Goal: Task Accomplishment & Management: Complete application form

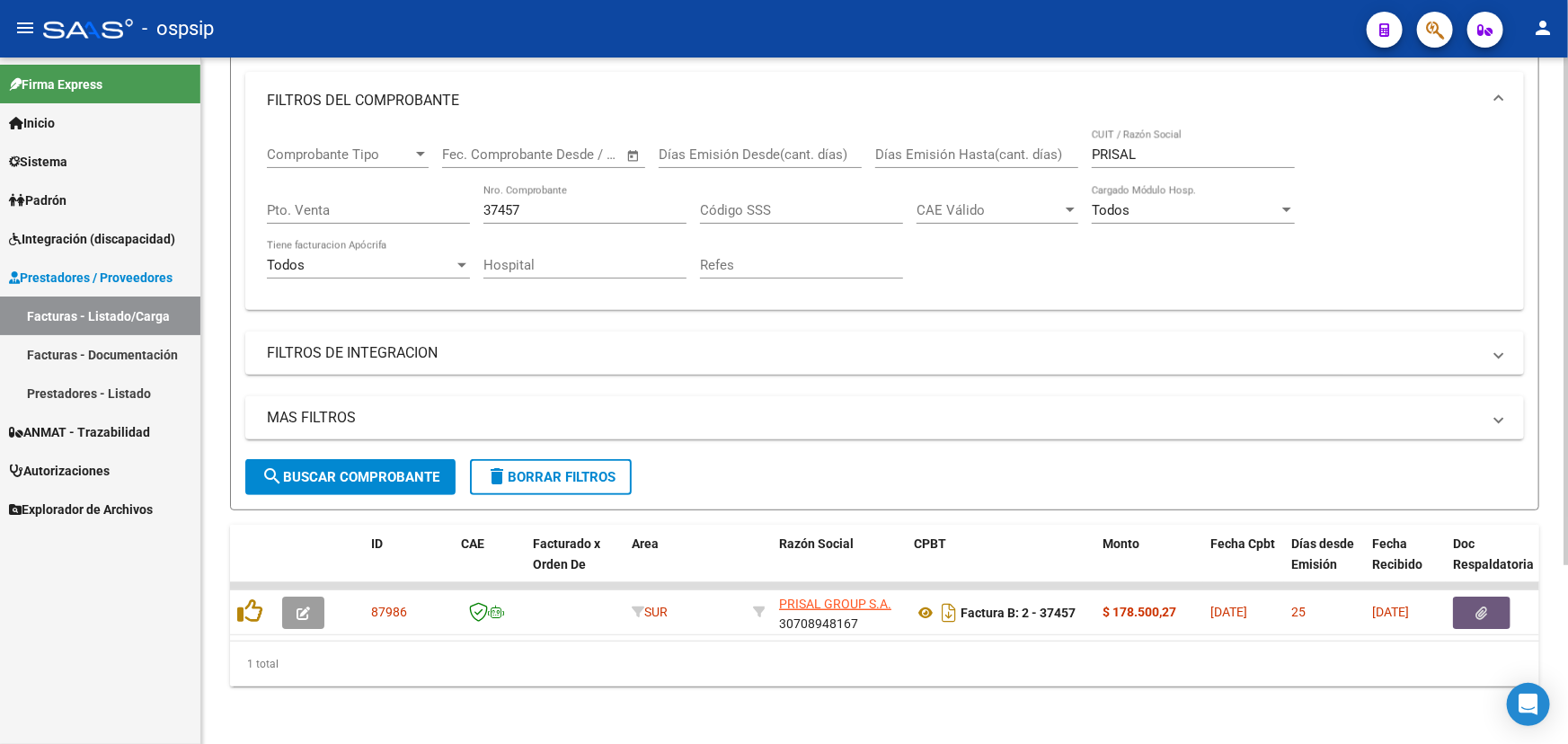
scroll to position [243, 0]
click at [508, 202] on input "37457" at bounding box center [584, 211] width 203 height 16
click at [485, 202] on input "37457" at bounding box center [584, 211] width 203 height 16
click at [487, 202] on input "37457" at bounding box center [584, 211] width 203 height 16
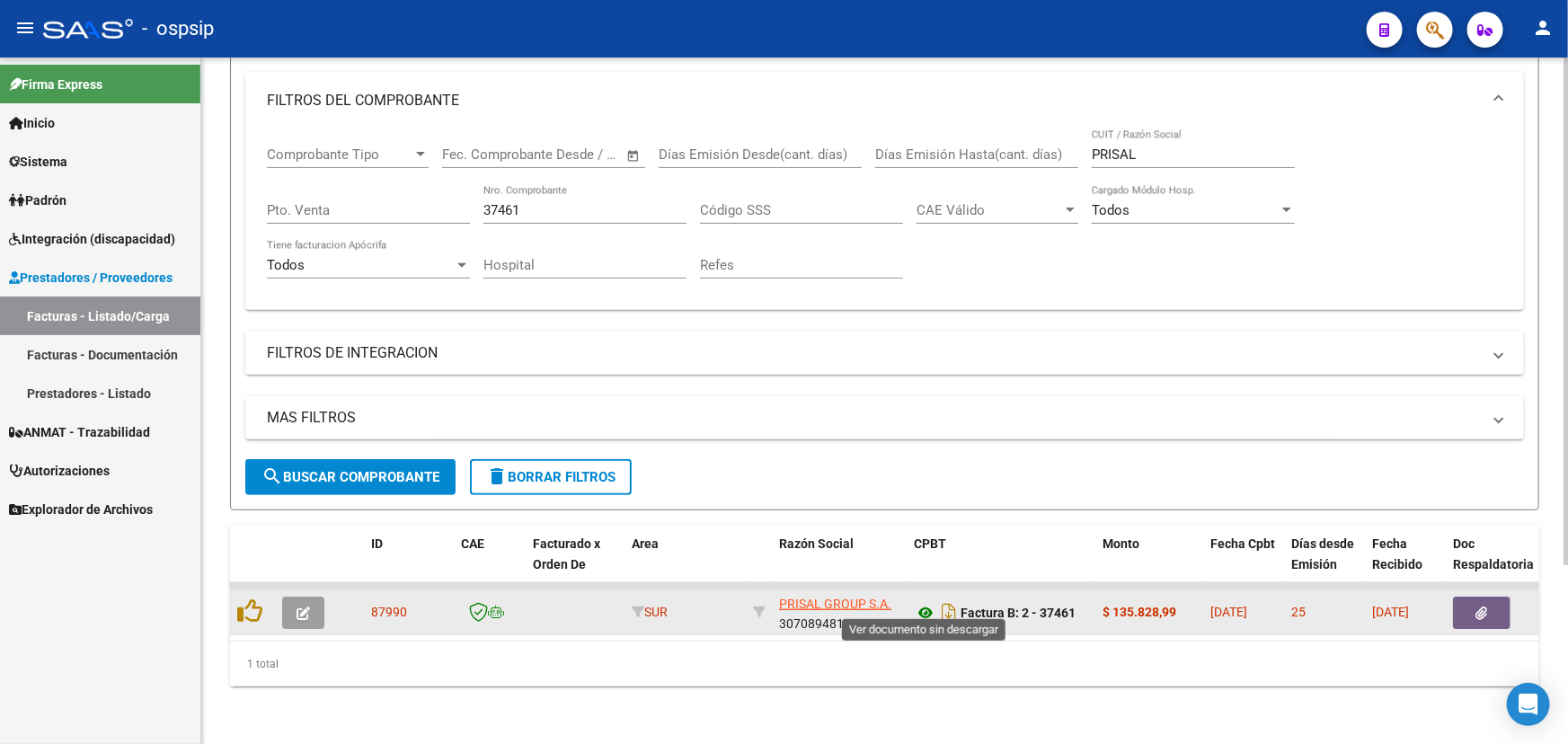
click at [920, 602] on icon at bounding box center [925, 613] width 24 height 22
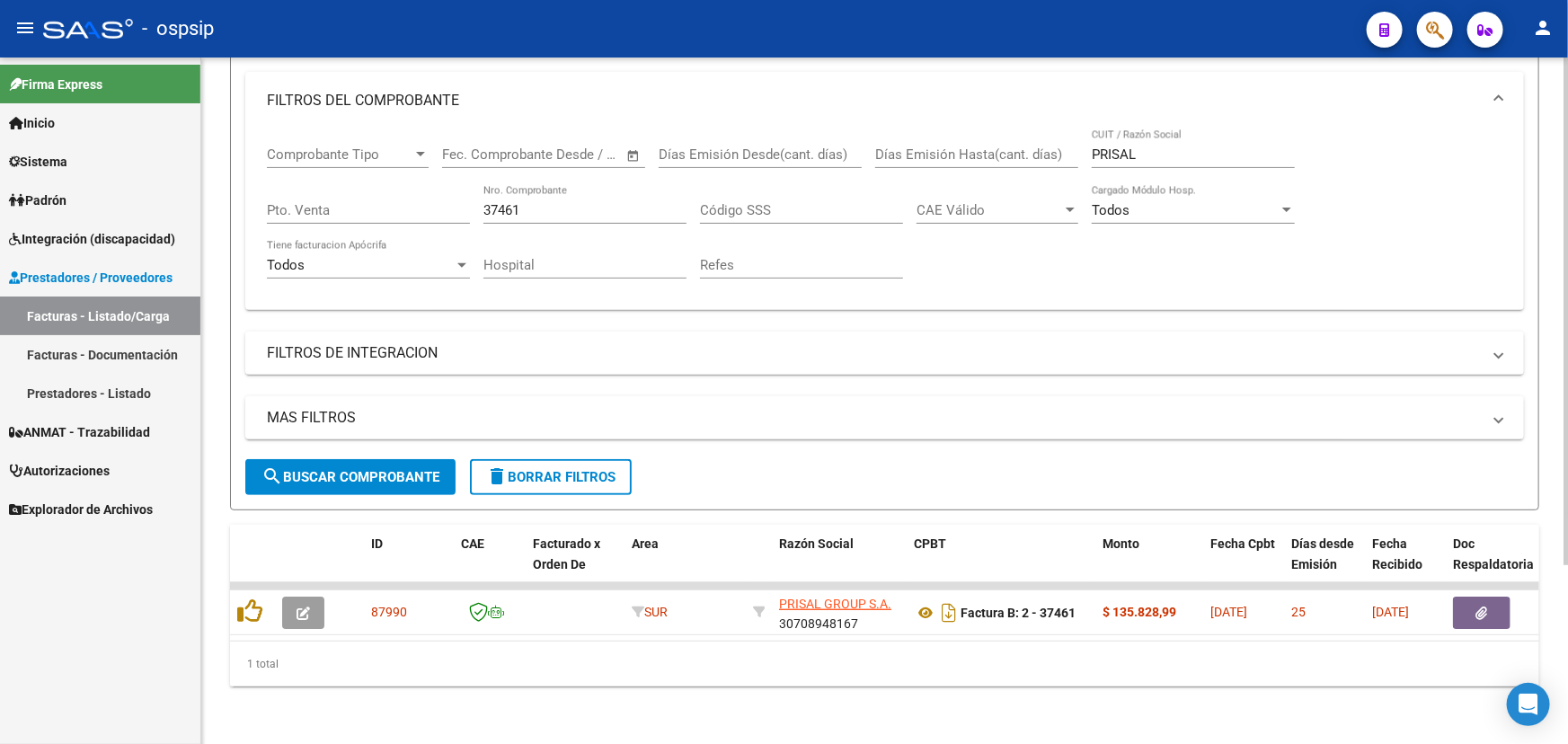
click at [510, 202] on input "37461" at bounding box center [584, 211] width 203 height 16
click at [483, 202] on input "37414" at bounding box center [584, 211] width 203 height 16
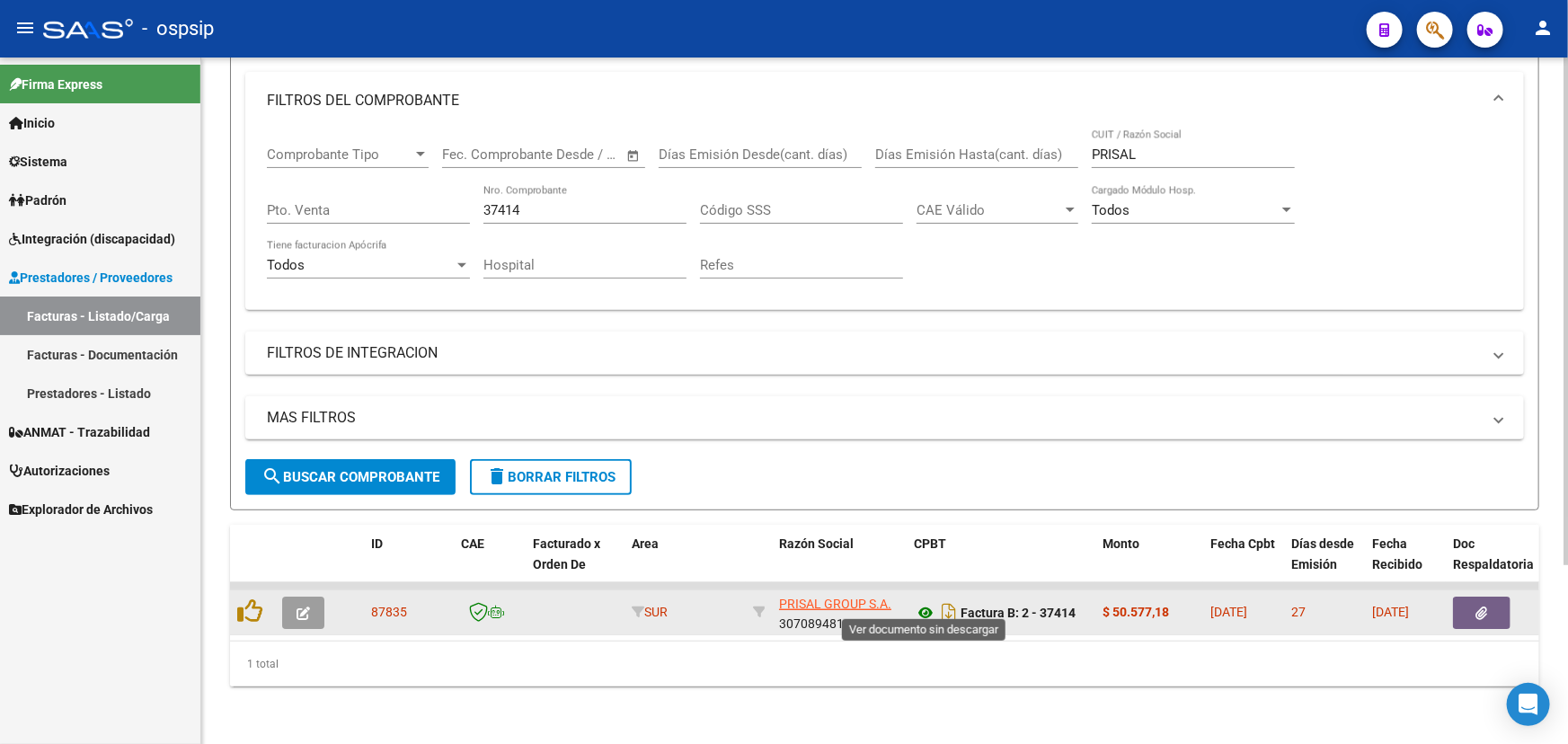
click at [921, 602] on icon at bounding box center [925, 613] width 24 height 22
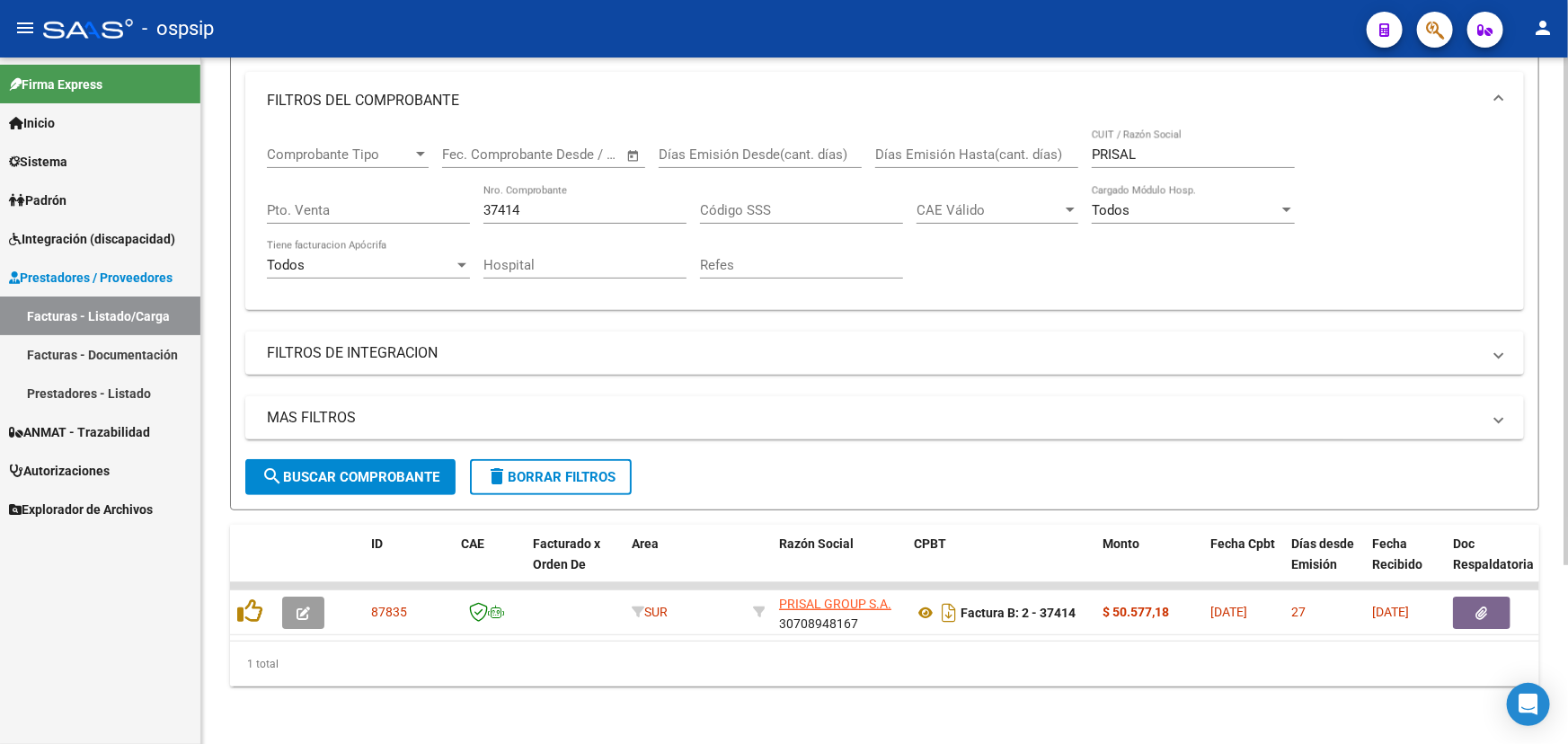
click at [511, 202] on input "37414" at bounding box center [584, 211] width 203 height 16
click at [510, 202] on input "37414" at bounding box center [584, 211] width 203 height 16
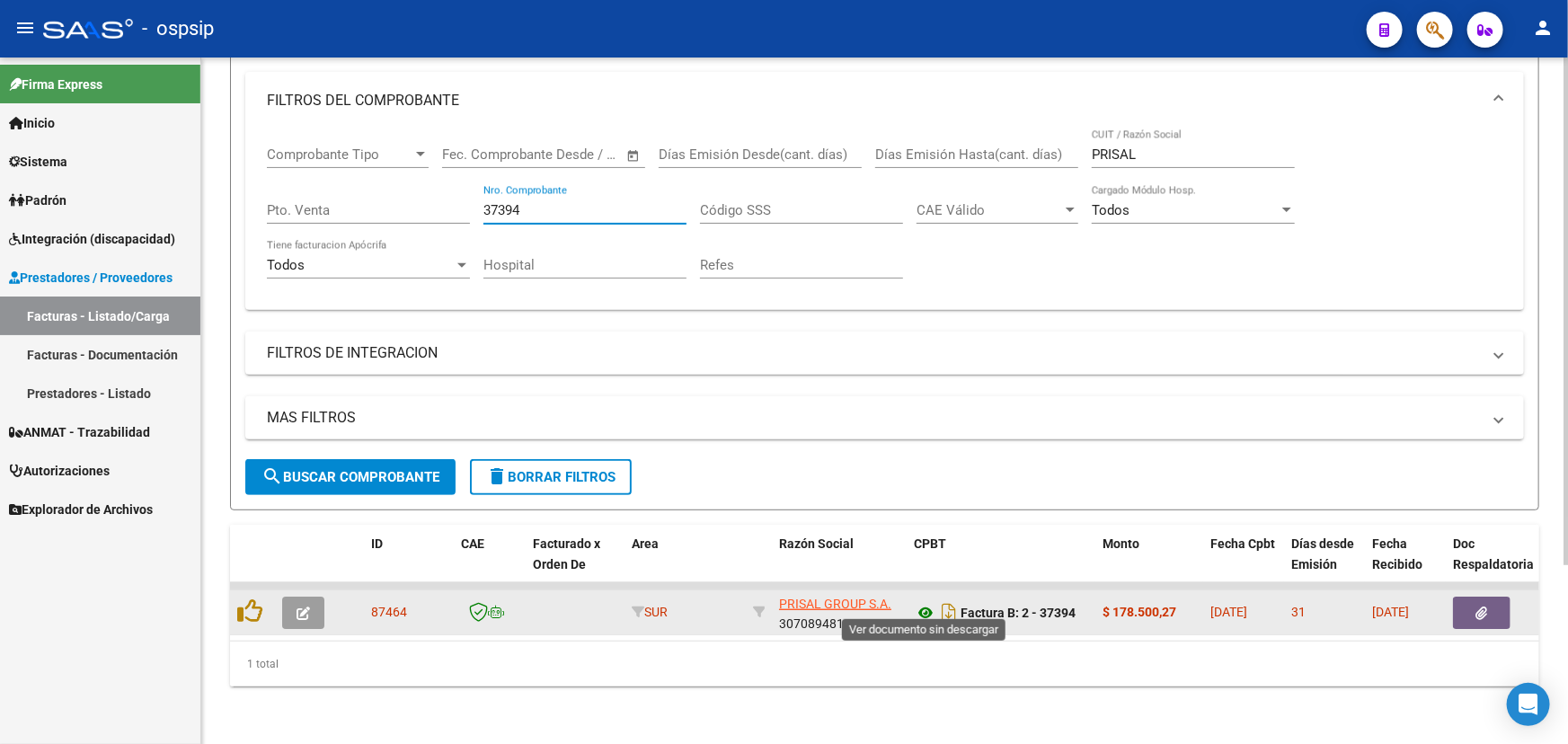
click at [924, 604] on icon at bounding box center [925, 613] width 24 height 22
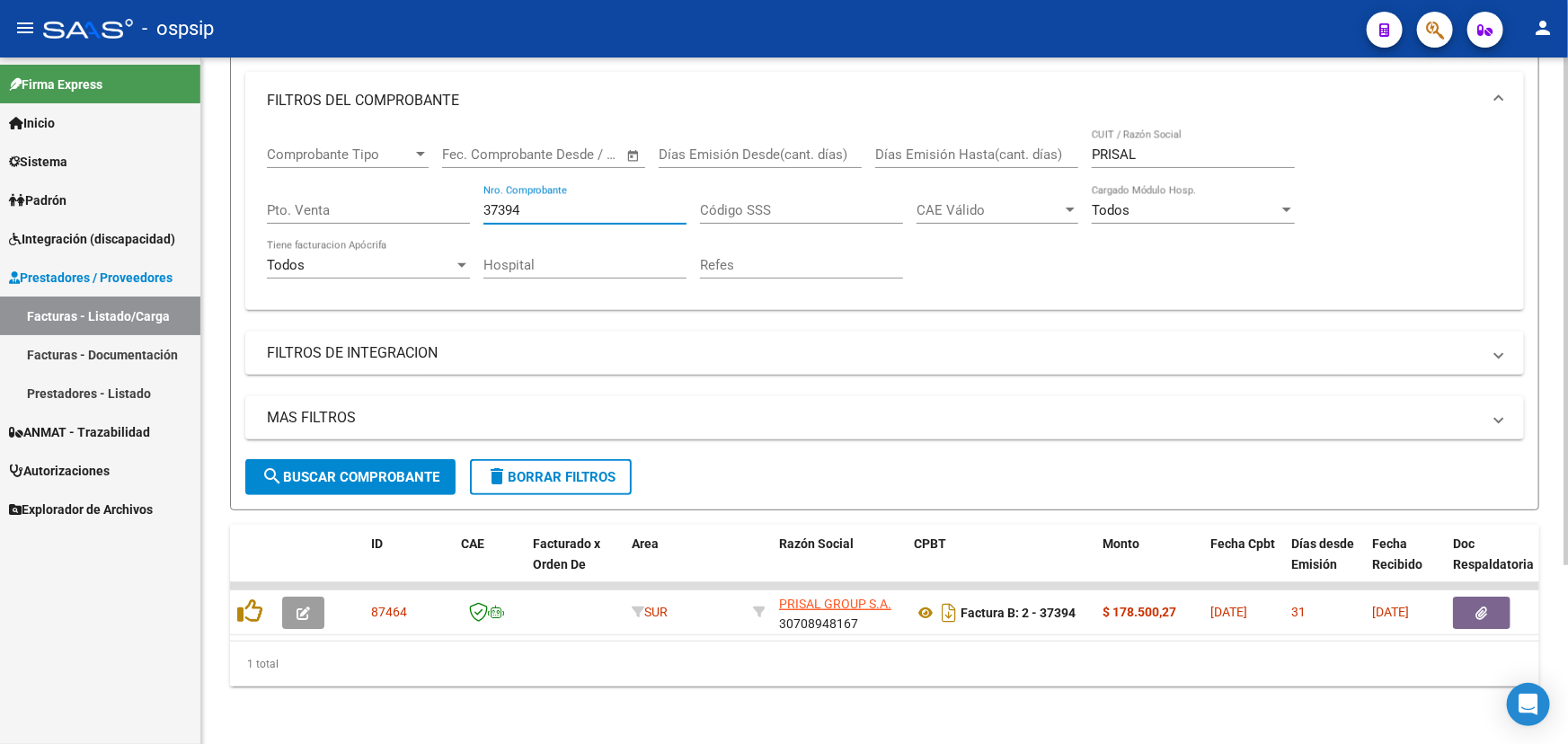
click at [500, 202] on input "37394" at bounding box center [584, 211] width 203 height 16
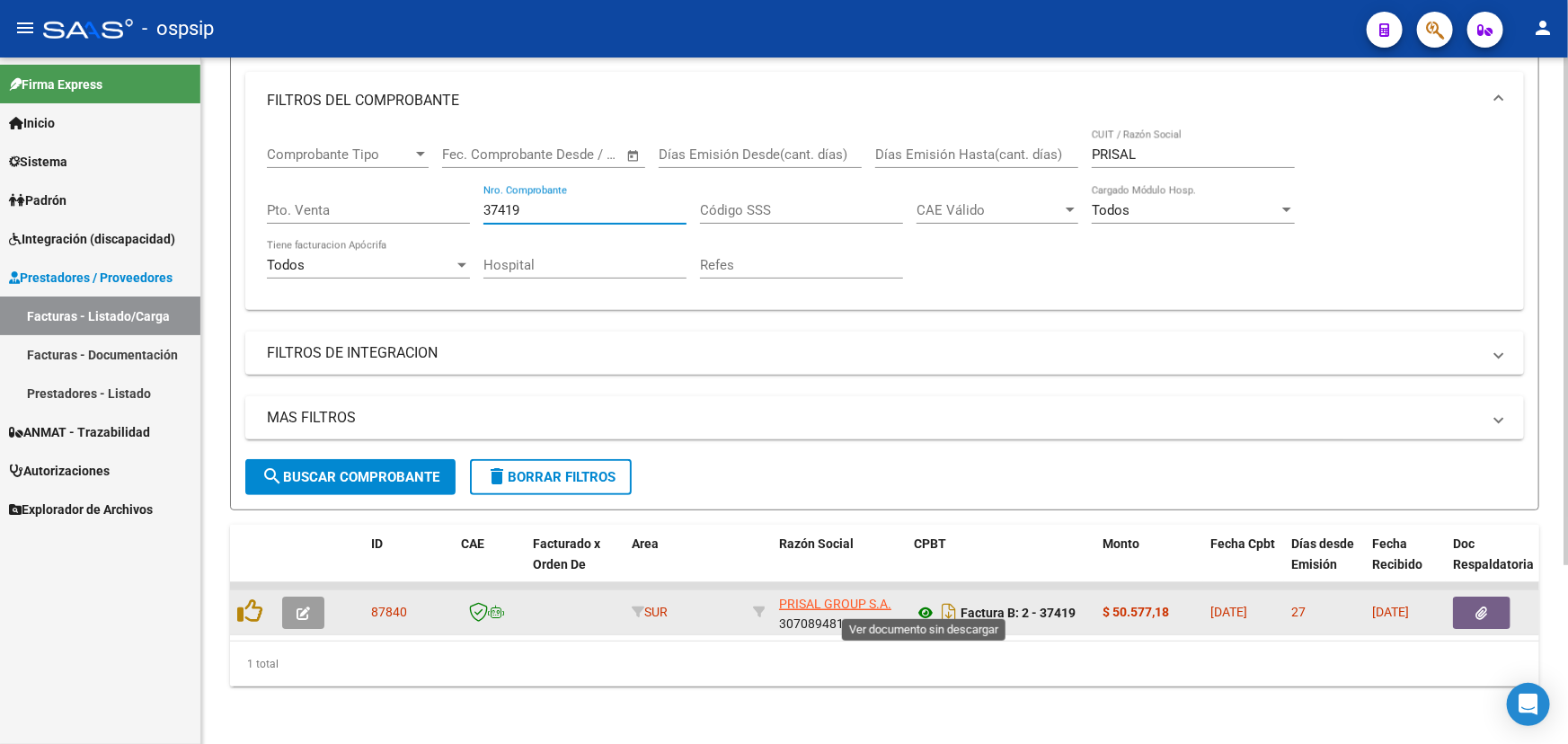
click at [929, 602] on icon at bounding box center [925, 613] width 24 height 22
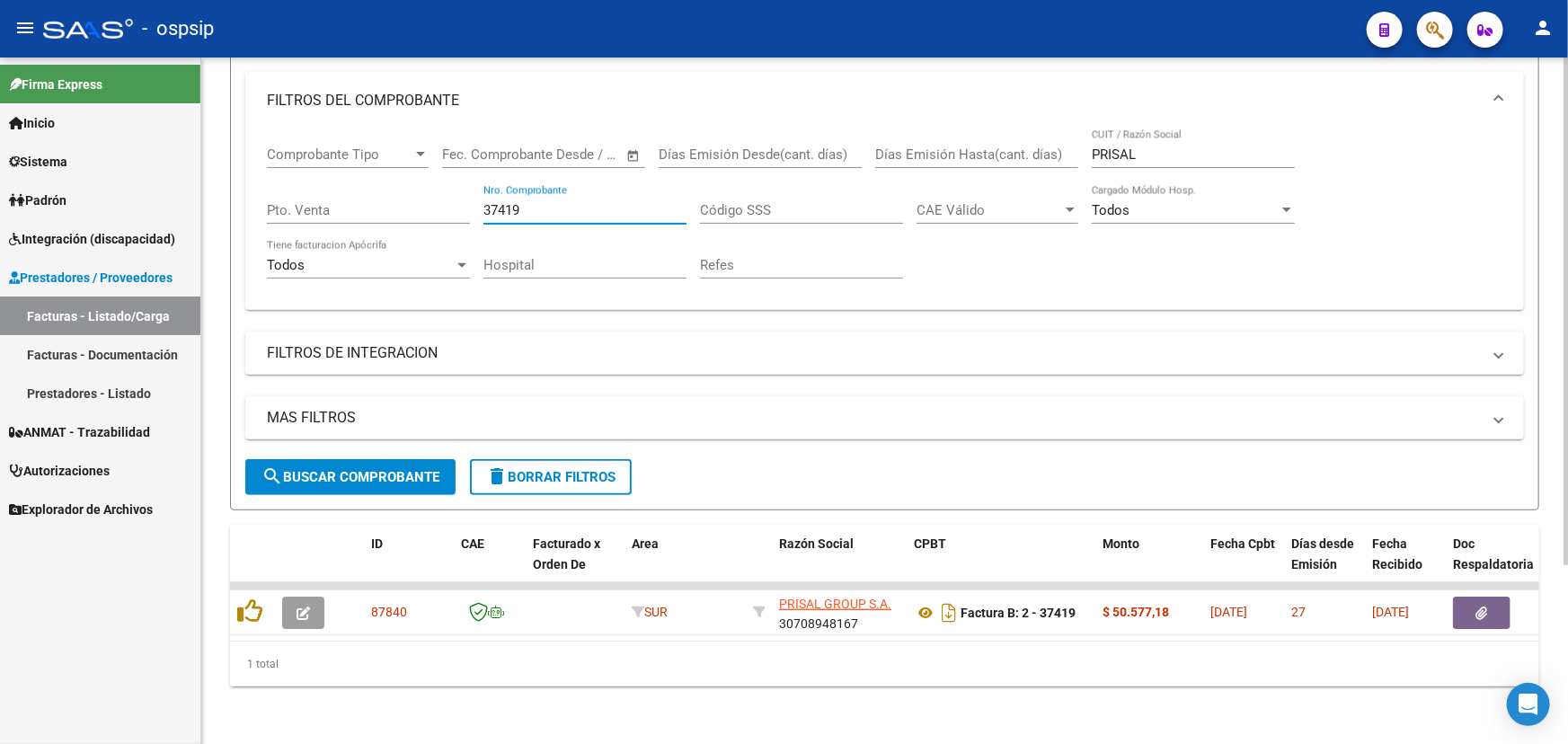
click at [502, 202] on input "37419" at bounding box center [584, 211] width 203 height 16
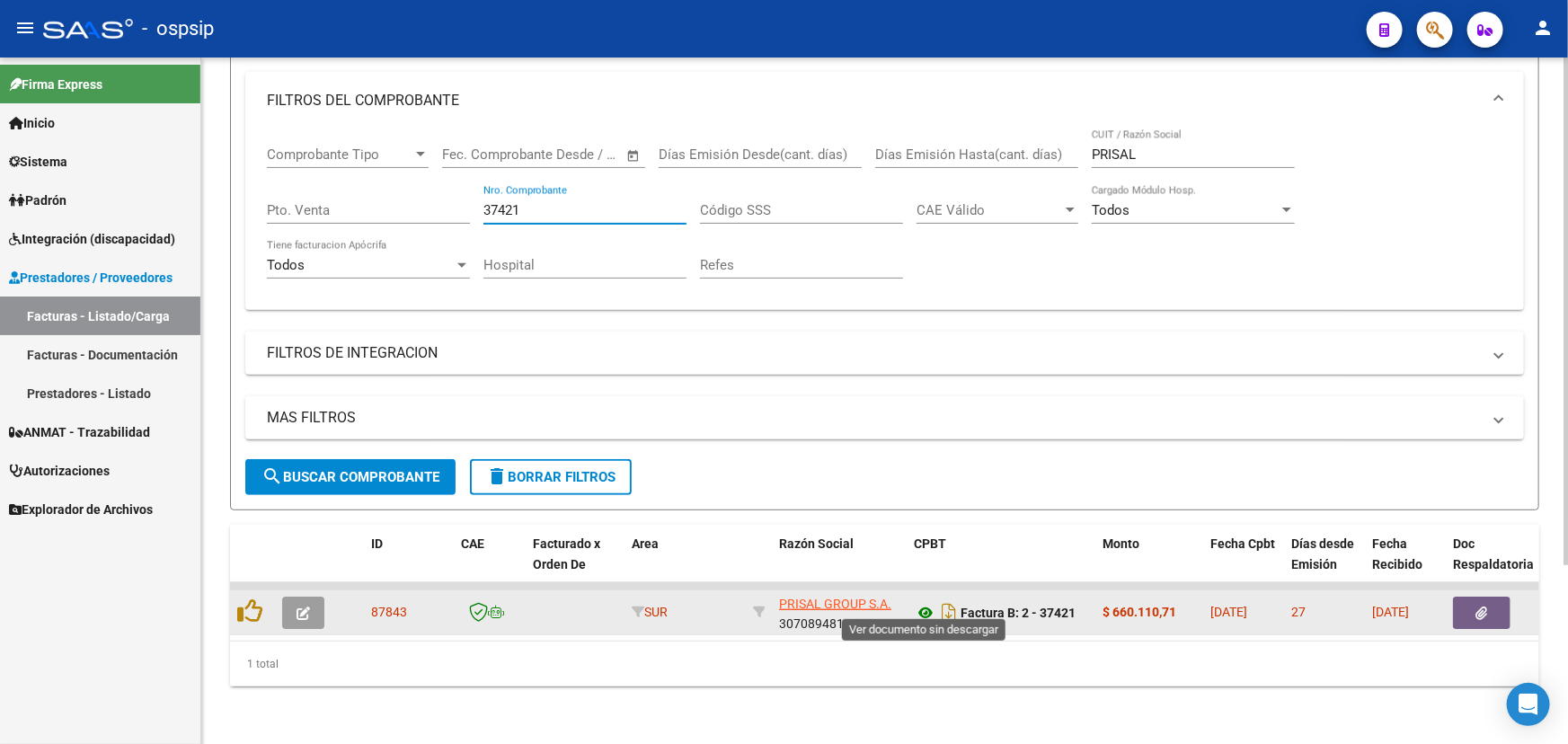
click at [922, 602] on icon at bounding box center [925, 613] width 24 height 22
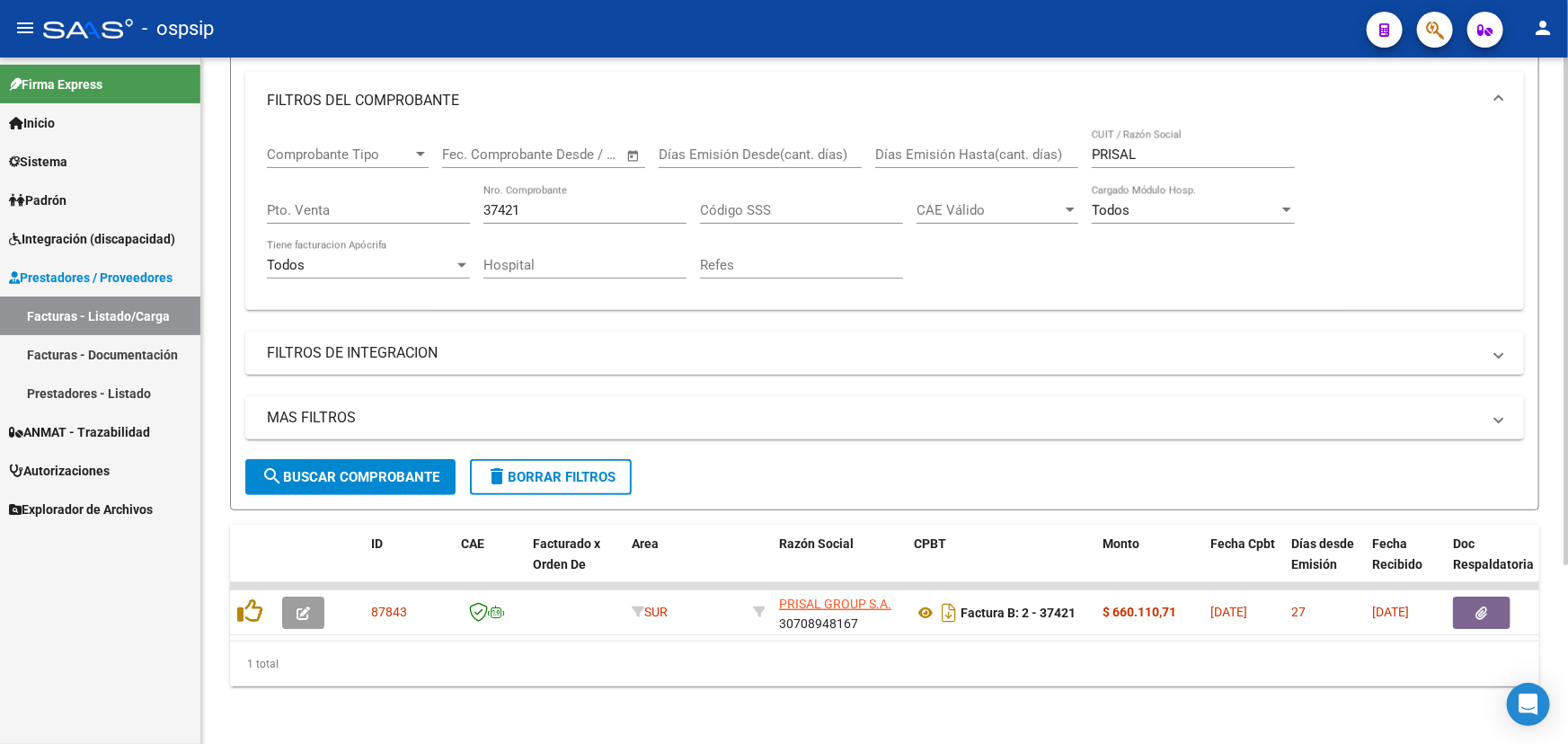
click at [539, 202] on input "37421" at bounding box center [584, 211] width 203 height 16
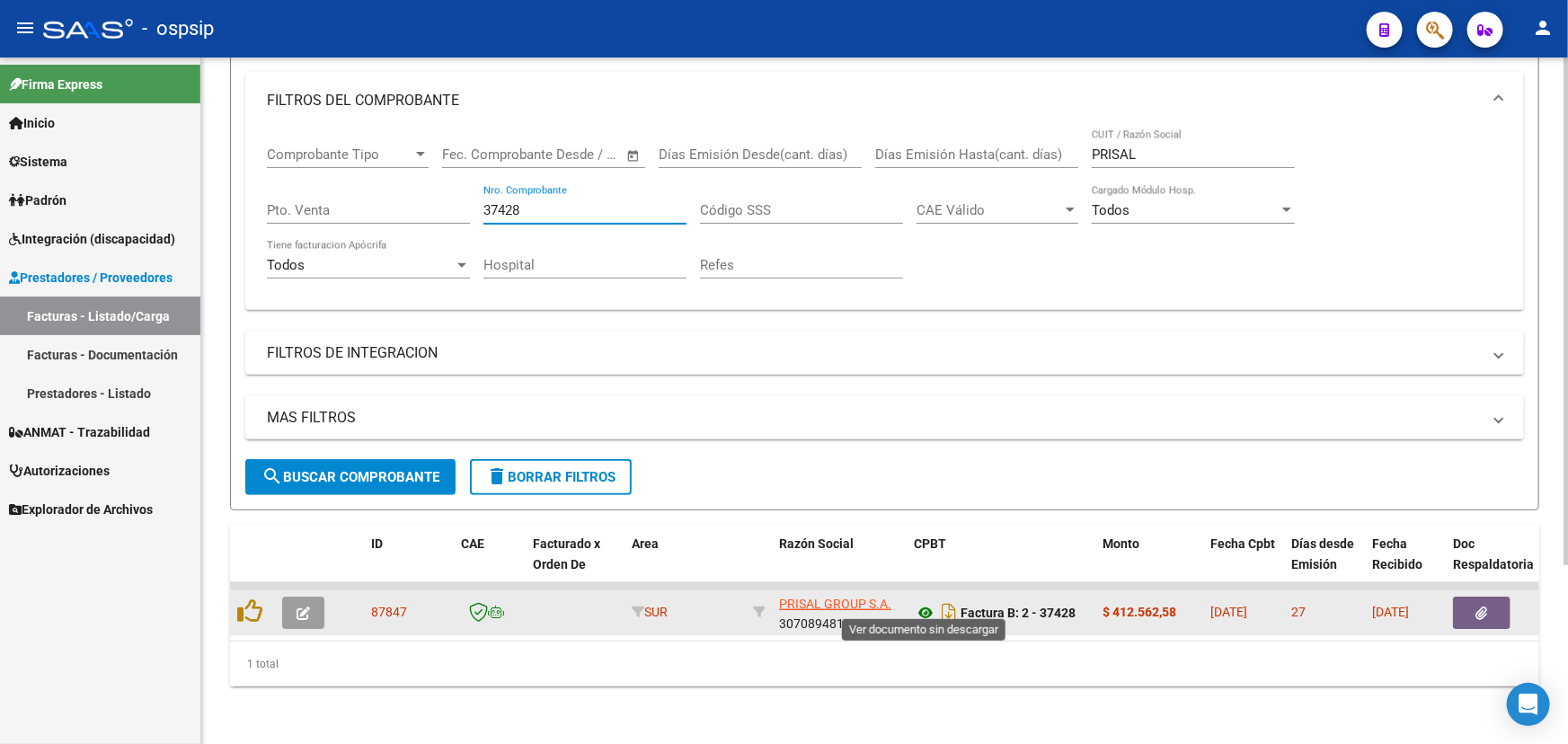
click at [921, 602] on icon at bounding box center [925, 613] width 24 height 22
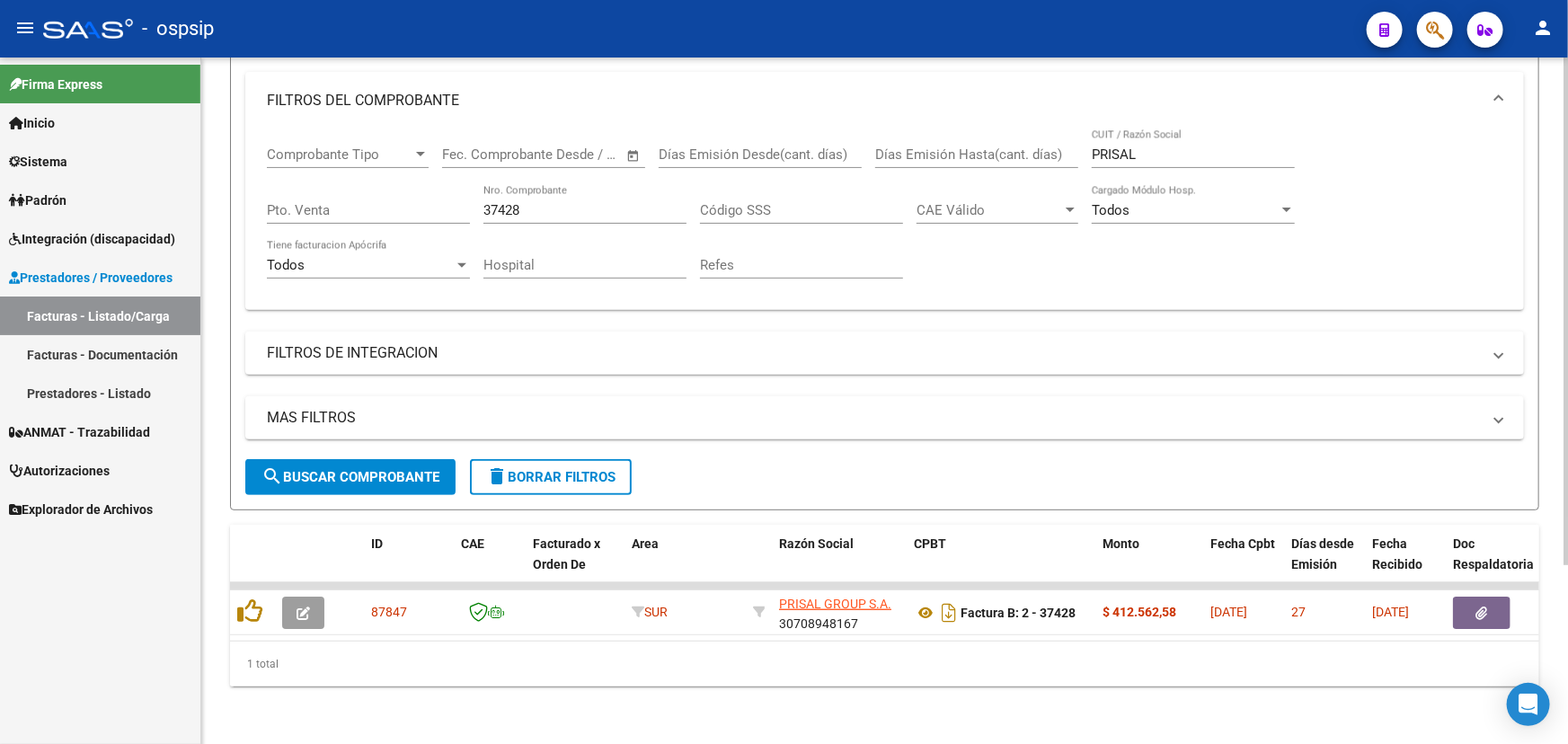
click at [528, 202] on input "37428" at bounding box center [584, 211] width 203 height 16
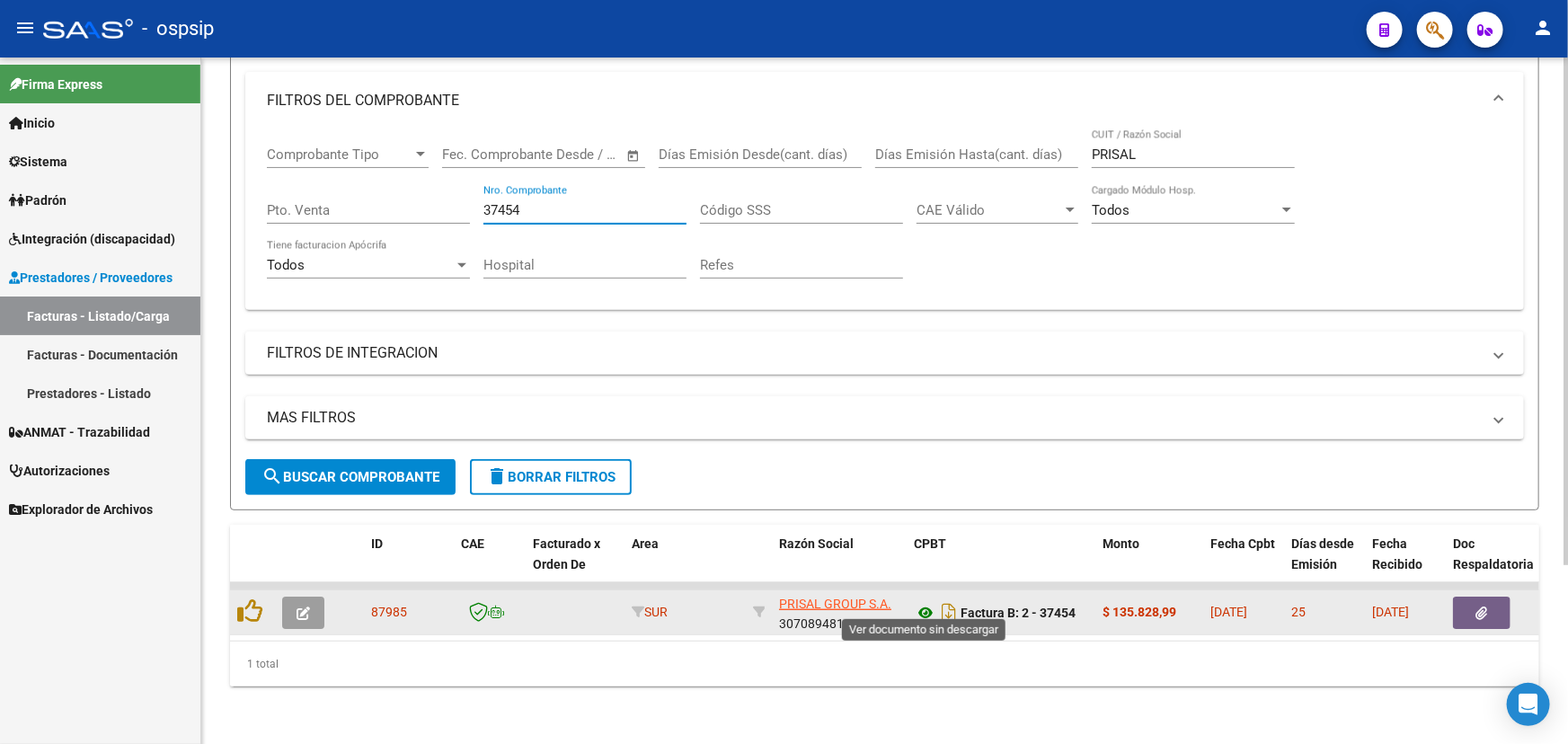
click at [925, 602] on icon at bounding box center [925, 613] width 24 height 22
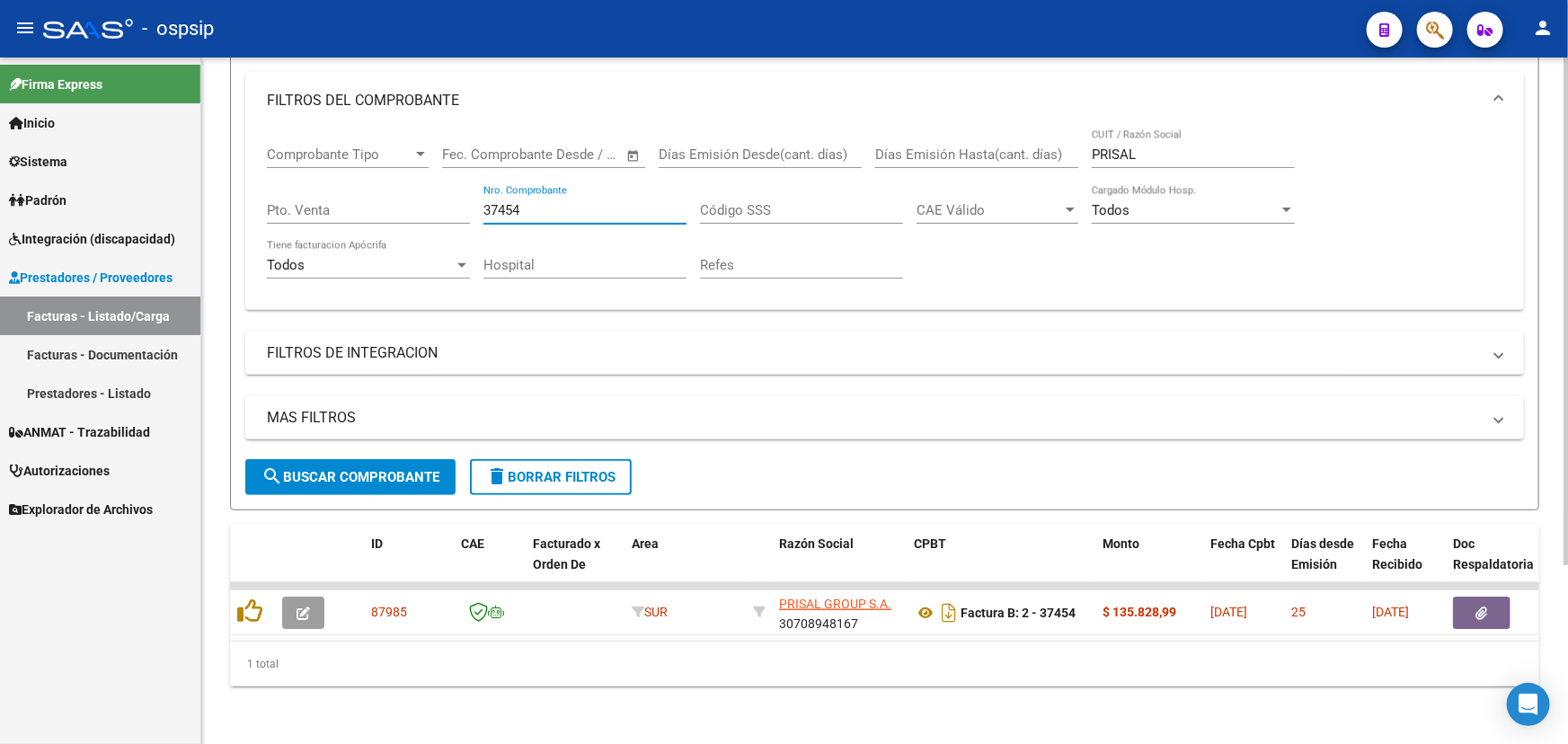
click at [511, 202] on input "37454" at bounding box center [584, 211] width 203 height 16
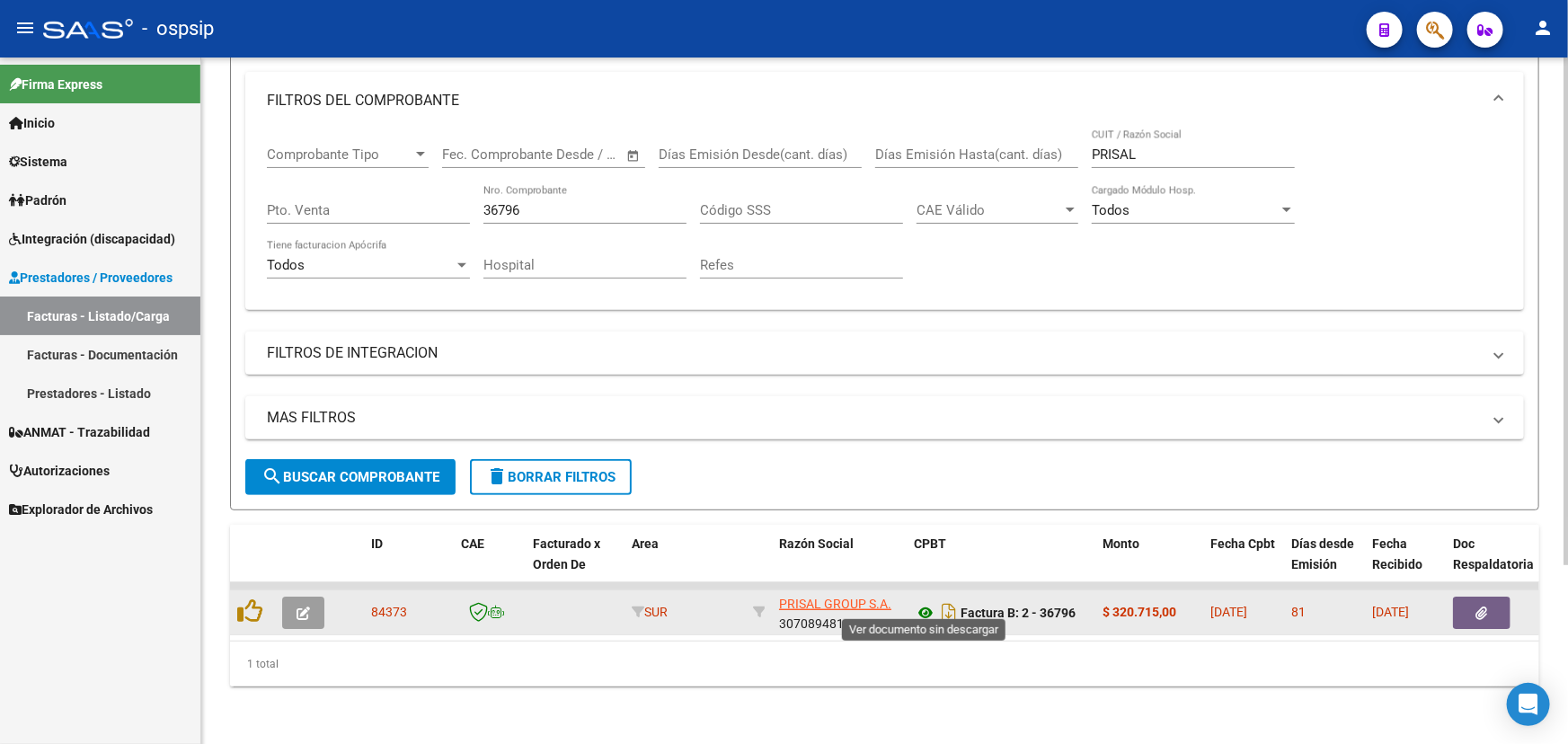
click at [925, 602] on icon at bounding box center [925, 613] width 24 height 22
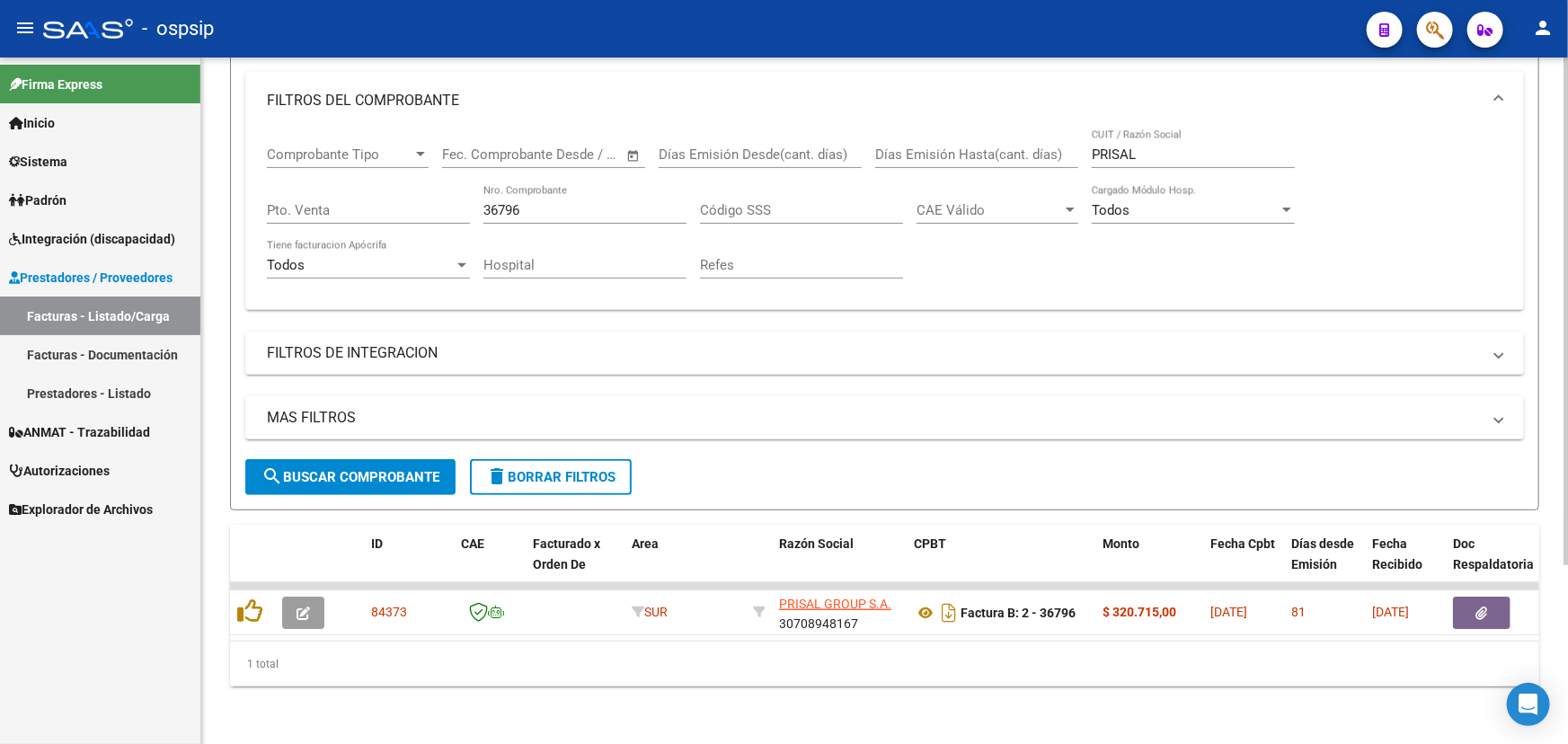
click at [500, 202] on input "36796" at bounding box center [584, 211] width 203 height 16
click at [501, 202] on input "36796" at bounding box center [584, 211] width 203 height 16
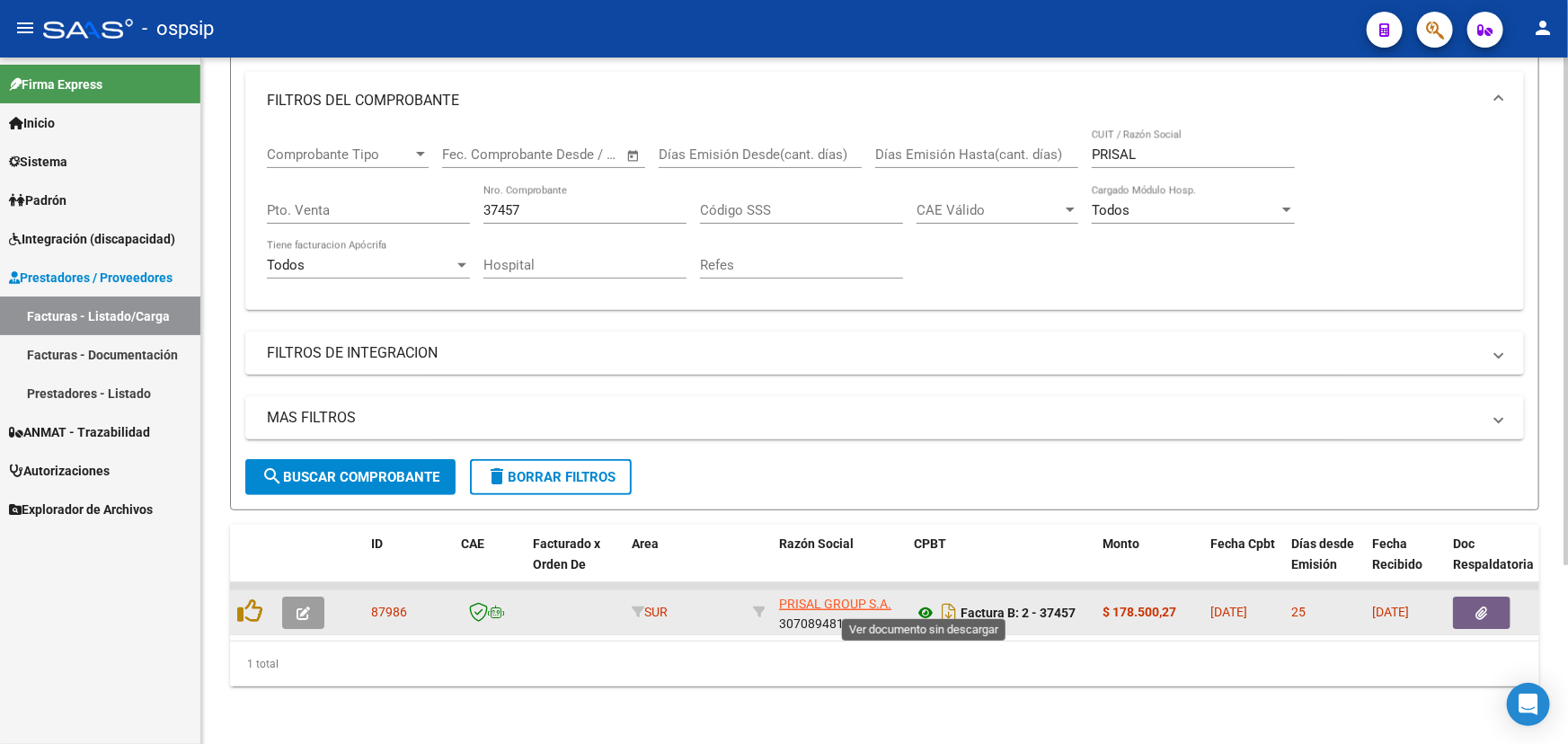
click at [923, 602] on icon at bounding box center [925, 613] width 24 height 22
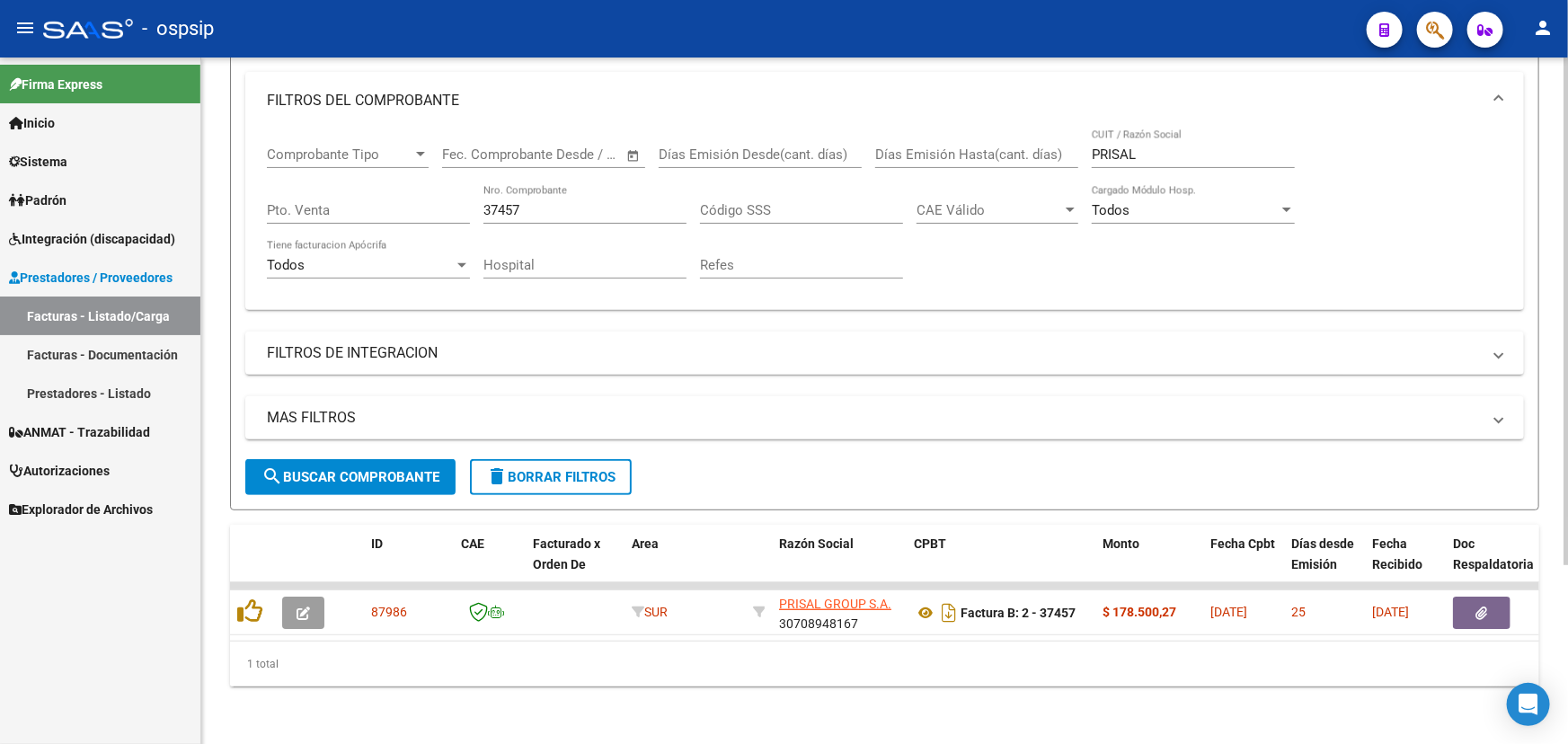
click at [553, 189] on div "37457 Nro. Comprobante" at bounding box center [584, 204] width 203 height 38
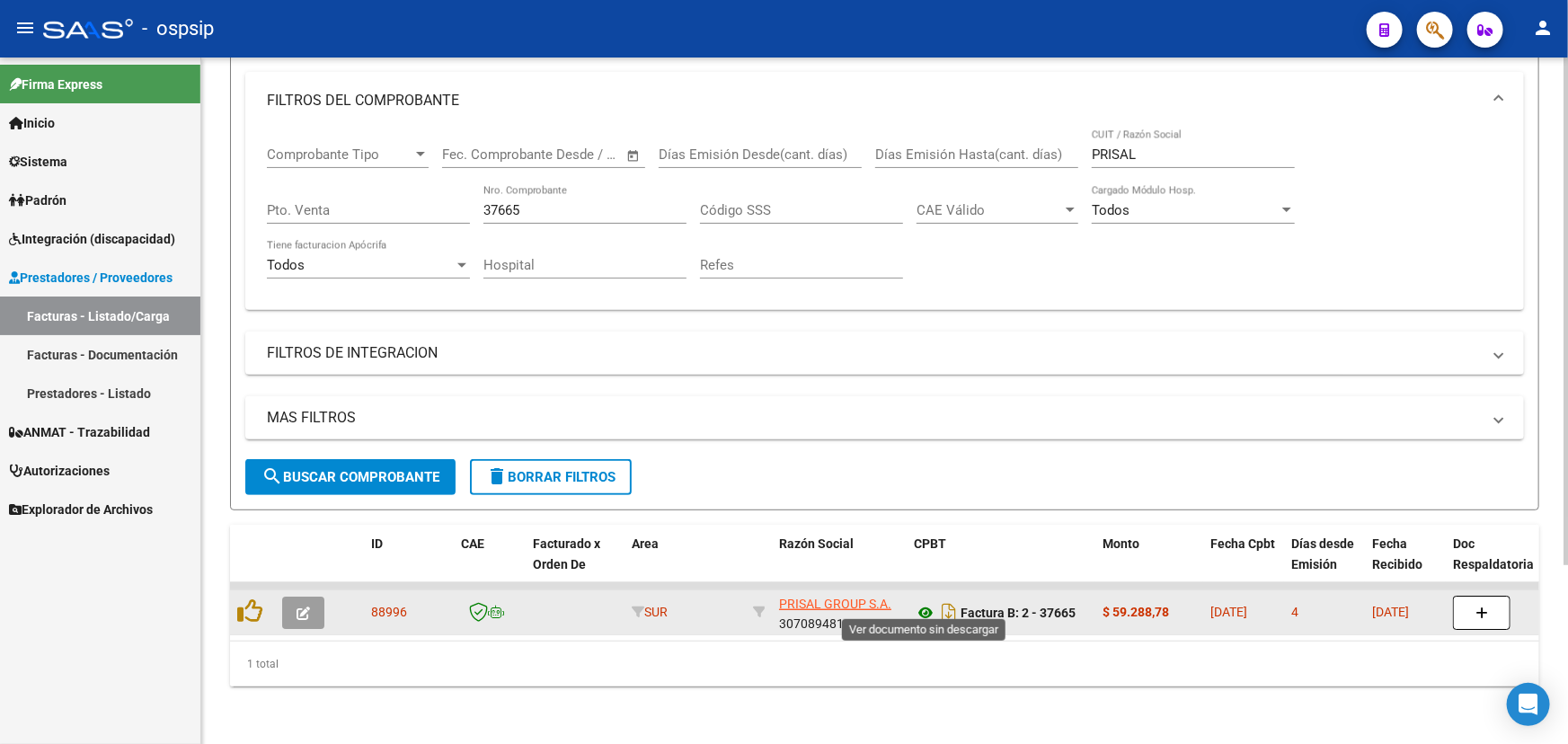
click at [924, 602] on icon at bounding box center [925, 613] width 24 height 22
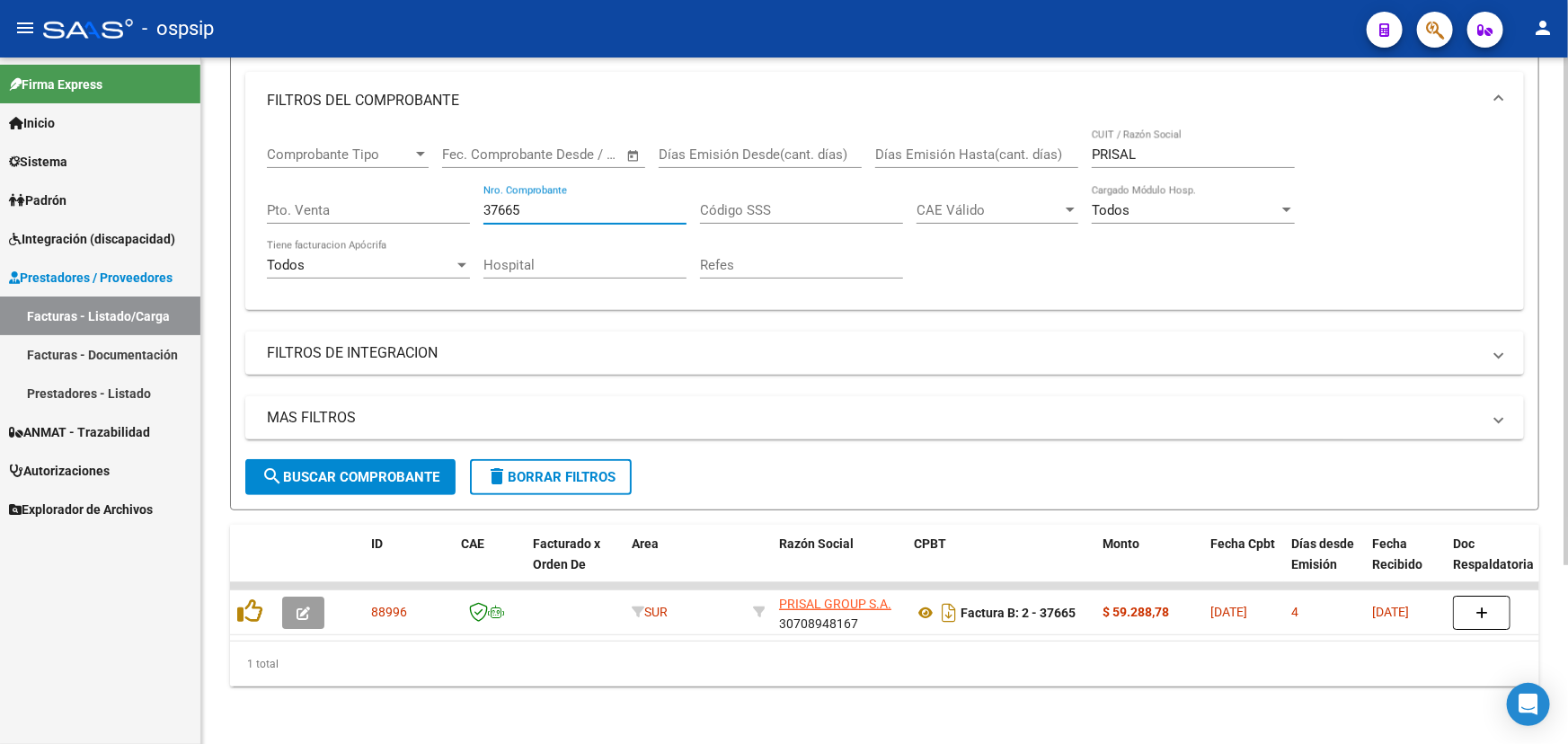
click at [502, 202] on input "37665" at bounding box center [584, 211] width 203 height 16
click at [595, 147] on input "text" at bounding box center [574, 155] width 88 height 16
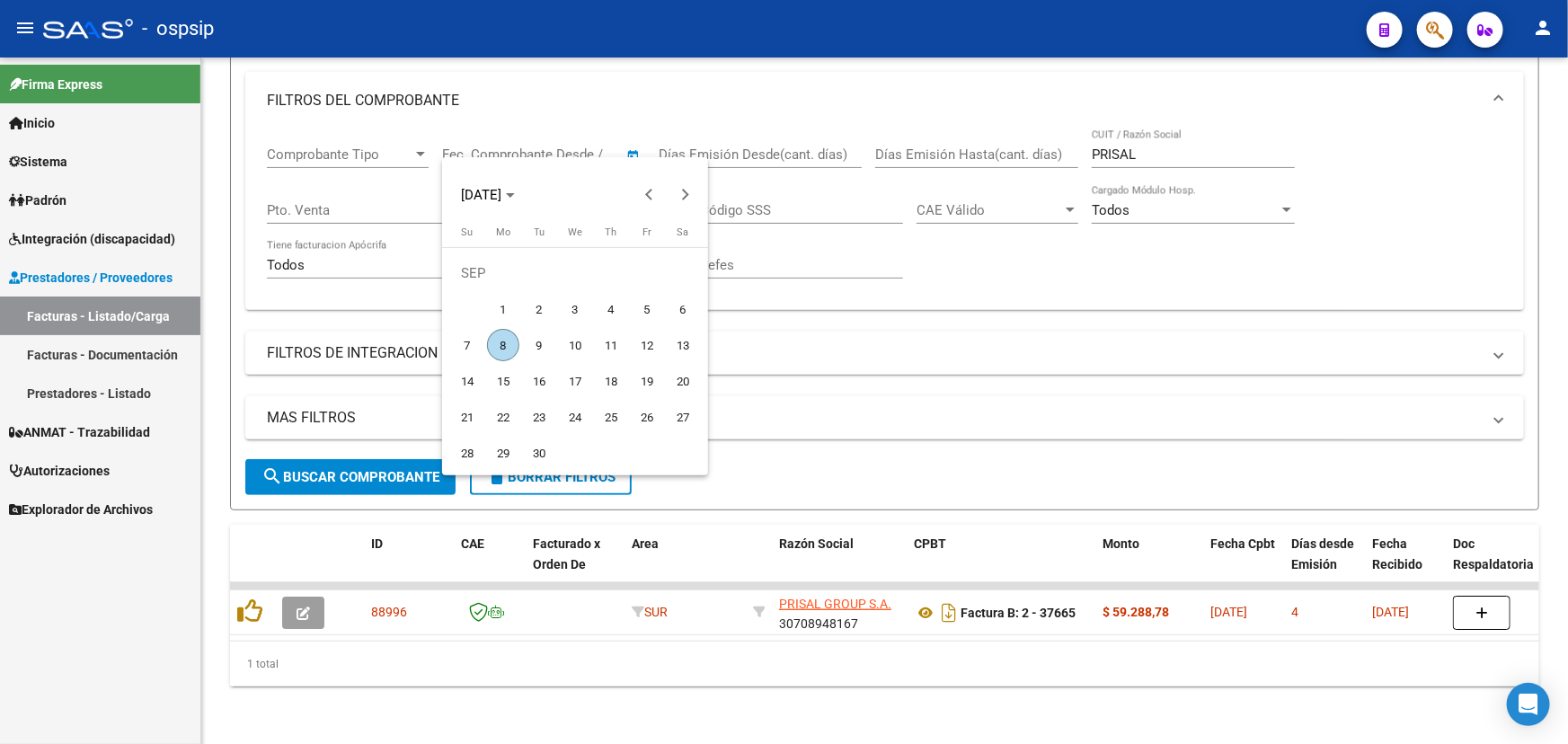
click at [928, 236] on div at bounding box center [784, 372] width 1568 height 744
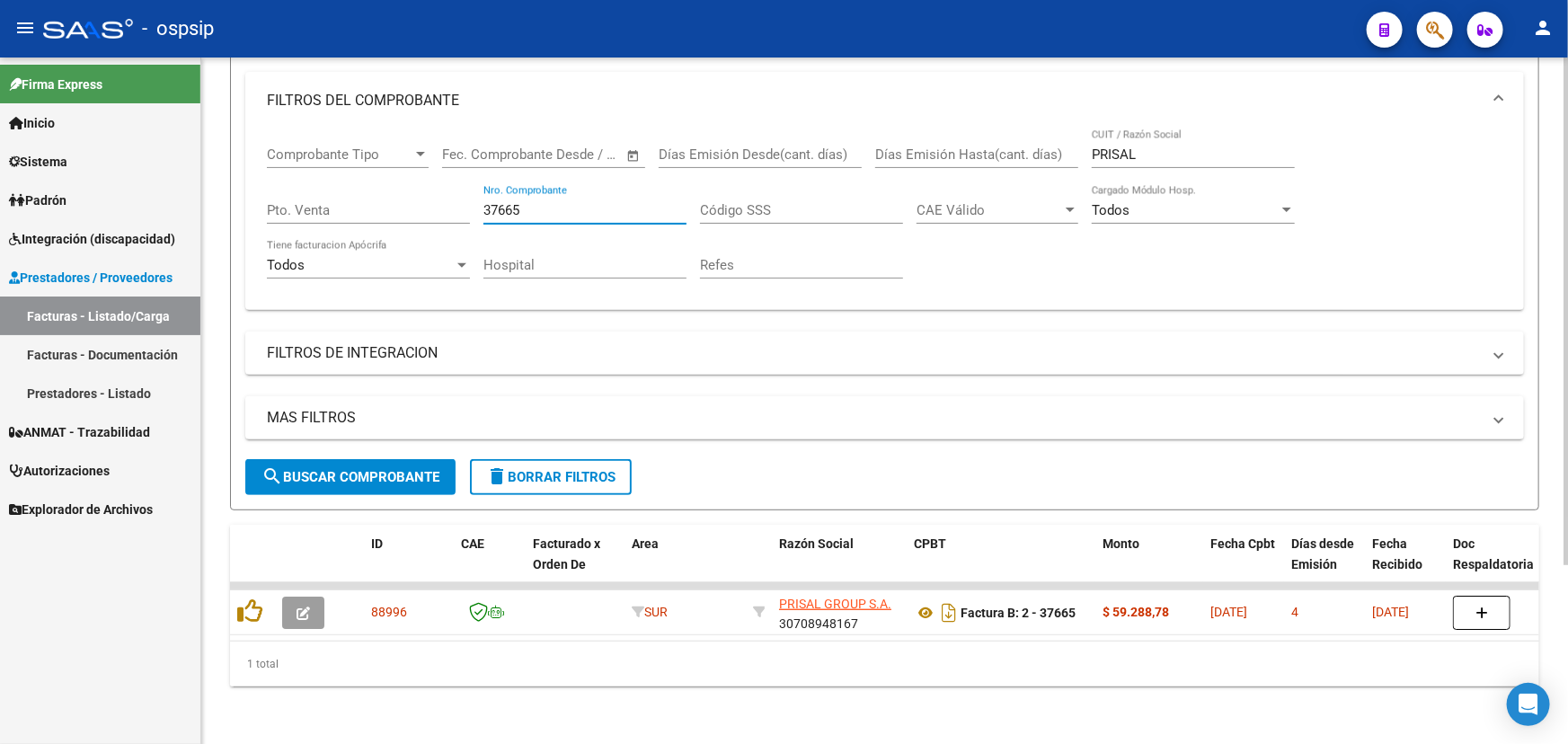
click at [483, 202] on input "37665" at bounding box center [584, 211] width 203 height 16
click at [493, 202] on input "37665" at bounding box center [584, 211] width 203 height 16
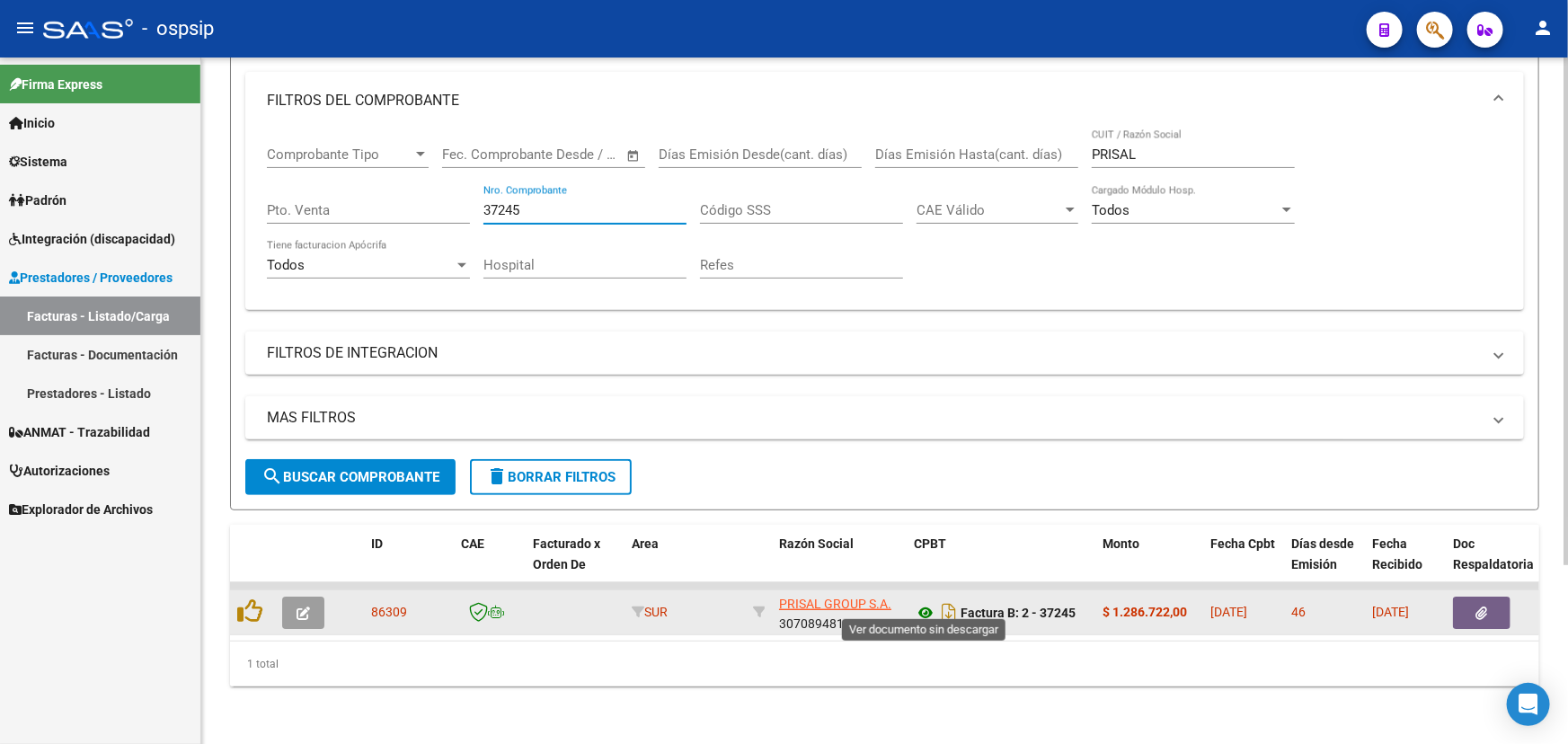
type input "37245"
click at [925, 602] on icon at bounding box center [925, 613] width 24 height 22
click at [305, 606] on icon "button" at bounding box center [303, 613] width 14 height 14
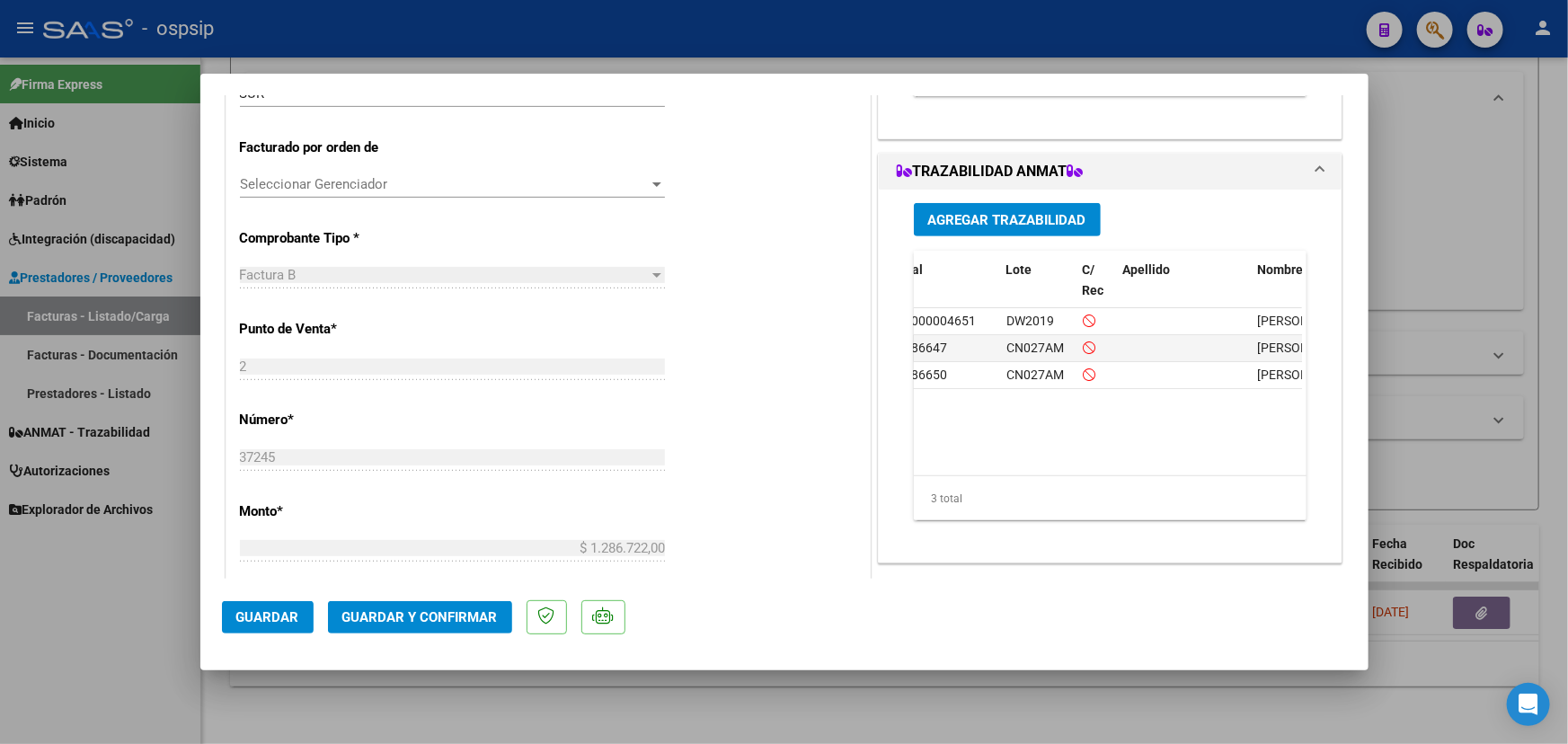
scroll to position [0, 0]
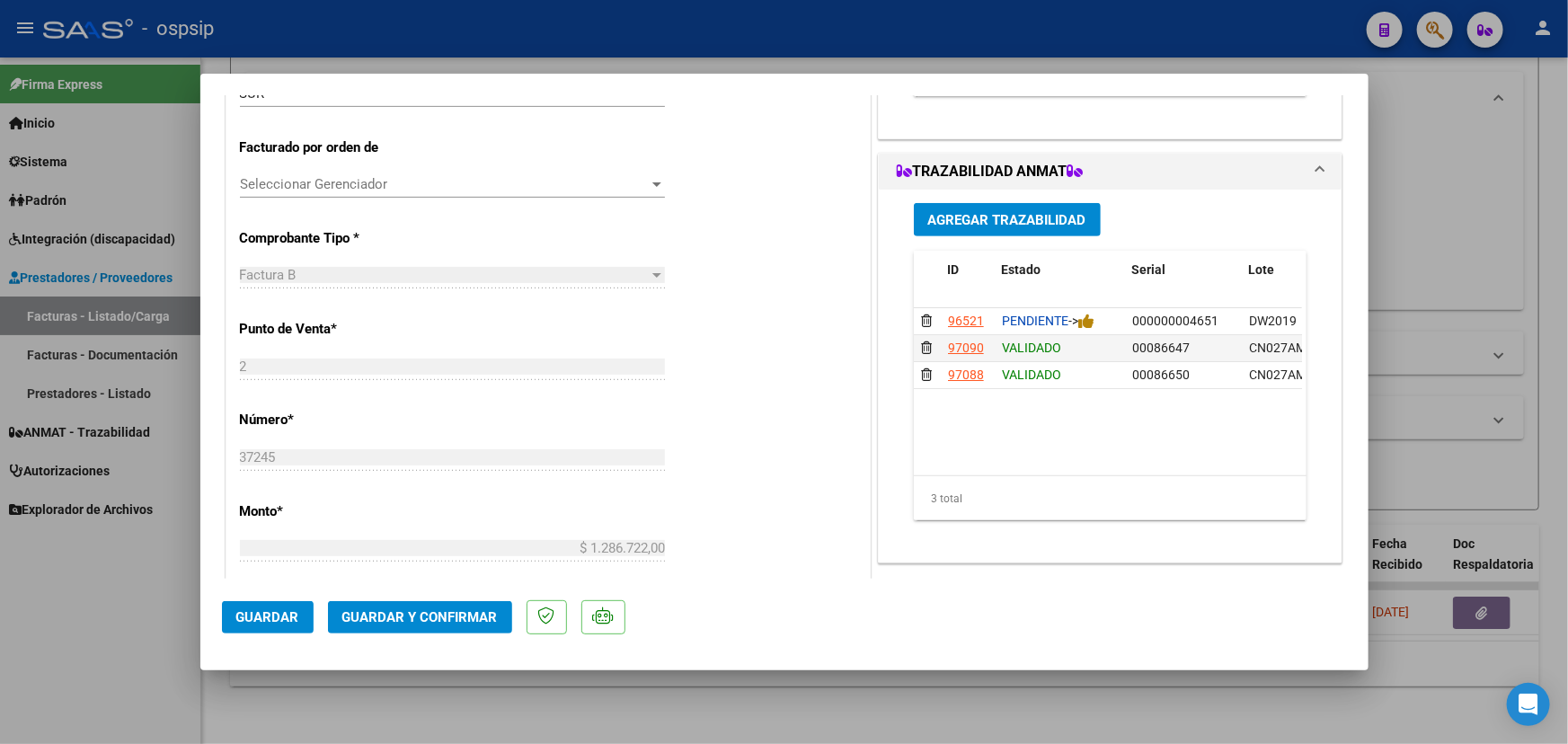
type input "$ 0,00"
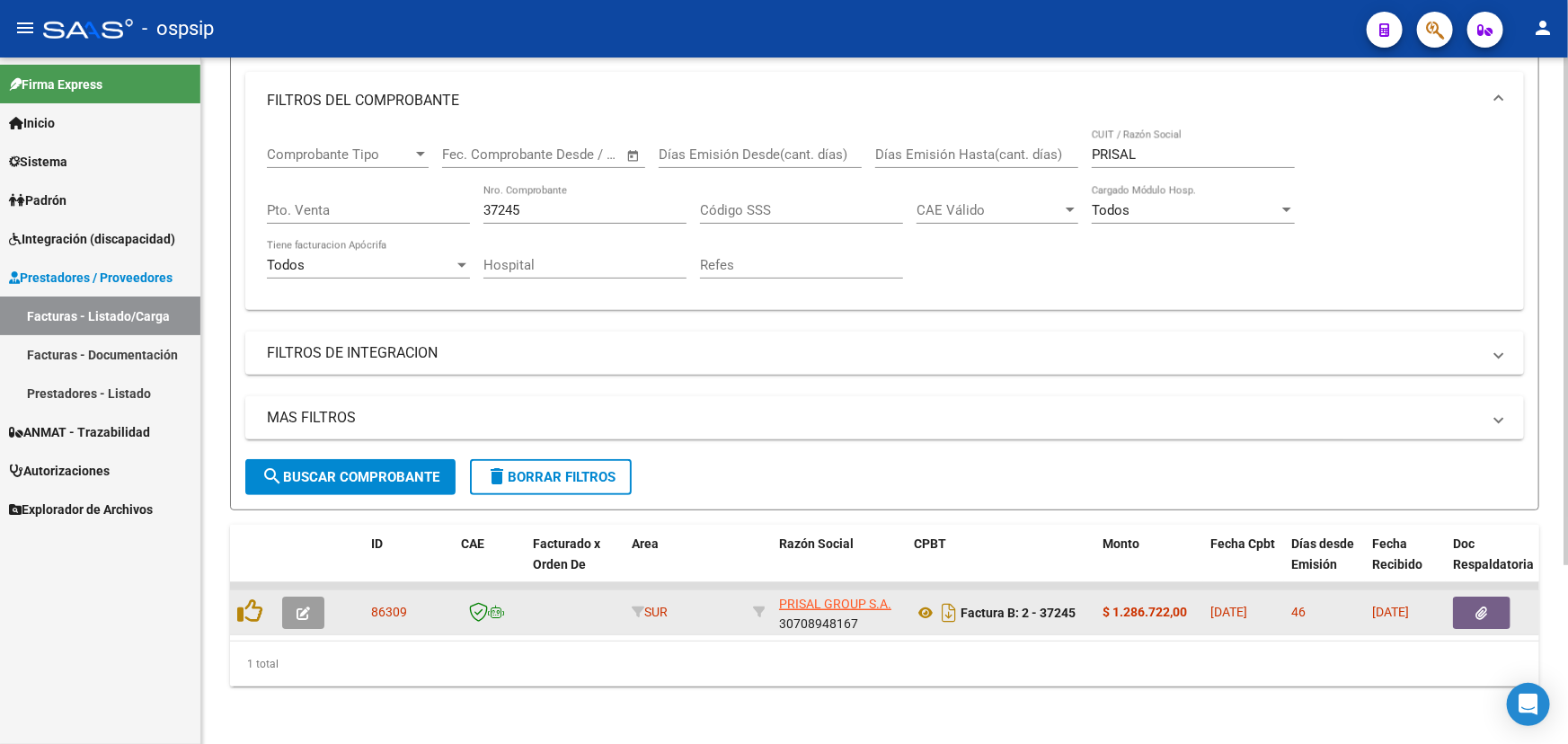
click at [299, 606] on icon "button" at bounding box center [303, 613] width 14 height 14
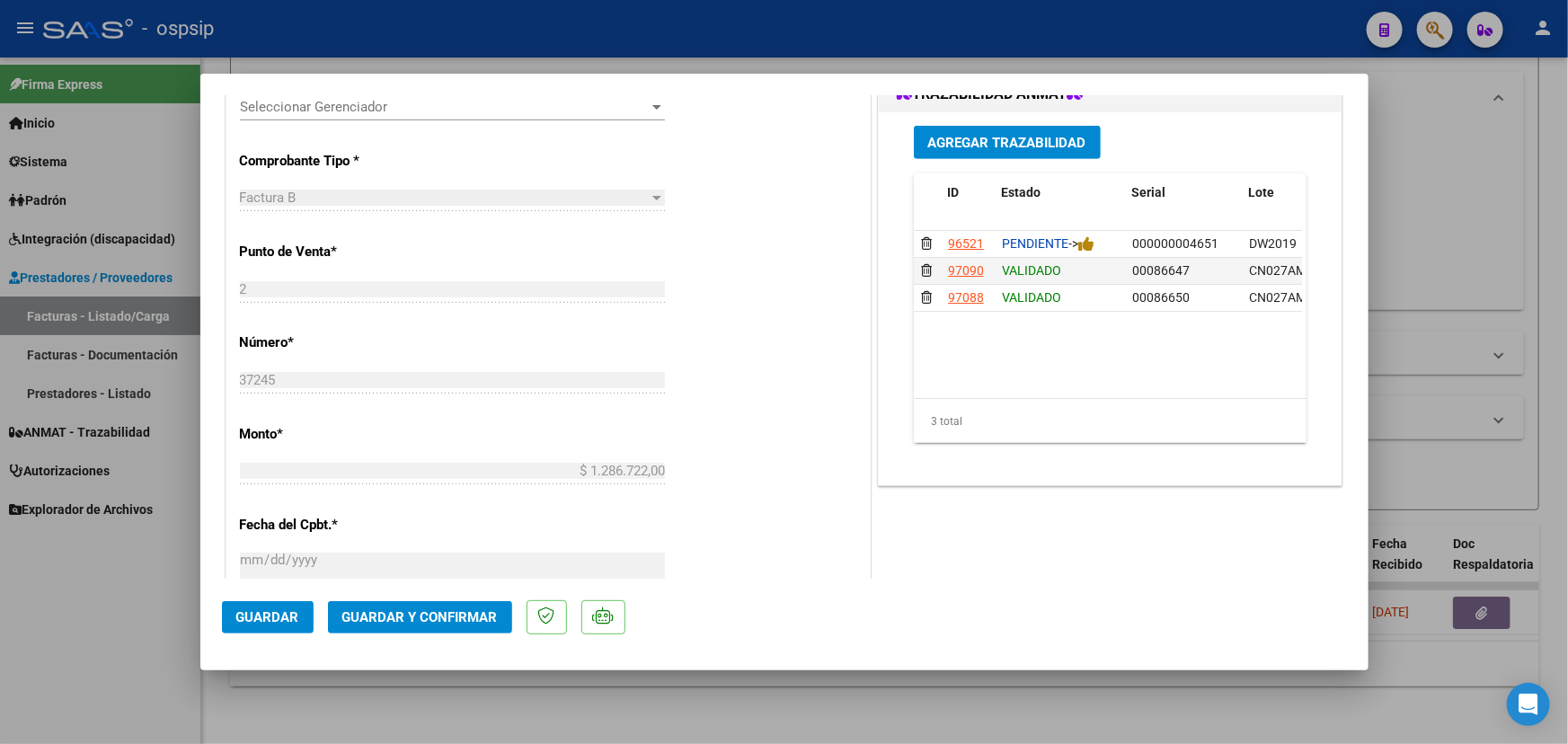
scroll to position [523, 0]
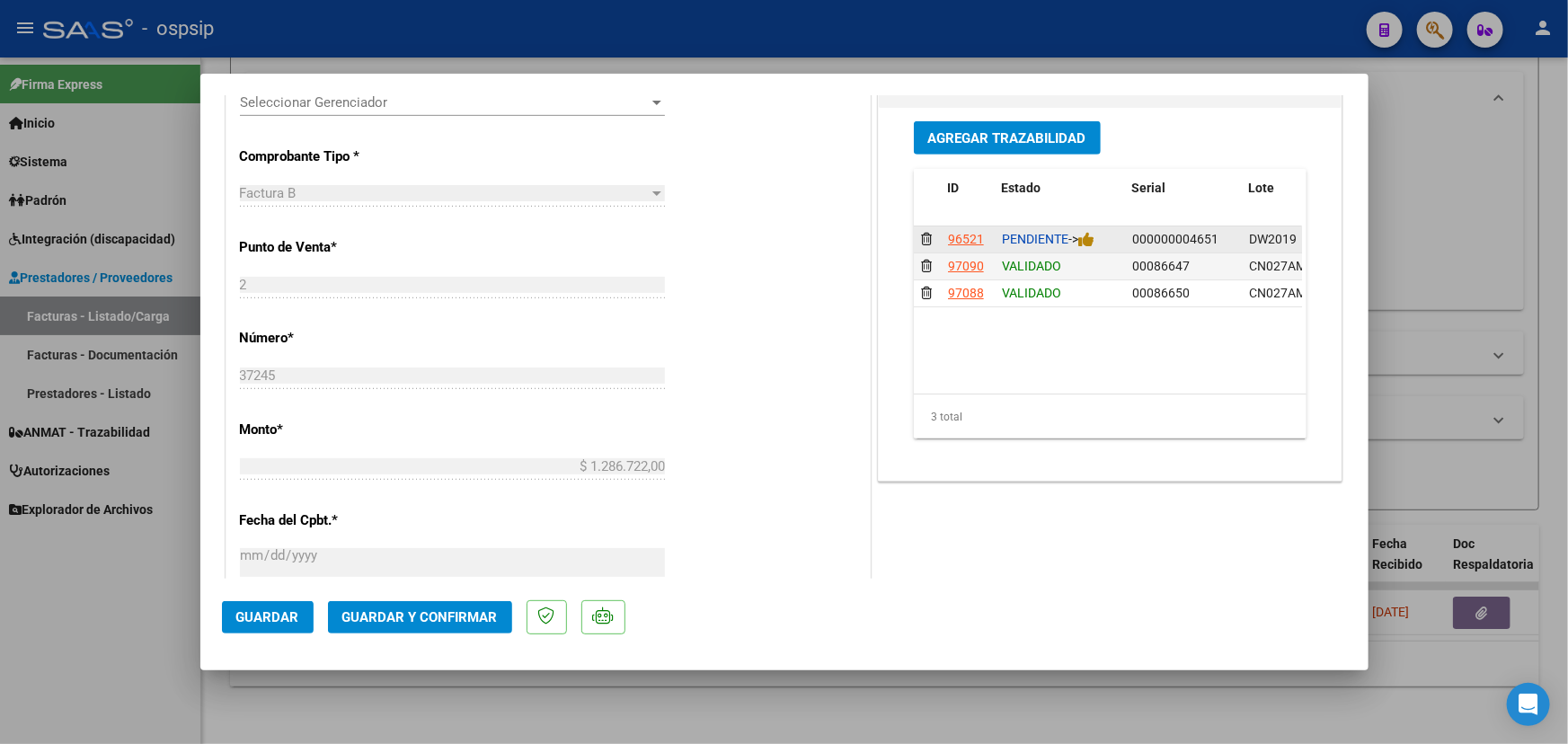
click at [1191, 236] on span "000000004651" at bounding box center [1175, 239] width 87 height 15
copy span "000000004651"
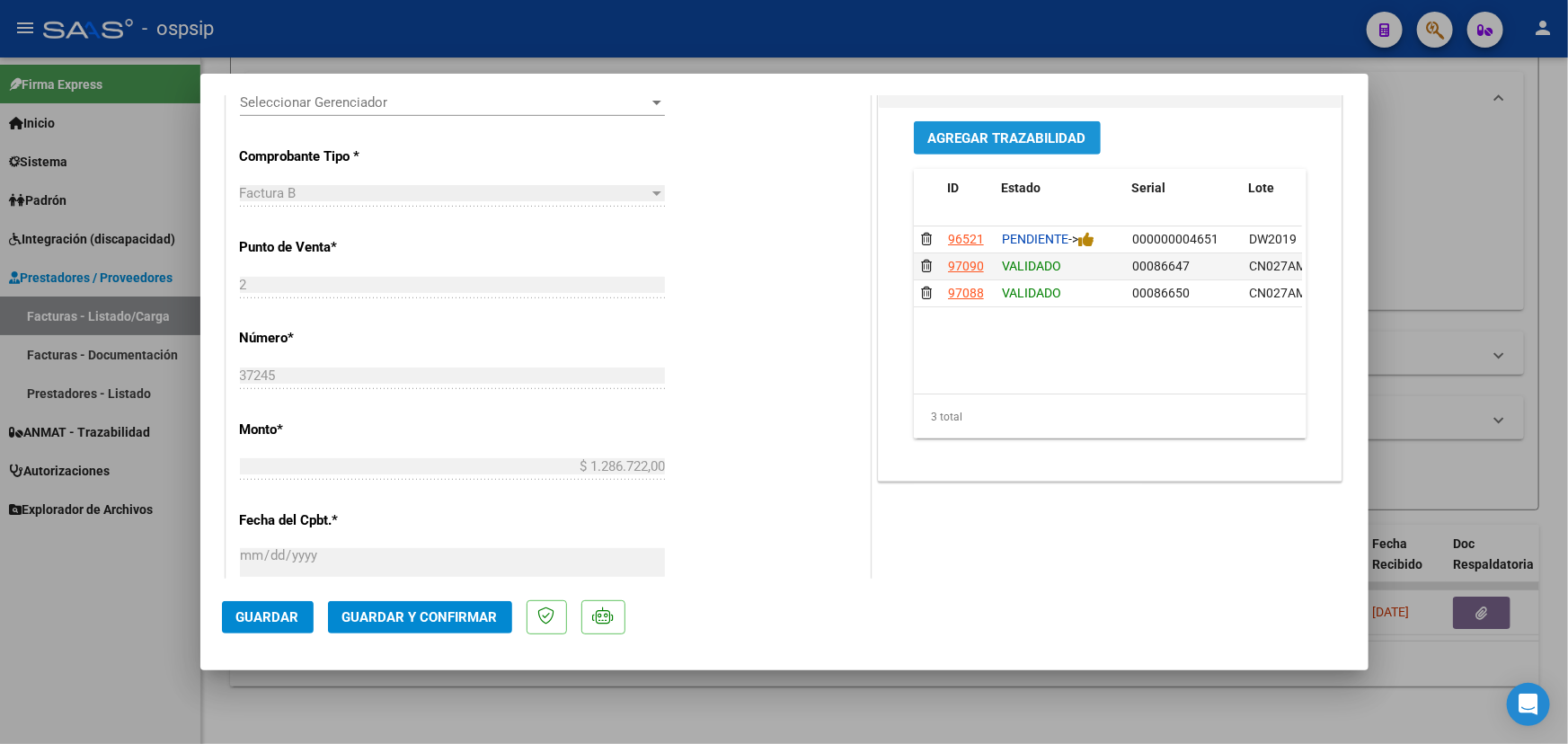
click at [994, 137] on span "Agregar Trazabilidad" at bounding box center [1006, 139] width 158 height 16
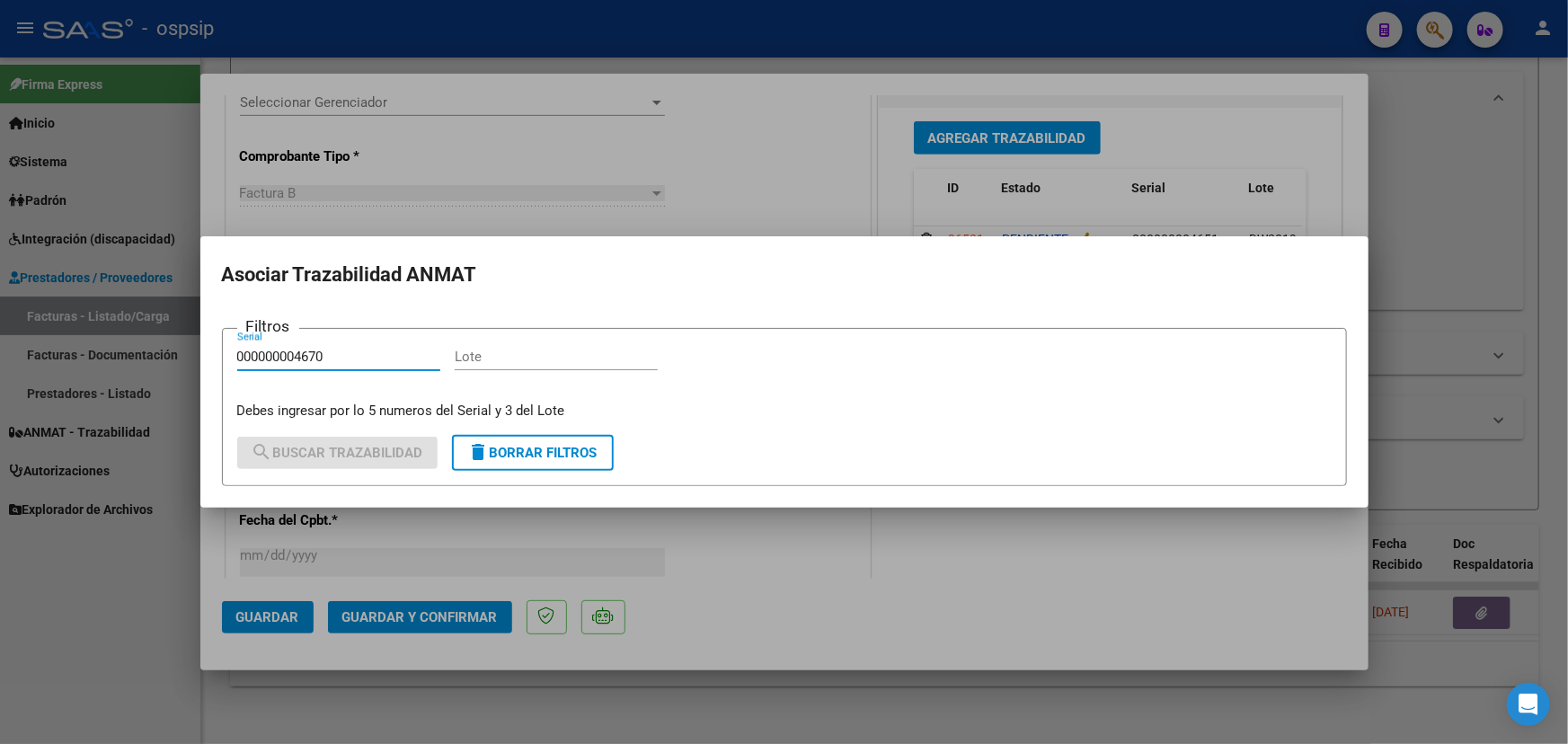
type input "000000004670"
paste input "DW2019"
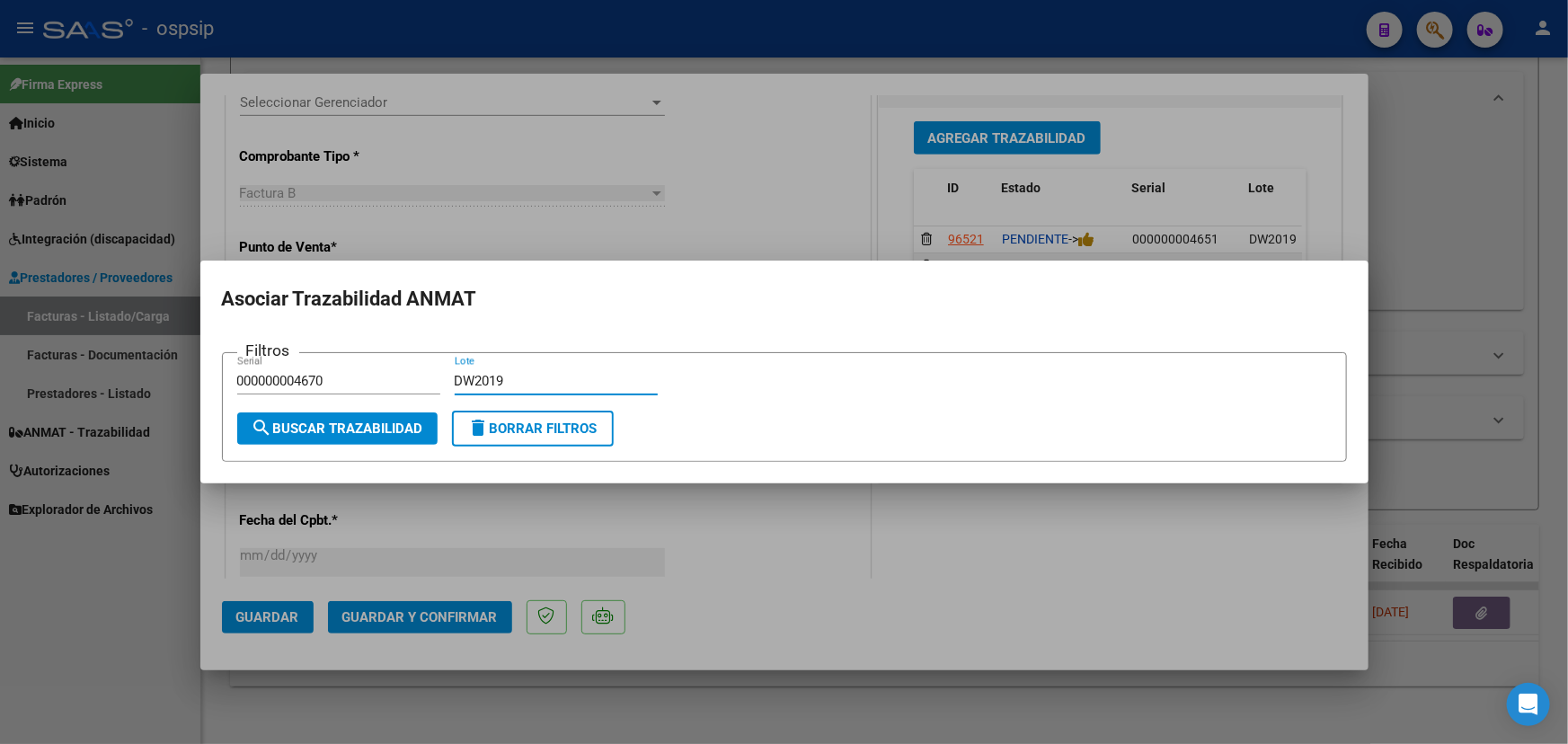
type input "DW2019"
click at [374, 430] on span "search Buscar Trazabilidad" at bounding box center [337, 429] width 171 height 16
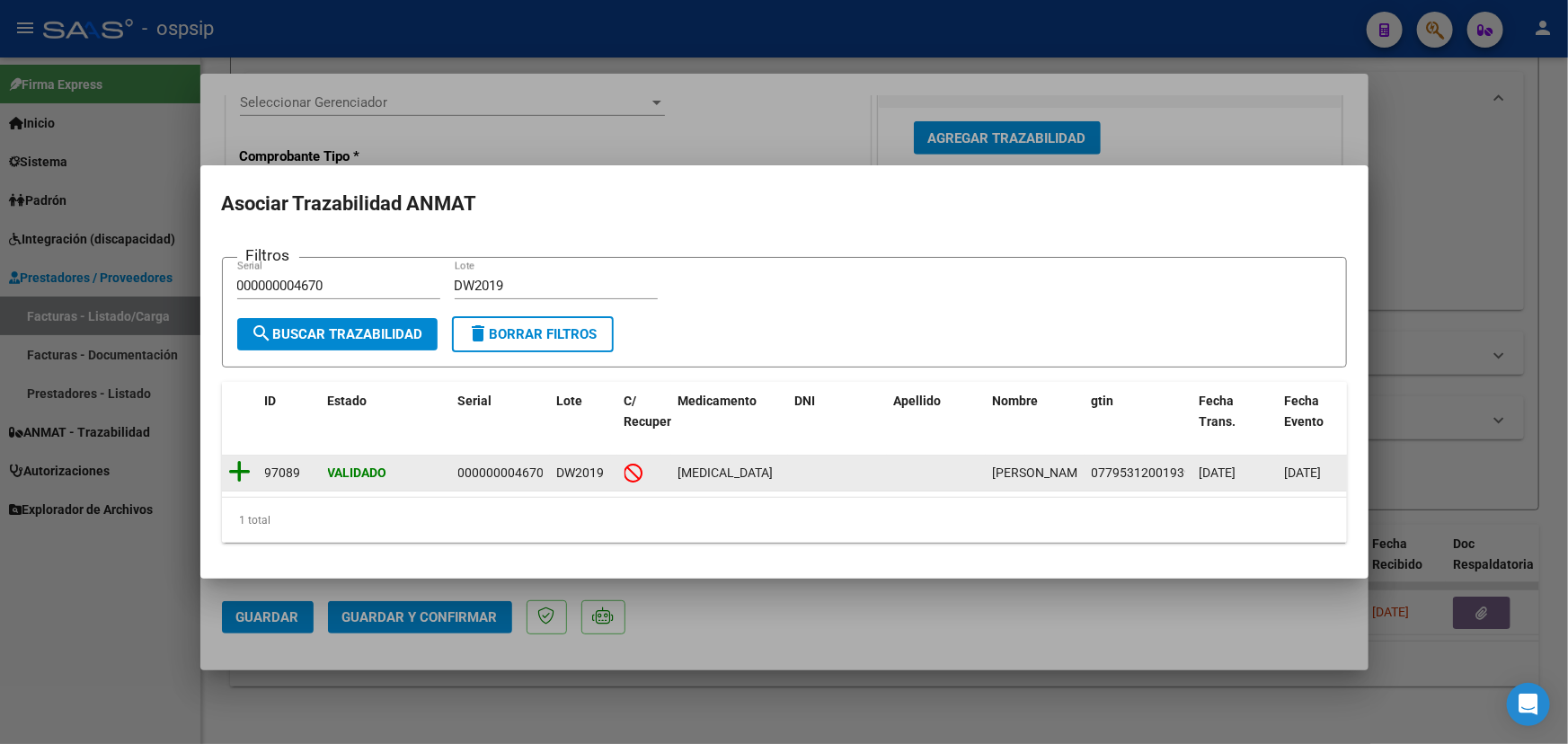
click at [242, 467] on icon at bounding box center [240, 472] width 23 height 26
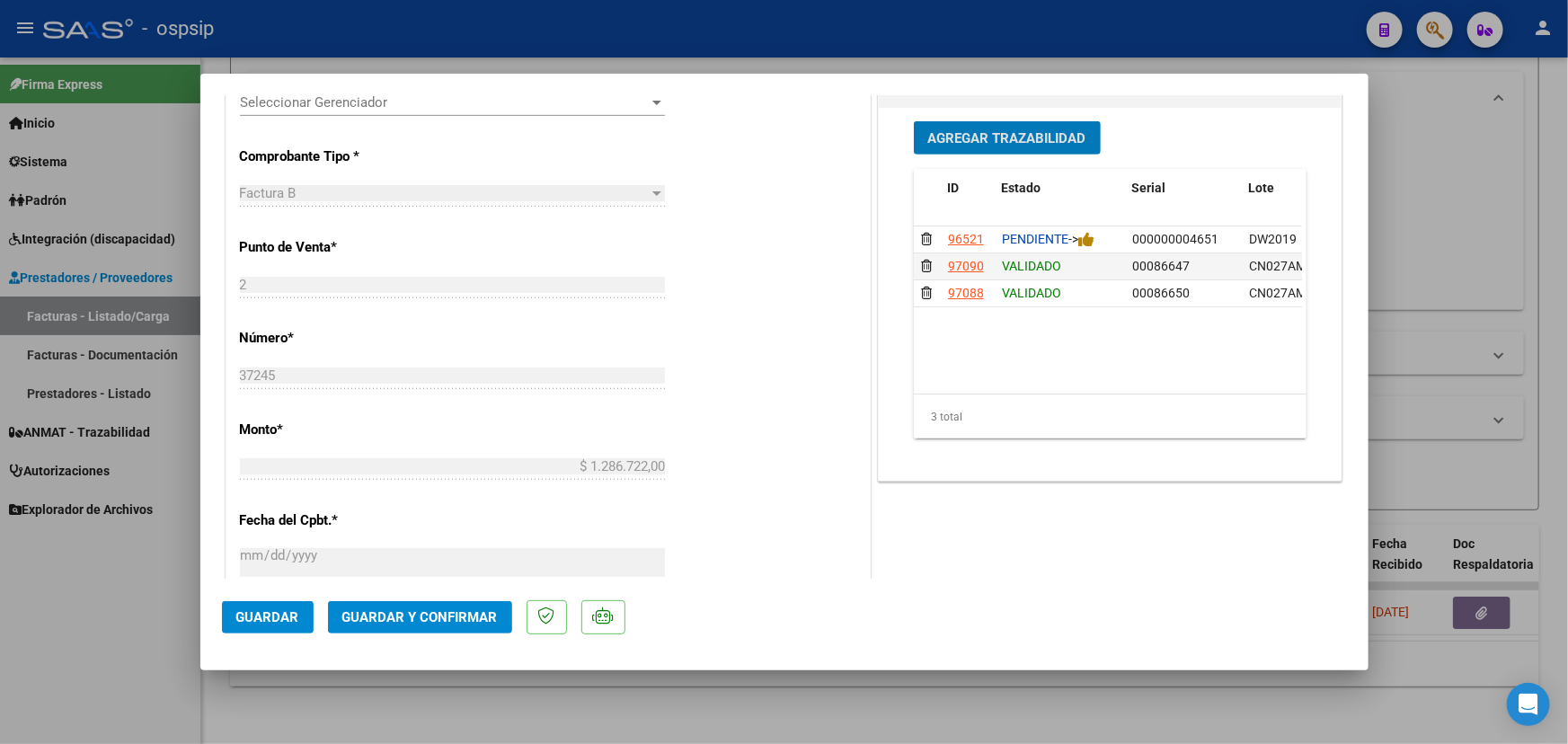
type input "$ 0,00"
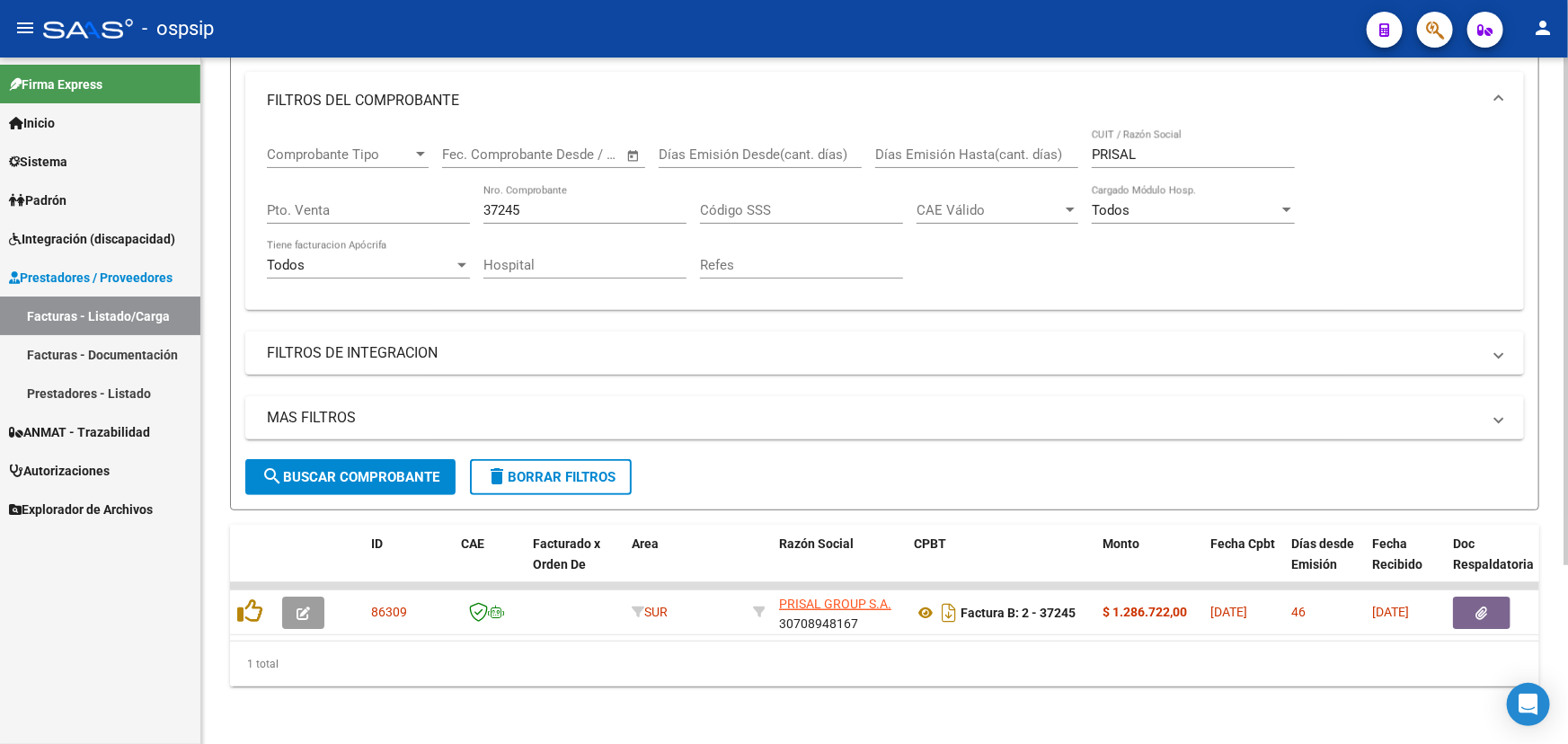
click at [507, 202] on input "37245" at bounding box center [584, 211] width 203 height 16
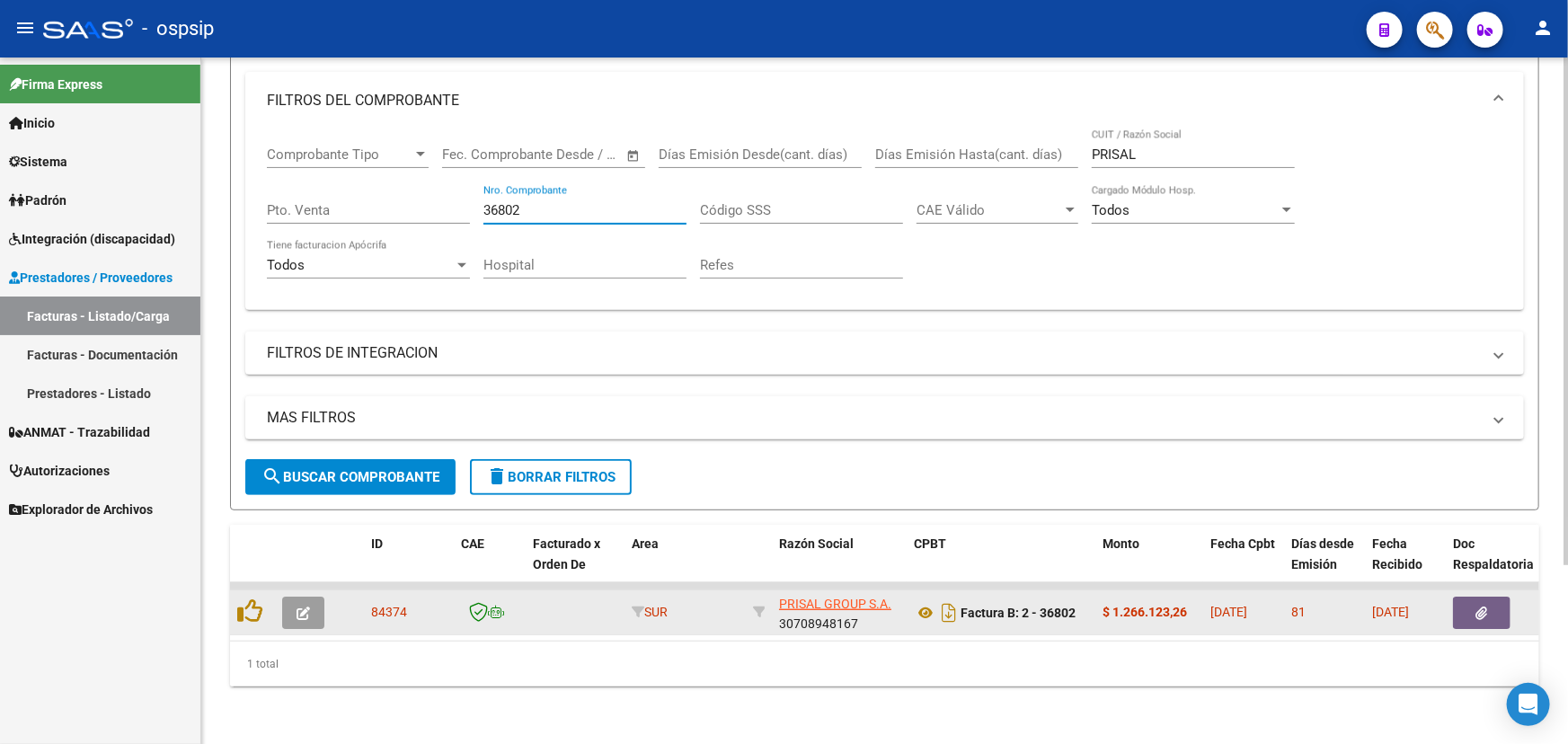
type input "36802"
click at [304, 606] on icon "button" at bounding box center [303, 613] width 14 height 14
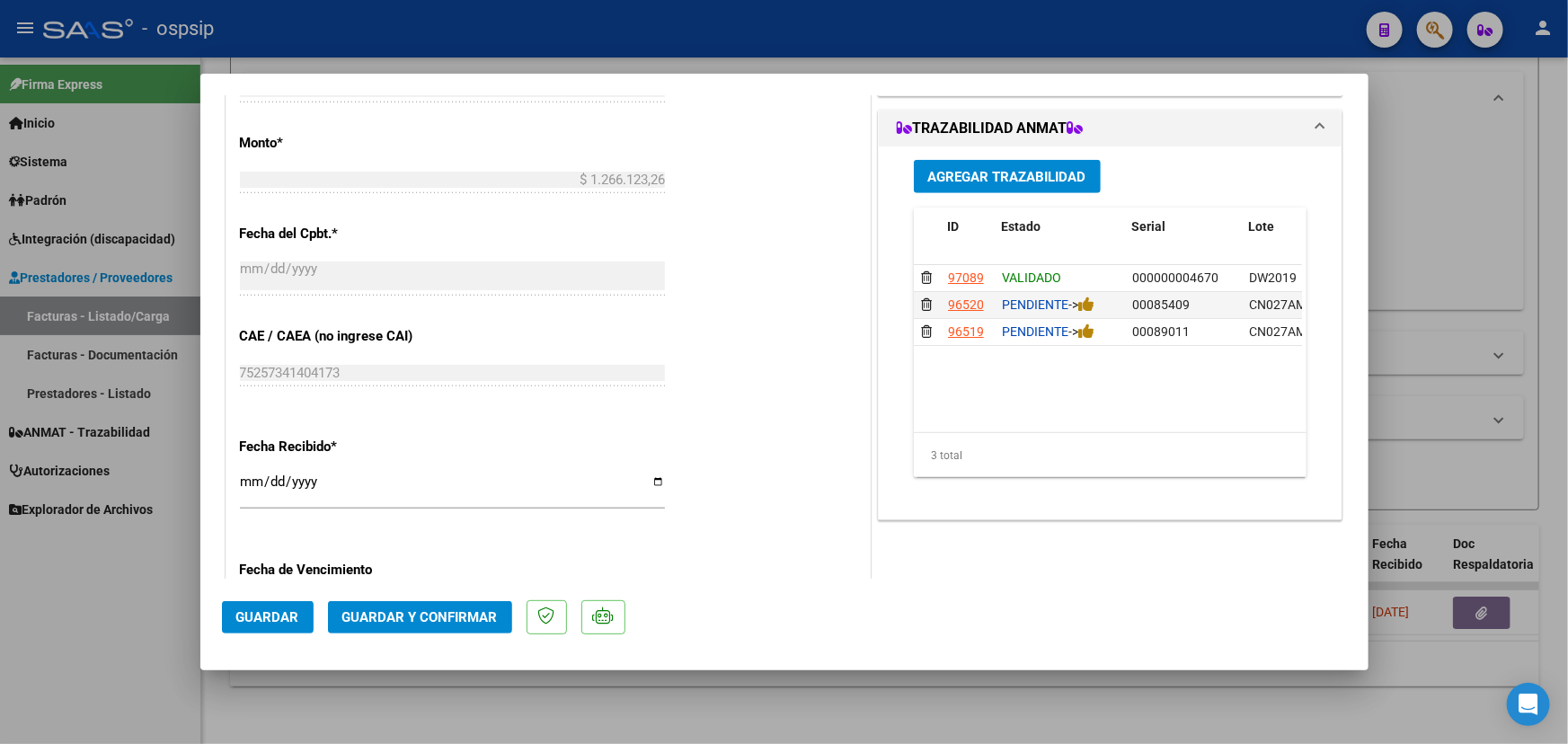
scroll to position [817, 0]
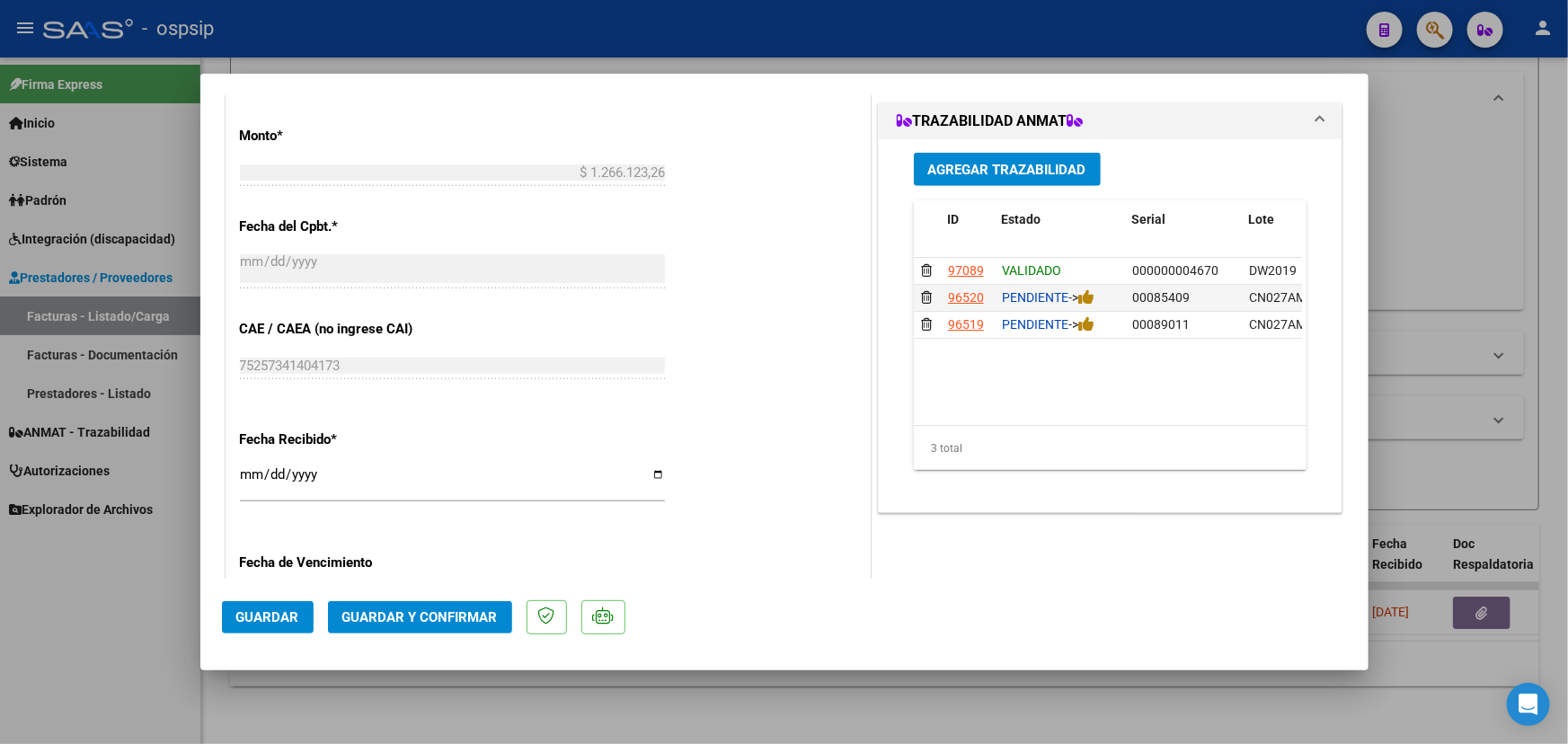
type input "$ 0,00"
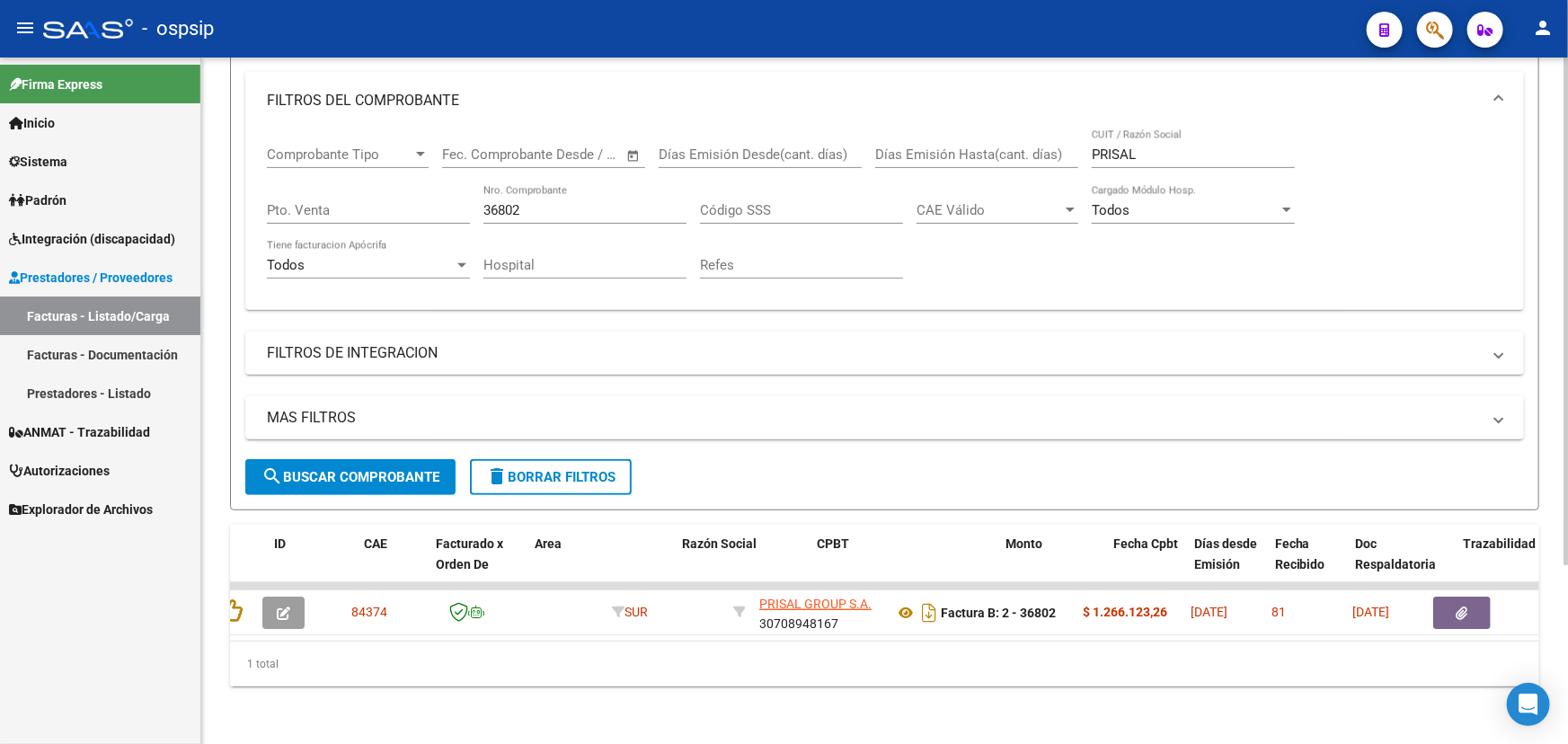
scroll to position [0, 0]
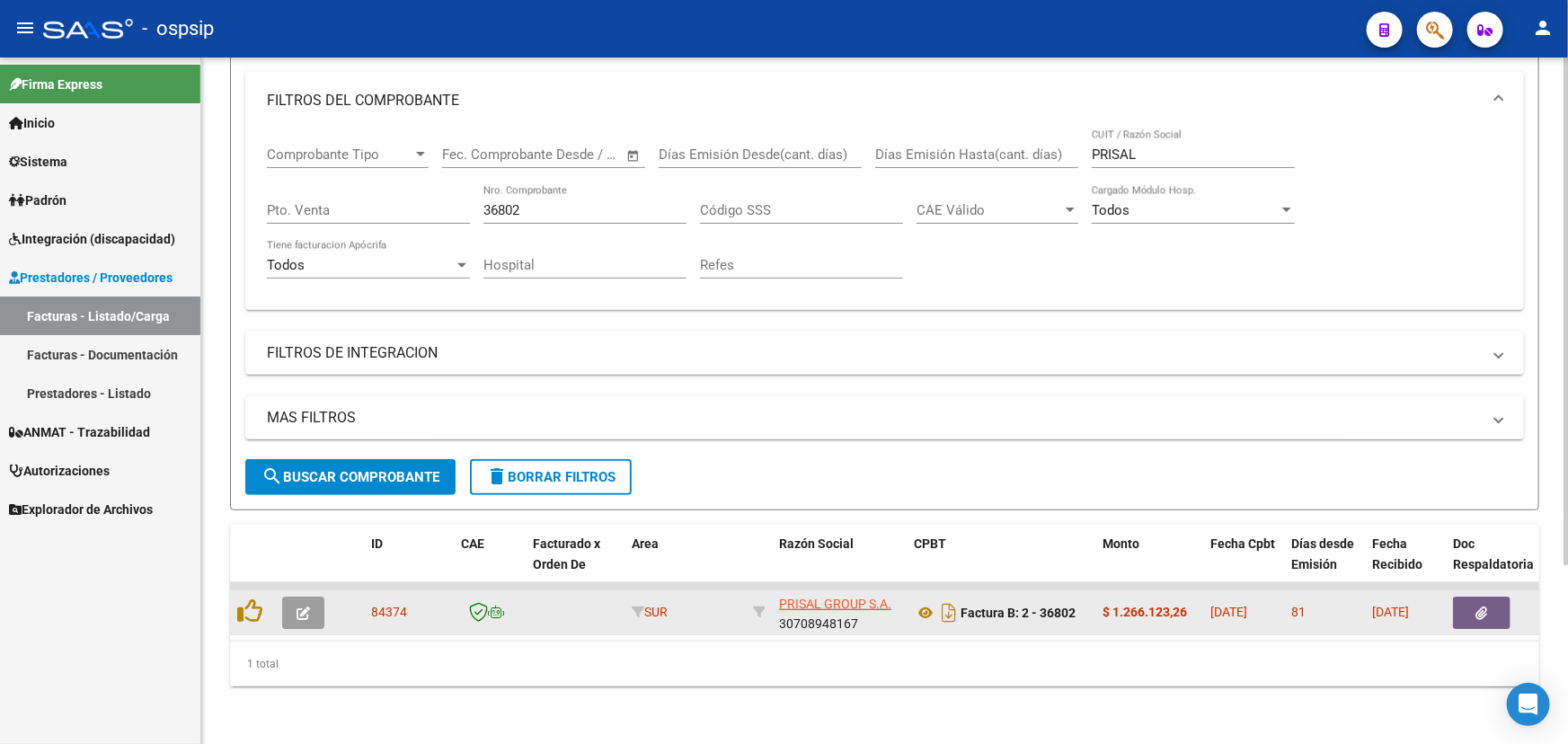
click at [315, 596] on button "button" at bounding box center [303, 612] width 42 height 32
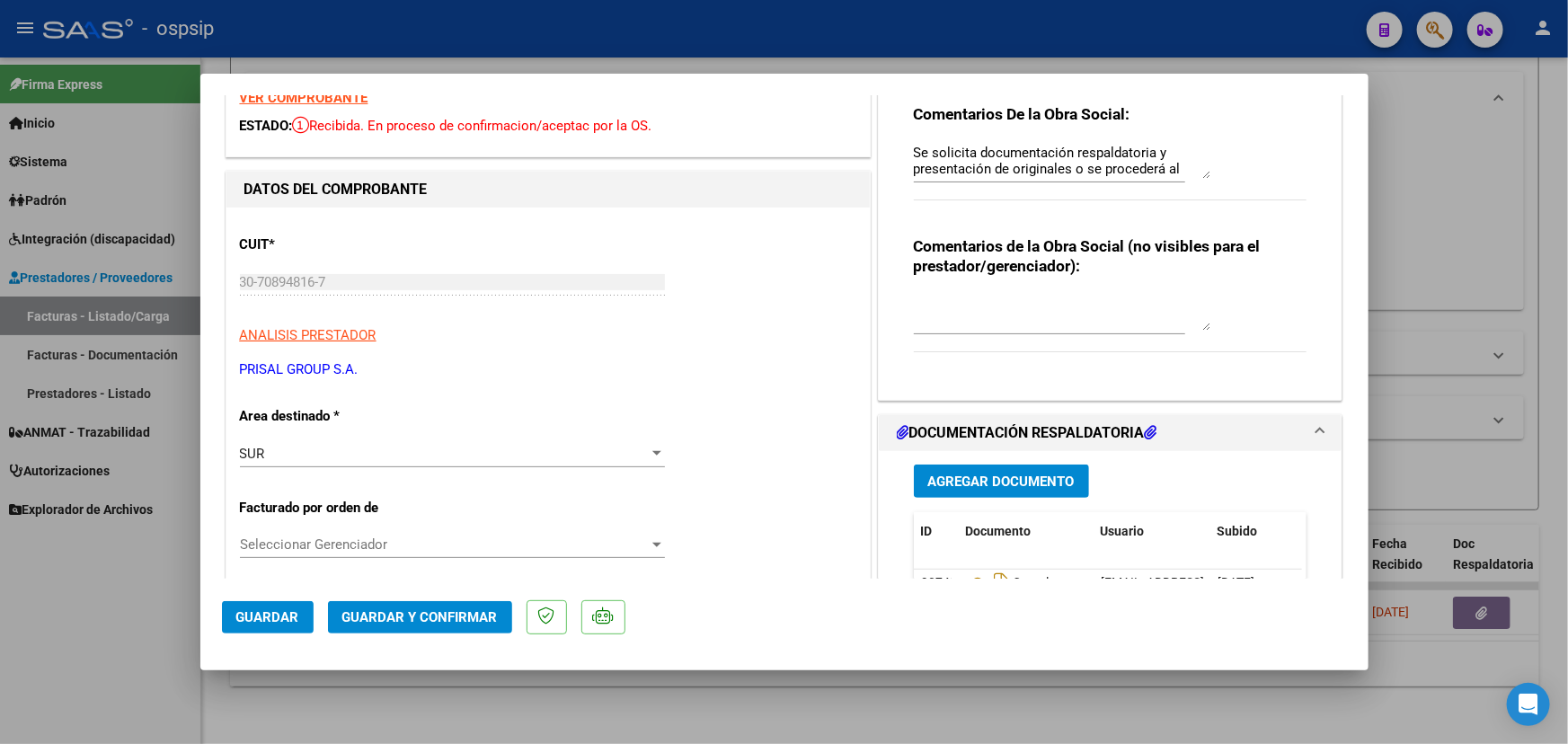
scroll to position [326, 0]
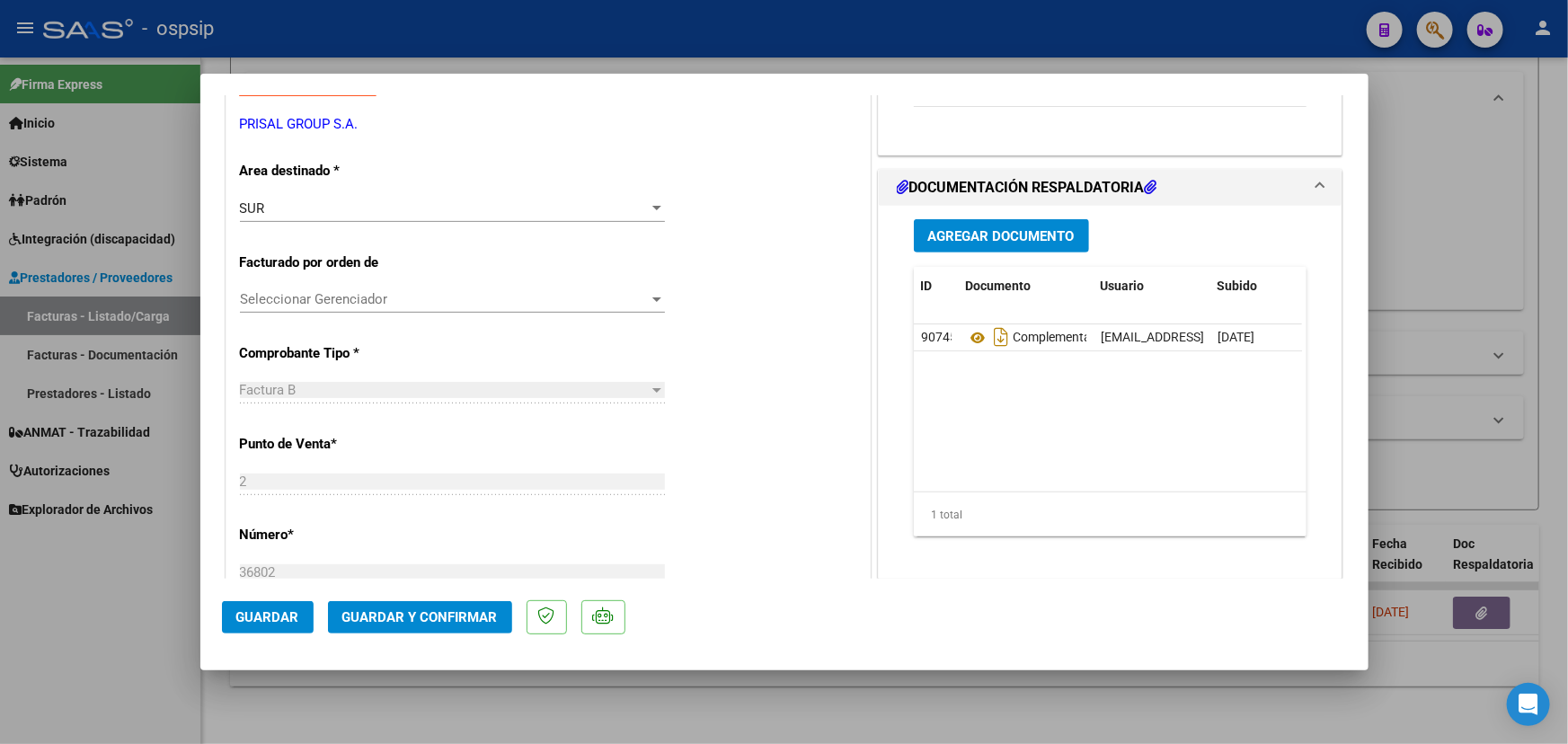
type input "$ 0,00"
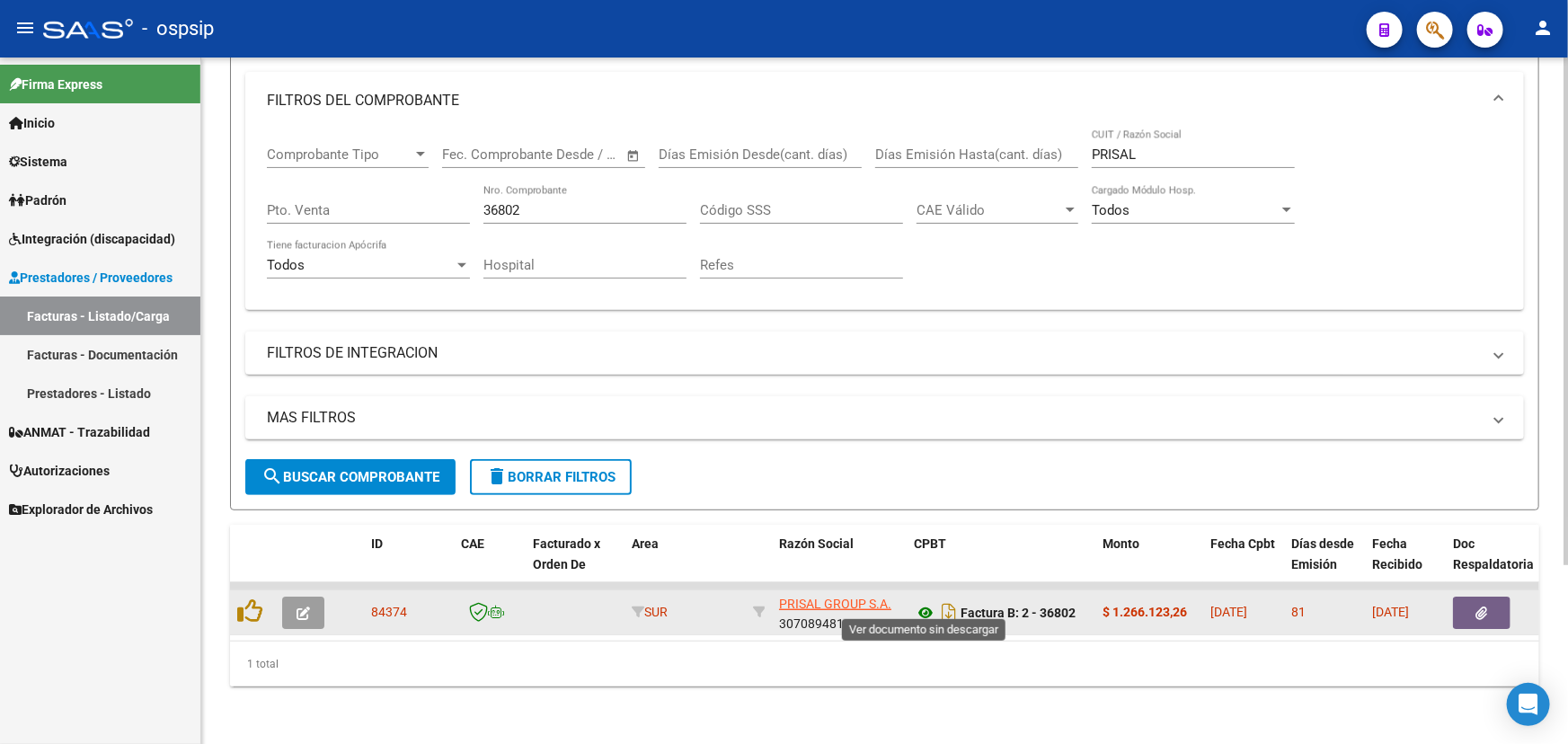
click at [922, 602] on icon at bounding box center [925, 613] width 24 height 22
click at [304, 606] on icon "button" at bounding box center [303, 613] width 14 height 14
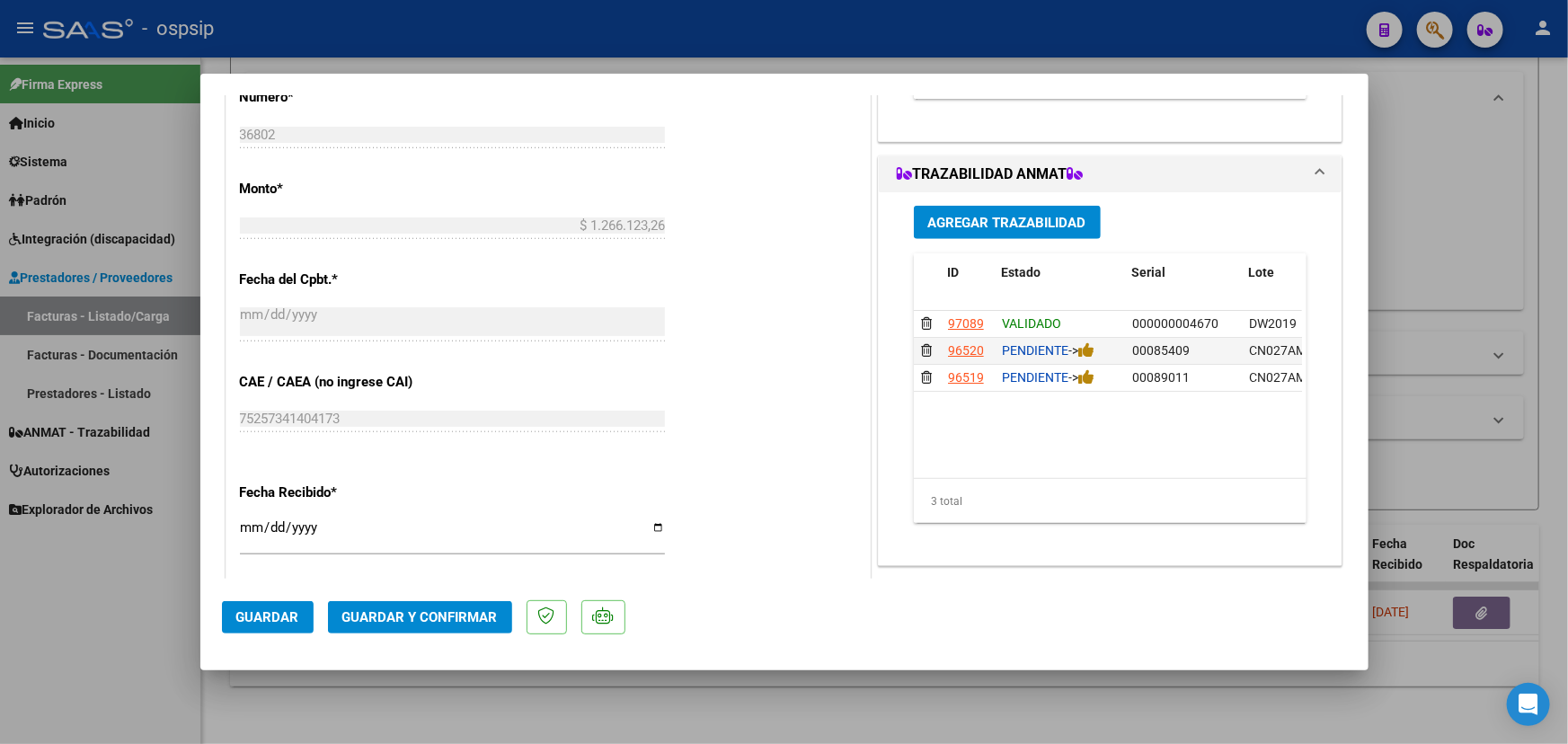
scroll to position [735, 0]
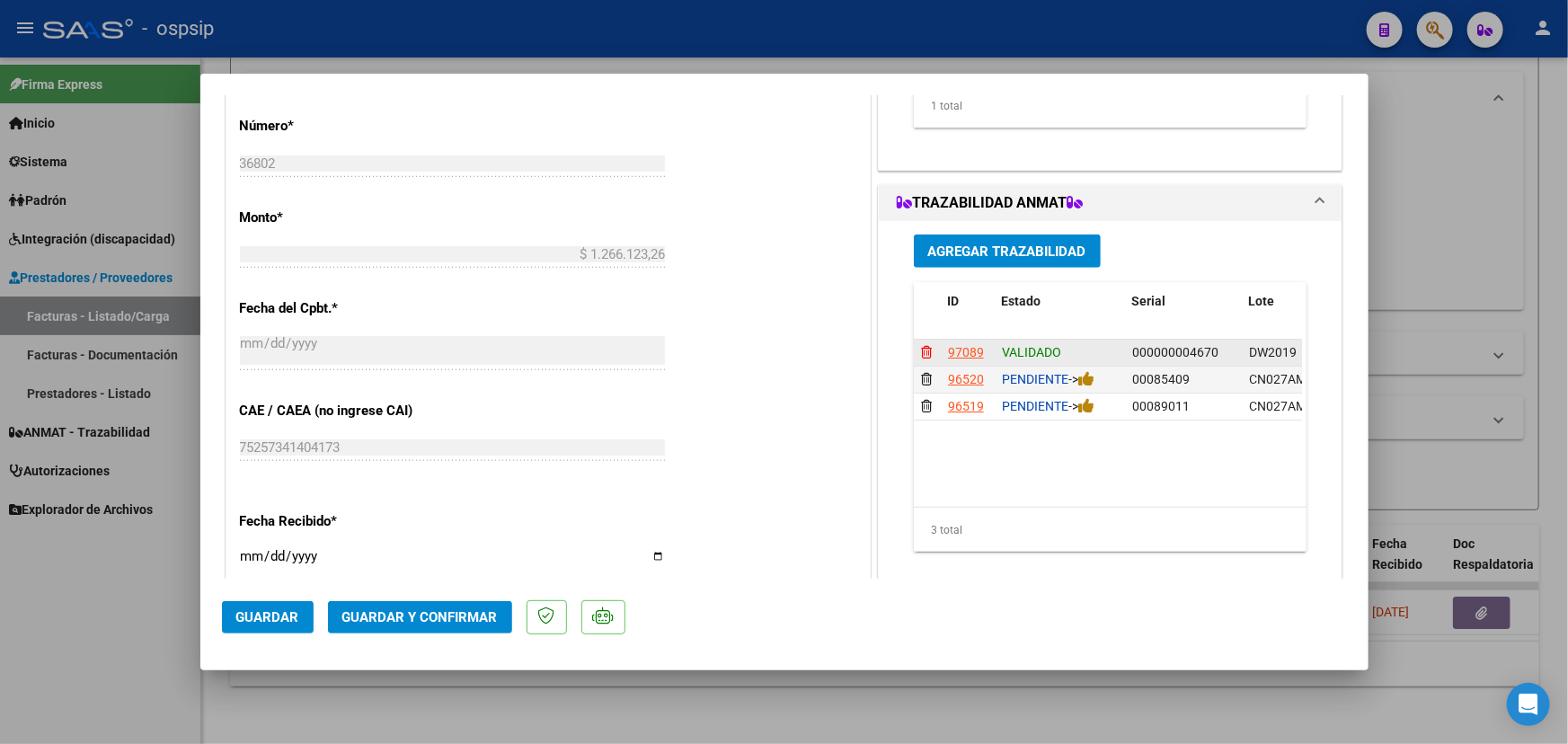
click at [921, 346] on icon at bounding box center [926, 352] width 11 height 13
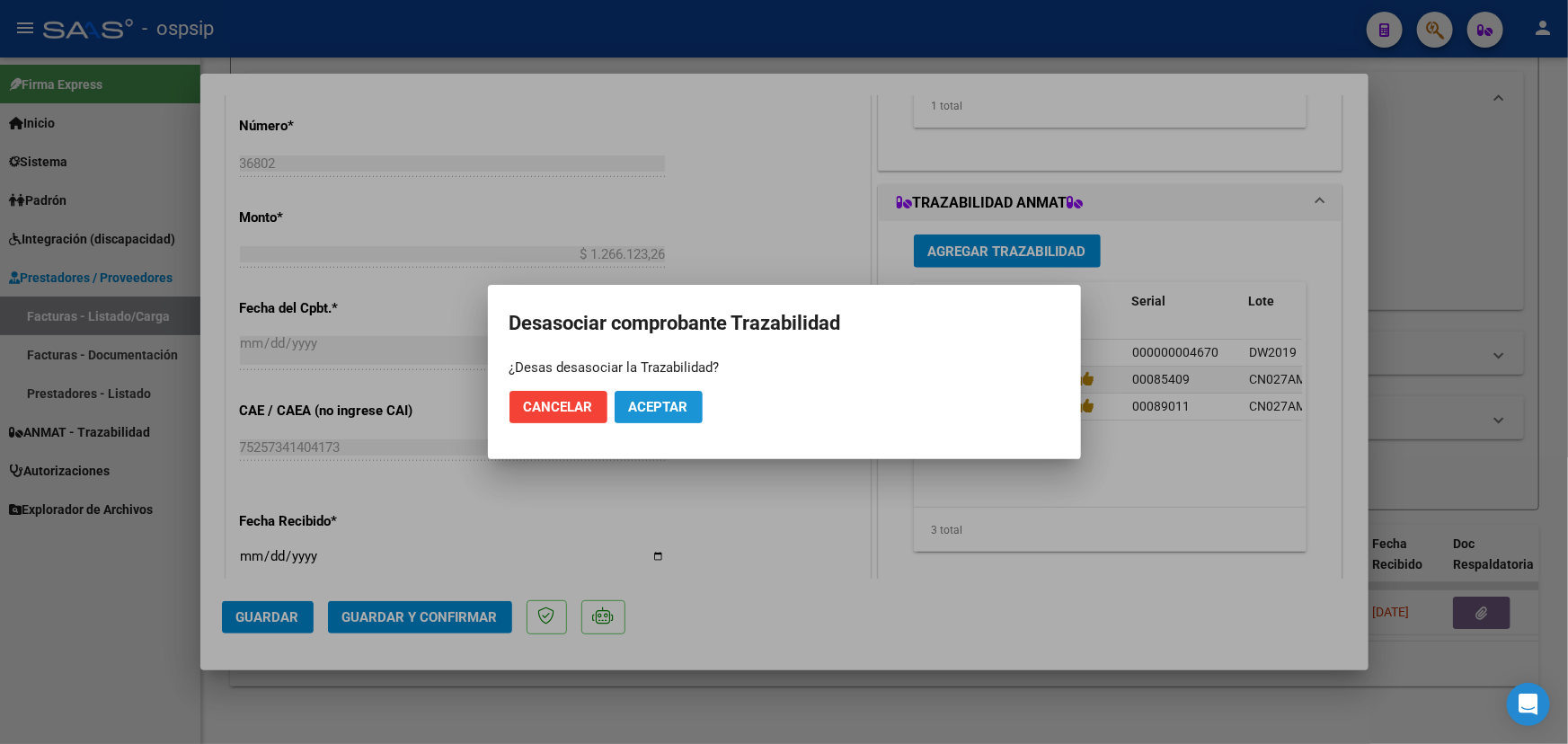
click at [655, 403] on span "Aceptar" at bounding box center [658, 408] width 59 height 16
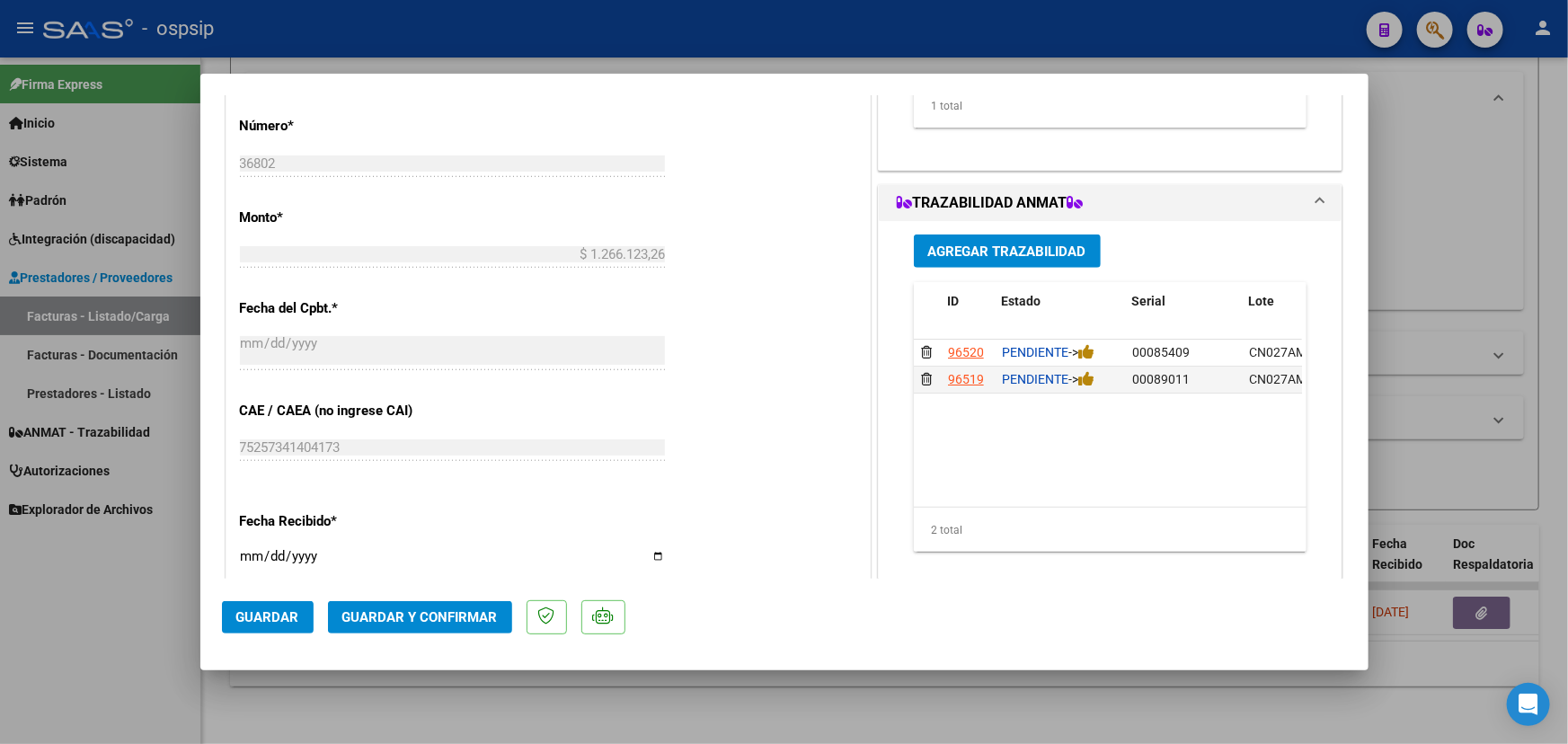
click at [1018, 247] on span "Agregar Trazabilidad" at bounding box center [1006, 252] width 158 height 16
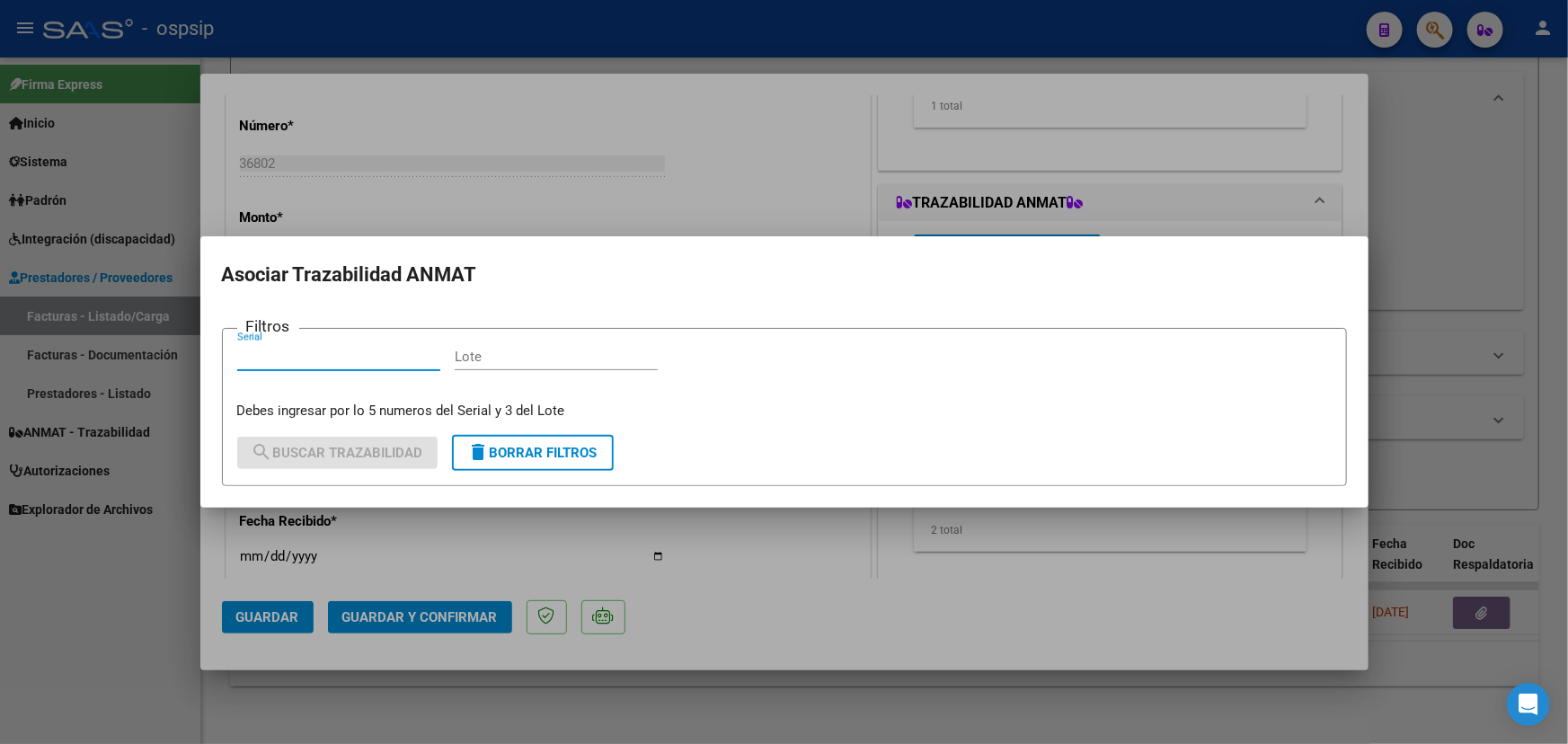
paste input "000000004651"
type input "000000004651"
paste input "DW2019"
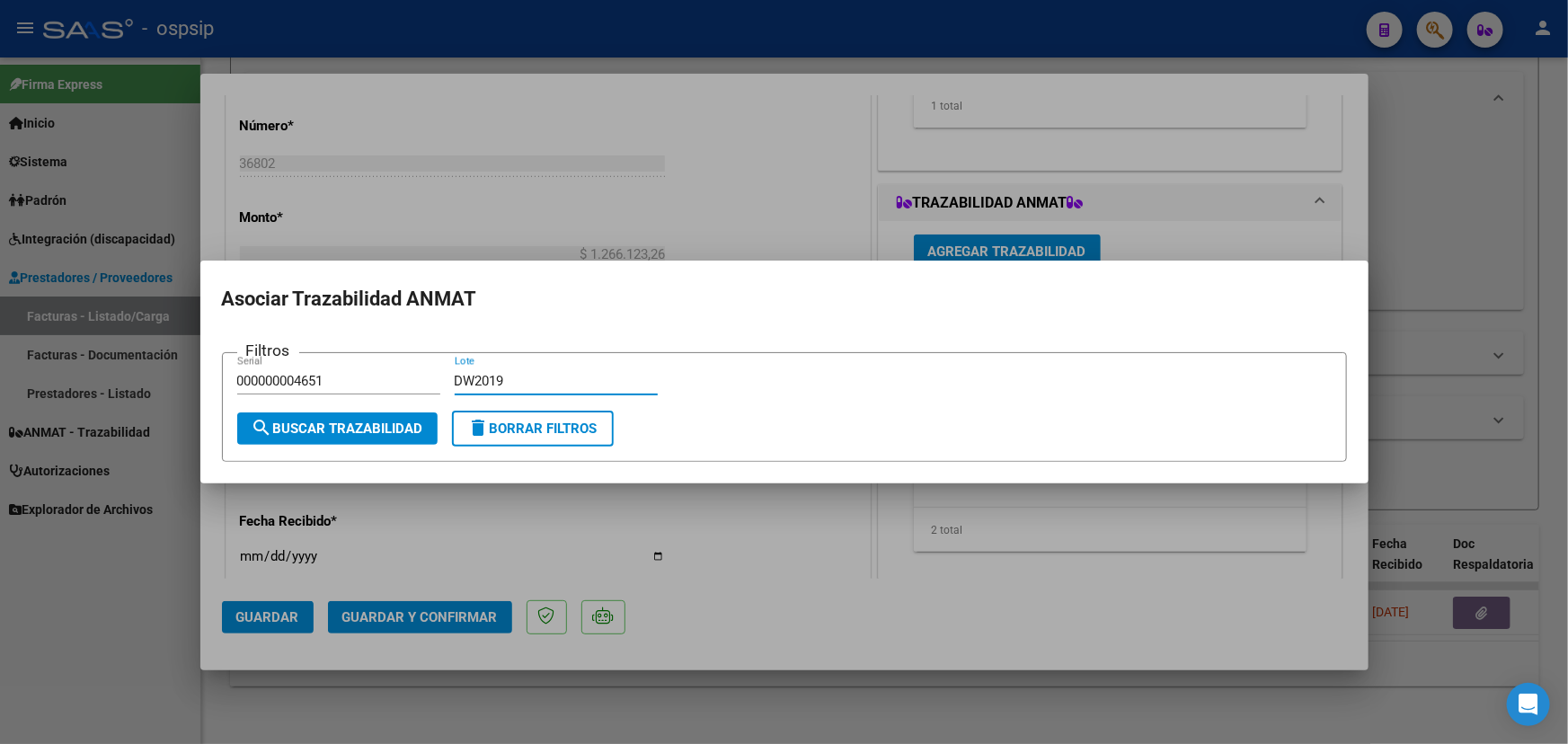
type input "DW2019"
click at [386, 431] on span "search Buscar Trazabilidad" at bounding box center [337, 429] width 171 height 16
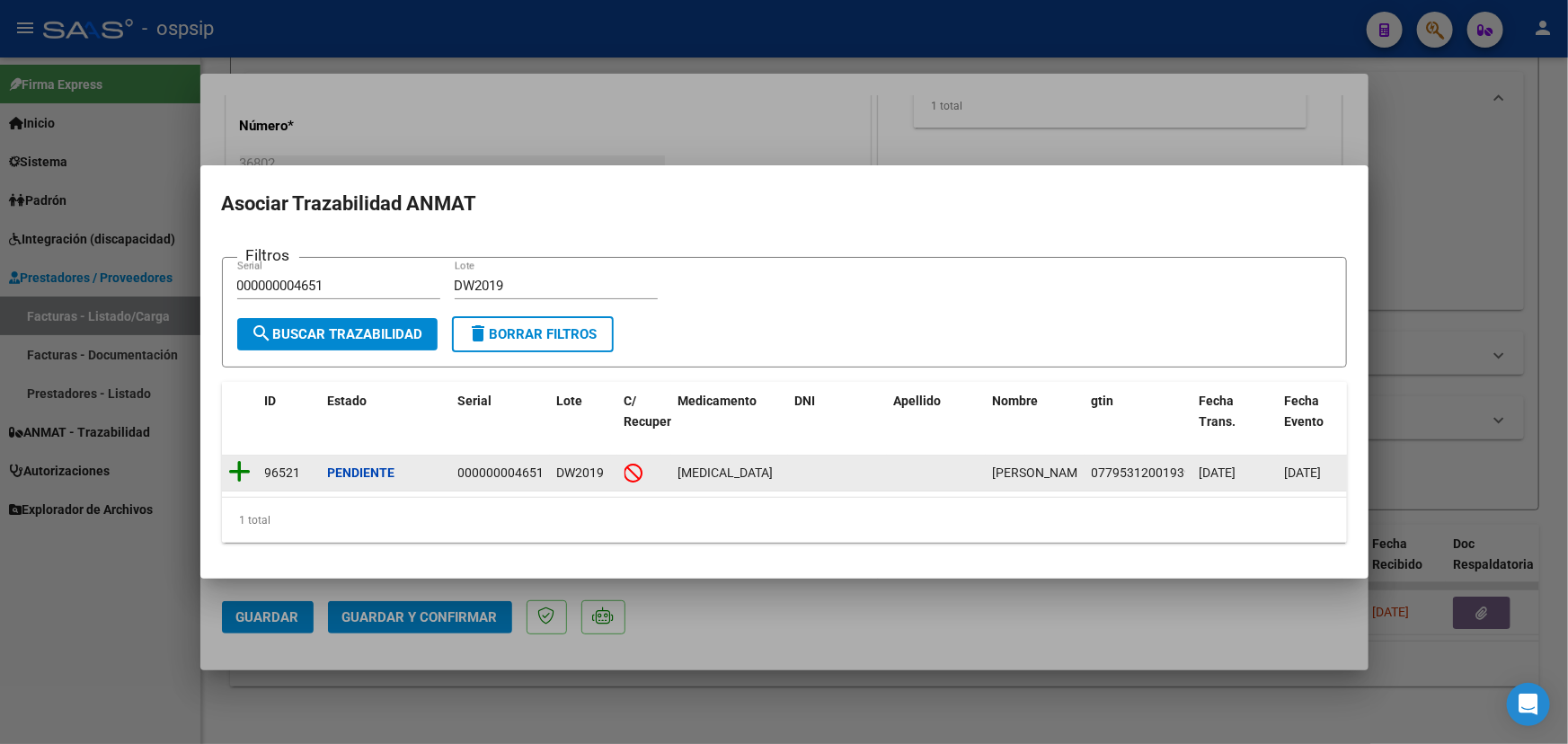
click at [246, 465] on icon at bounding box center [240, 472] width 23 height 26
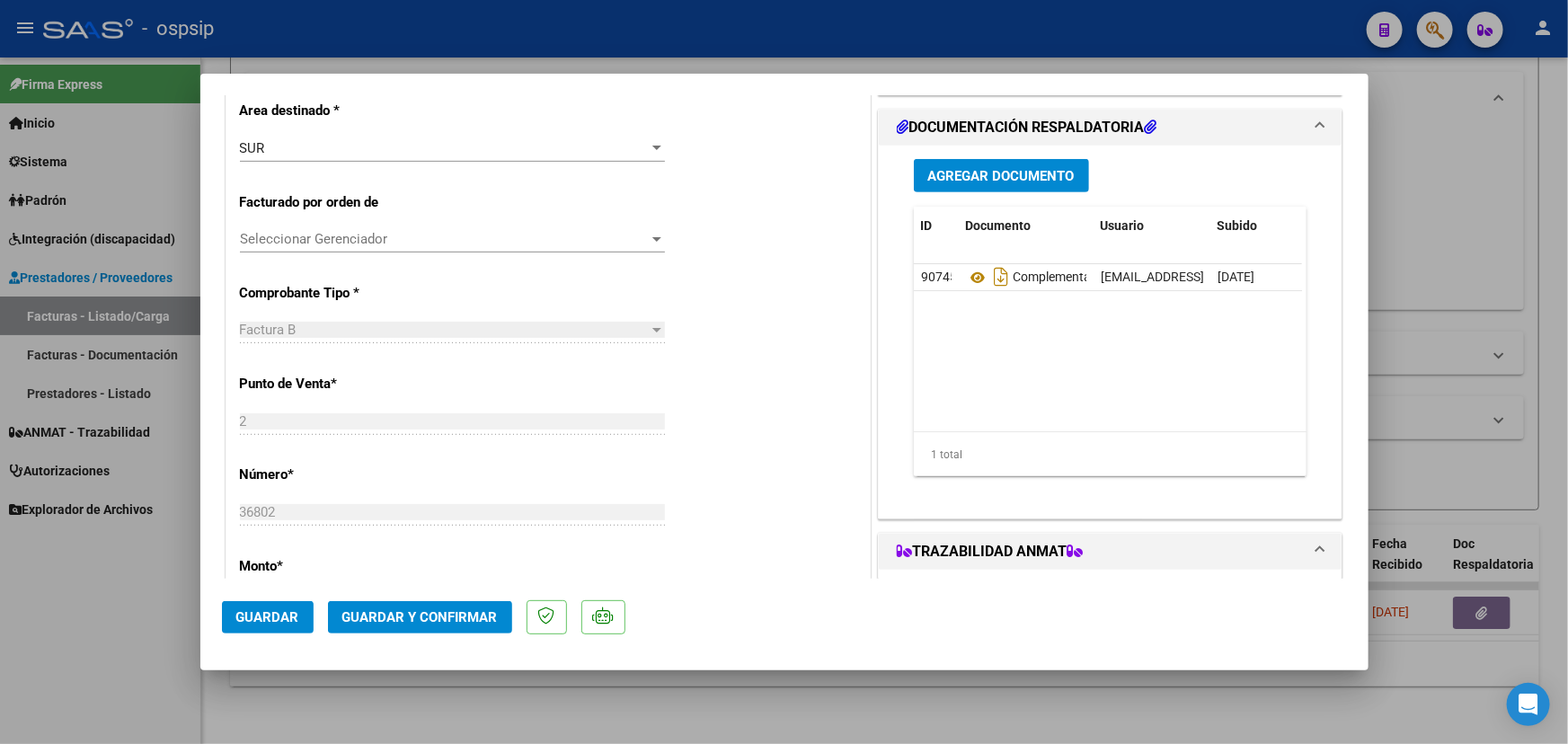
scroll to position [326, 0]
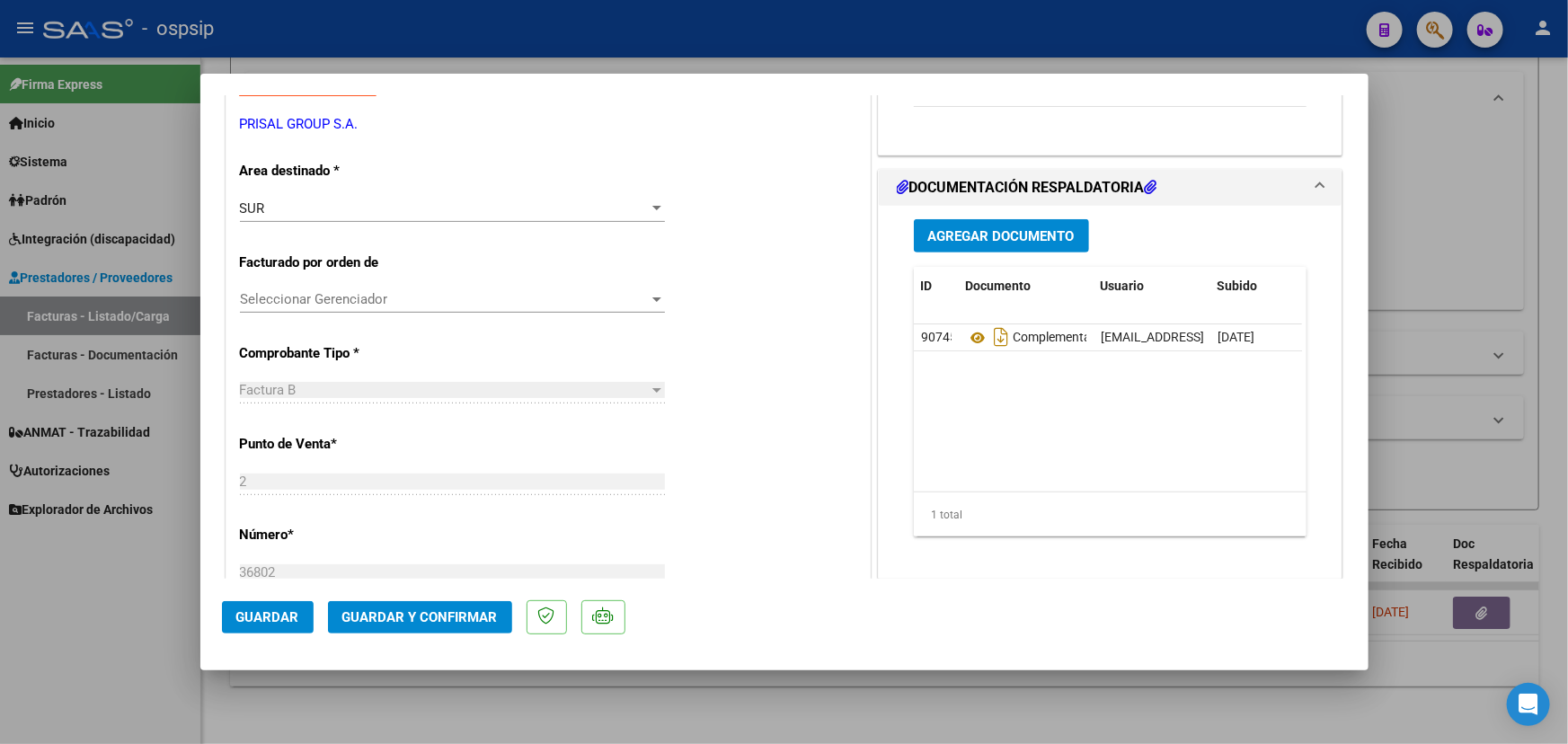
type input "$ 0,00"
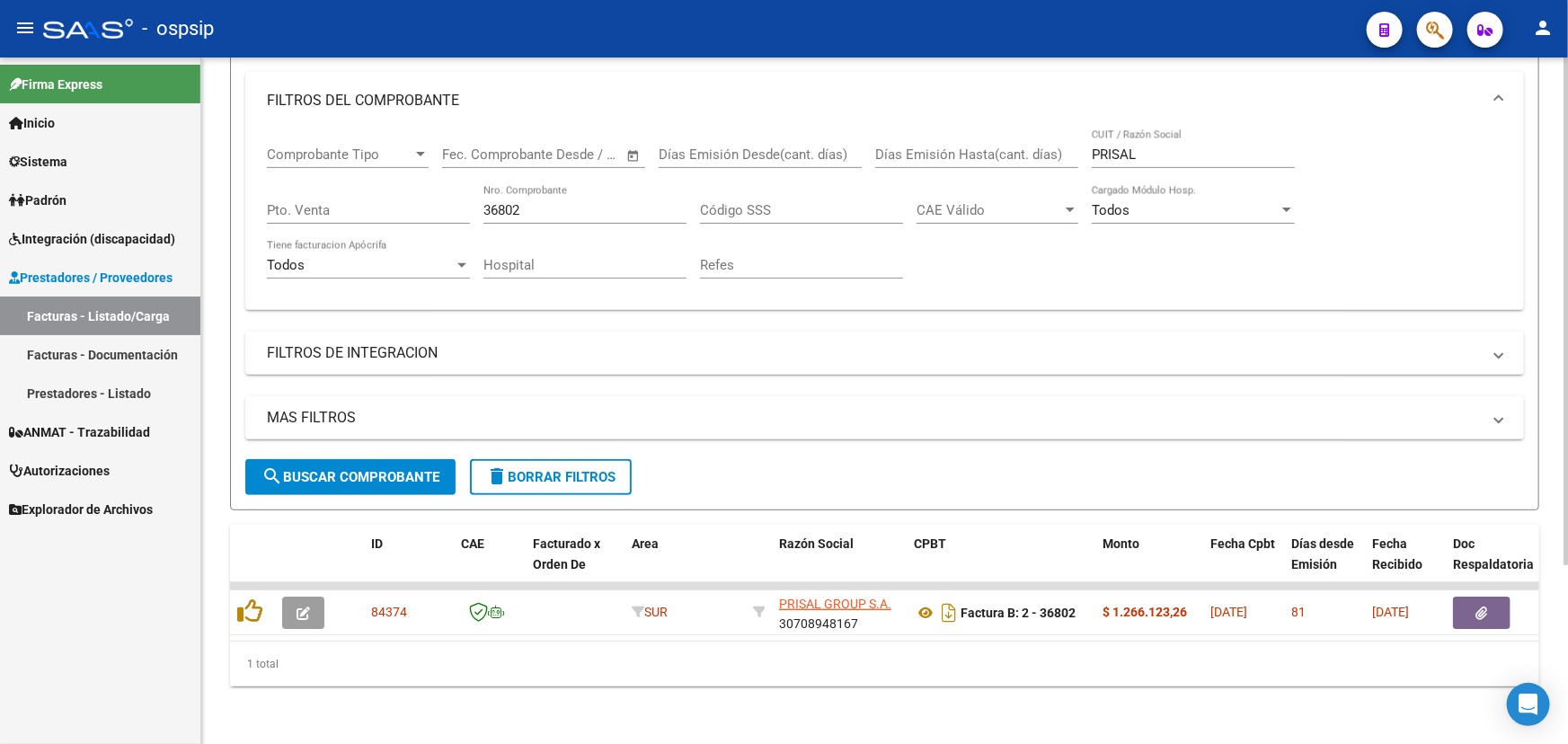
click at [516, 202] on input "36802" at bounding box center [584, 211] width 203 height 16
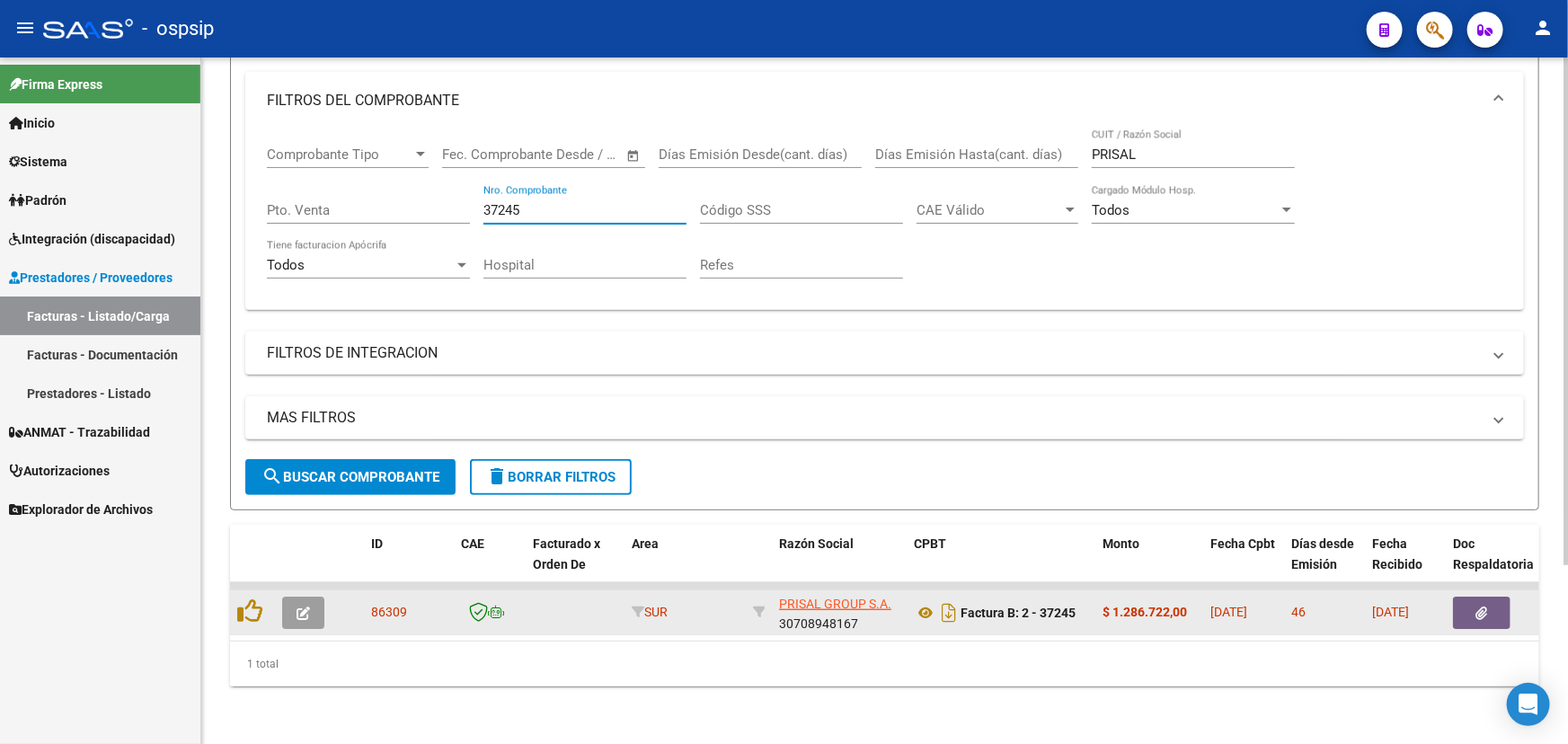
type input "37245"
click at [316, 602] on button "button" at bounding box center [303, 612] width 42 height 32
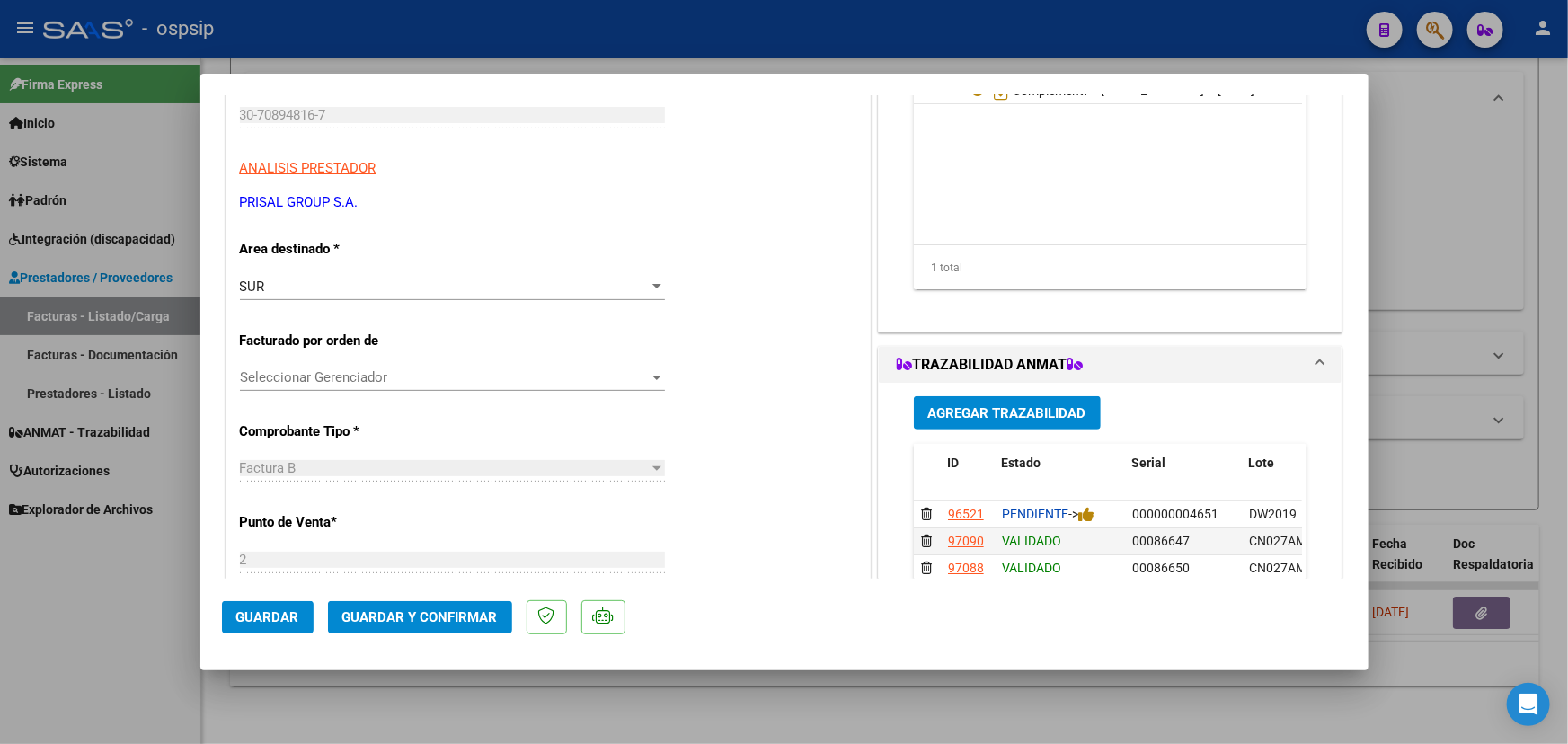
scroll to position [244, 0]
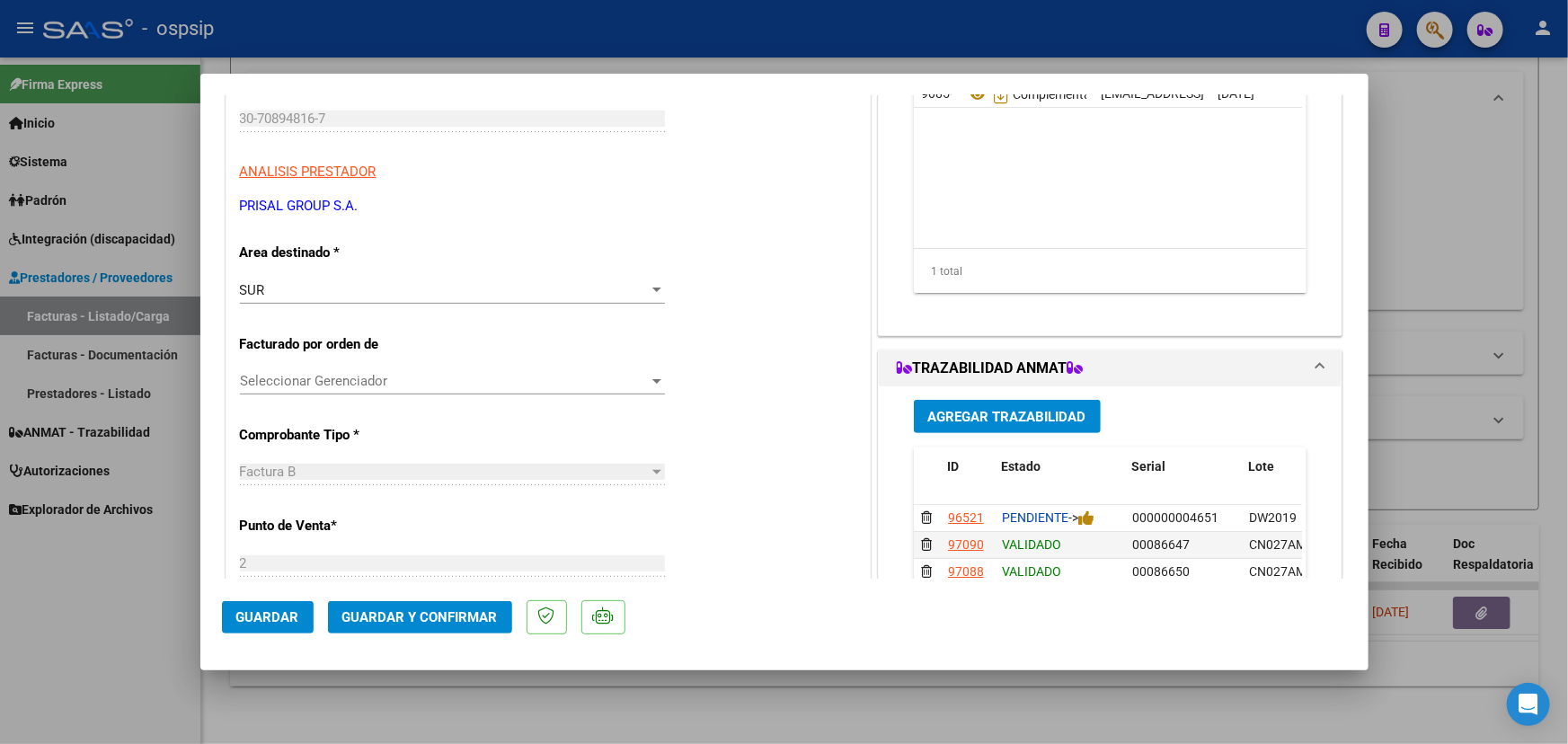
type input "$ 0,00"
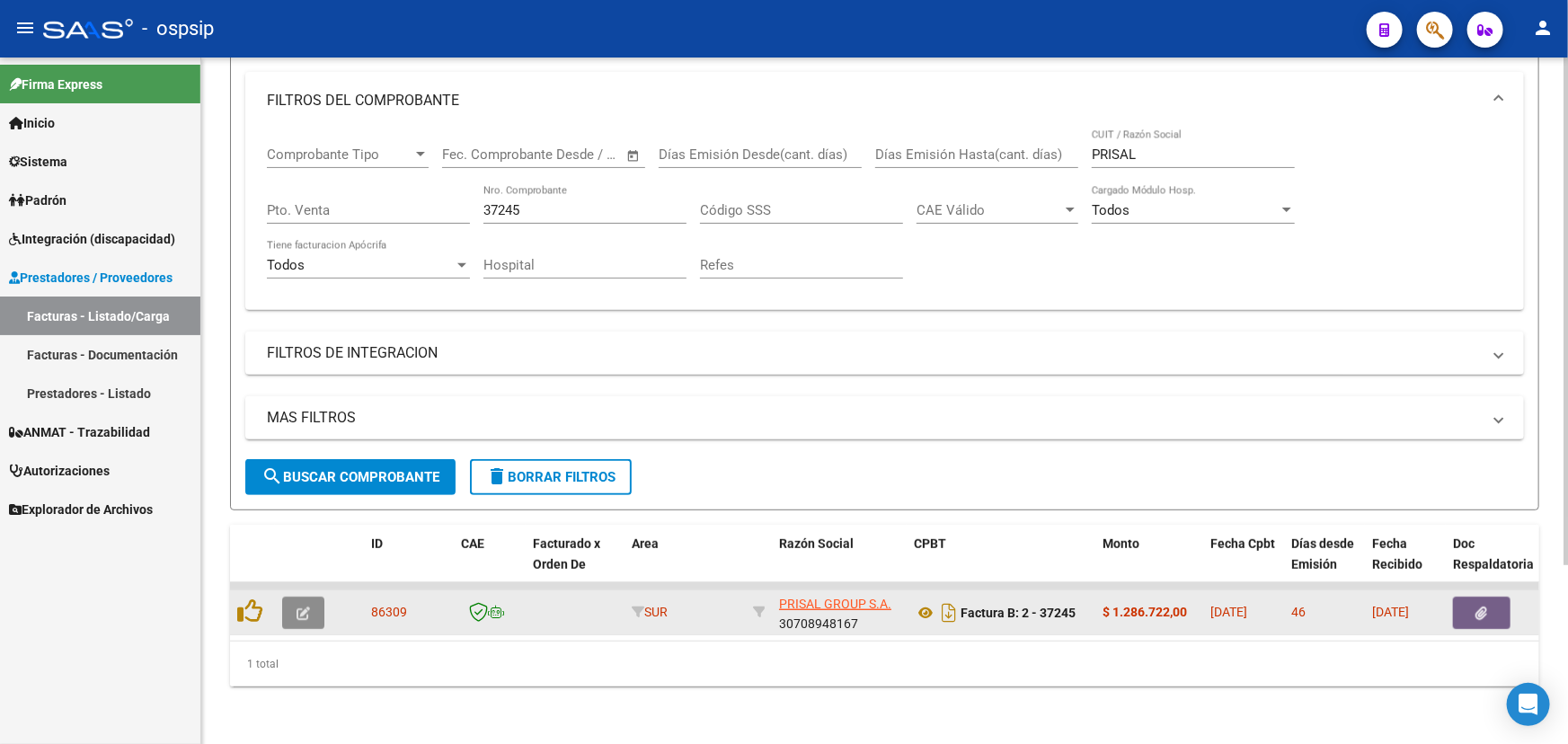
click at [304, 604] on span "button" at bounding box center [303, 613] width 14 height 16
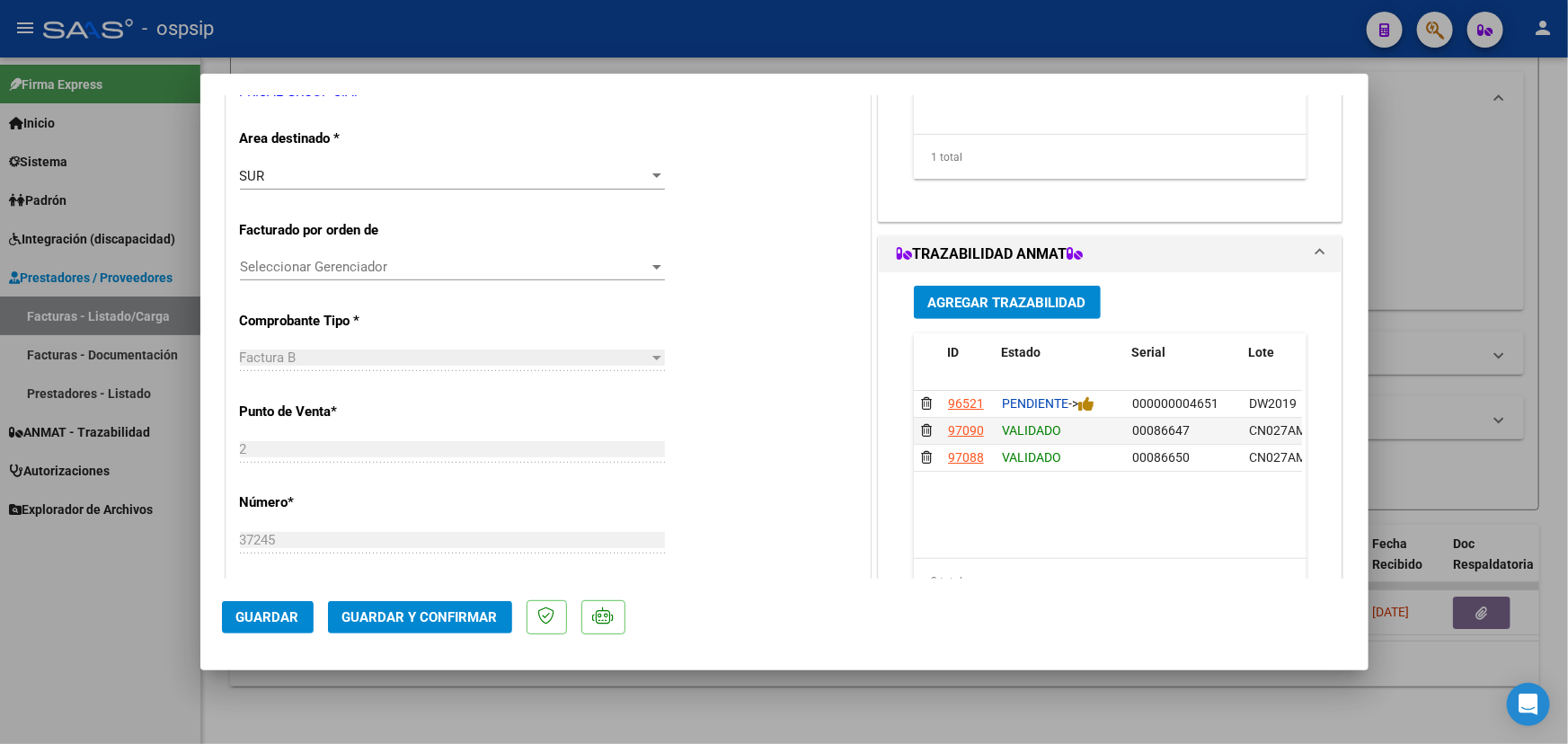
scroll to position [408, 0]
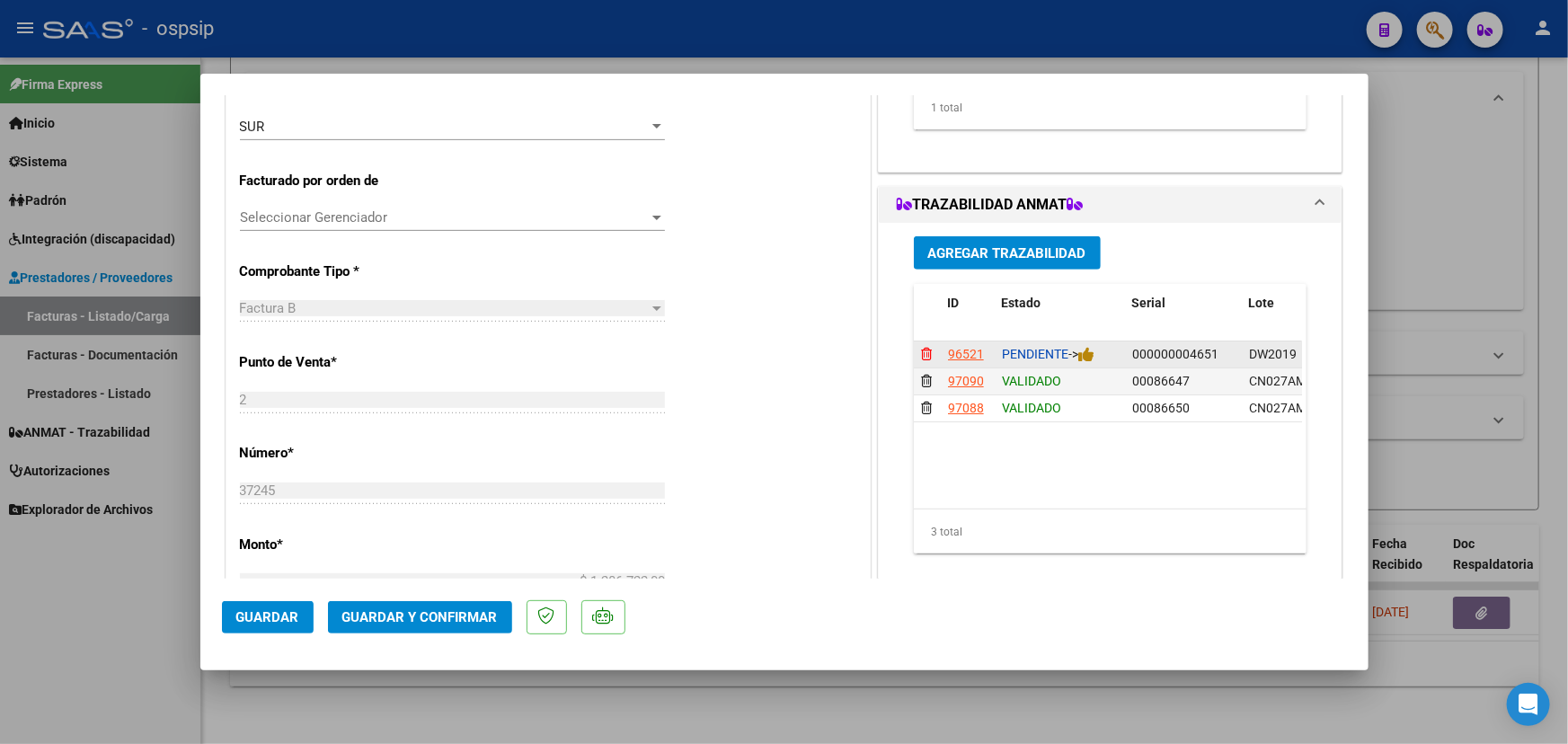
click at [921, 352] on icon at bounding box center [926, 354] width 11 height 13
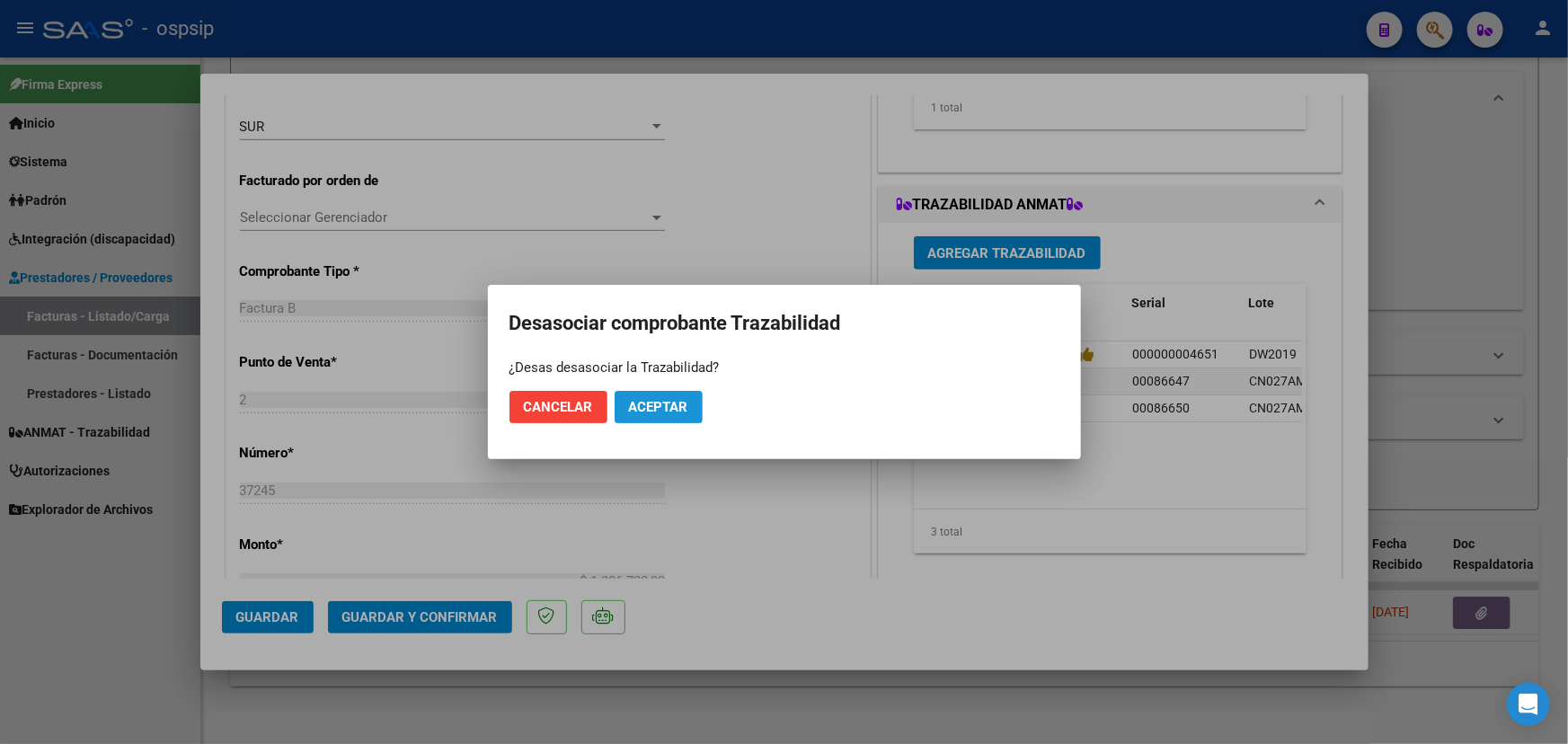
click at [684, 403] on span "Aceptar" at bounding box center [658, 408] width 59 height 16
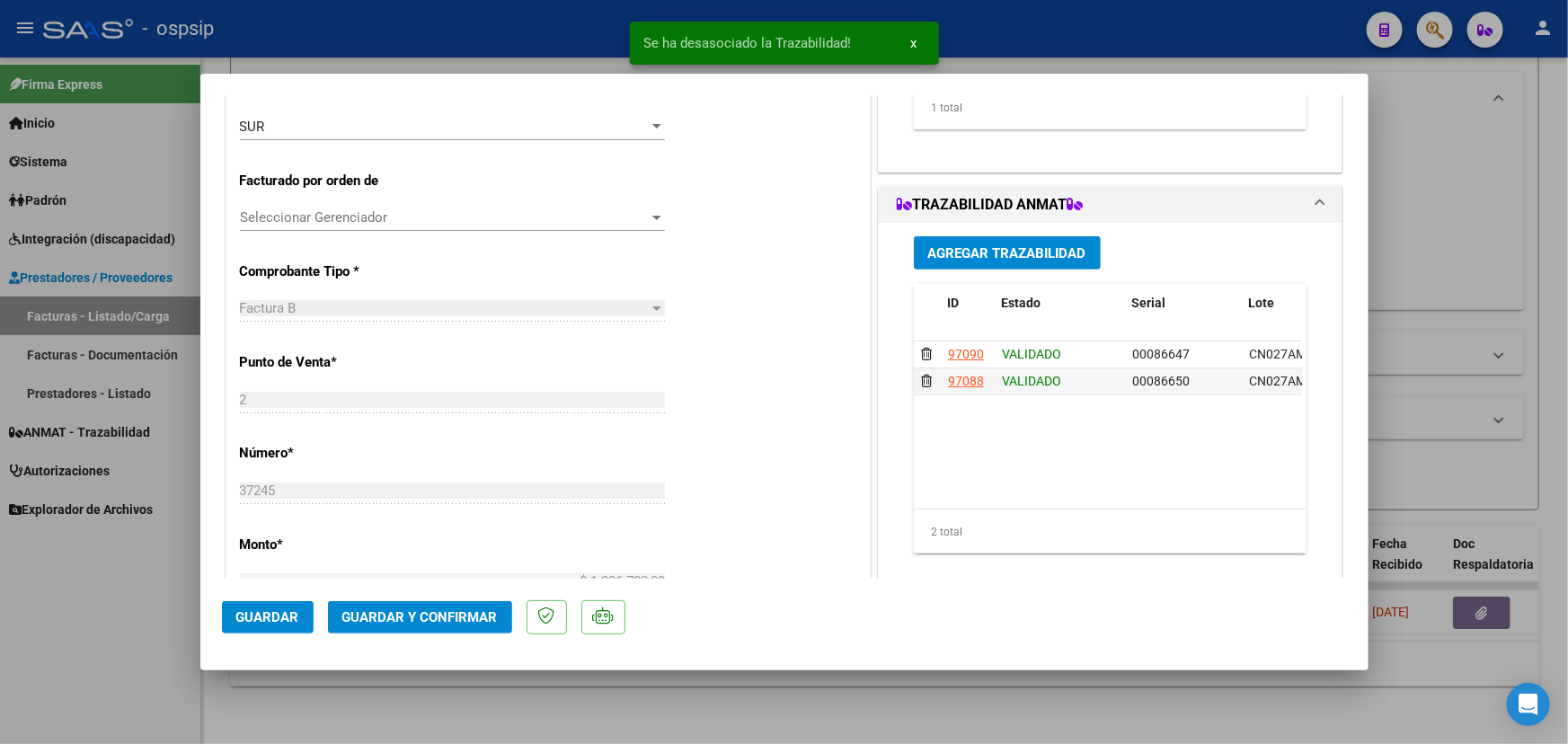
scroll to position [0, 0]
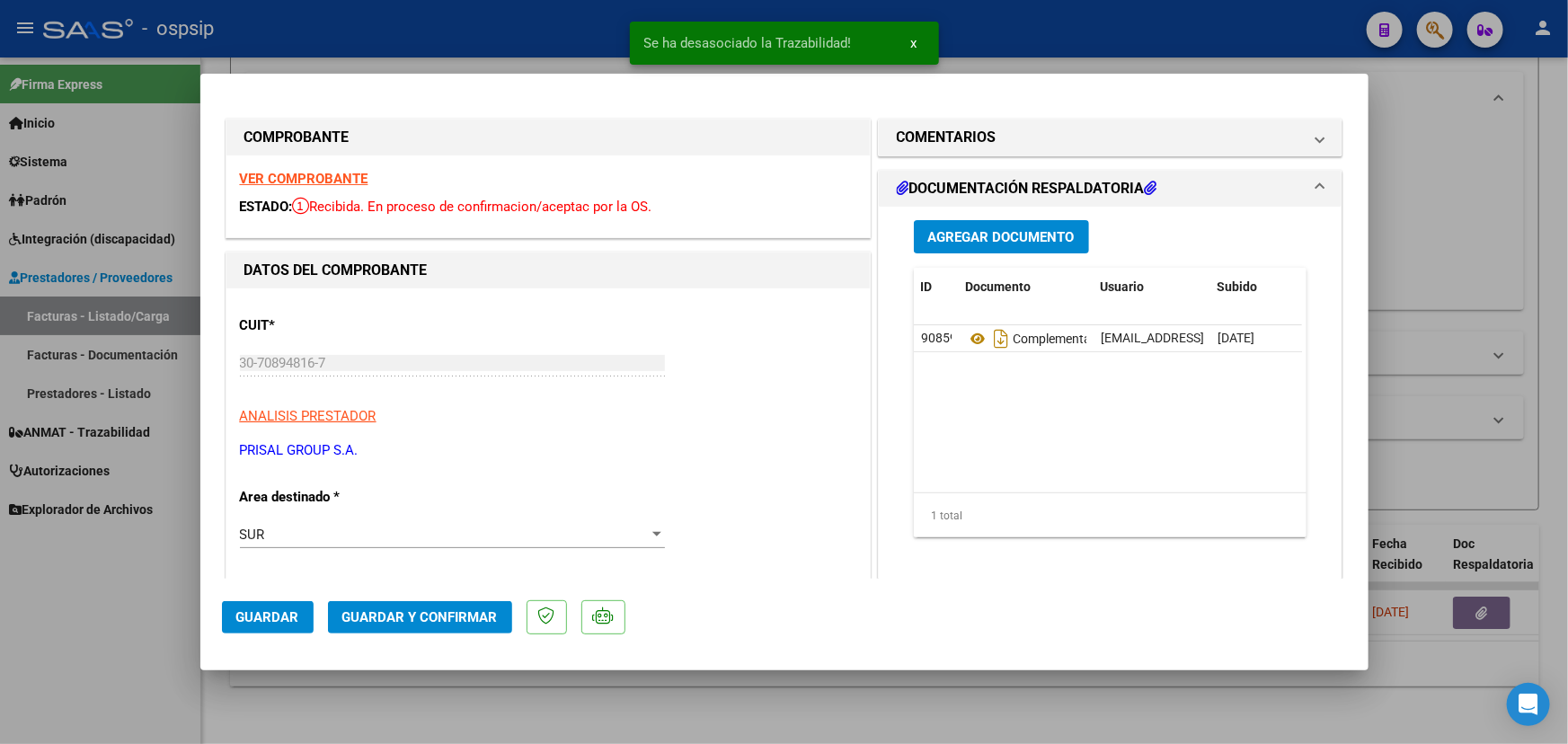
type input "$ 0,00"
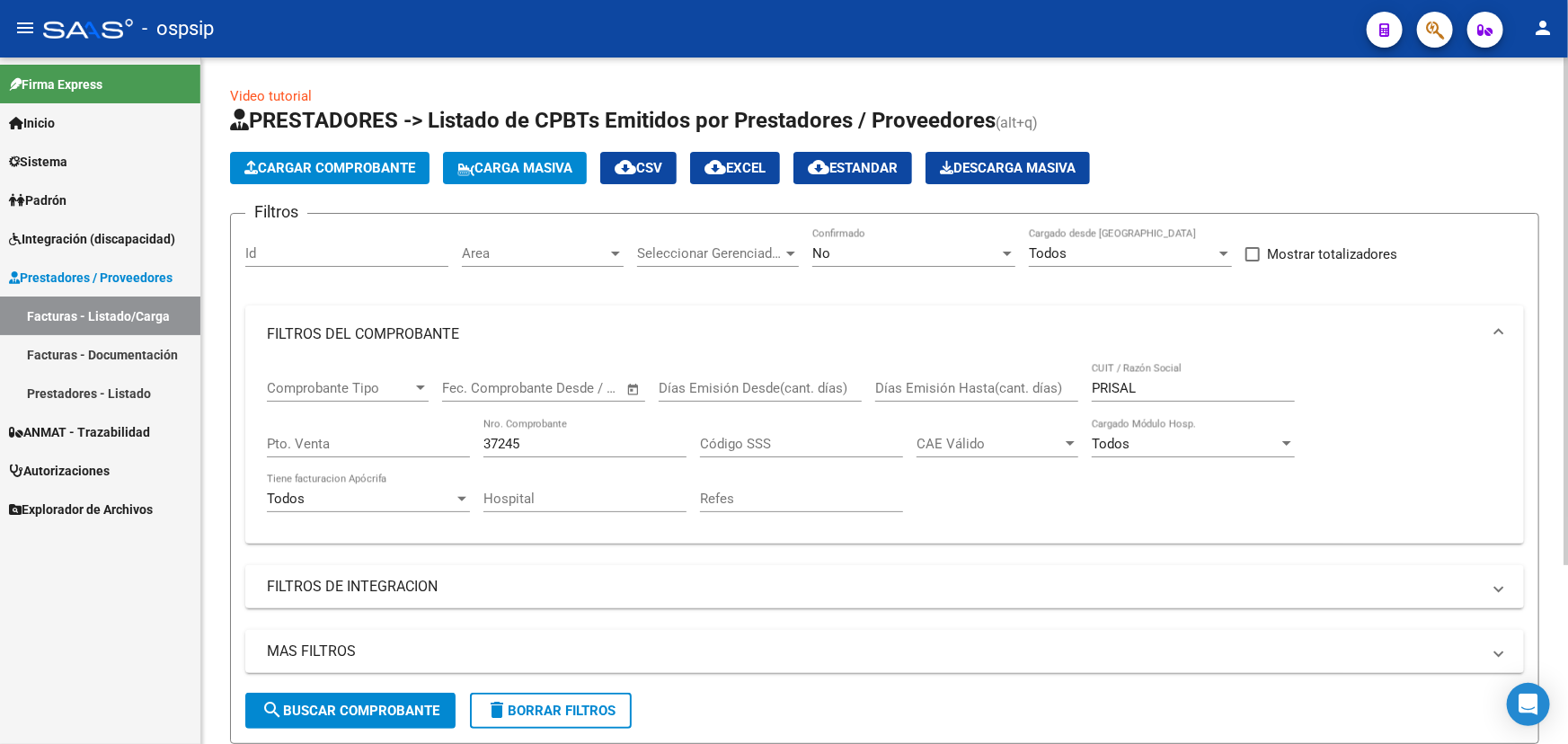
click at [504, 444] on input "37245" at bounding box center [584, 444] width 203 height 16
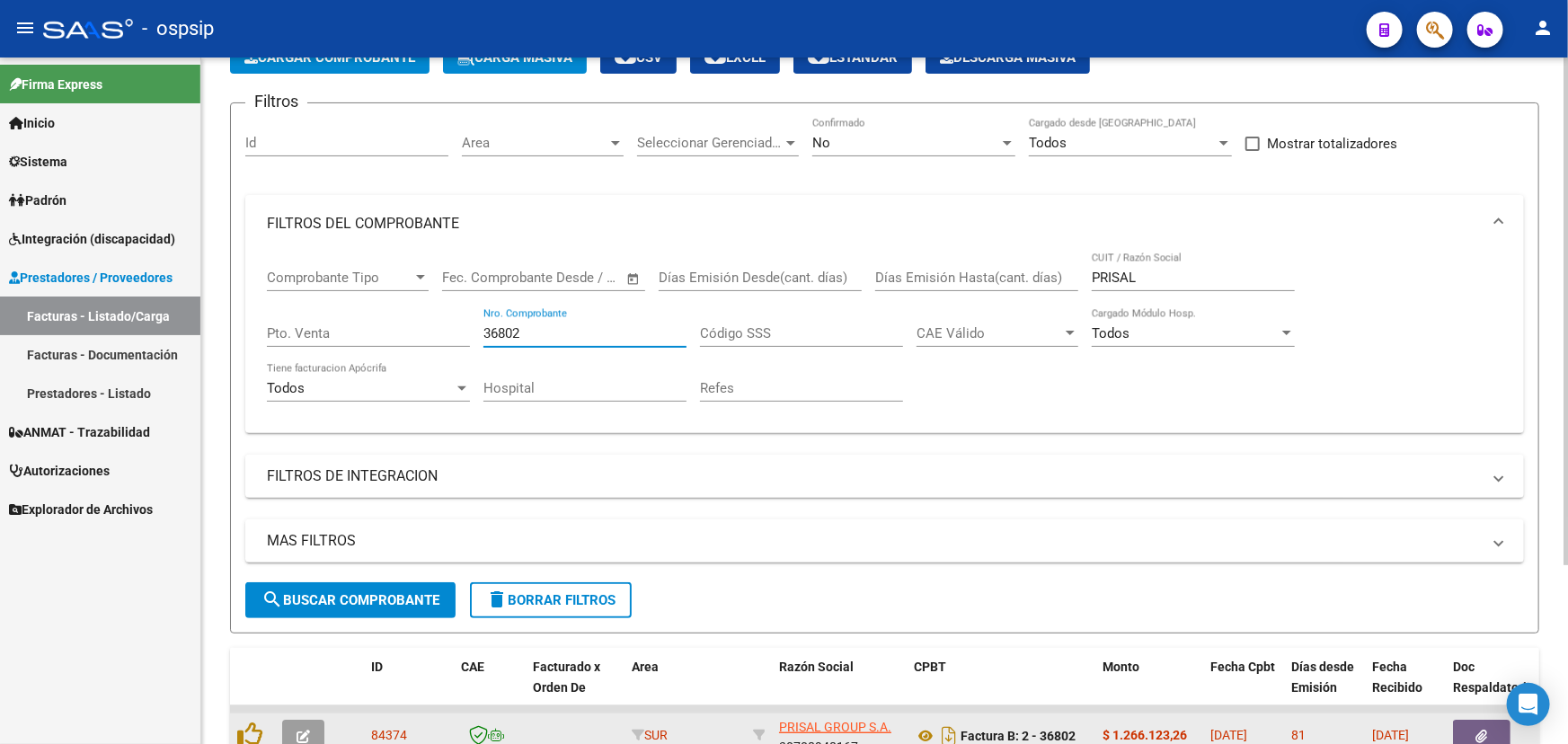
scroll to position [243, 0]
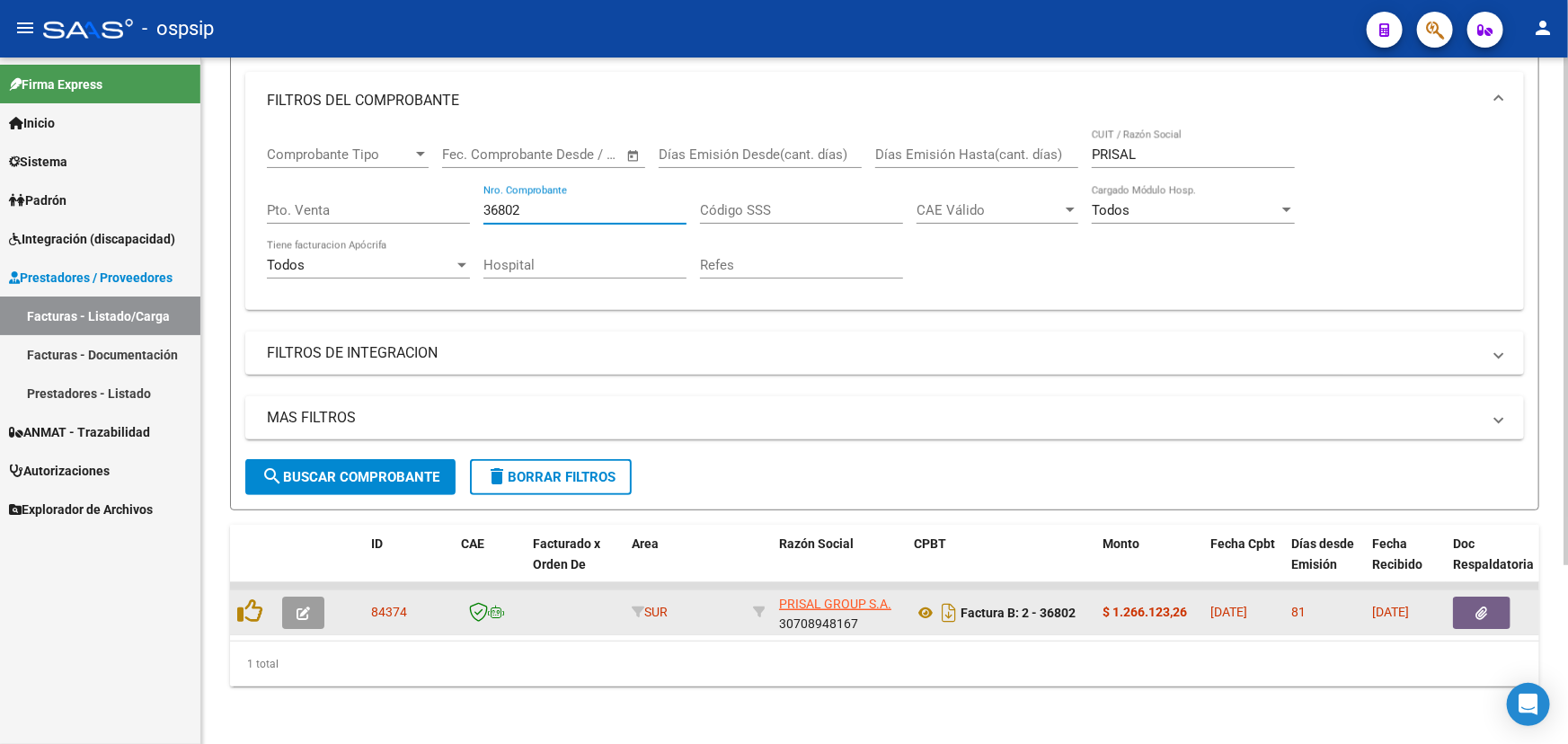
type input "36802"
click at [311, 600] on button "button" at bounding box center [303, 612] width 42 height 32
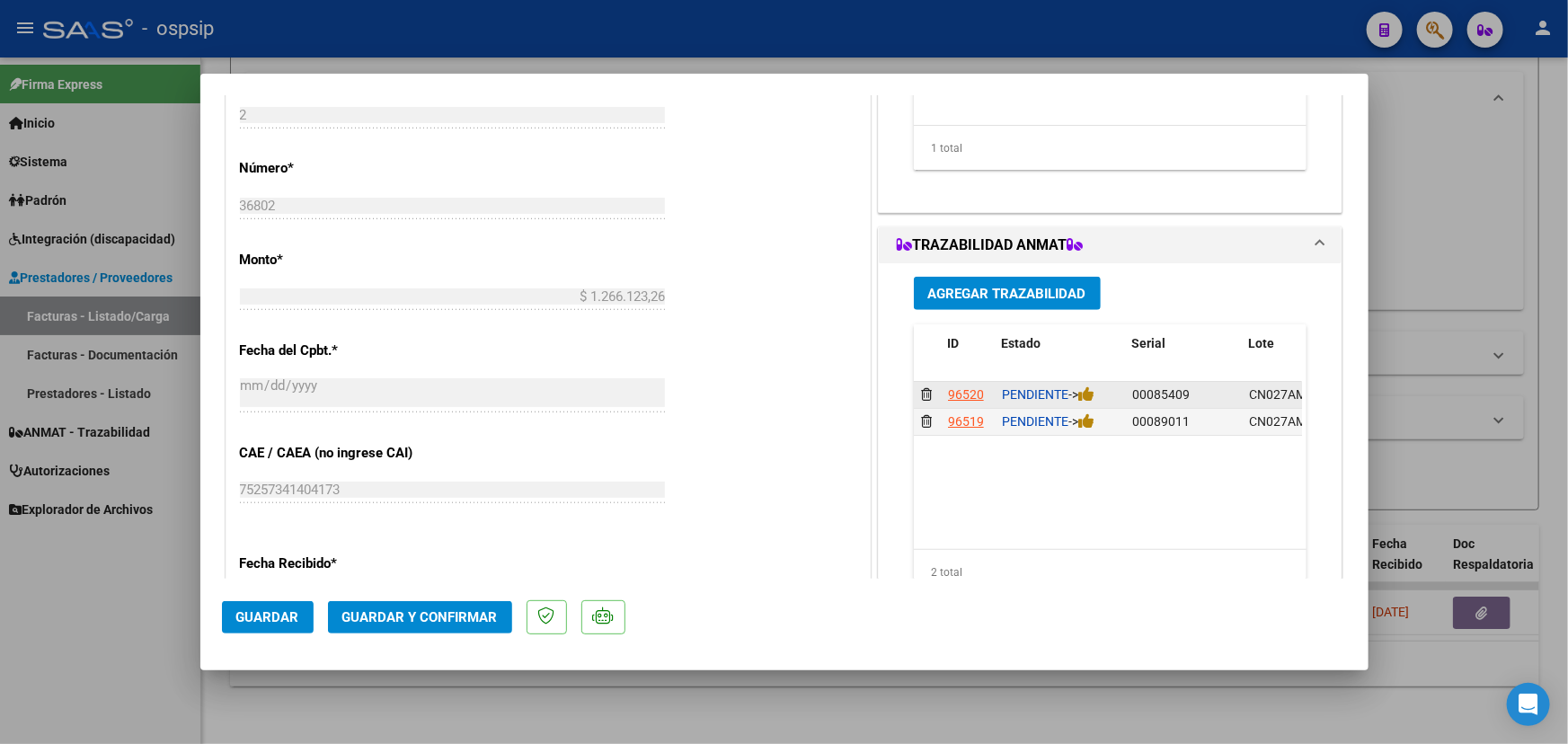
scroll to position [687, 0]
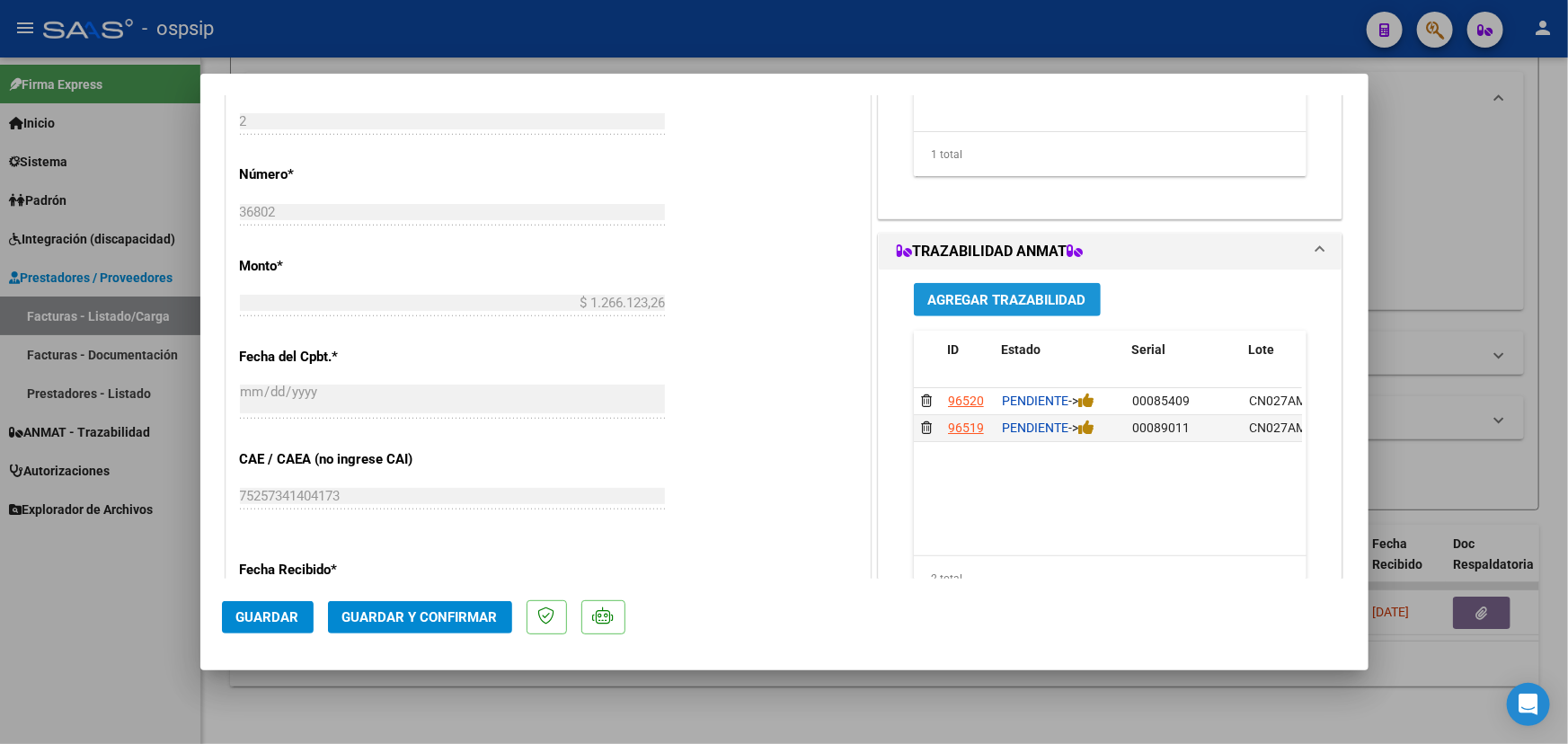
click at [1011, 299] on span "Agregar Trazabilidad" at bounding box center [1006, 300] width 158 height 16
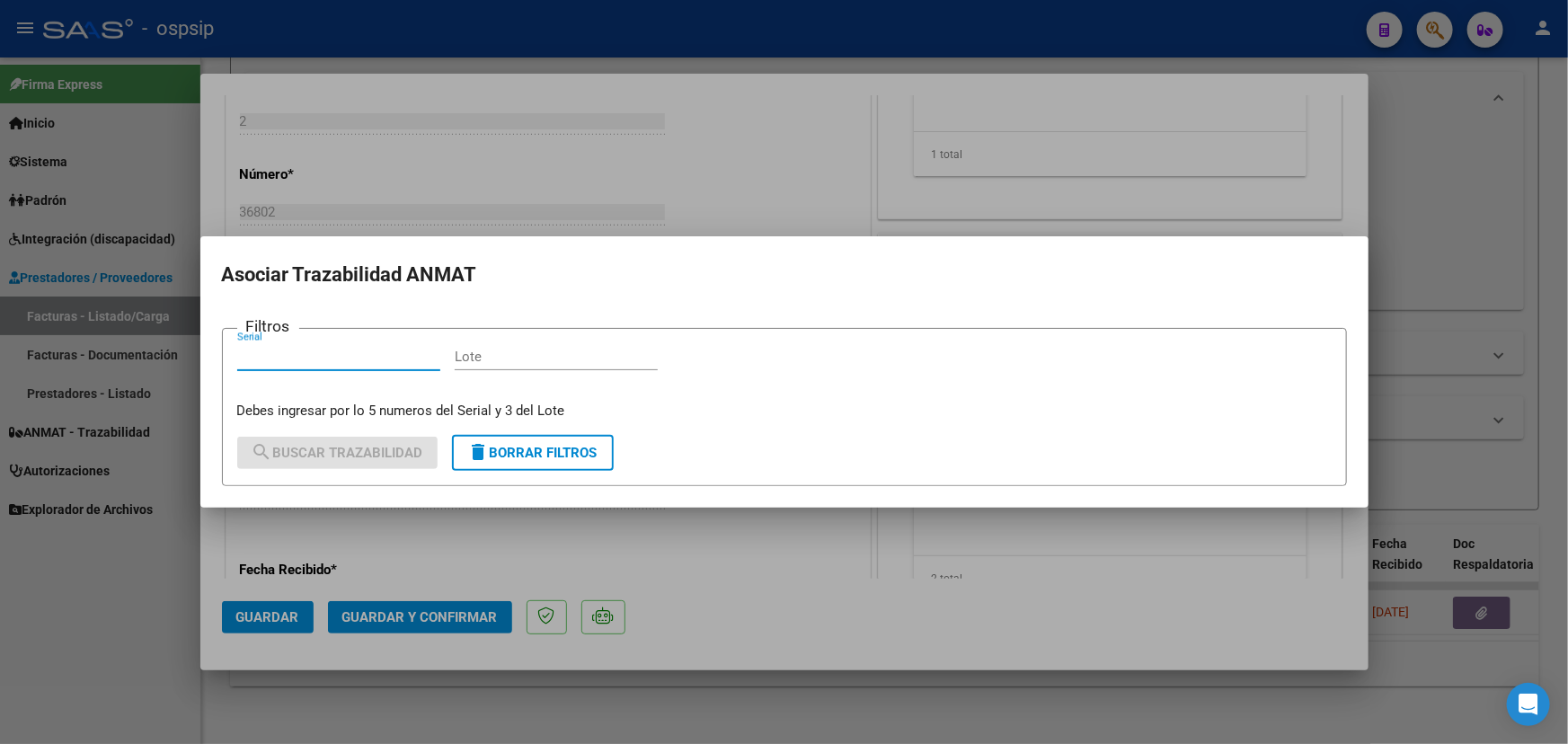
paste input "000000004651"
type input "000000004651"
paste input "DW2019"
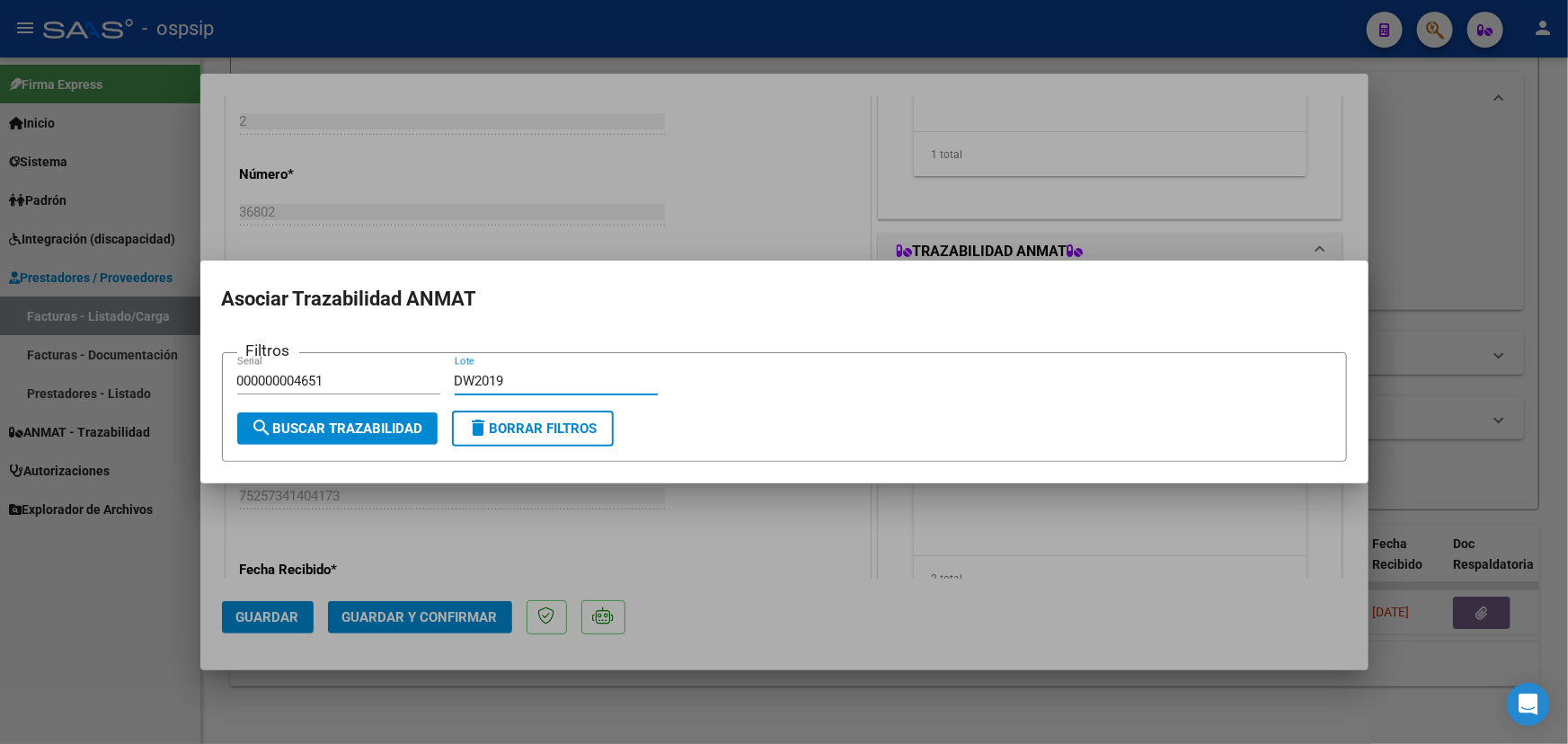
type input "DW2019"
click at [387, 421] on span "search Buscar Trazabilidad" at bounding box center [337, 429] width 171 height 16
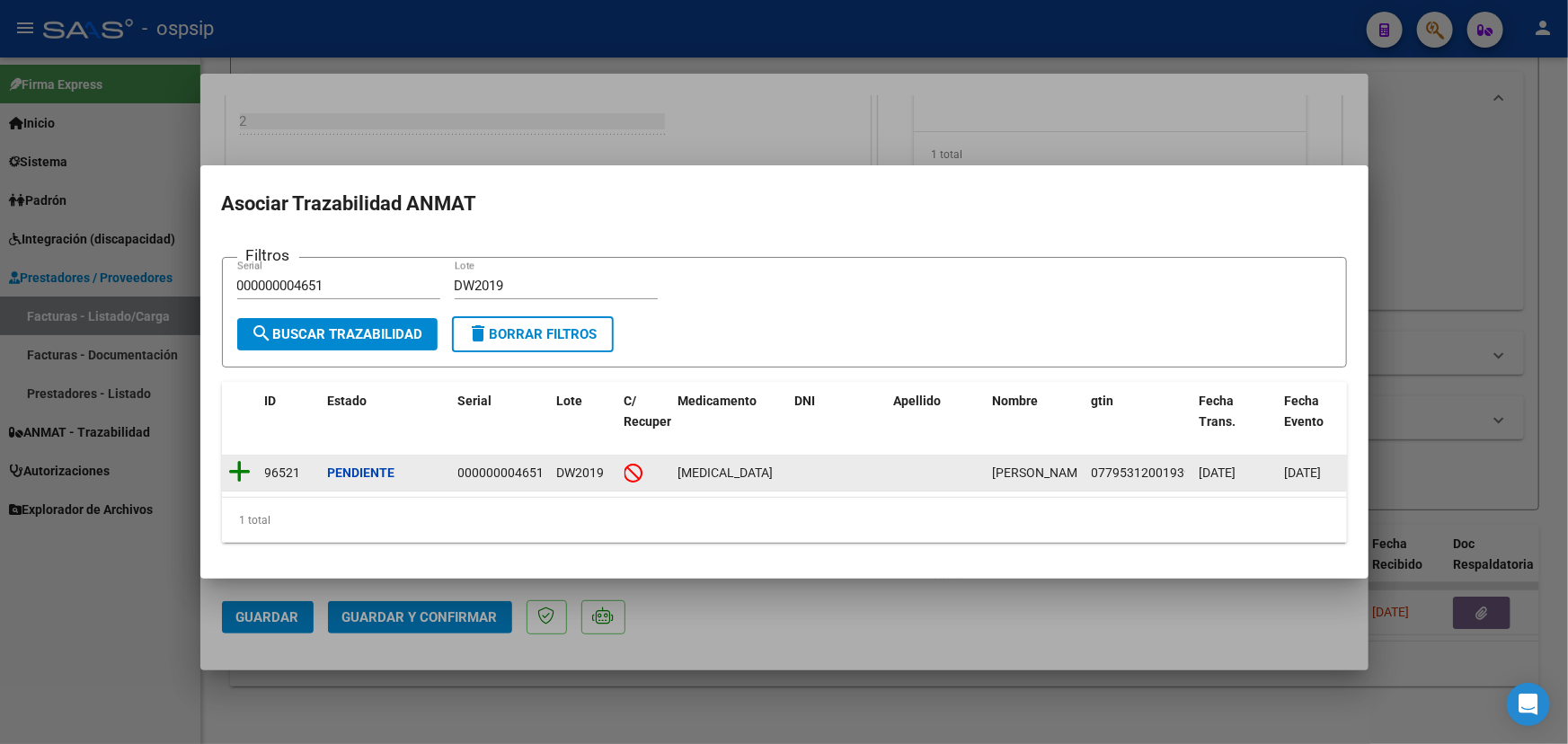
click at [238, 464] on icon at bounding box center [240, 472] width 23 height 26
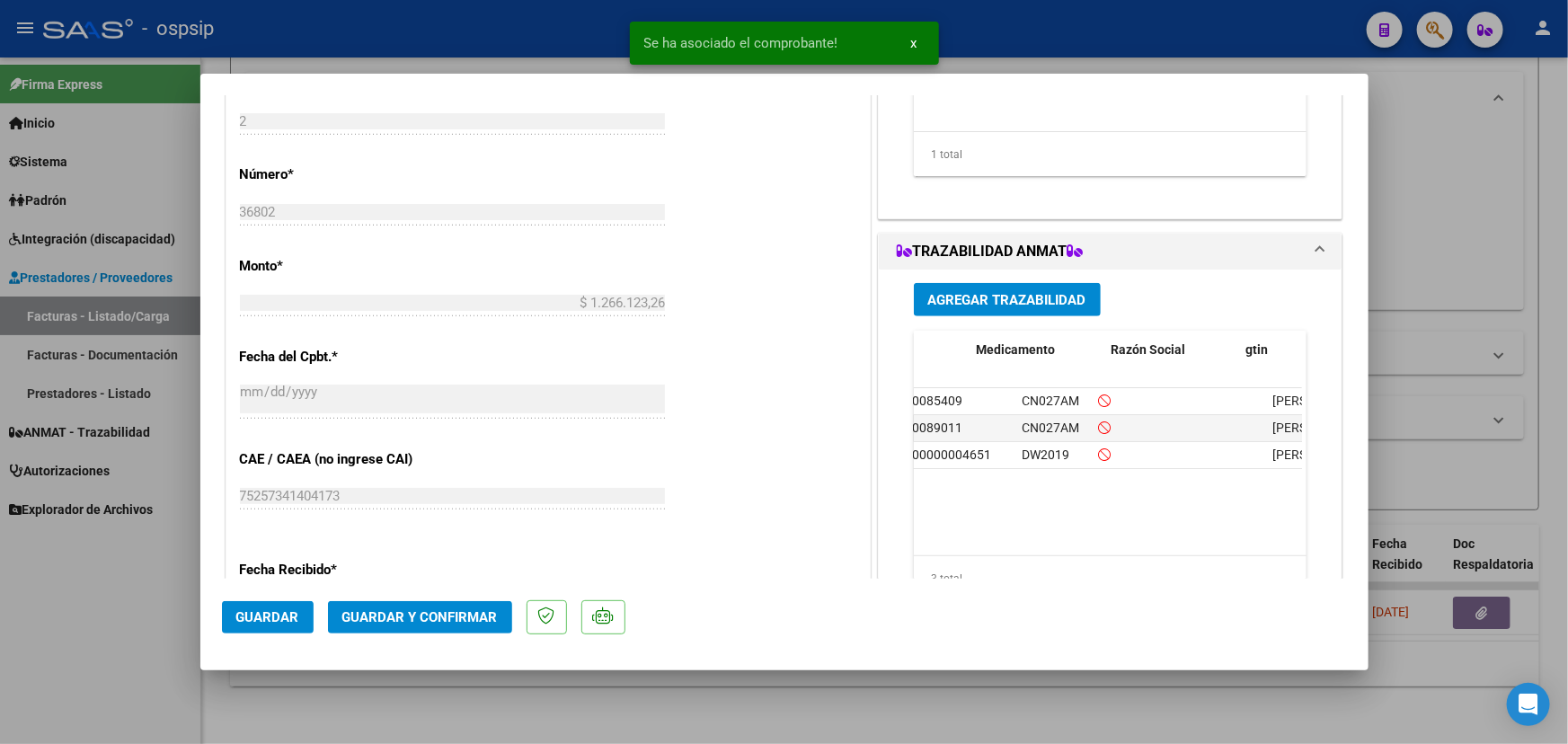
scroll to position [0, 0]
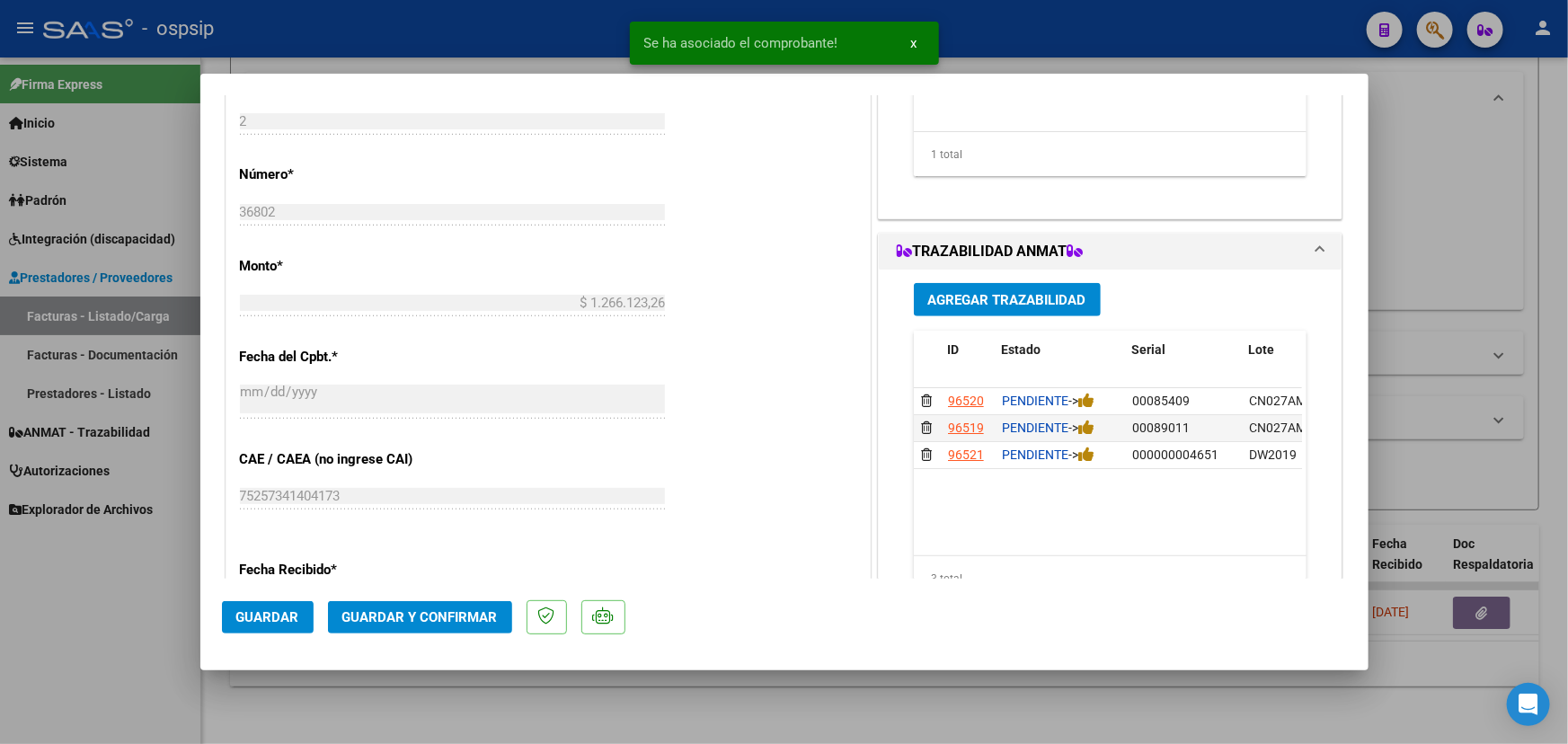
click at [255, 609] on span "Guardar" at bounding box center [267, 617] width 63 height 16
type input "$ 0,00"
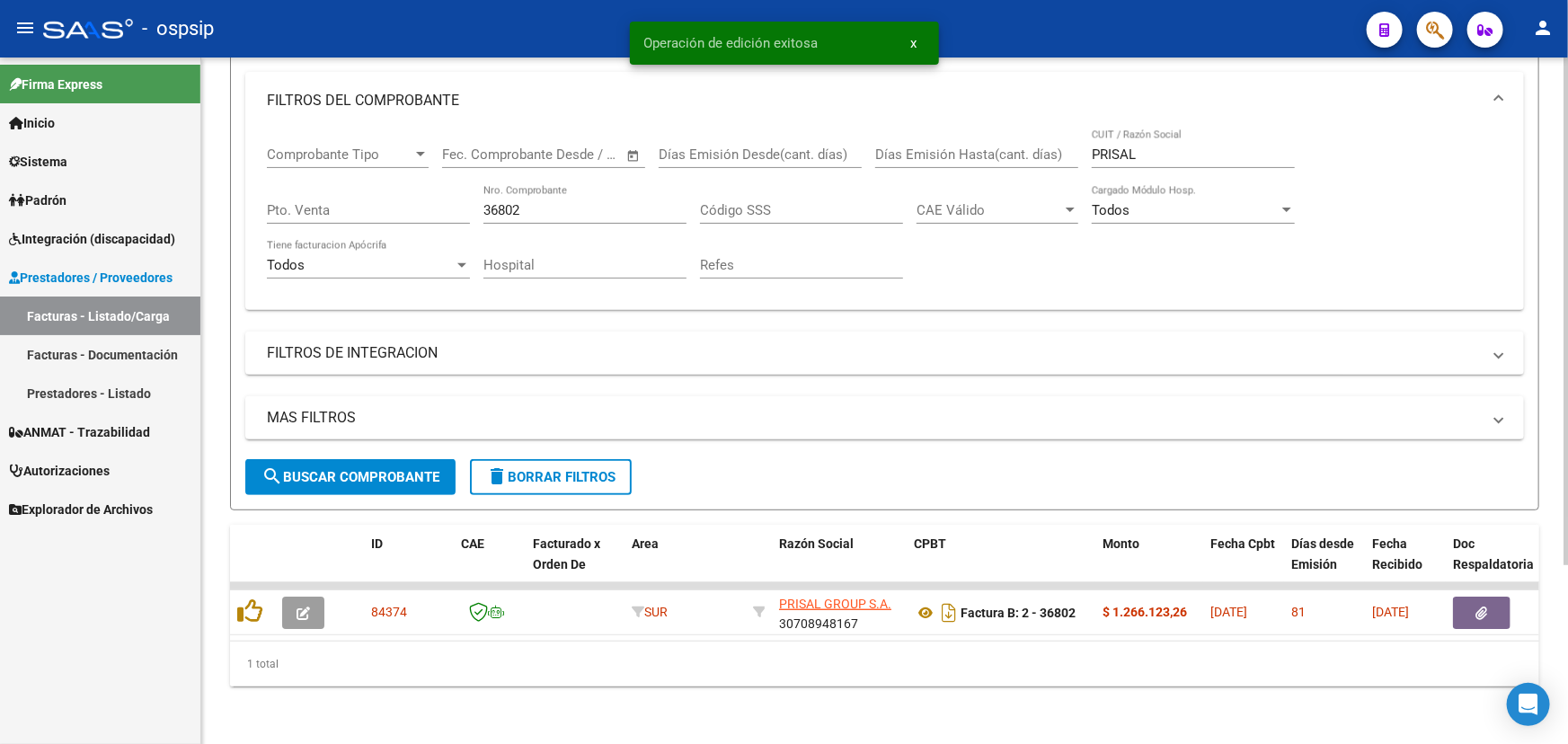
click at [505, 203] on input "36802" at bounding box center [584, 211] width 203 height 16
click at [508, 203] on input "36802" at bounding box center [584, 211] width 203 height 16
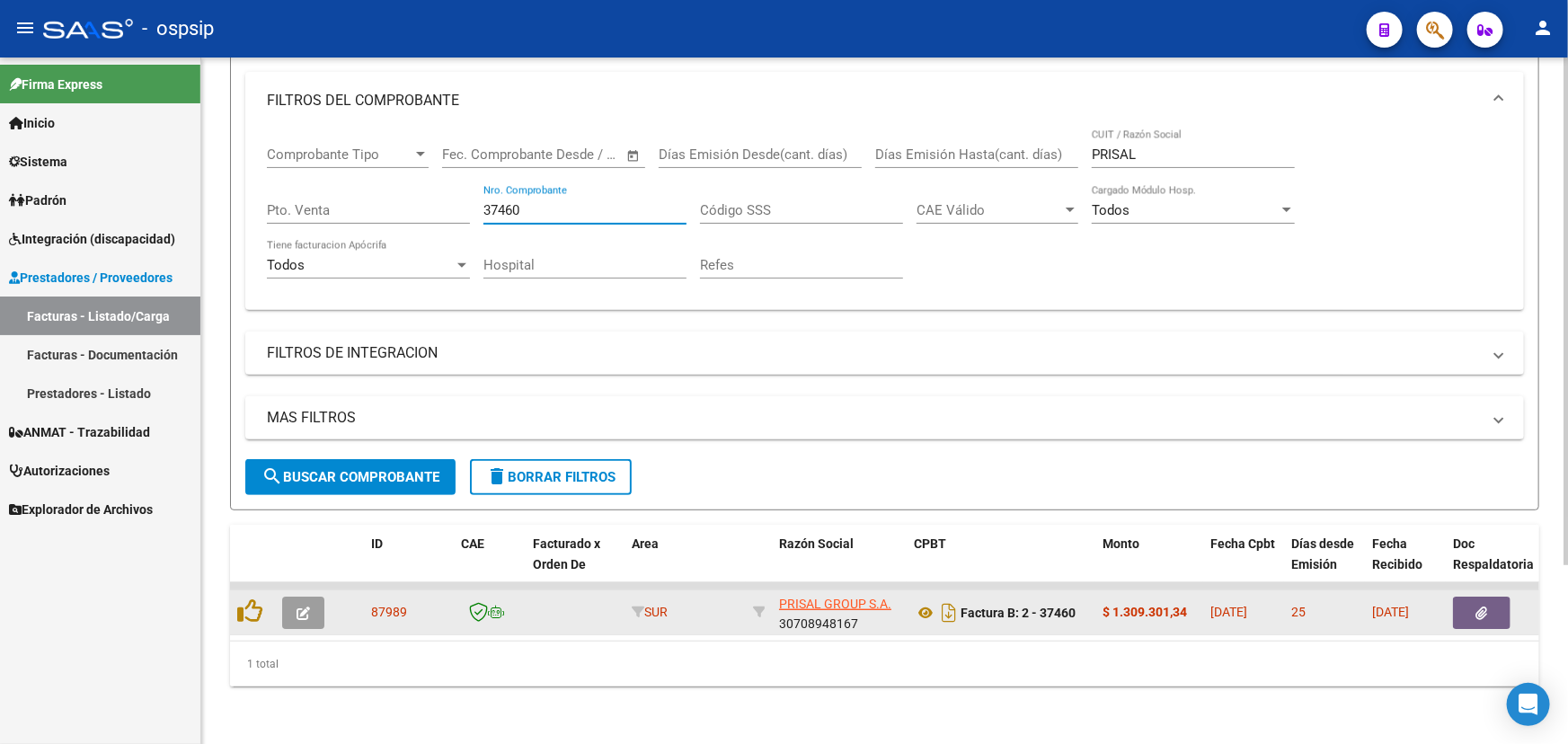
type input "37460"
click at [301, 606] on icon "button" at bounding box center [303, 613] width 14 height 14
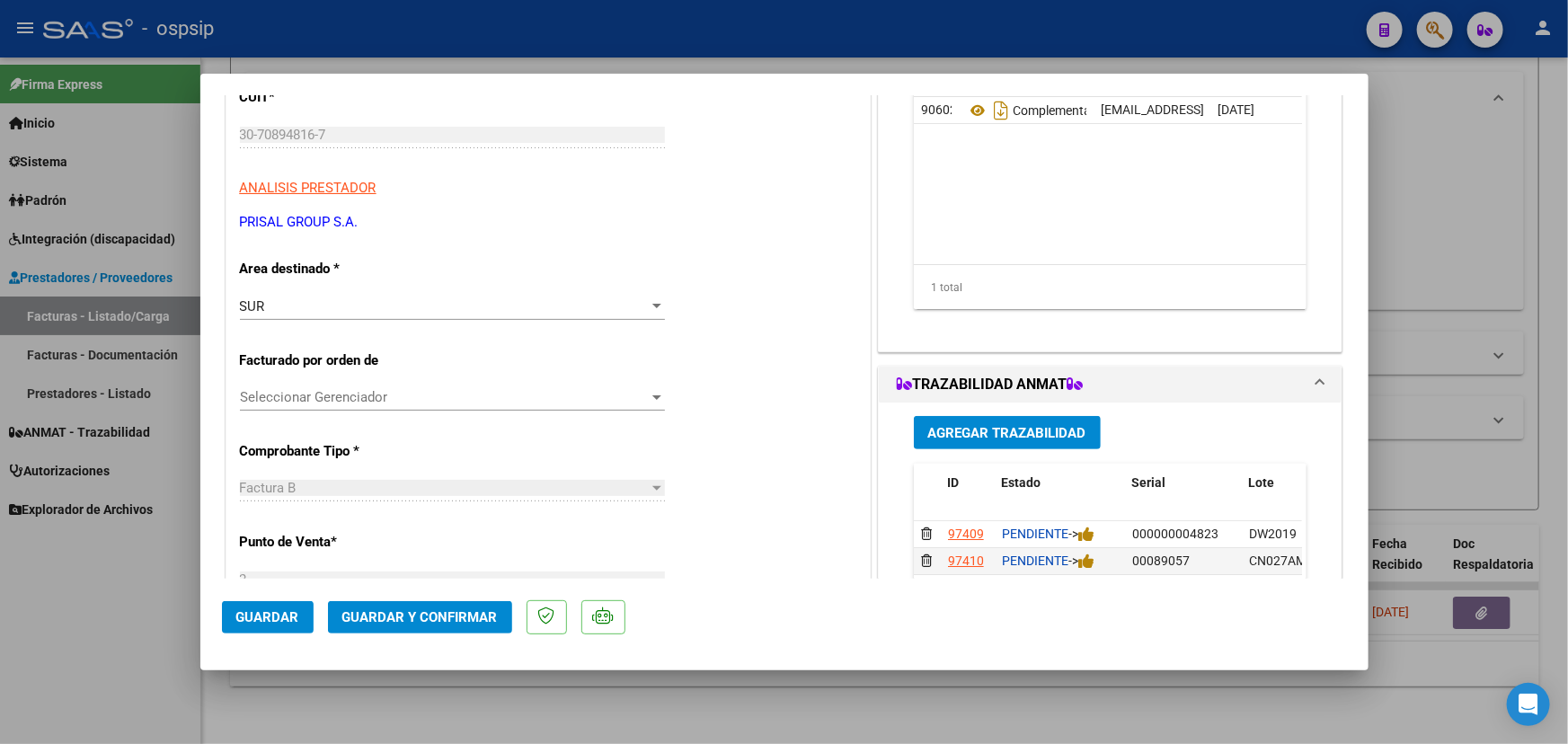
scroll to position [162, 0]
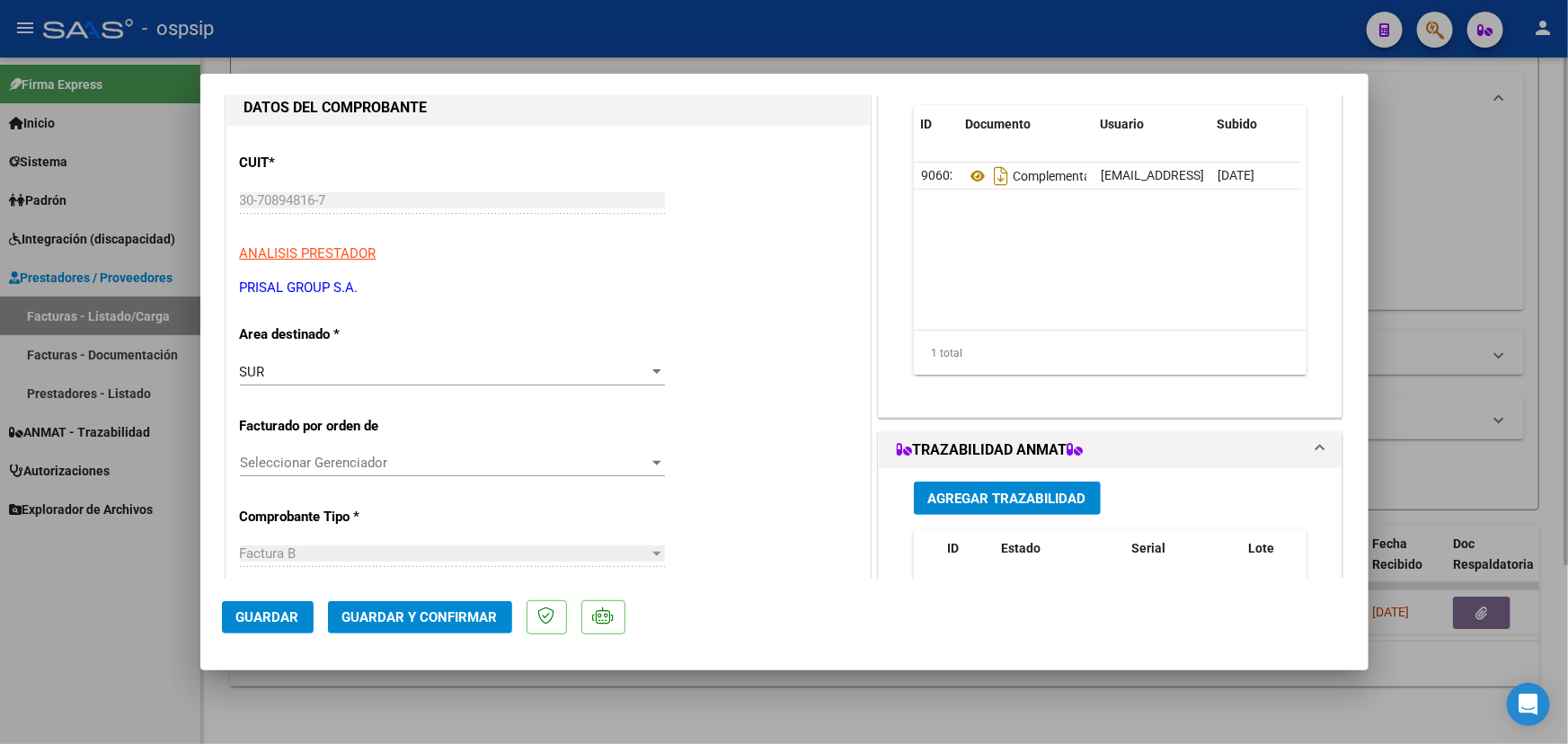
type input "$ 0,00"
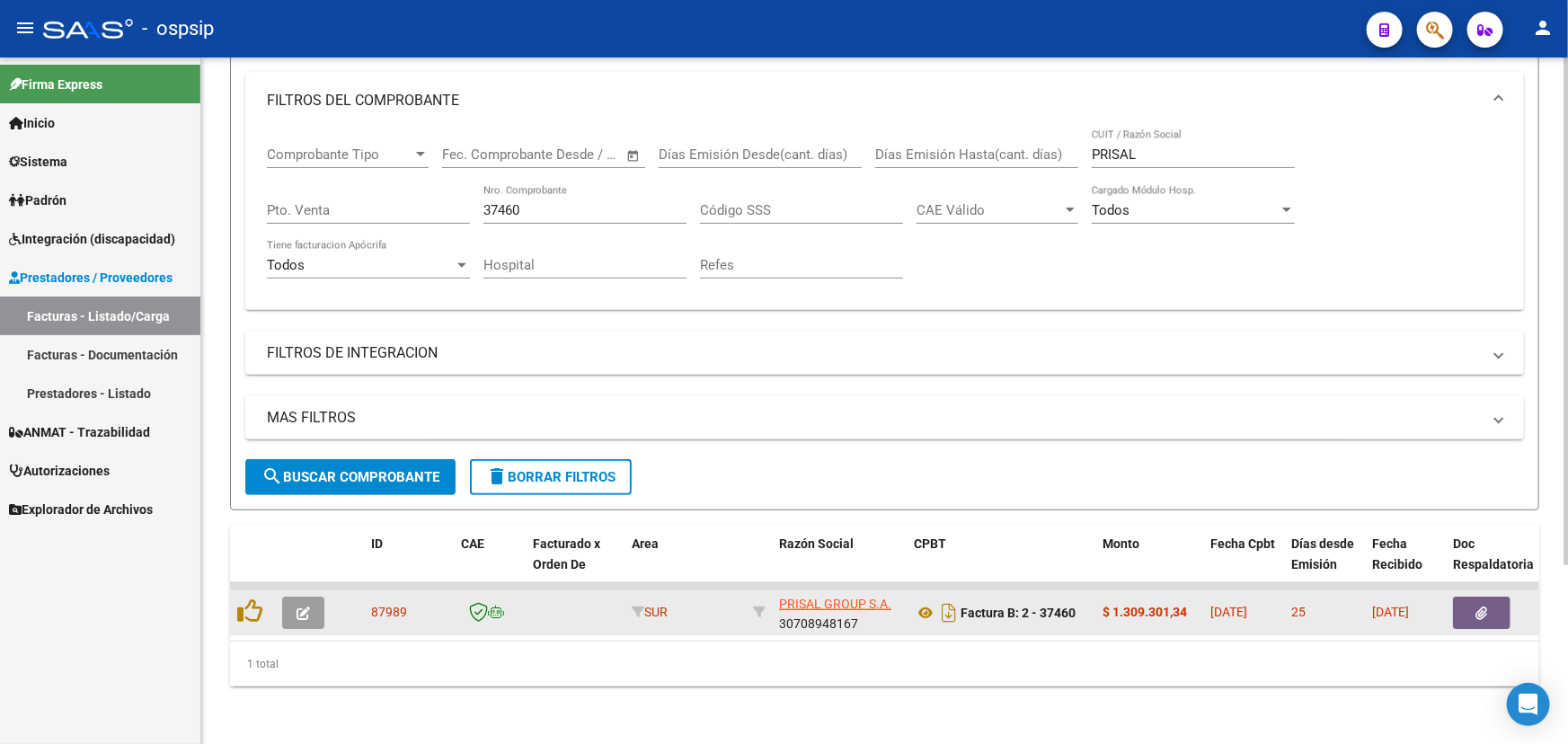
click at [296, 606] on icon "button" at bounding box center [303, 613] width 14 height 14
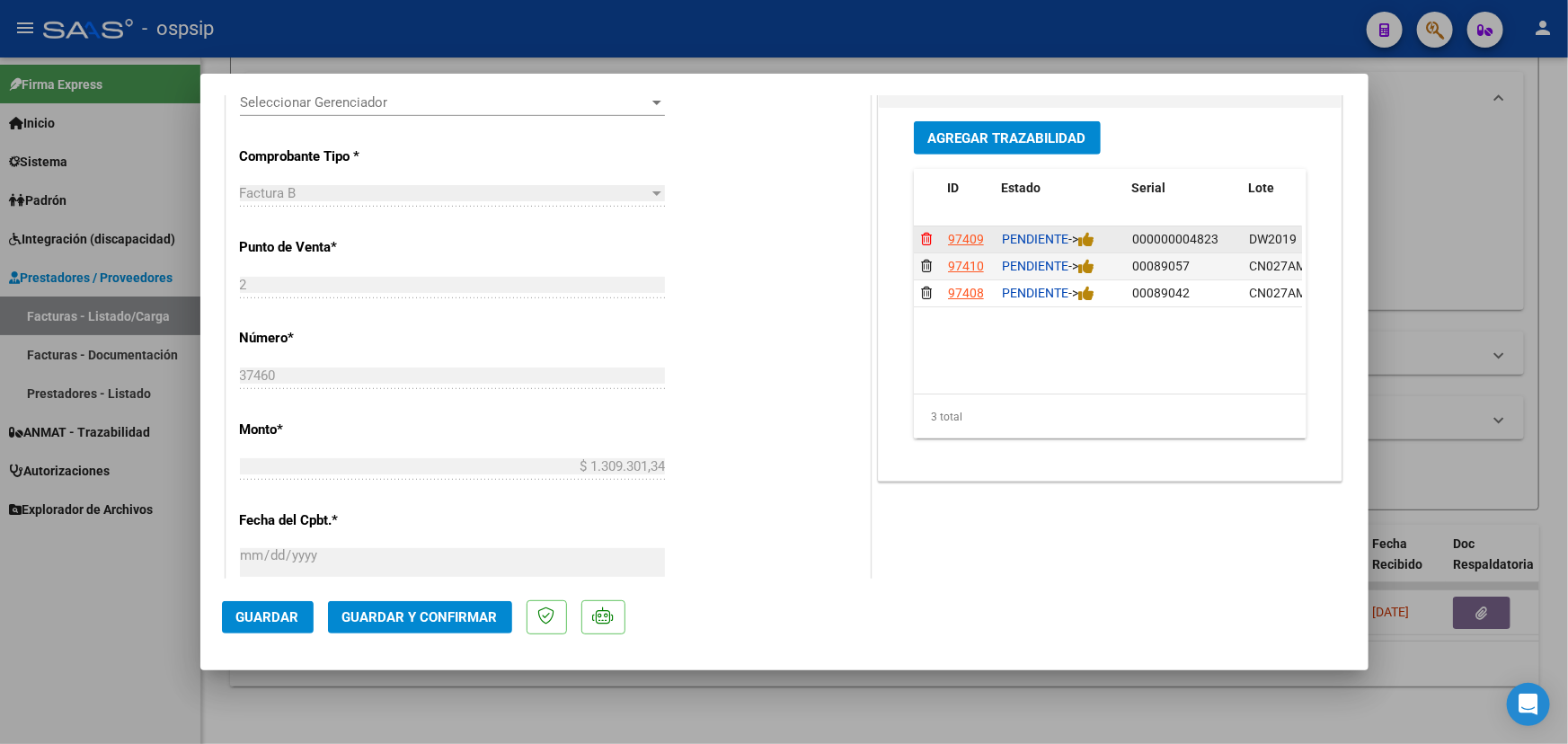
click at [921, 236] on icon at bounding box center [926, 239] width 11 height 13
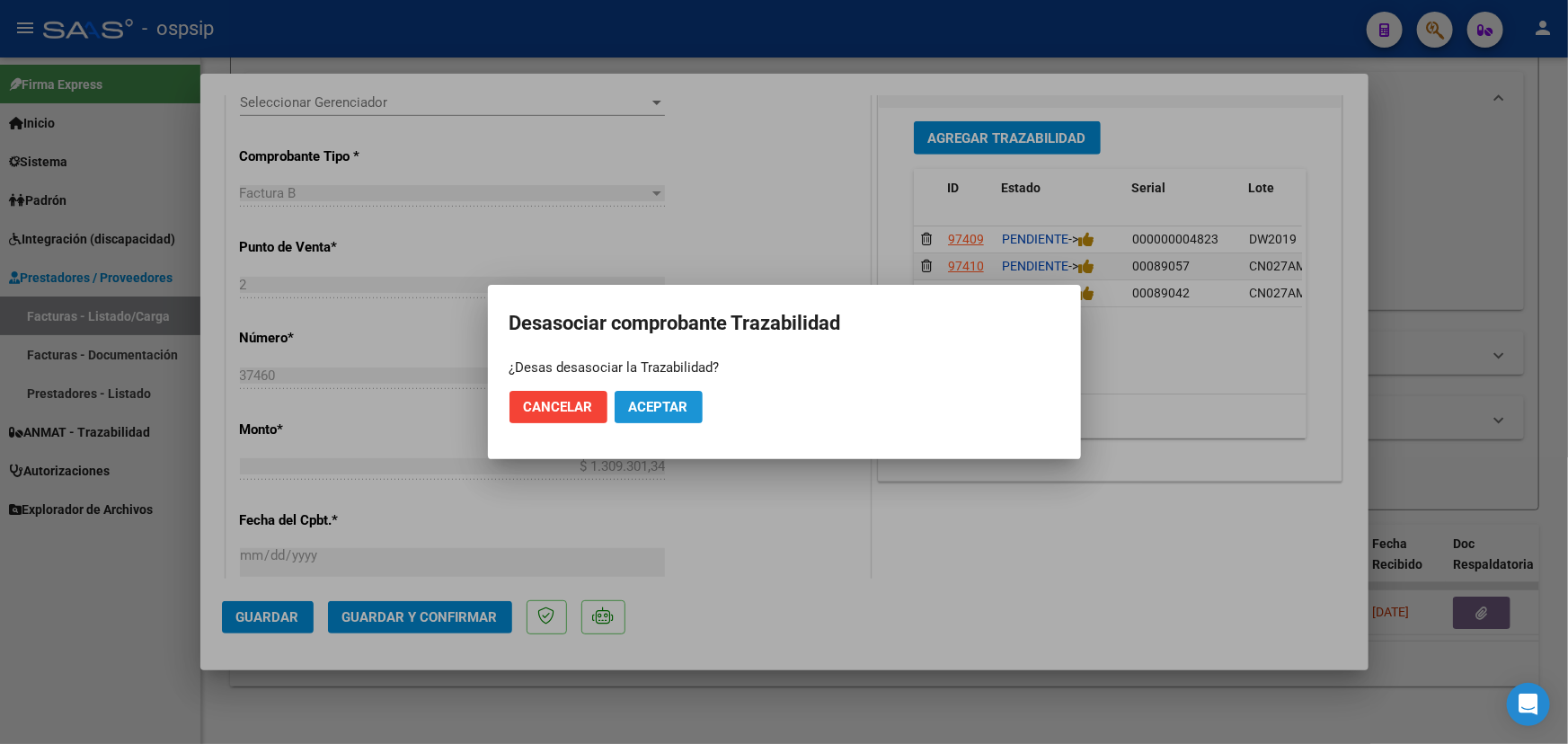
click at [678, 402] on span "Aceptar" at bounding box center [658, 408] width 59 height 16
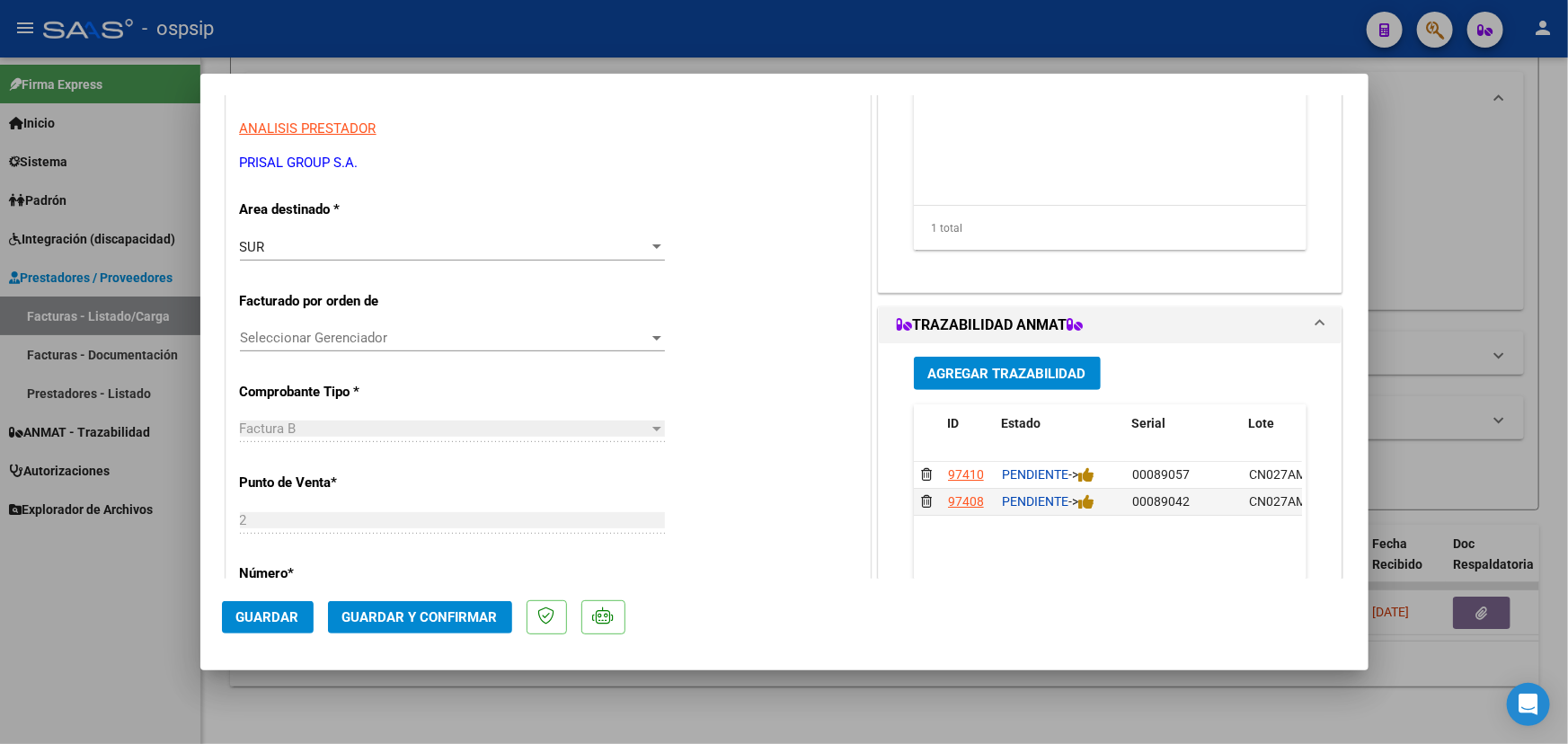
scroll to position [197, 0]
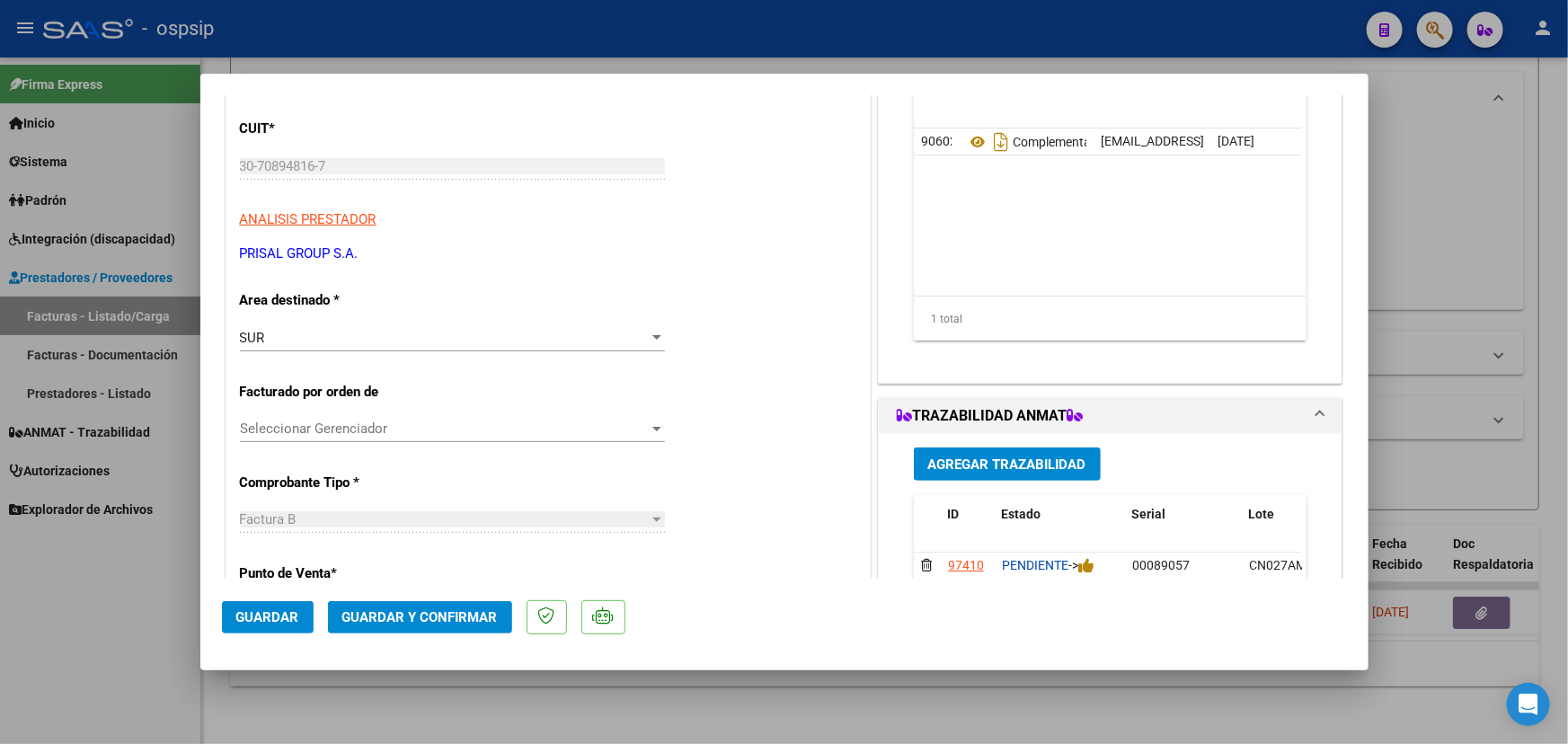
click at [1003, 450] on button "Agregar Trazabilidad" at bounding box center [1006, 464] width 187 height 33
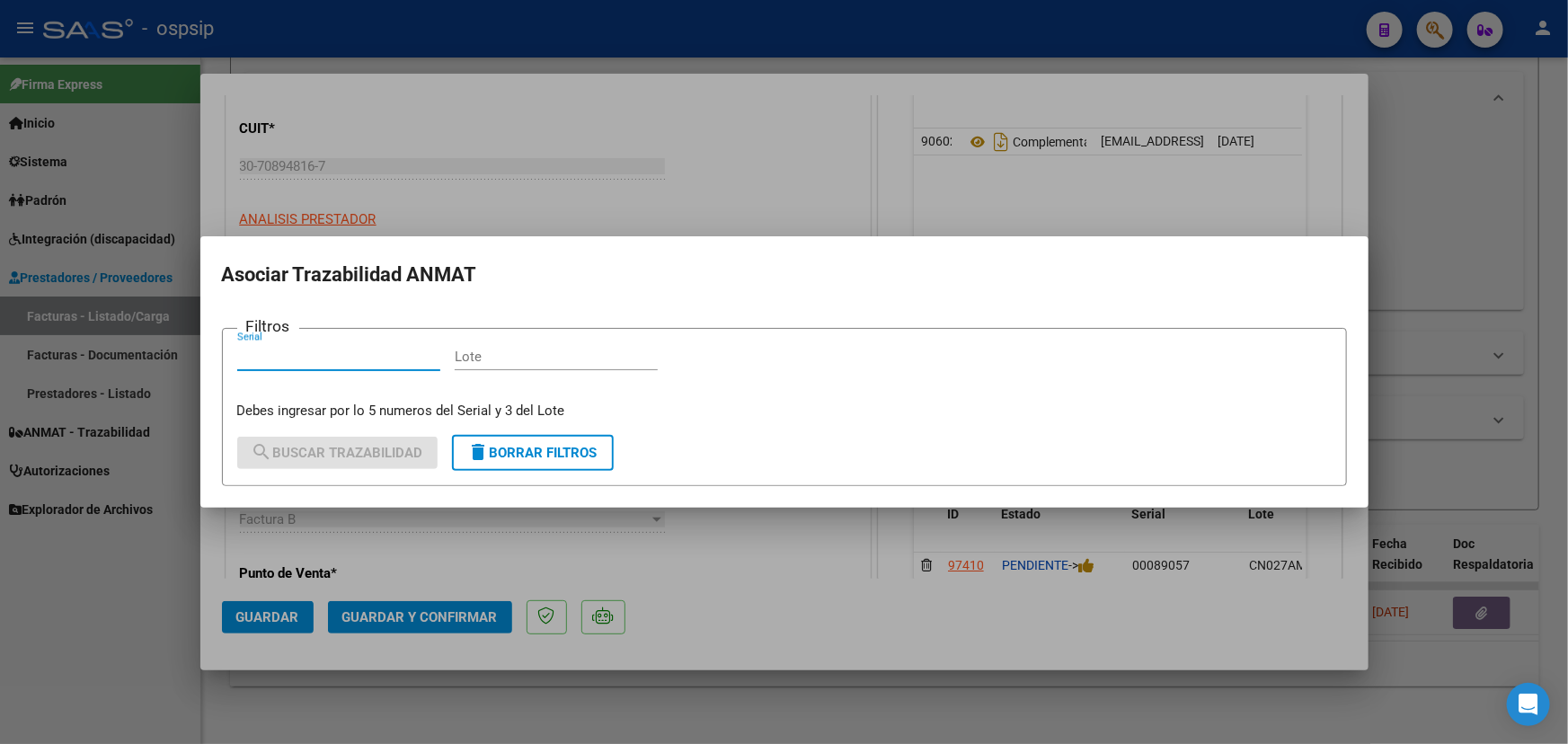
drag, startPoint x: 356, startPoint y: 347, endPoint x: 325, endPoint y: 360, distance: 33.6
paste input "000000004670"
type input "000000004670"
paste input "DW2019"
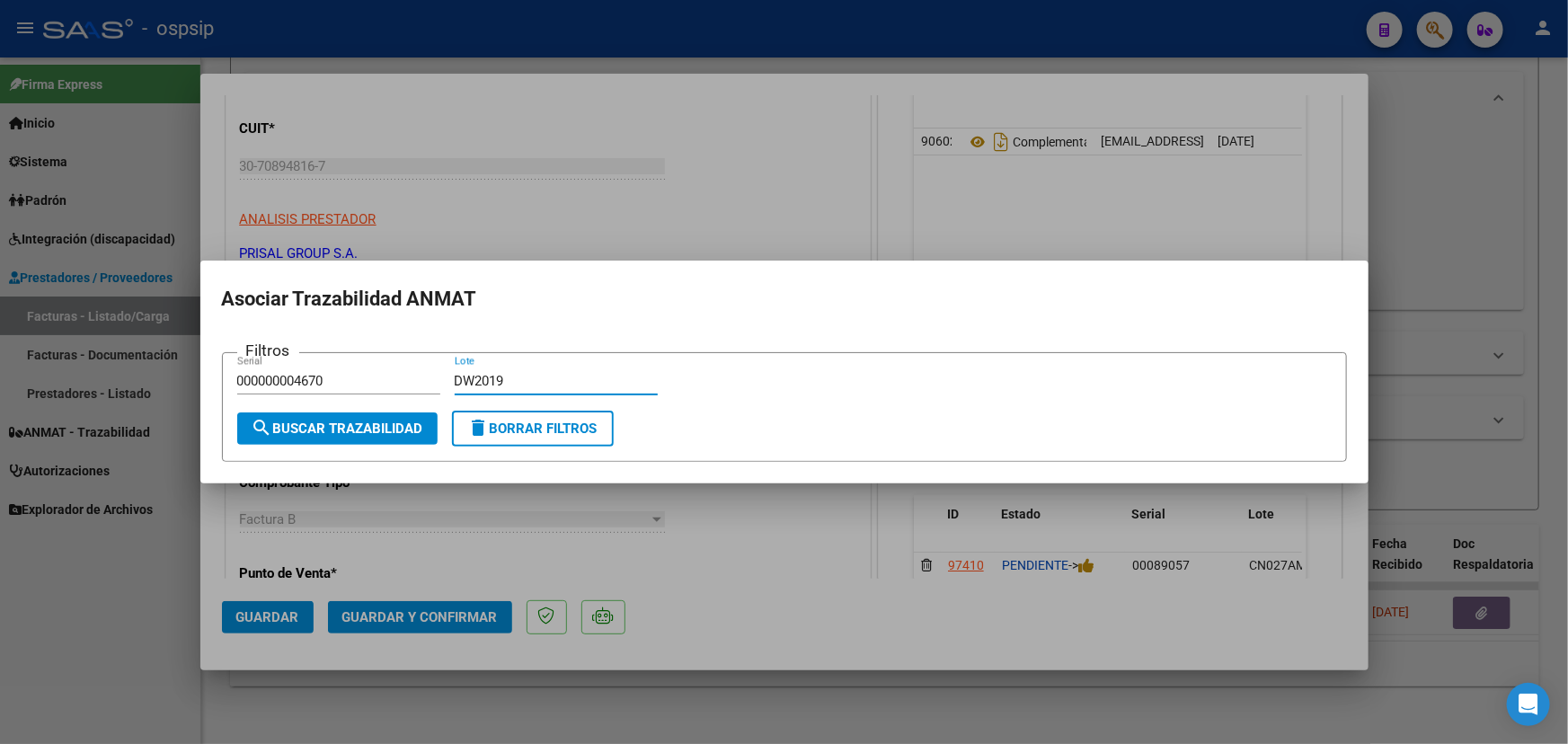
type input "DW2019"
click at [378, 433] on span "search Buscar Trazabilidad" at bounding box center [337, 429] width 171 height 16
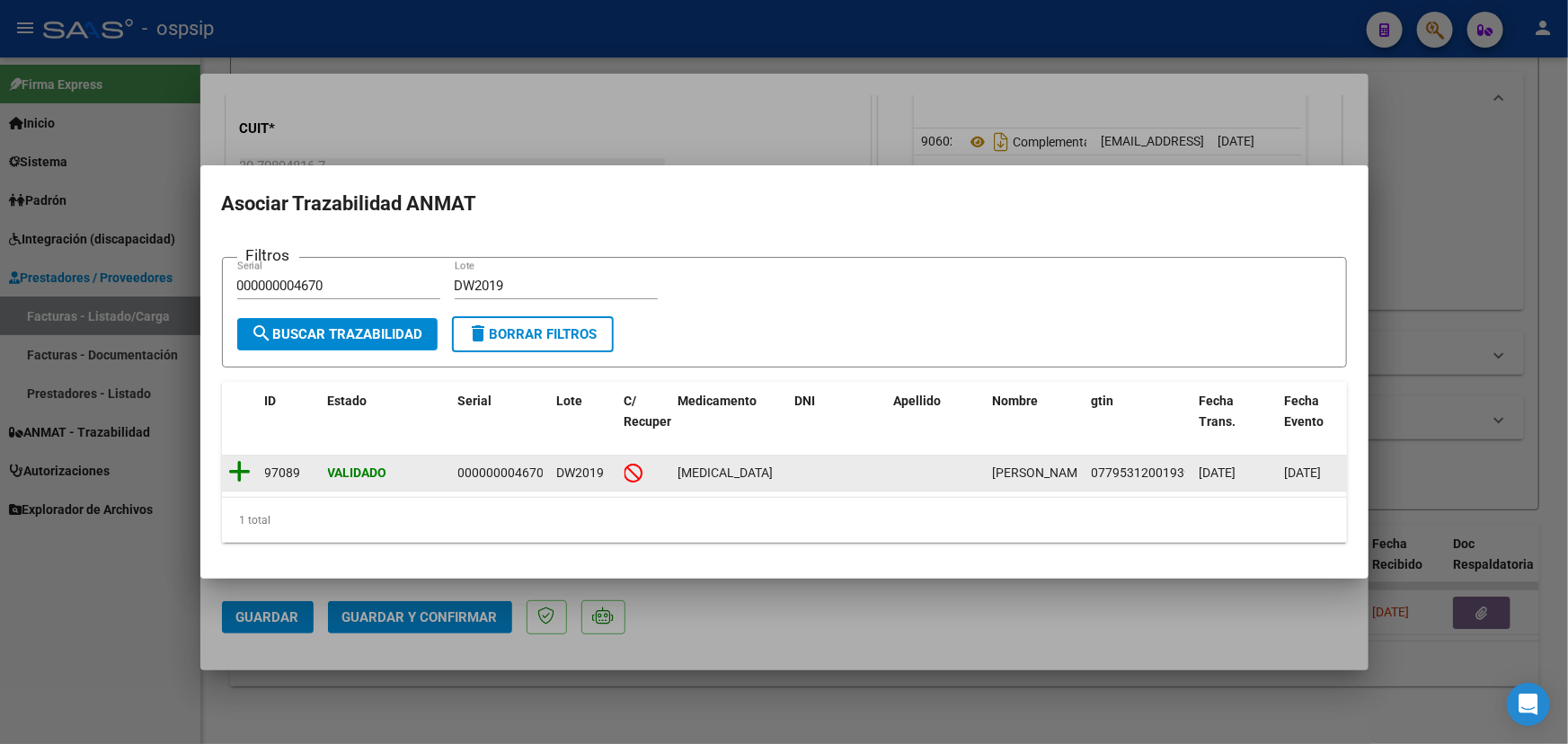
click at [239, 469] on icon at bounding box center [240, 472] width 23 height 26
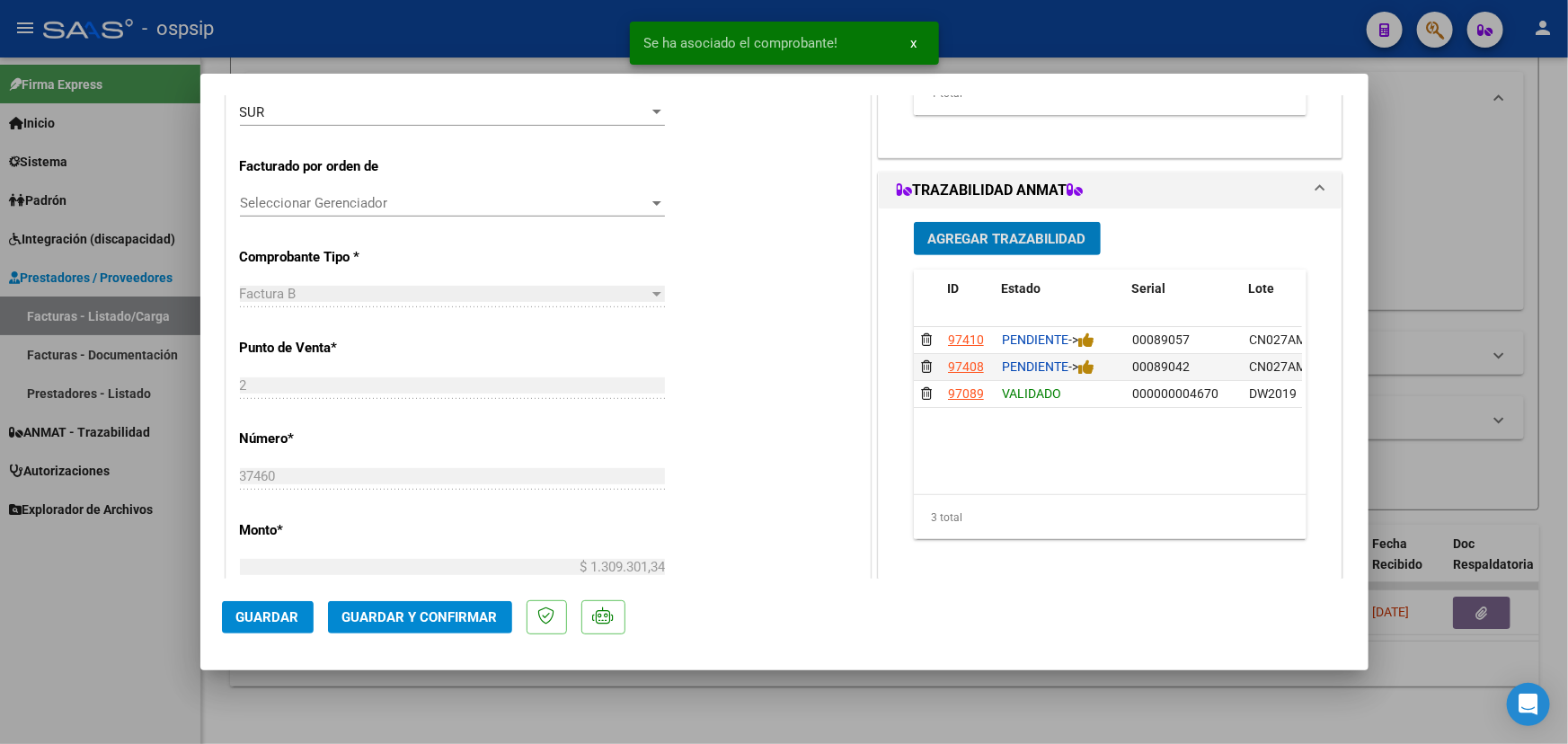
scroll to position [441, 0]
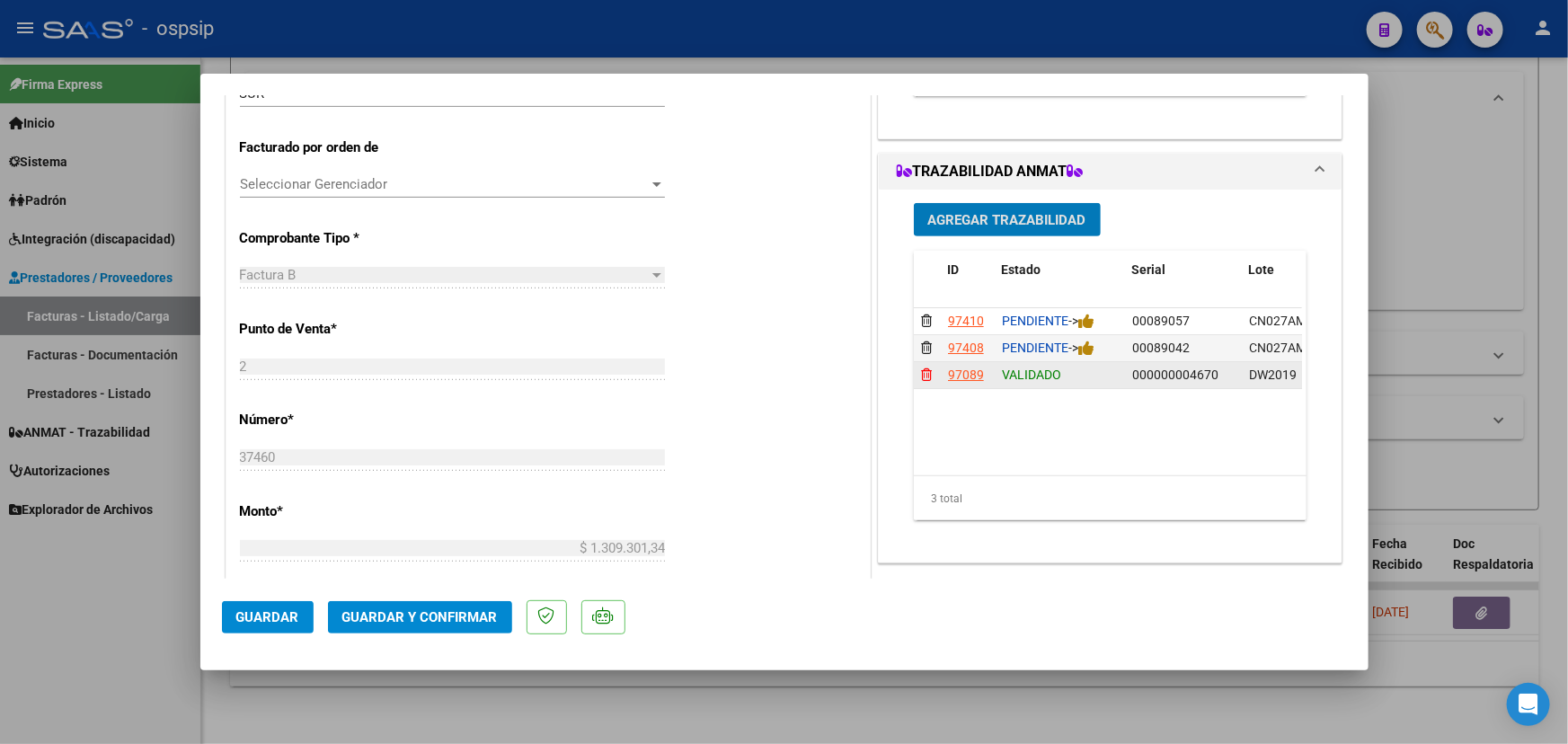
click at [921, 373] on icon at bounding box center [926, 375] width 11 height 13
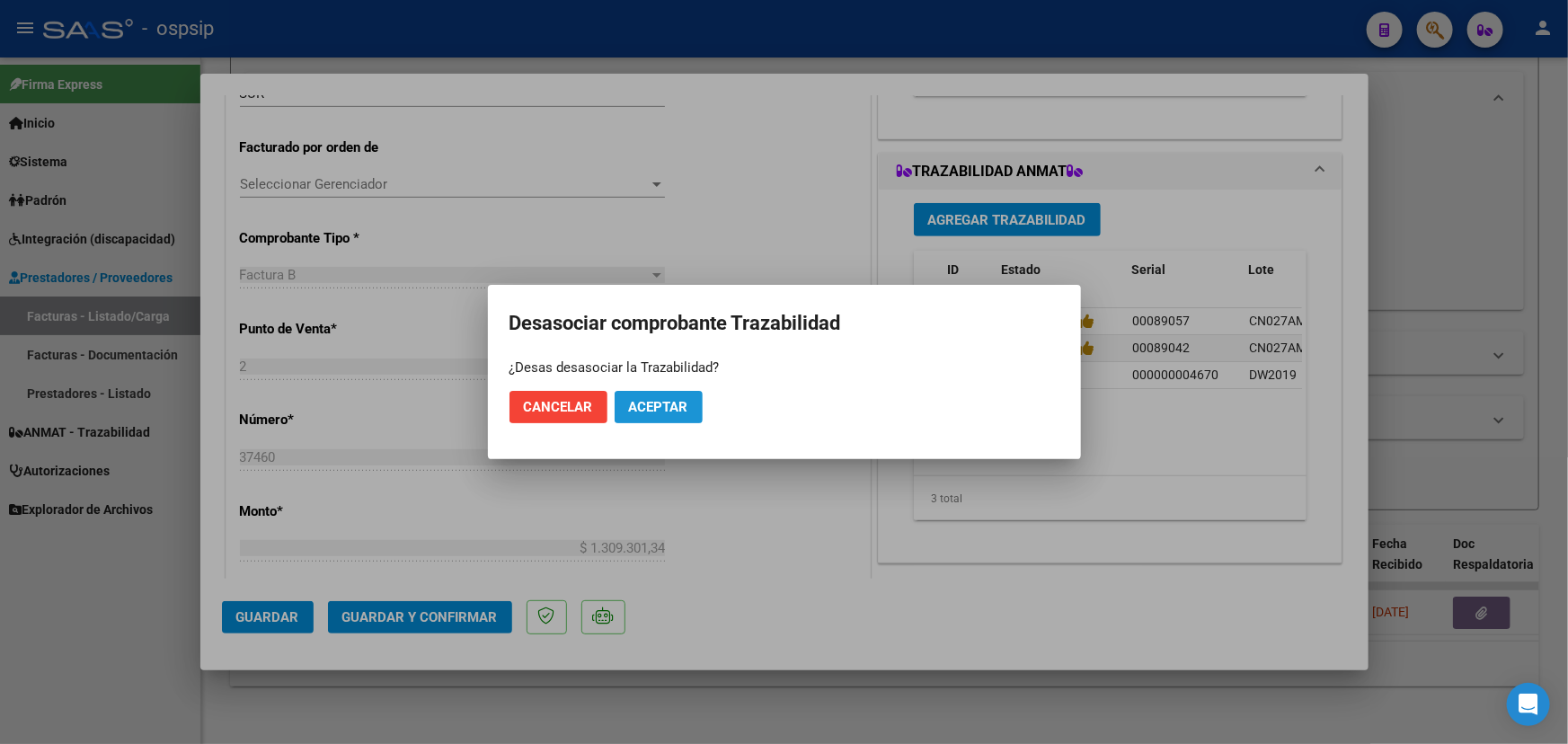
click at [690, 401] on button "Aceptar" at bounding box center [658, 407] width 88 height 32
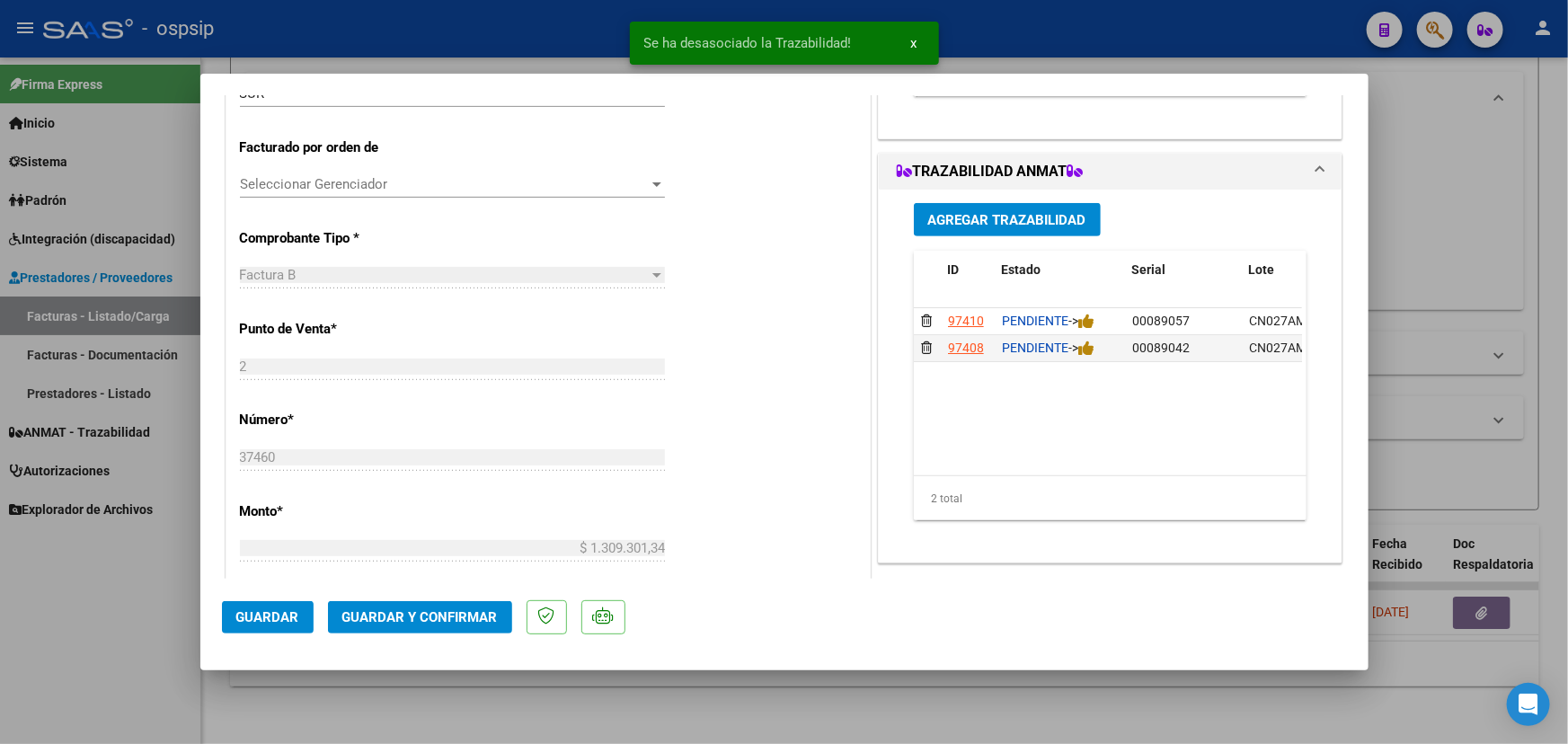
type input "$ 0,00"
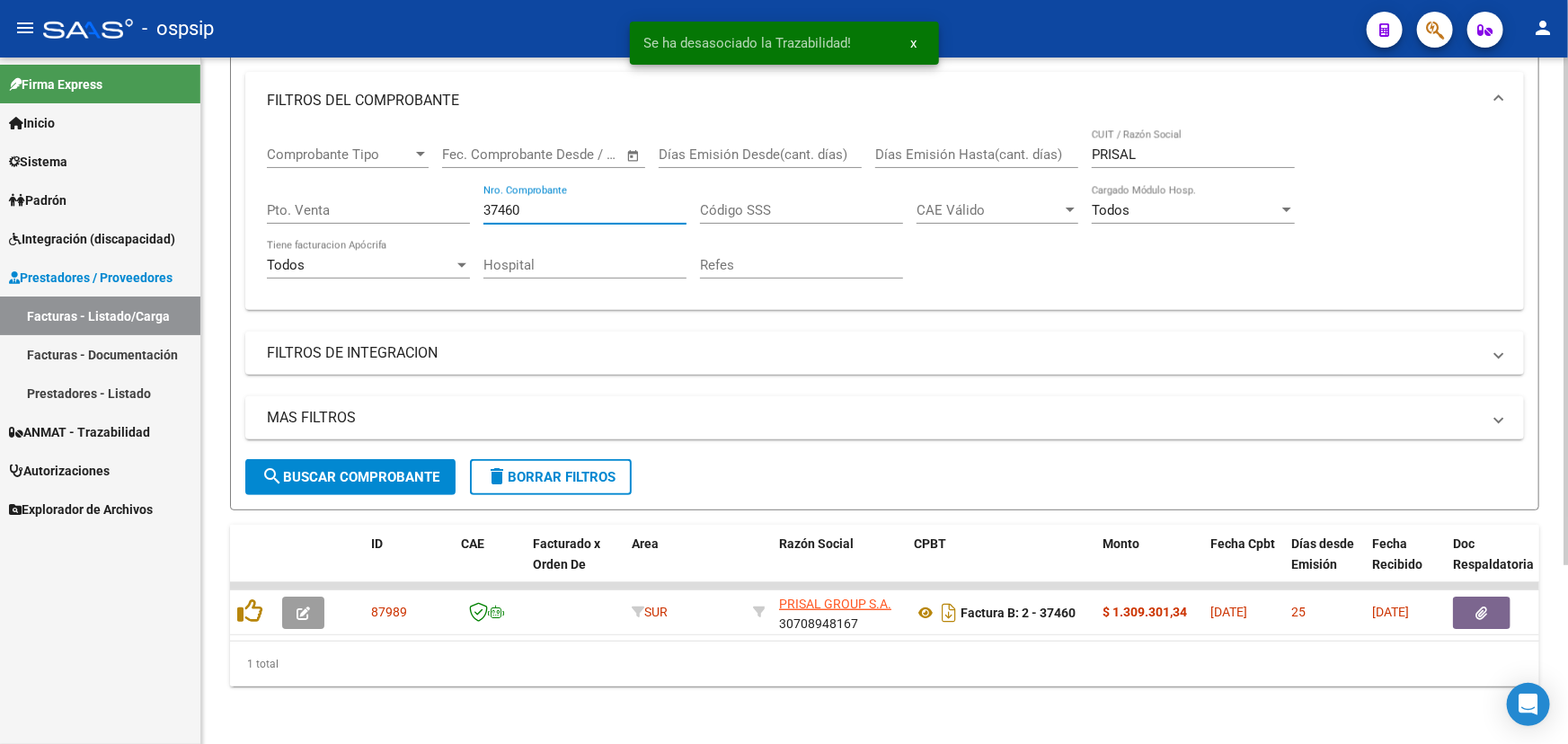
click at [510, 202] on input "37460" at bounding box center [584, 211] width 203 height 16
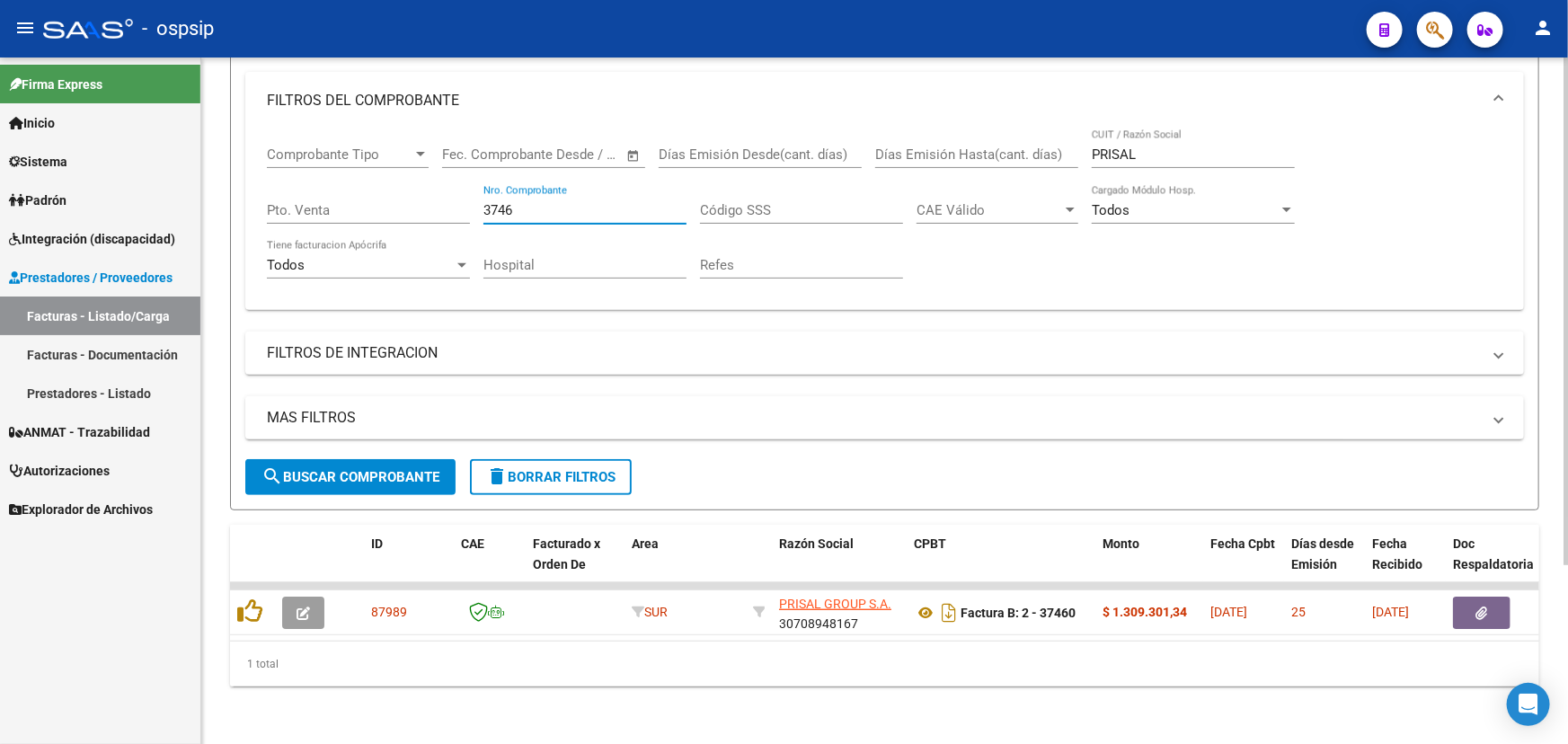
type input "37460"
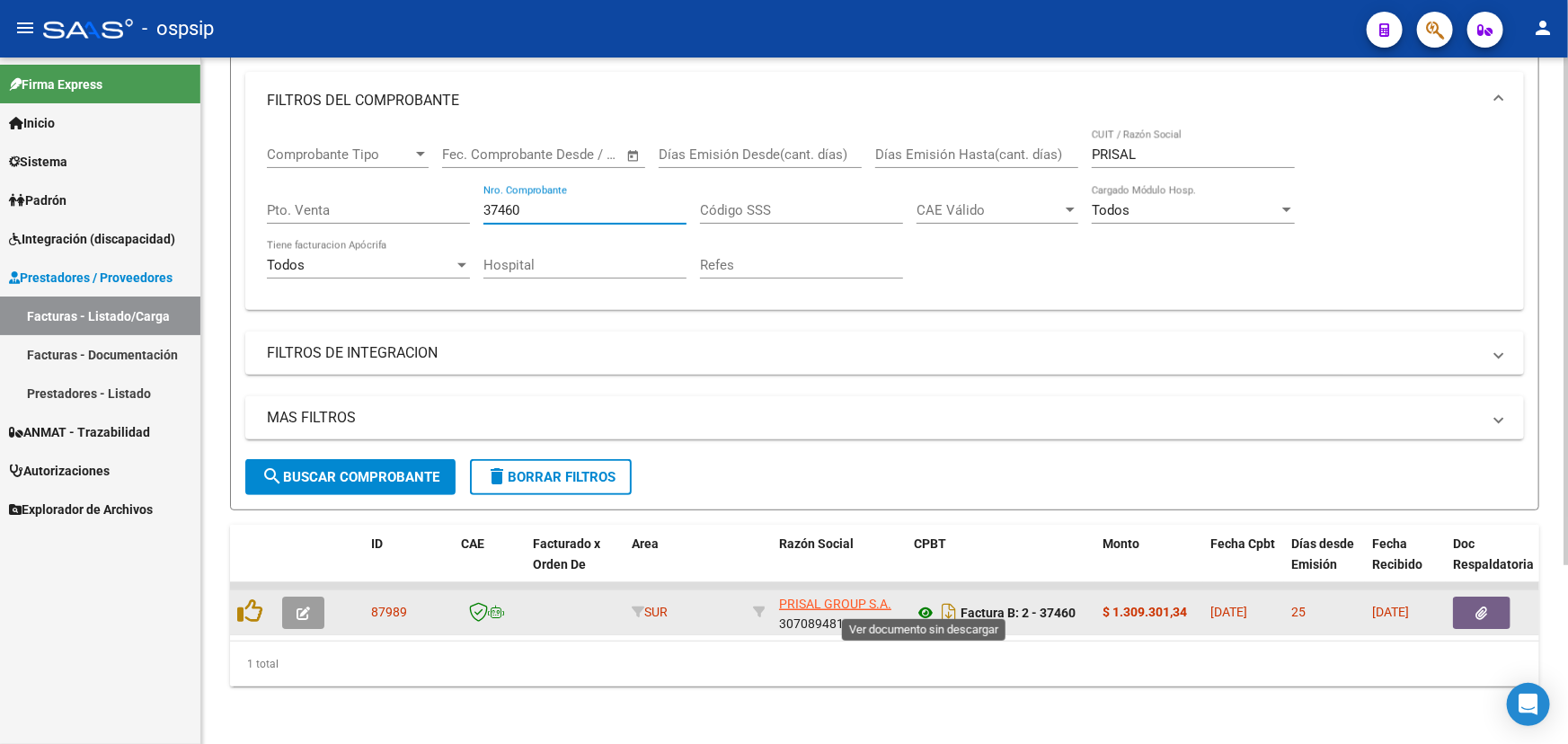
click at [926, 604] on icon at bounding box center [925, 613] width 24 height 22
click at [314, 600] on button "button" at bounding box center [303, 612] width 42 height 32
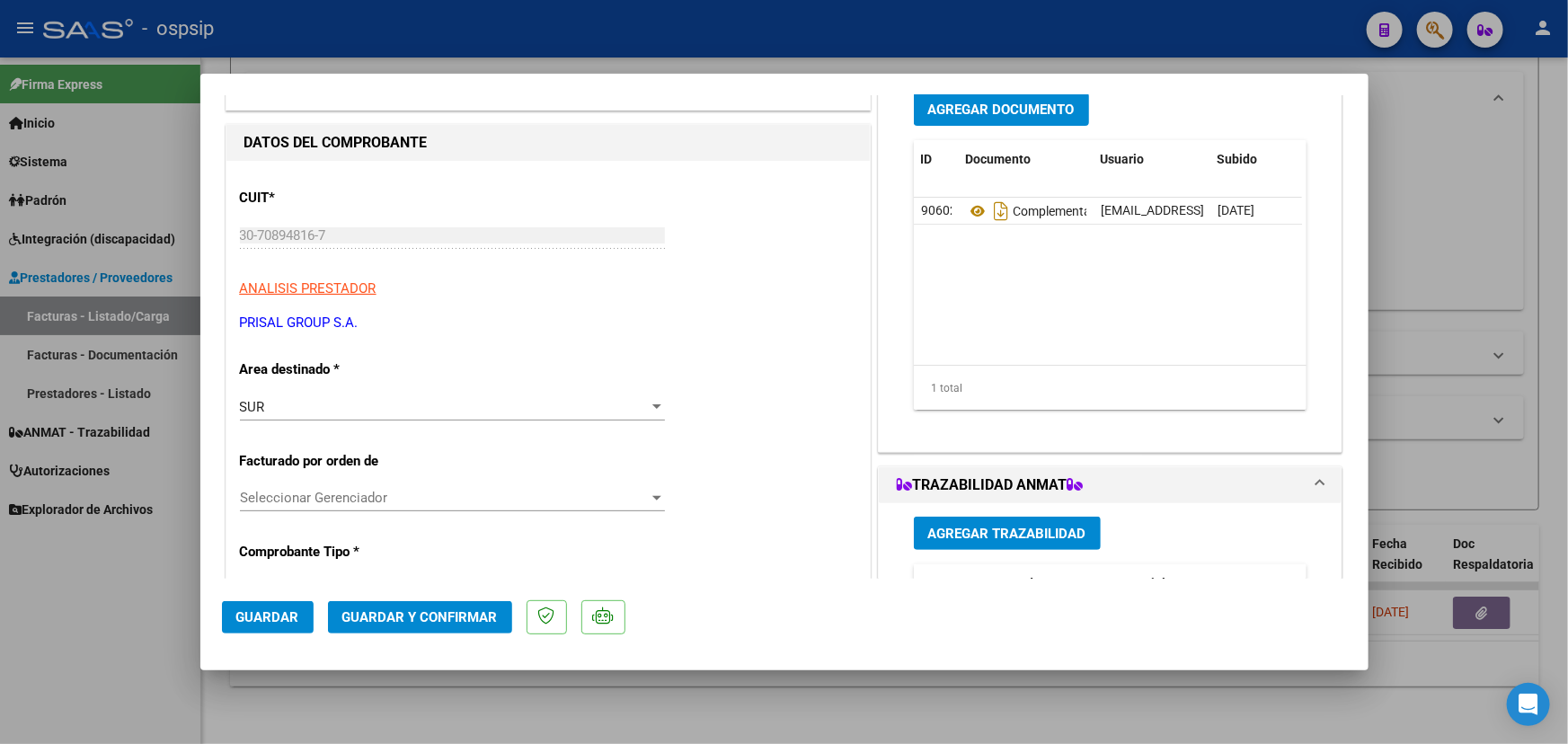
scroll to position [408, 0]
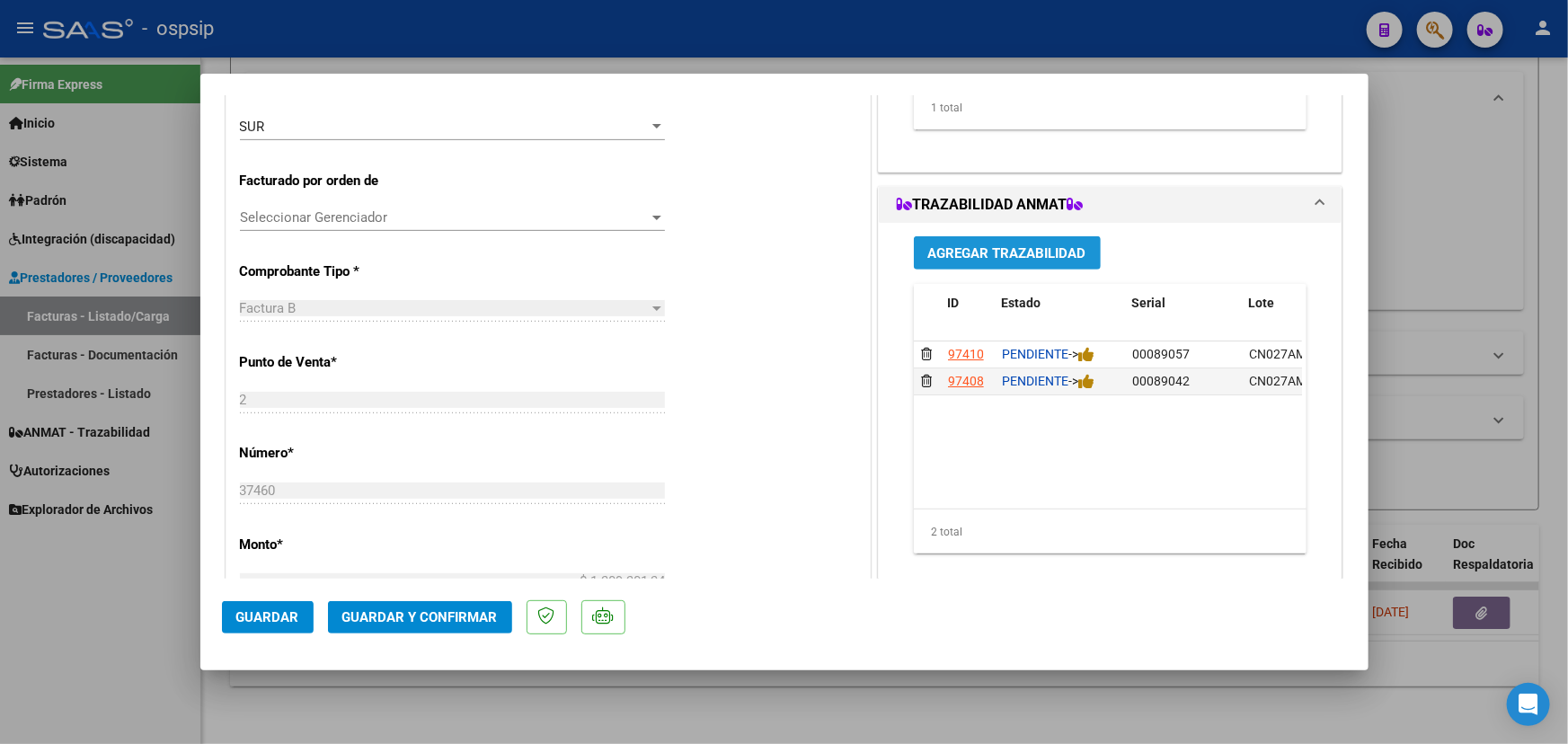
click at [970, 250] on span "Agregar Trazabilidad" at bounding box center [1006, 253] width 158 height 16
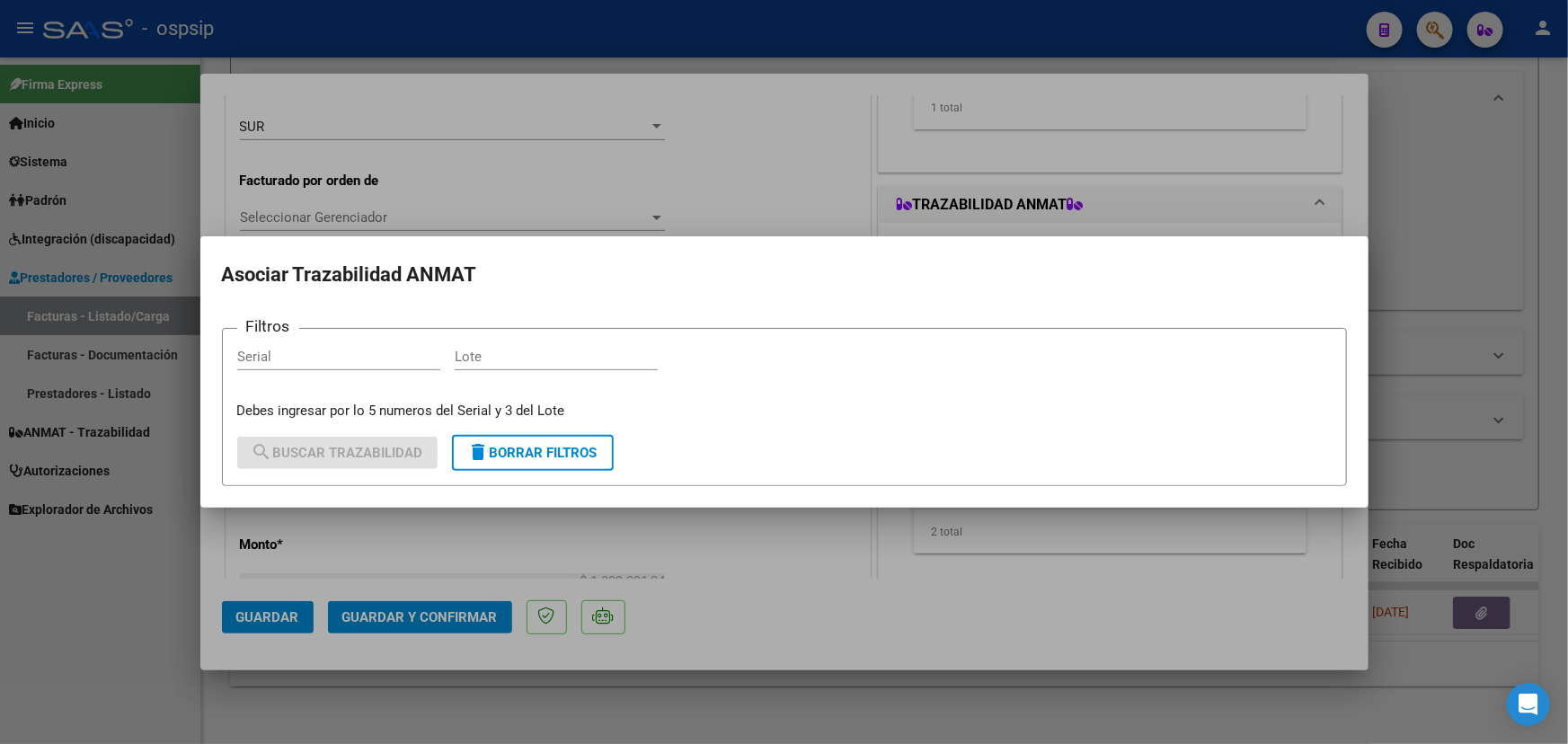
drag, startPoint x: 336, startPoint y: 346, endPoint x: 304, endPoint y: 356, distance: 33.5
paste input "000000004823"
type input "000000004823"
drag, startPoint x: 591, startPoint y: 343, endPoint x: 563, endPoint y: 361, distance: 33.3
paste input "DW2019"
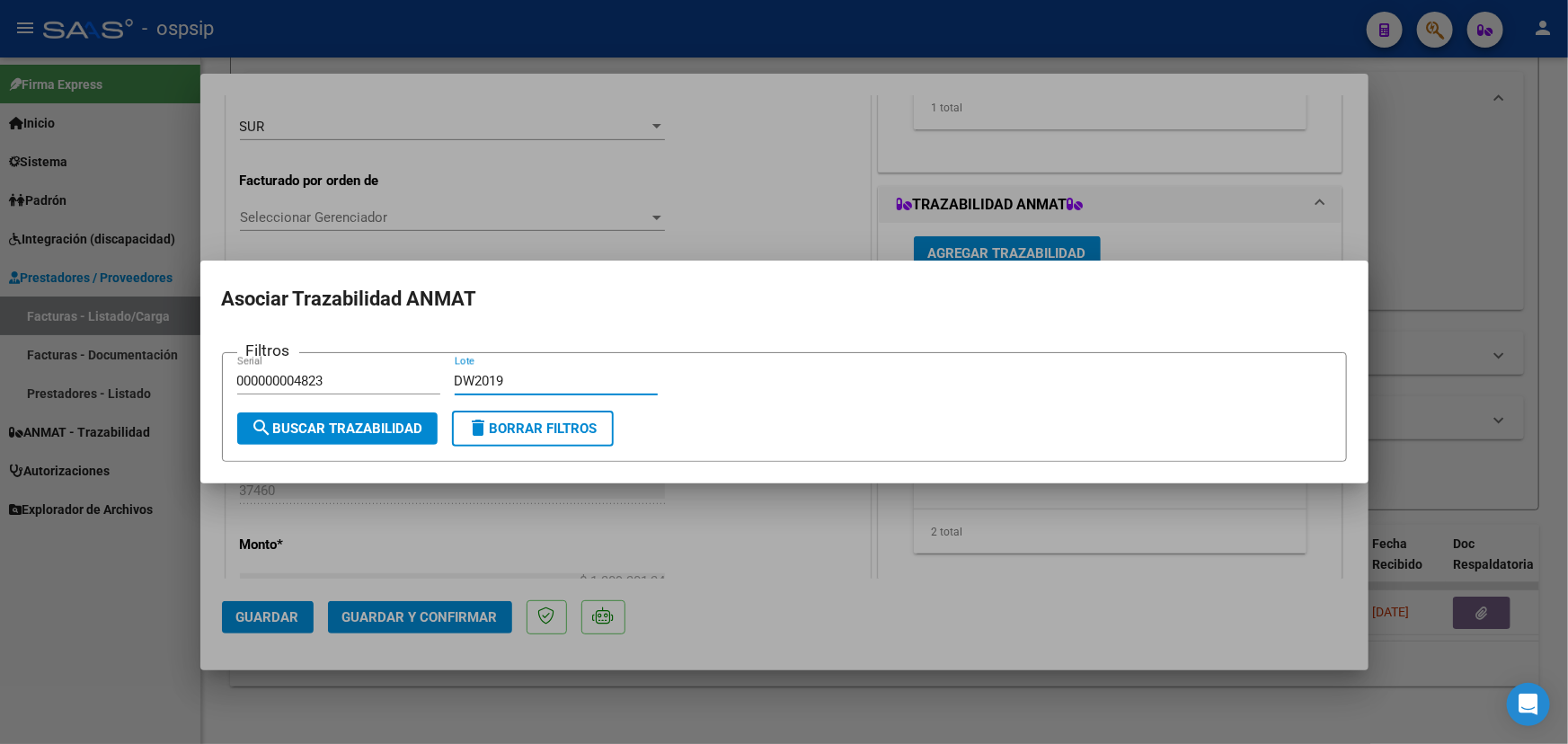
type input "DW2019"
click at [369, 429] on span "search Buscar Trazabilidad" at bounding box center [337, 429] width 171 height 16
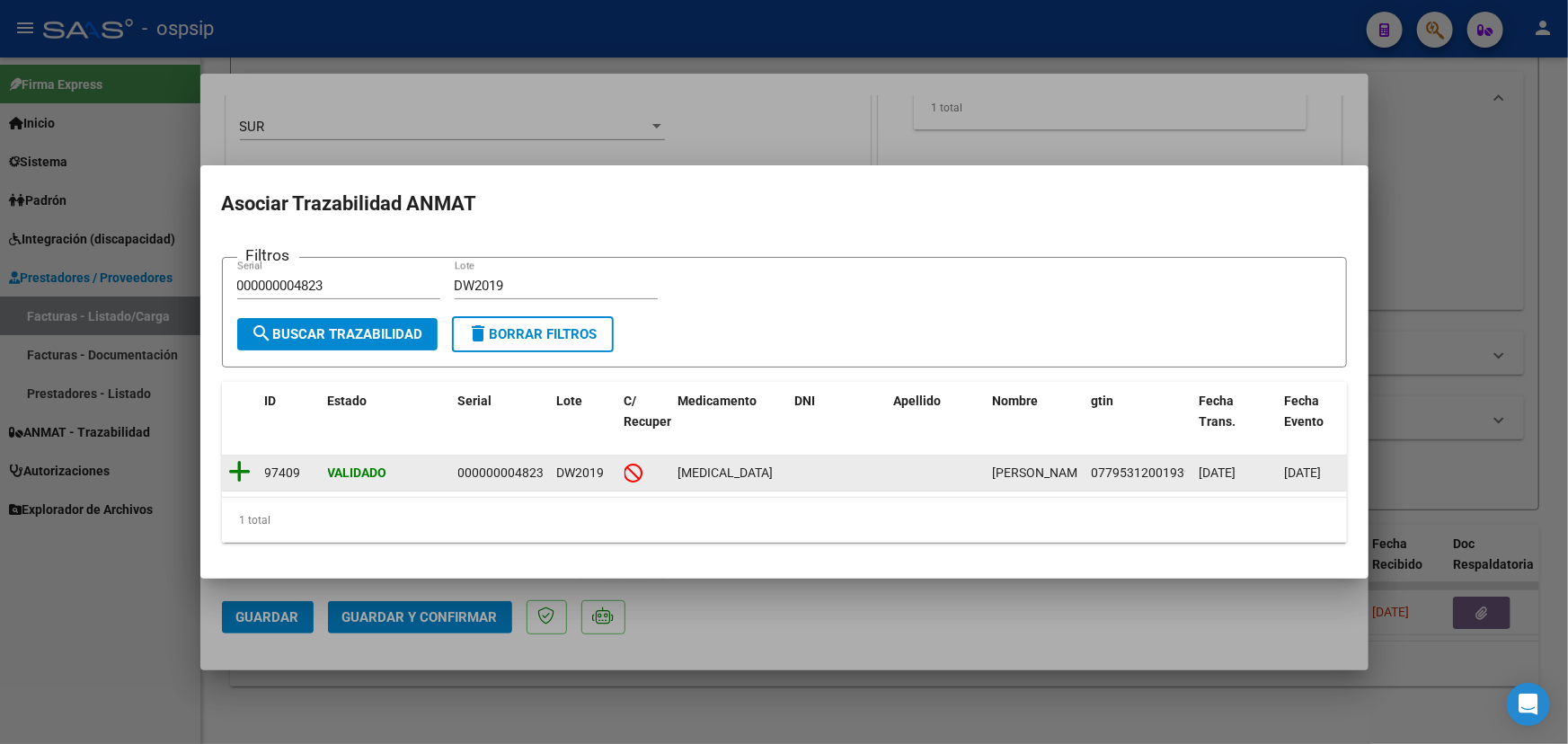
click at [248, 466] on icon at bounding box center [240, 472] width 23 height 26
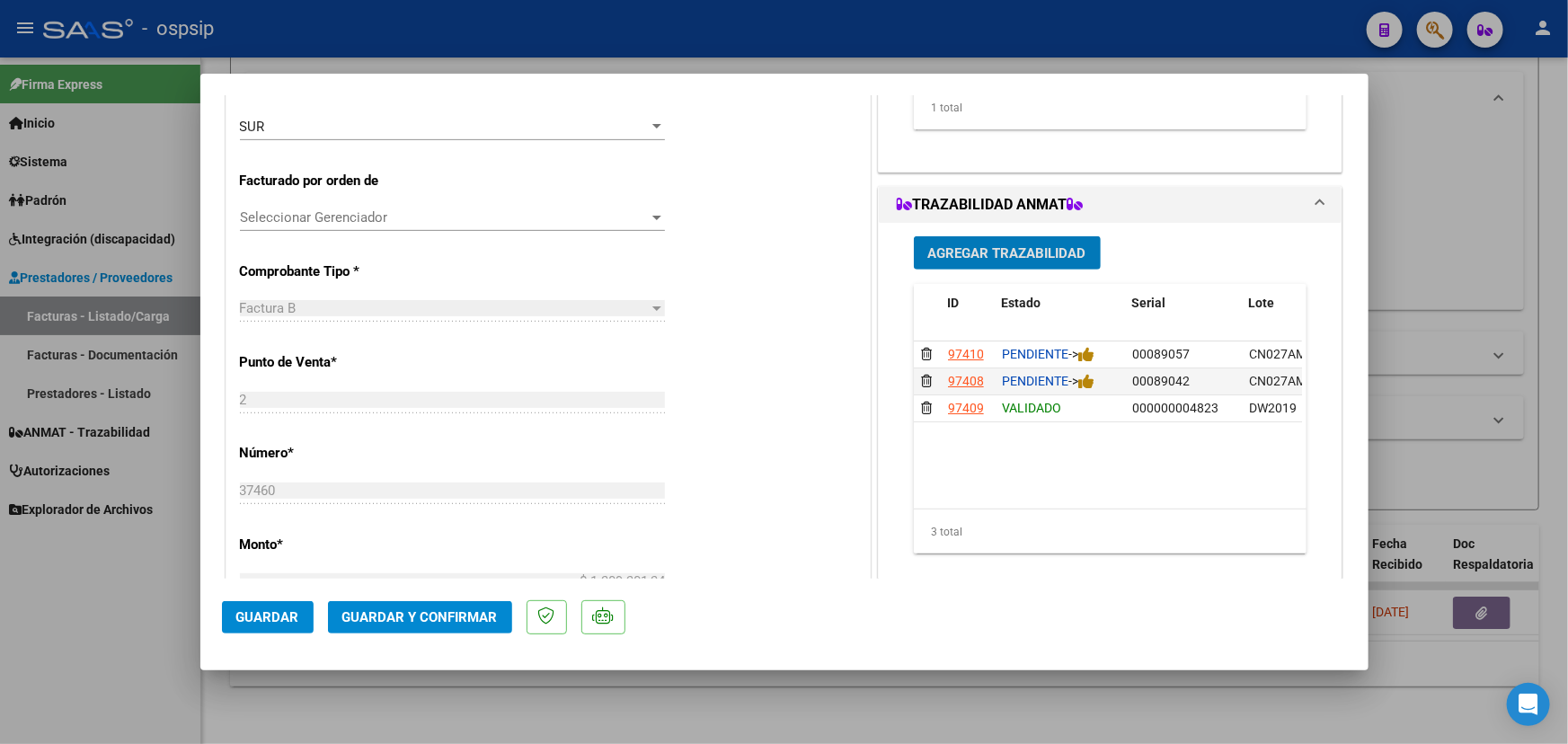
click at [261, 615] on span "Guardar" at bounding box center [267, 617] width 63 height 16
click at [253, 606] on button "Guardar" at bounding box center [267, 616] width 92 height 32
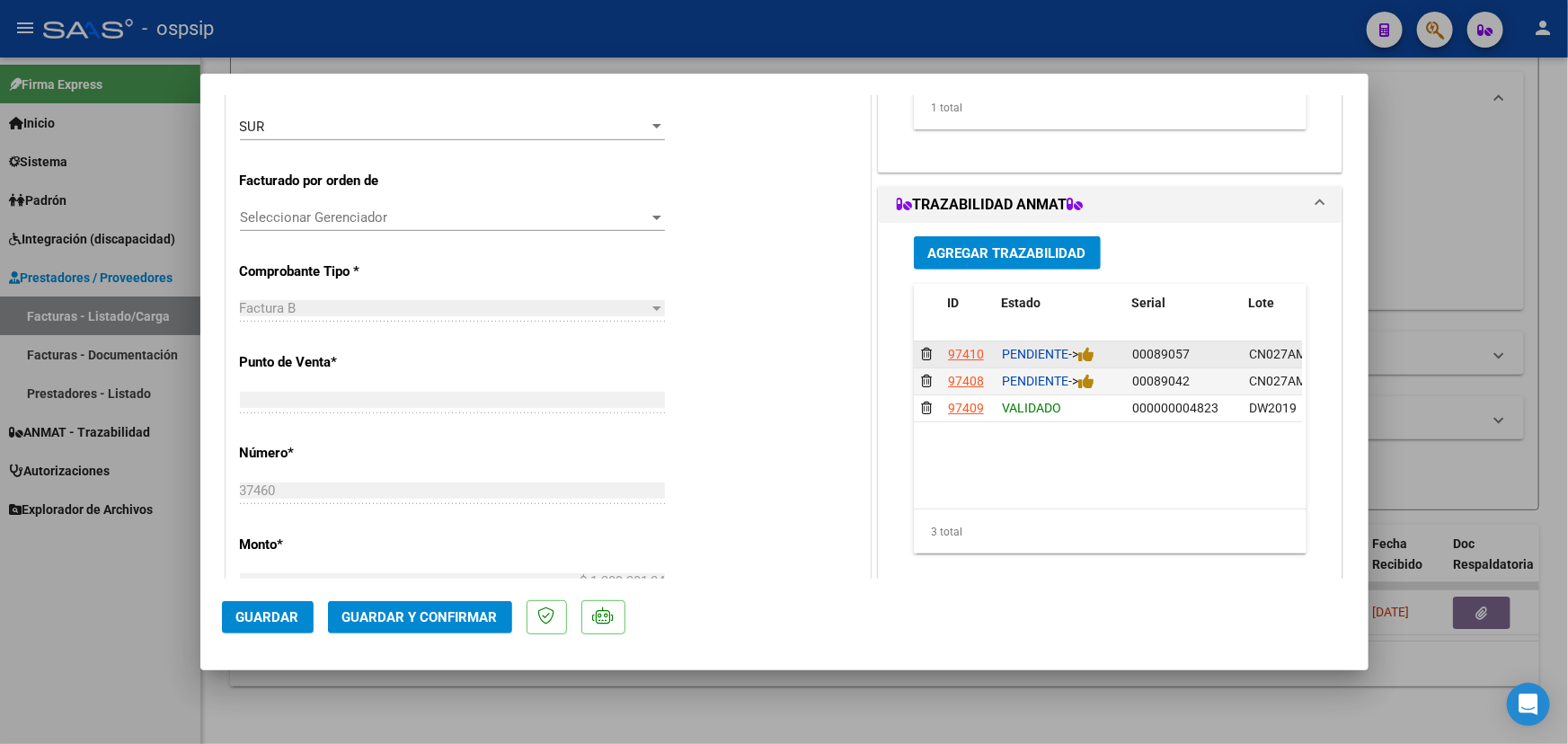
type input "$ 0,00"
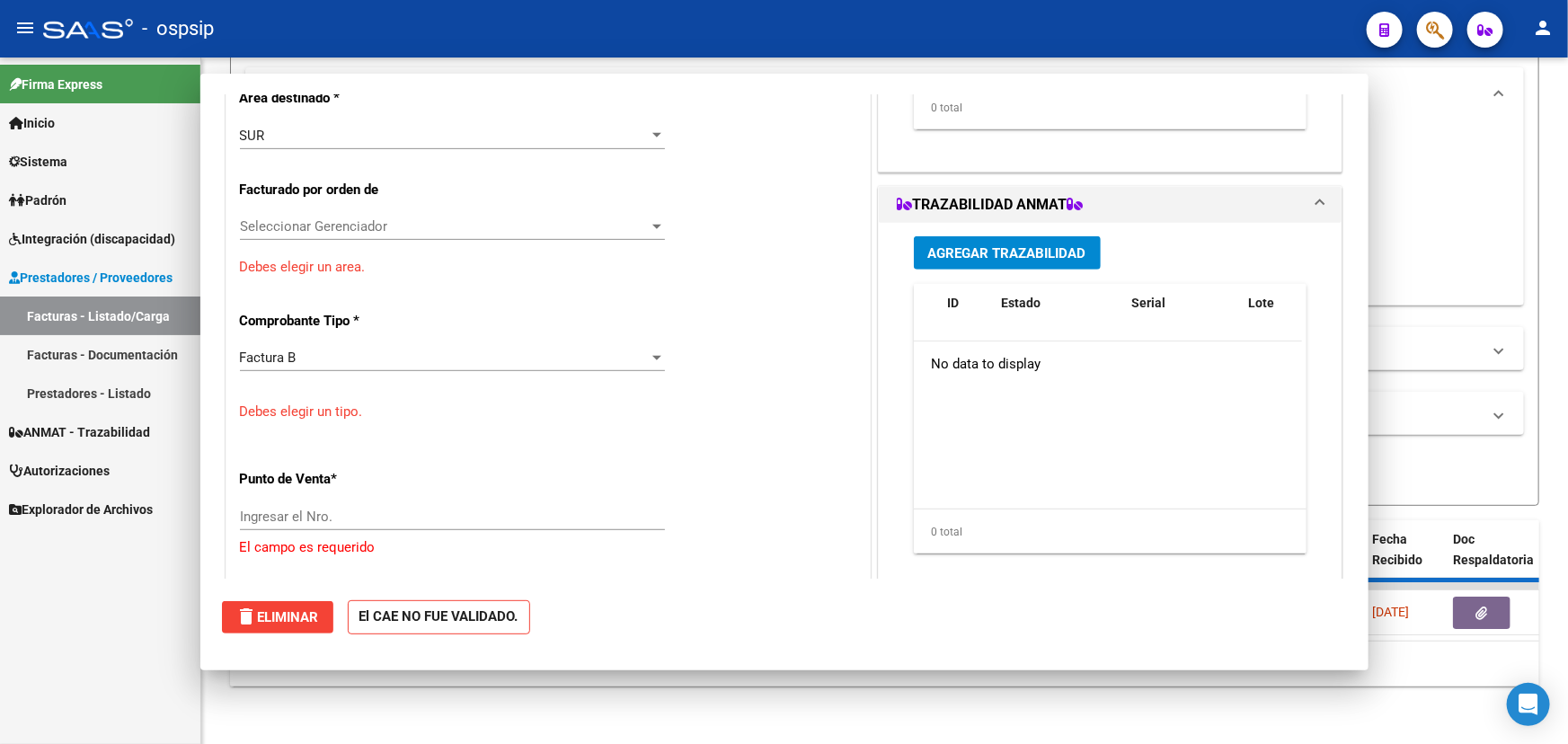
scroll to position [439, 0]
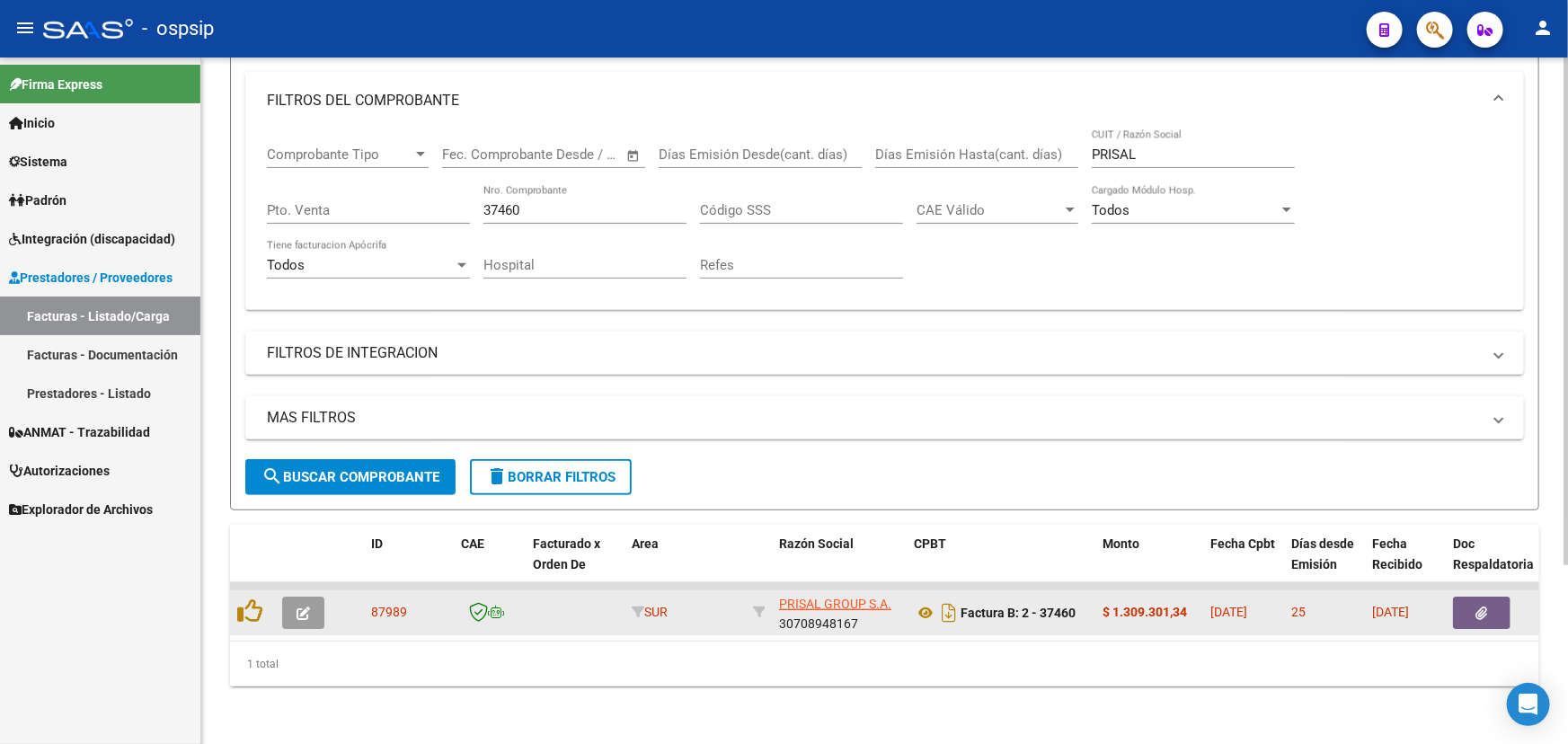
click at [304, 606] on icon "button" at bounding box center [303, 613] width 14 height 14
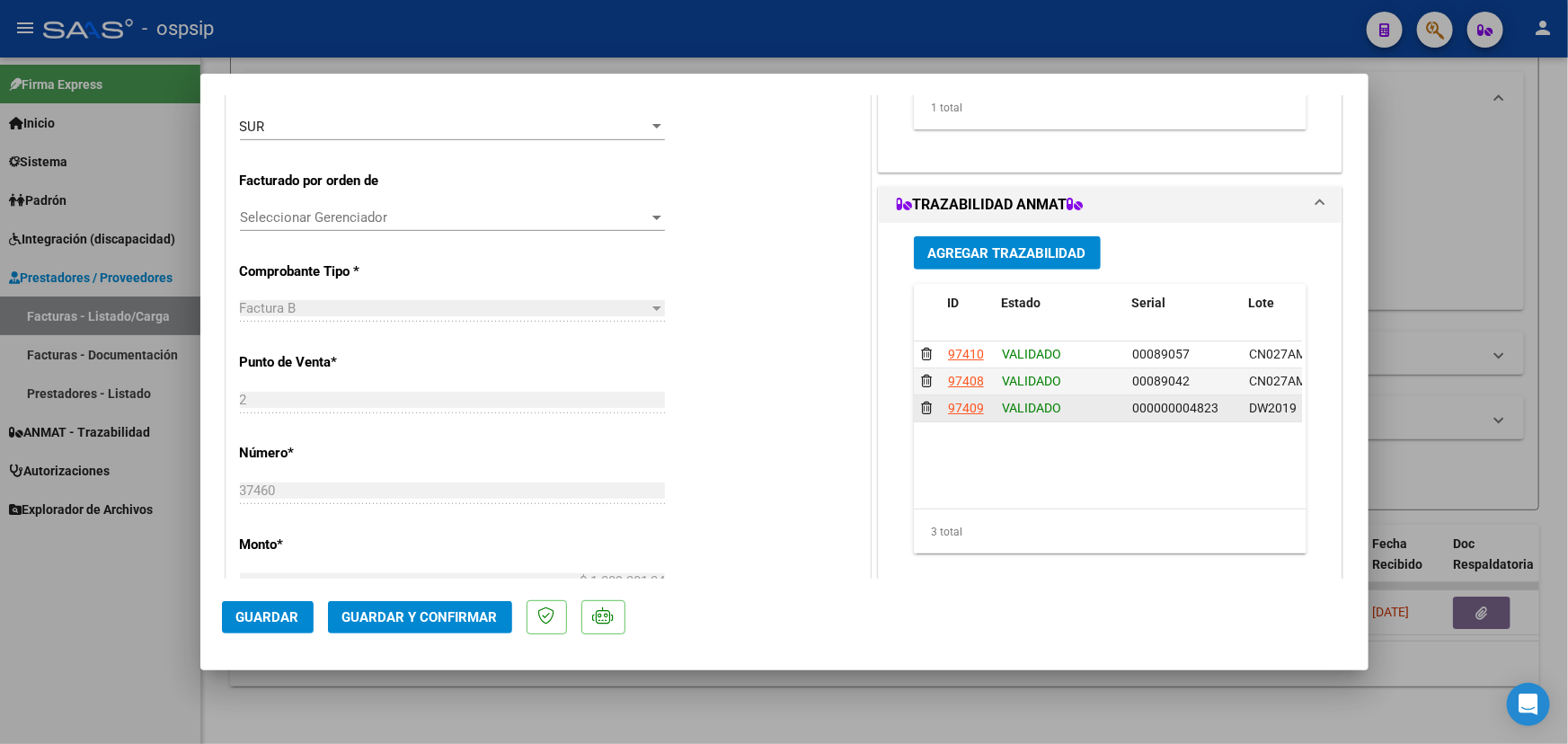
scroll to position [441, 0]
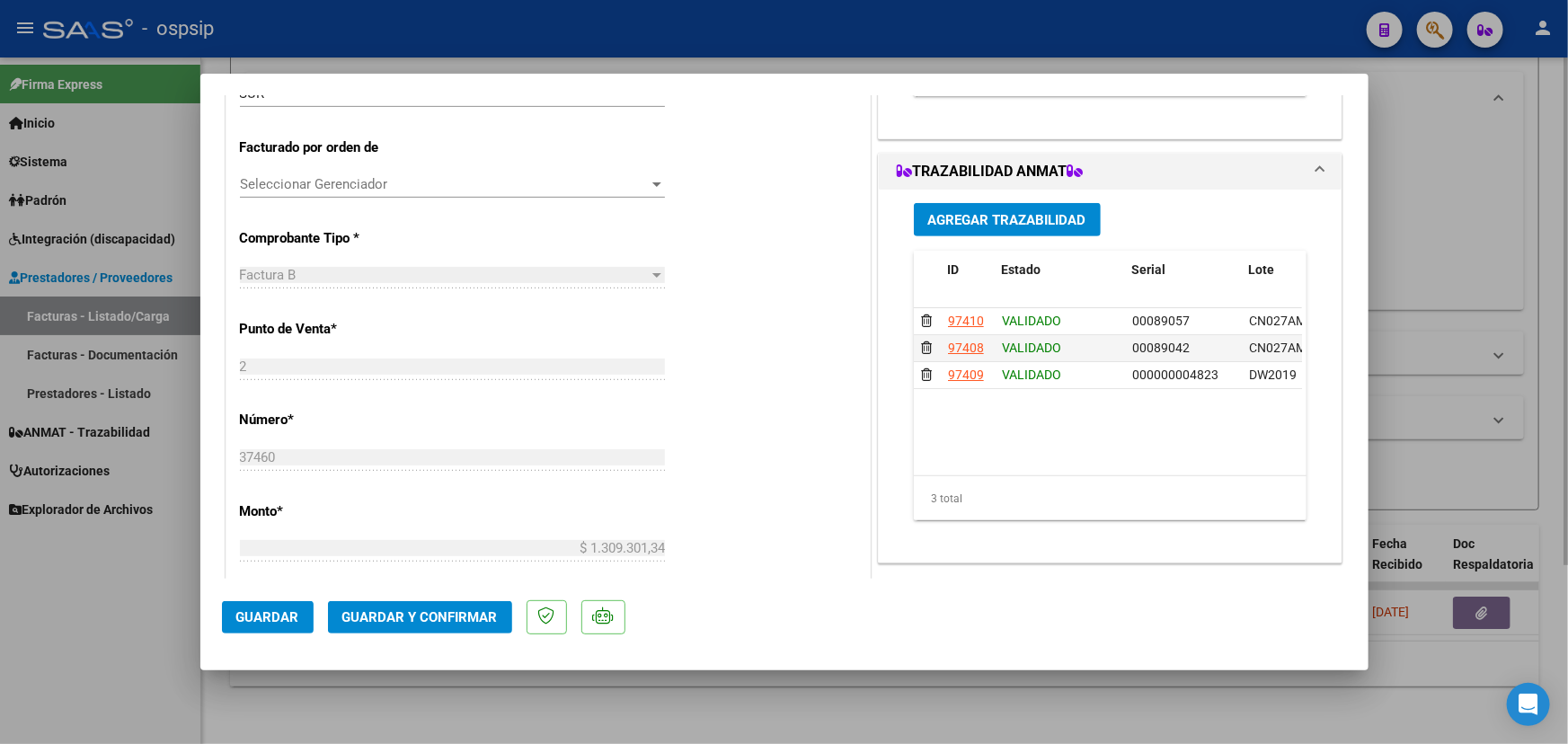
type input "$ 0,00"
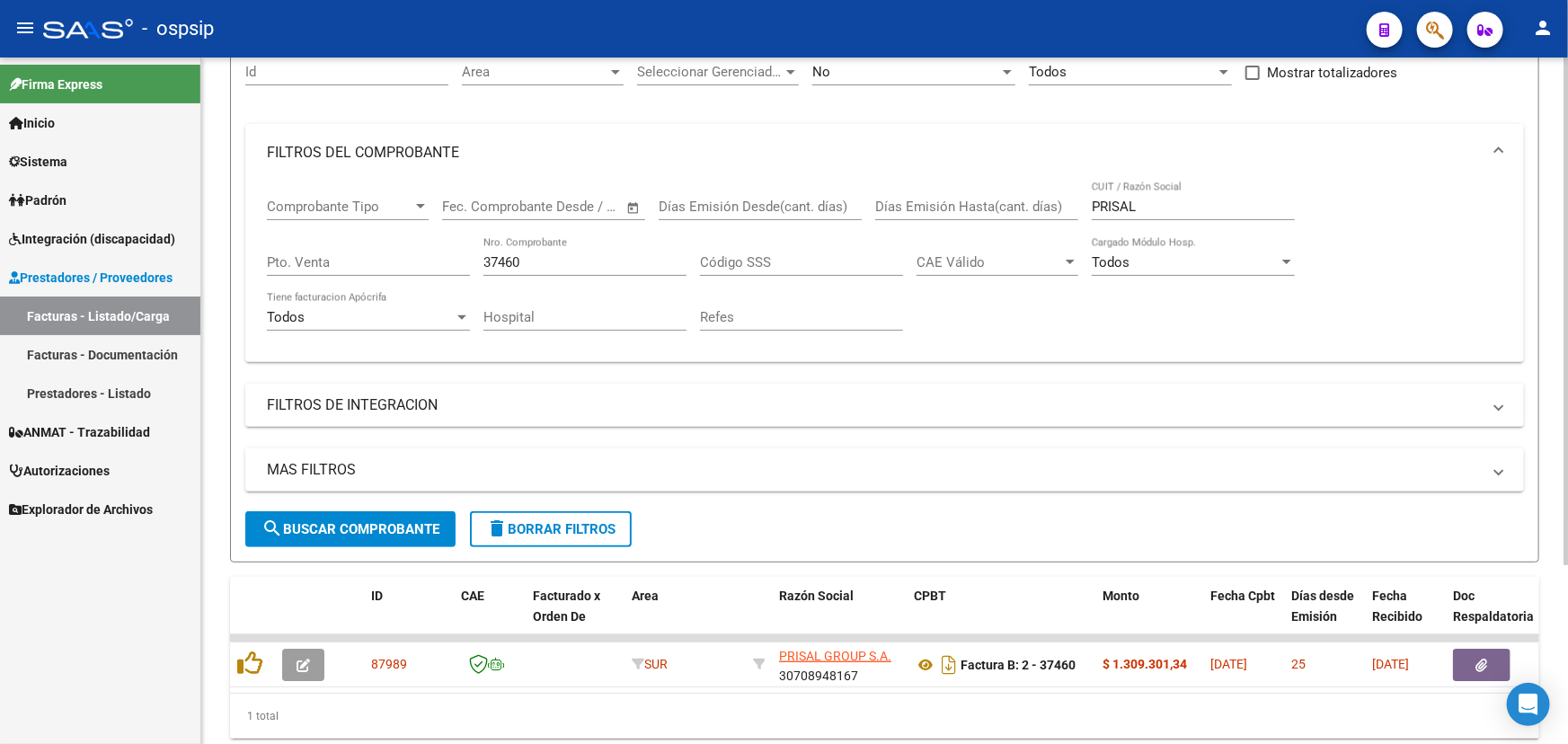
scroll to position [79, 0]
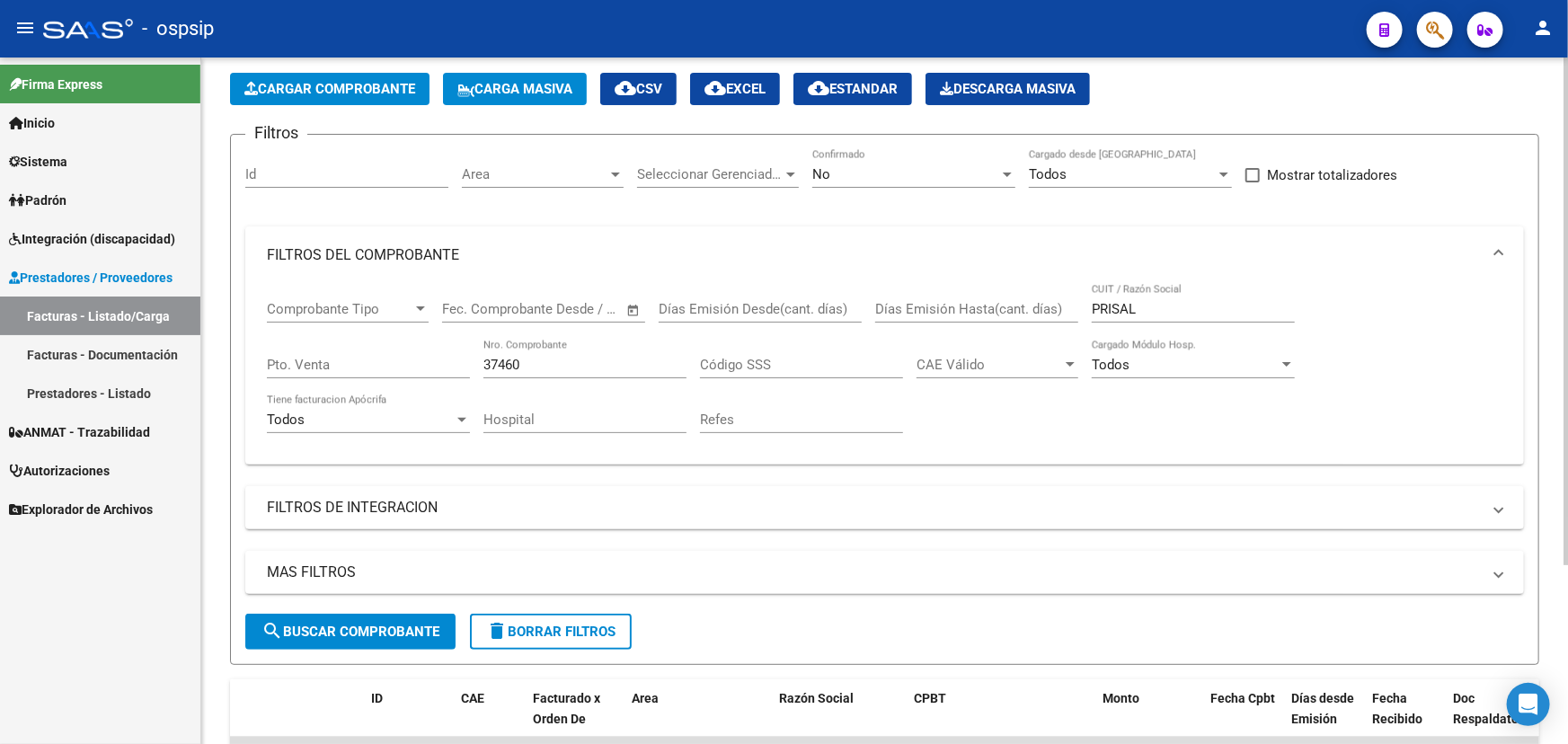
click at [518, 359] on input "37460" at bounding box center [584, 365] width 203 height 16
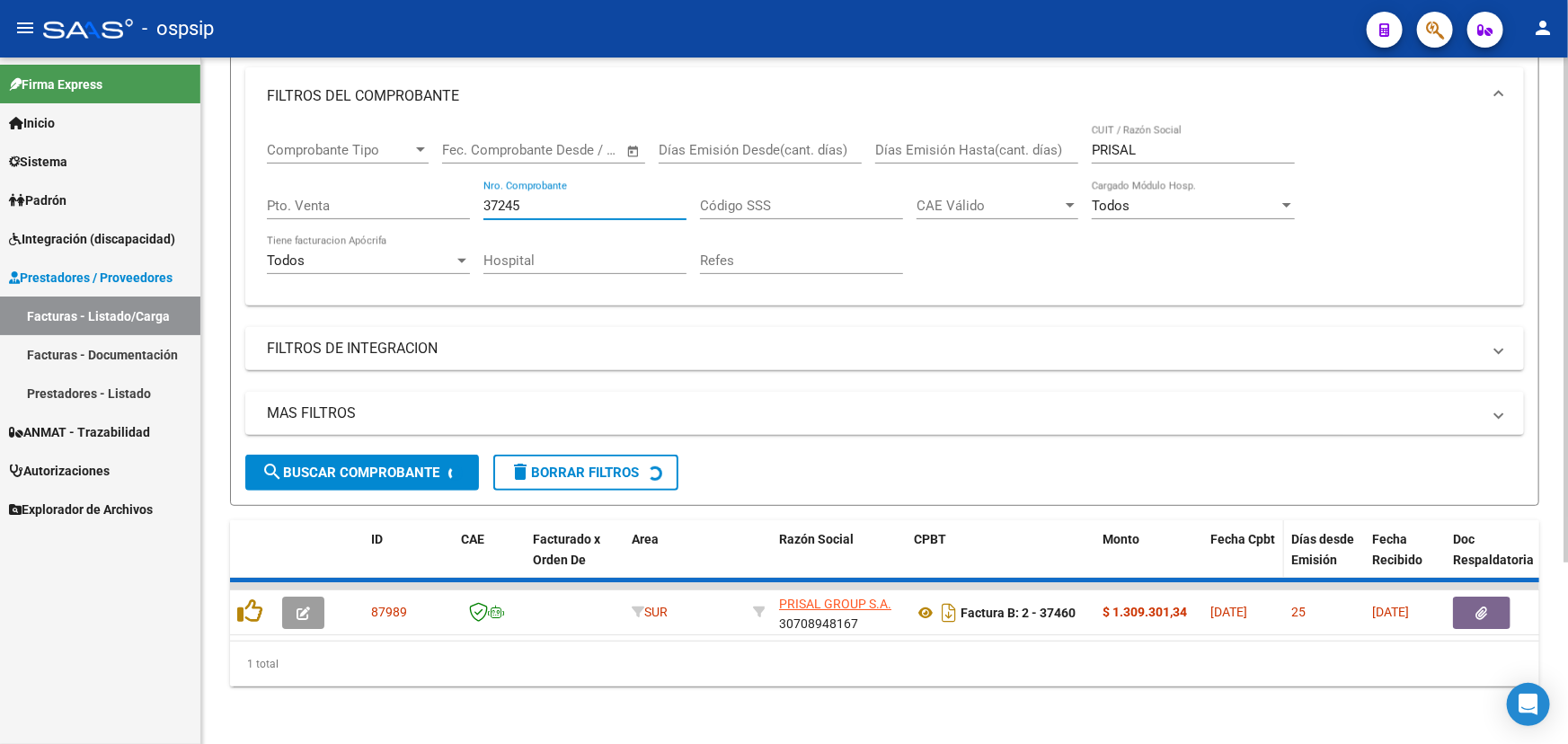
scroll to position [243, 0]
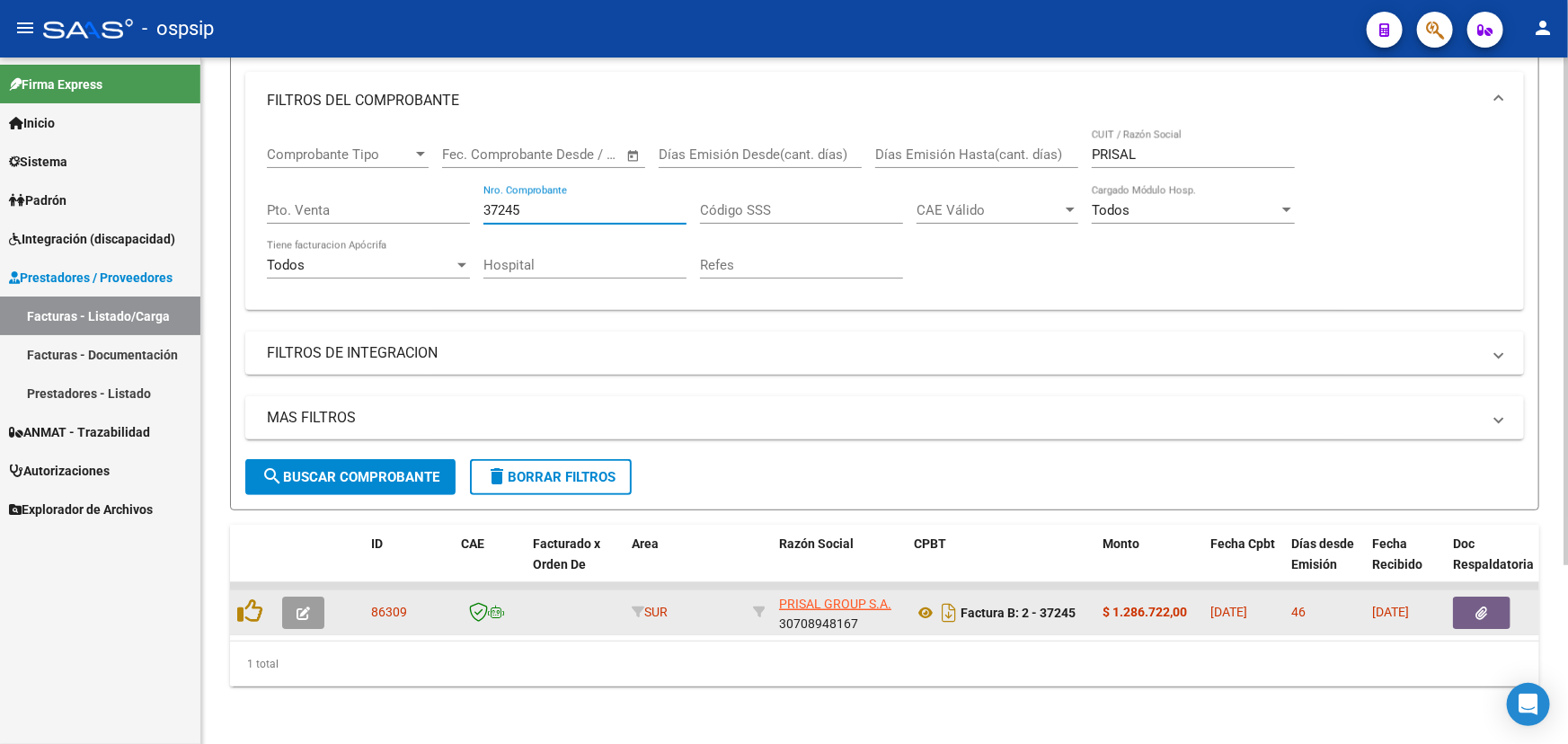
type input "37245"
click at [300, 606] on icon "button" at bounding box center [303, 613] width 14 height 14
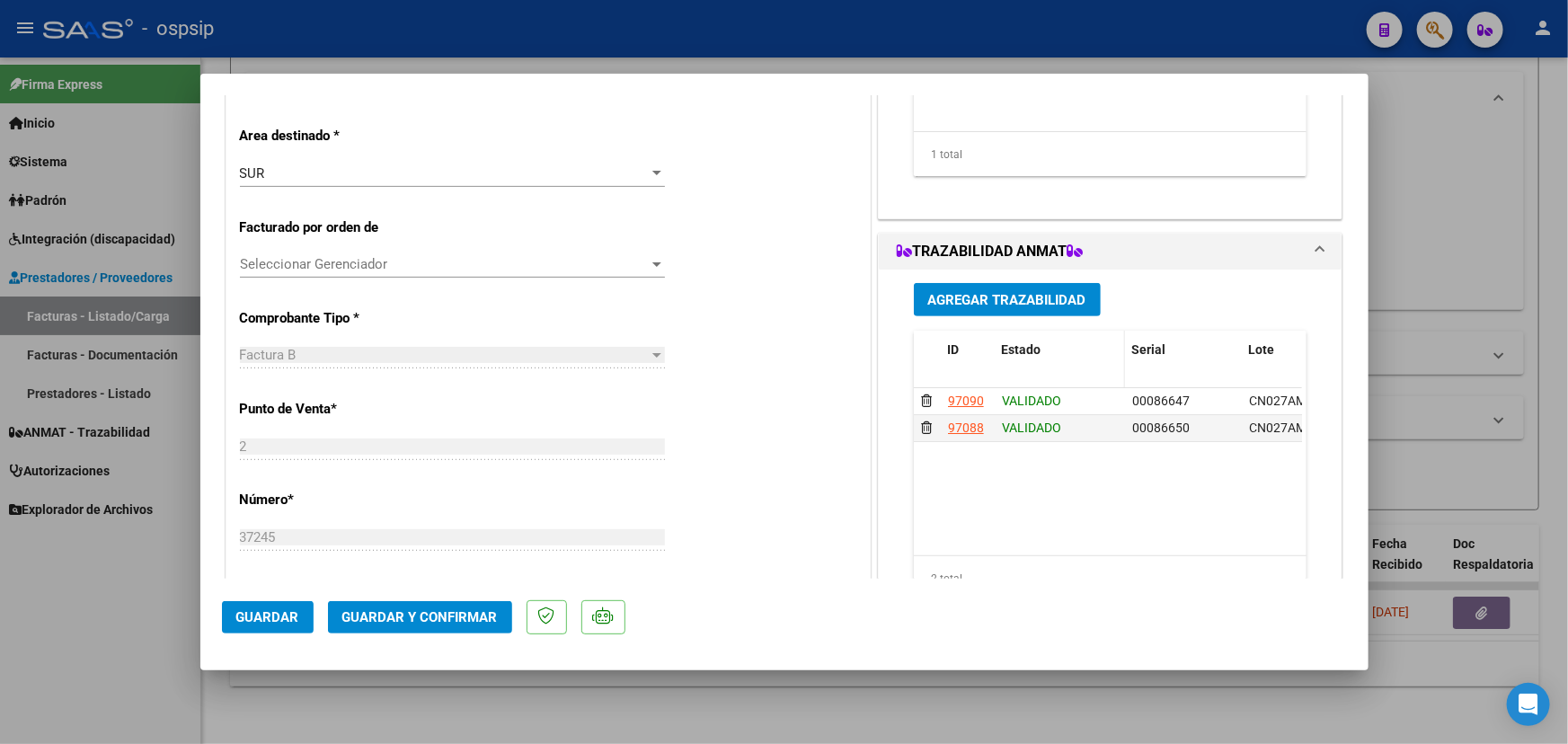
scroll to position [359, 0]
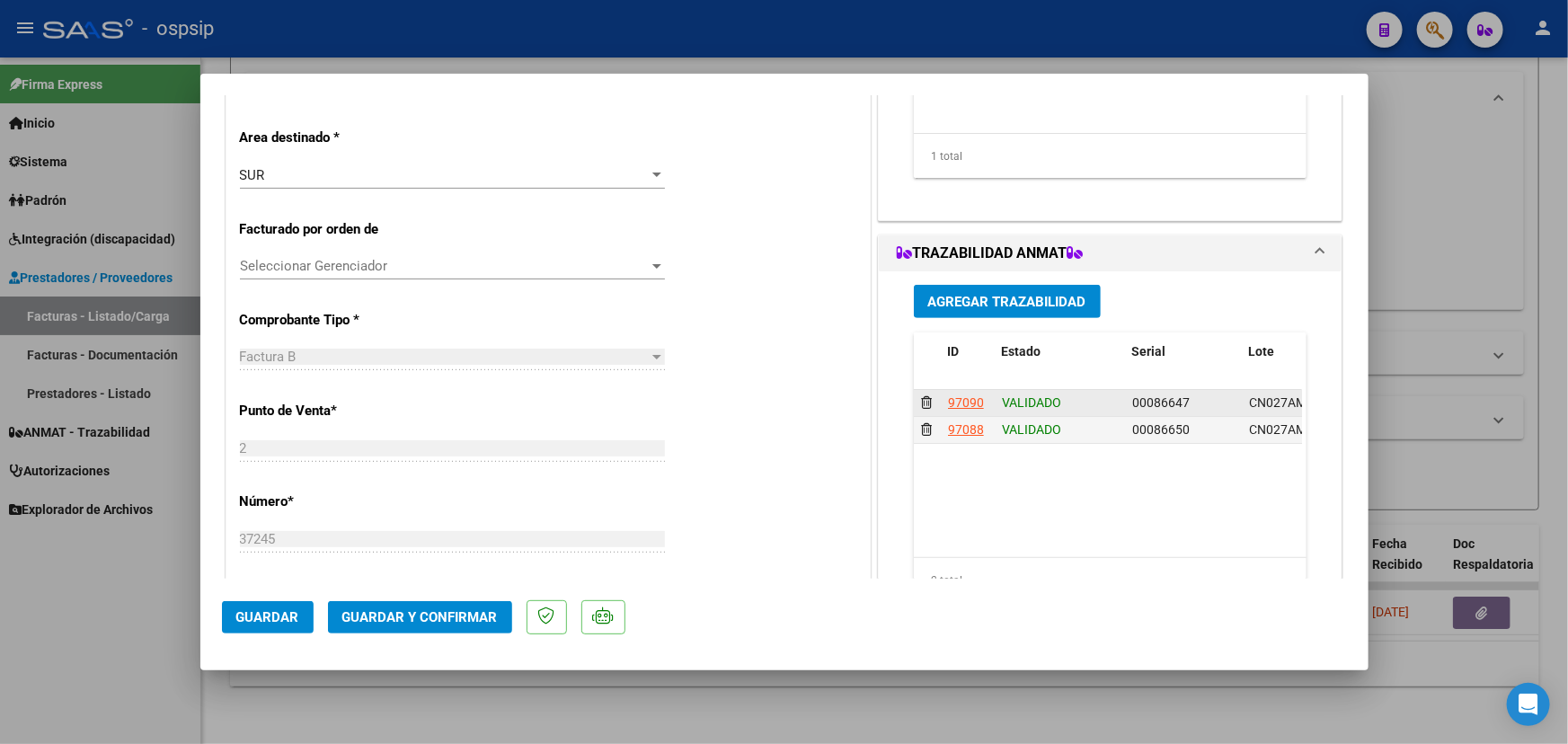
click at [1147, 400] on span "00086647" at bounding box center [1161, 403] width 57 height 15
click at [965, 397] on div "97090" at bounding box center [965, 403] width 36 height 21
type input "$ 0,00"
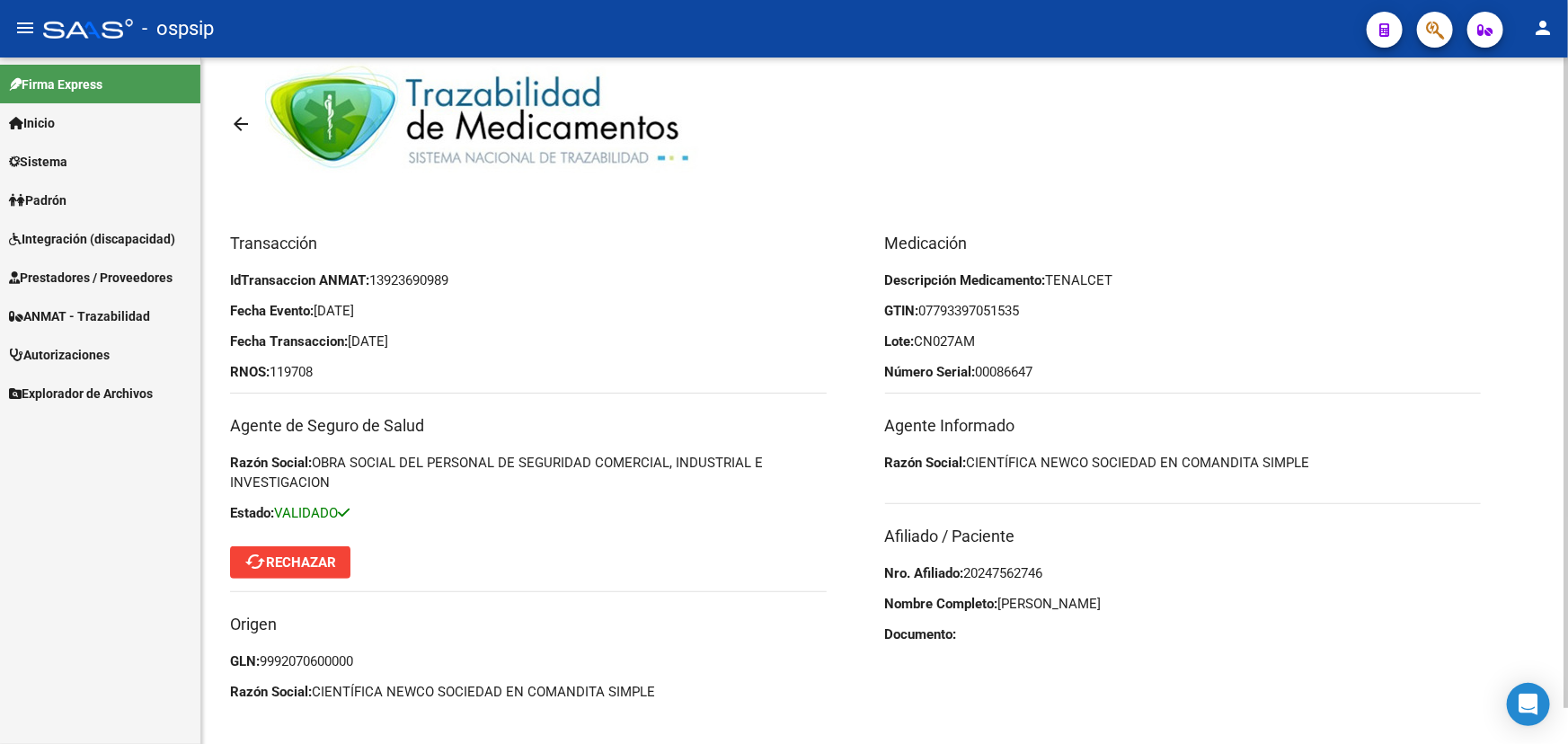
scroll to position [36, 0]
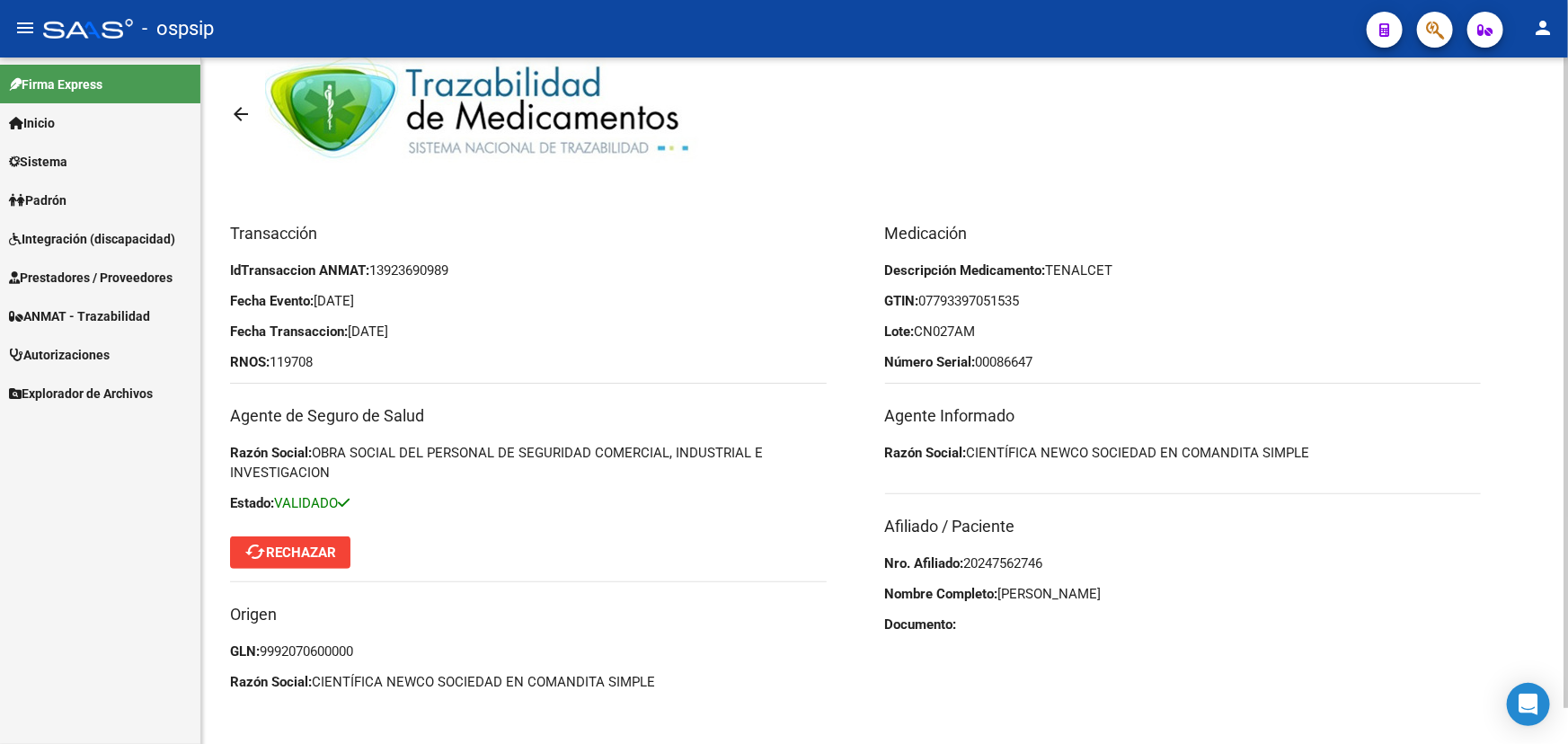
click at [326, 547] on span "cached Rechazar" at bounding box center [290, 553] width 92 height 16
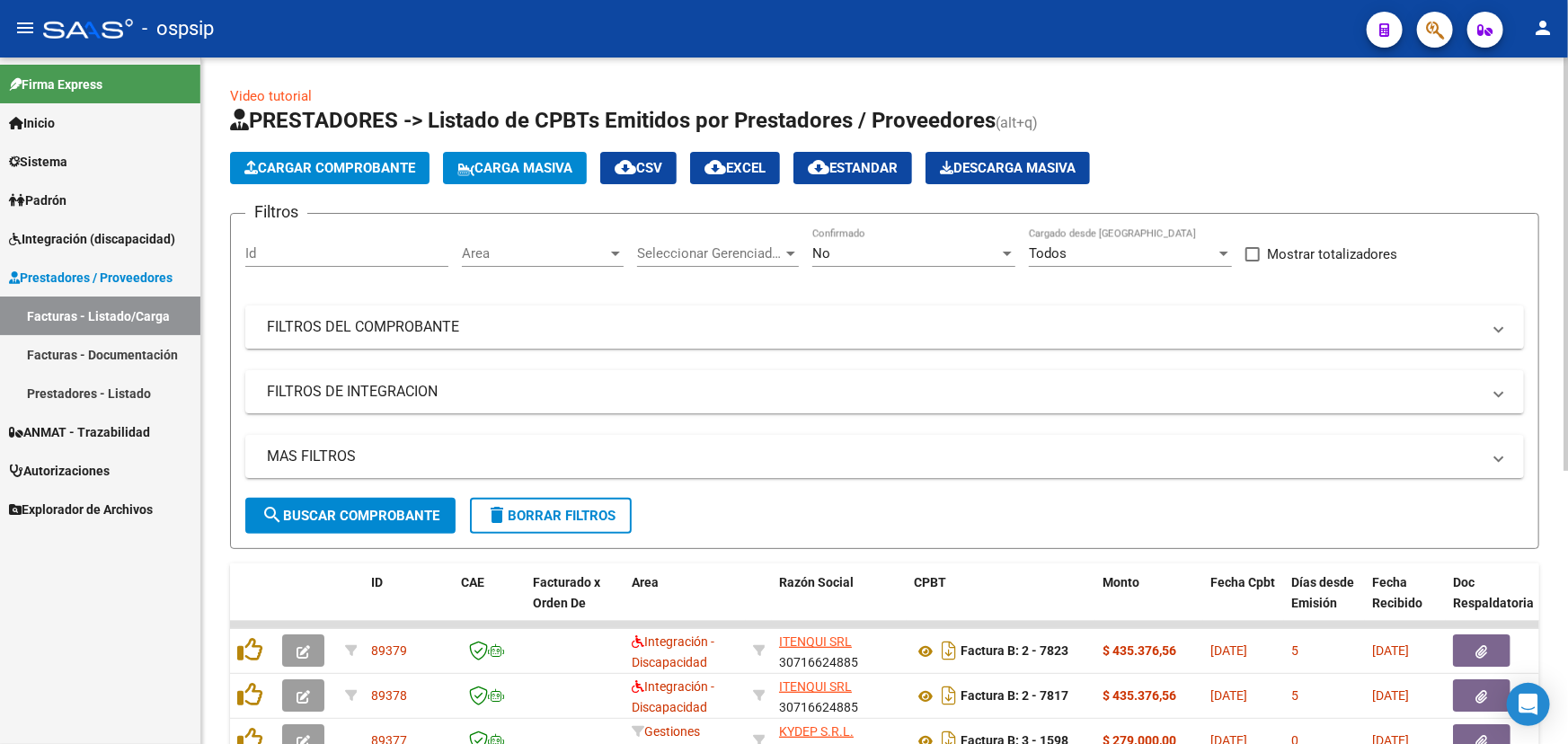
click at [395, 320] on mat-panel-title "FILTROS DEL COMPROBANTE" at bounding box center [873, 327] width 1213 height 20
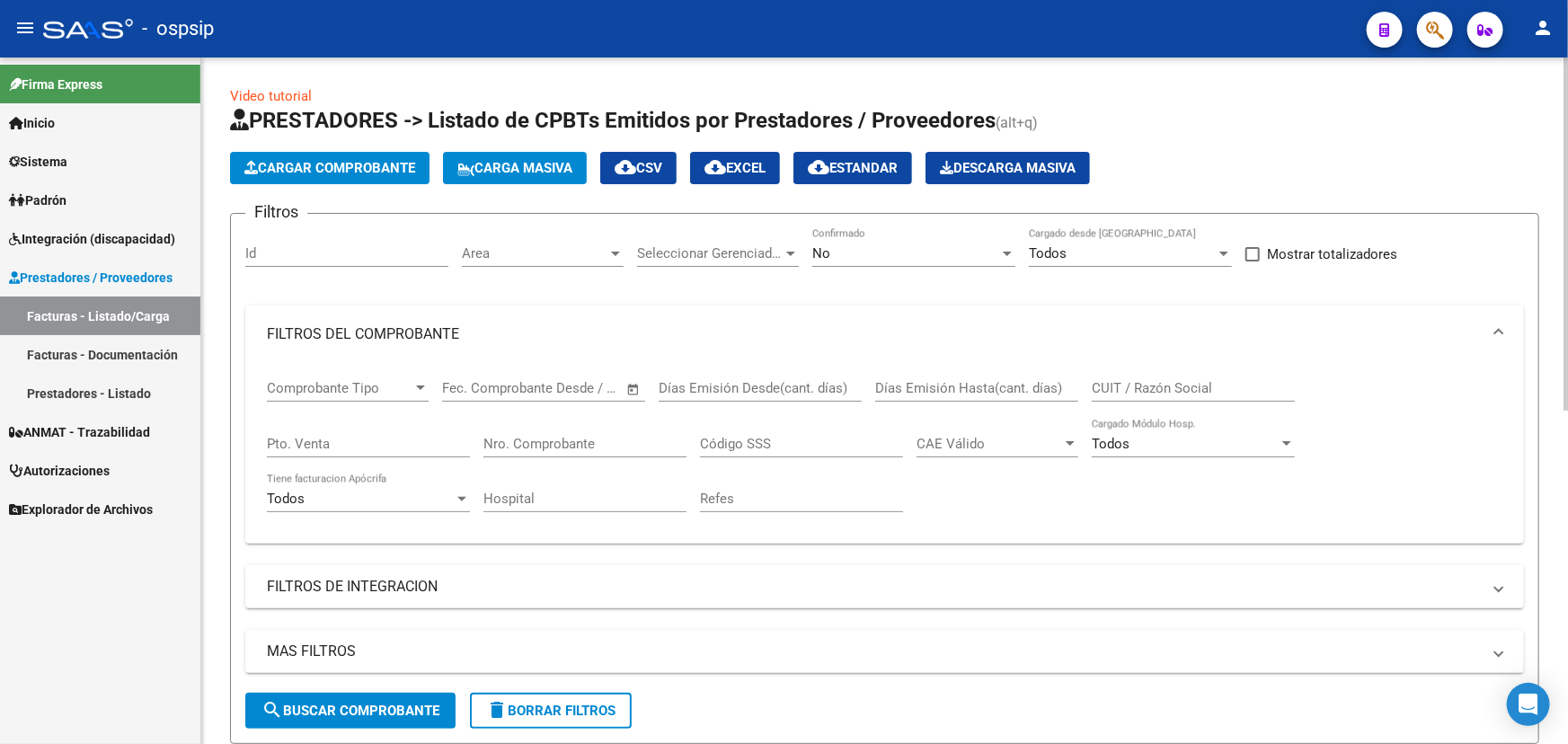
click at [583, 428] on div "Nro. Comprobante" at bounding box center [584, 438] width 203 height 38
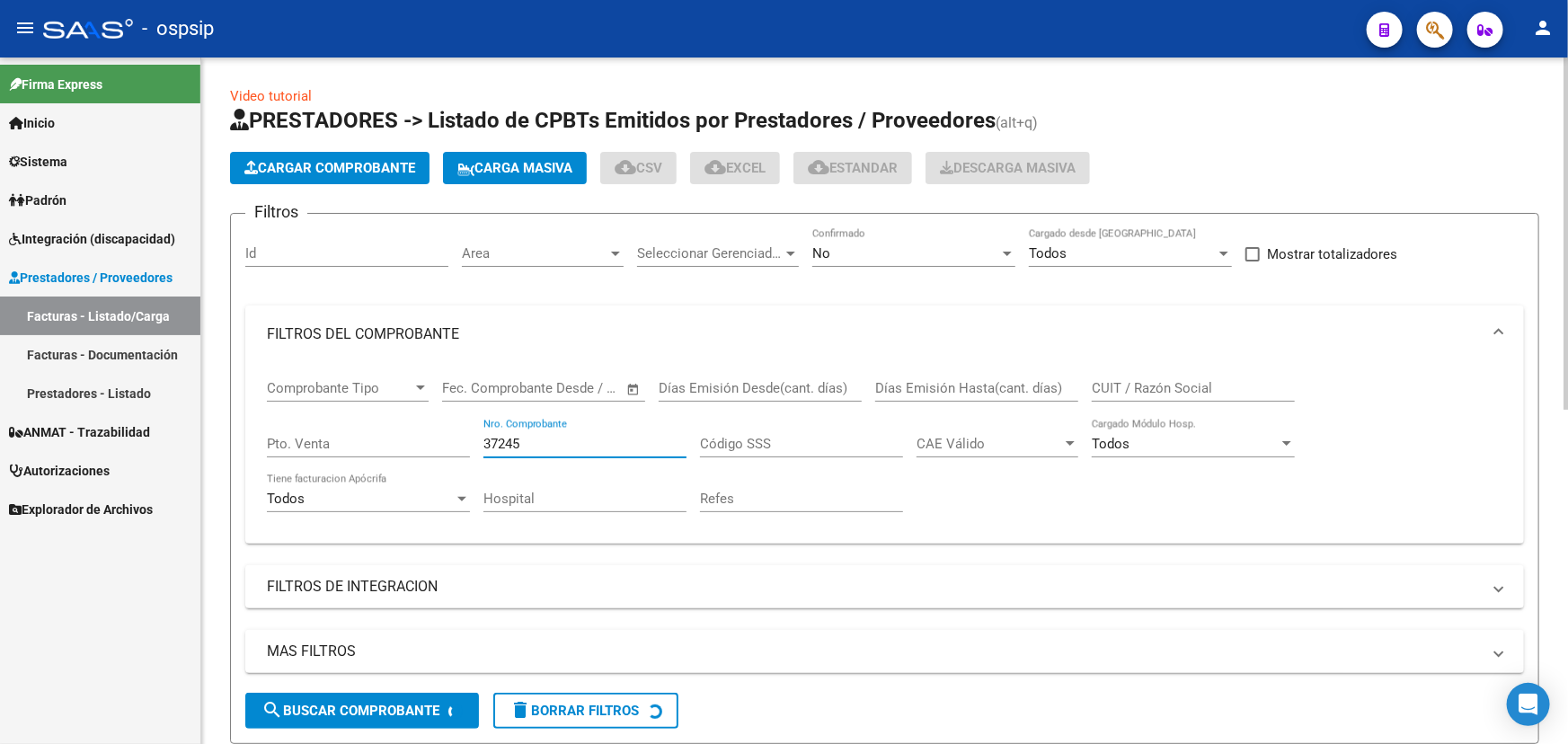
type input "37245"
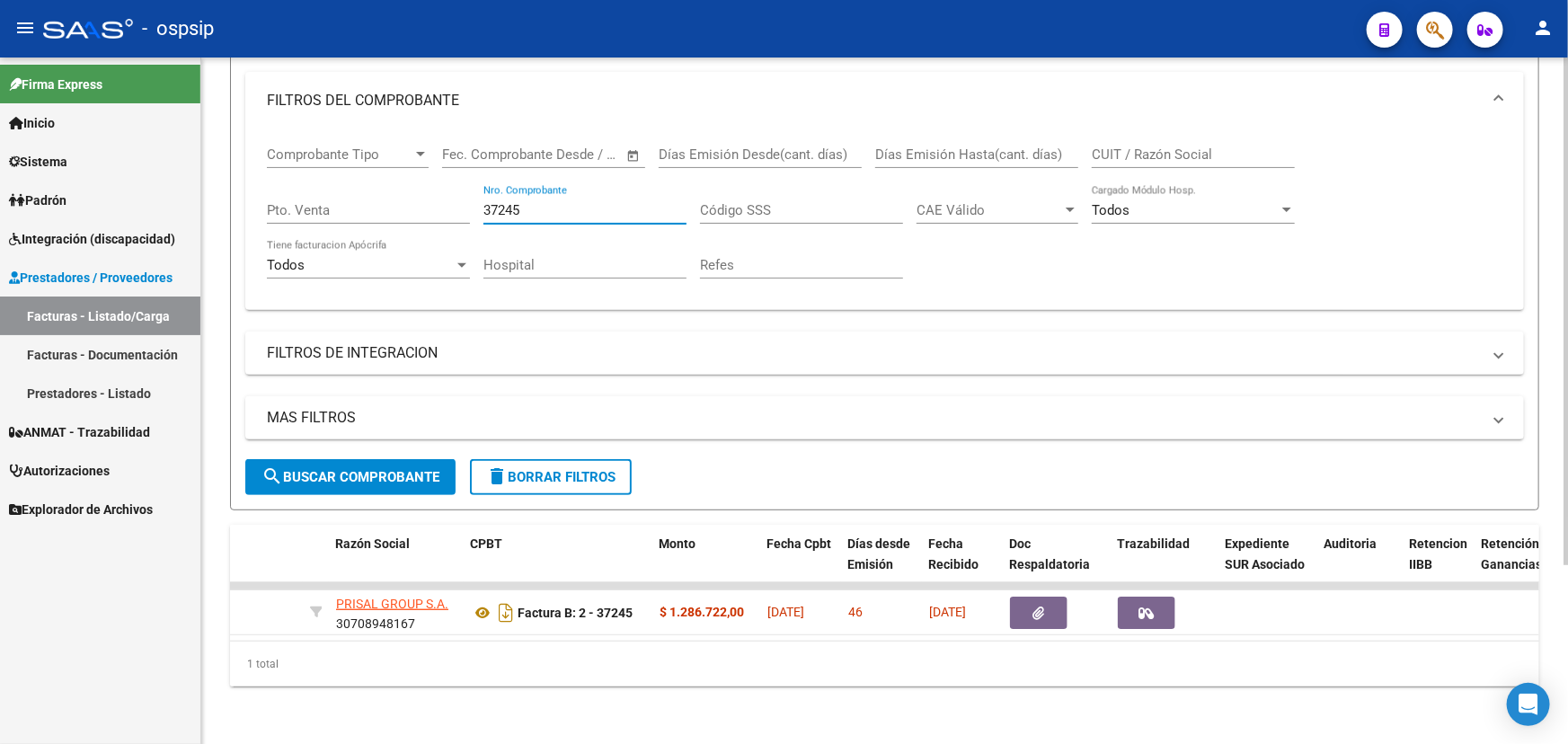
scroll to position [0, 447]
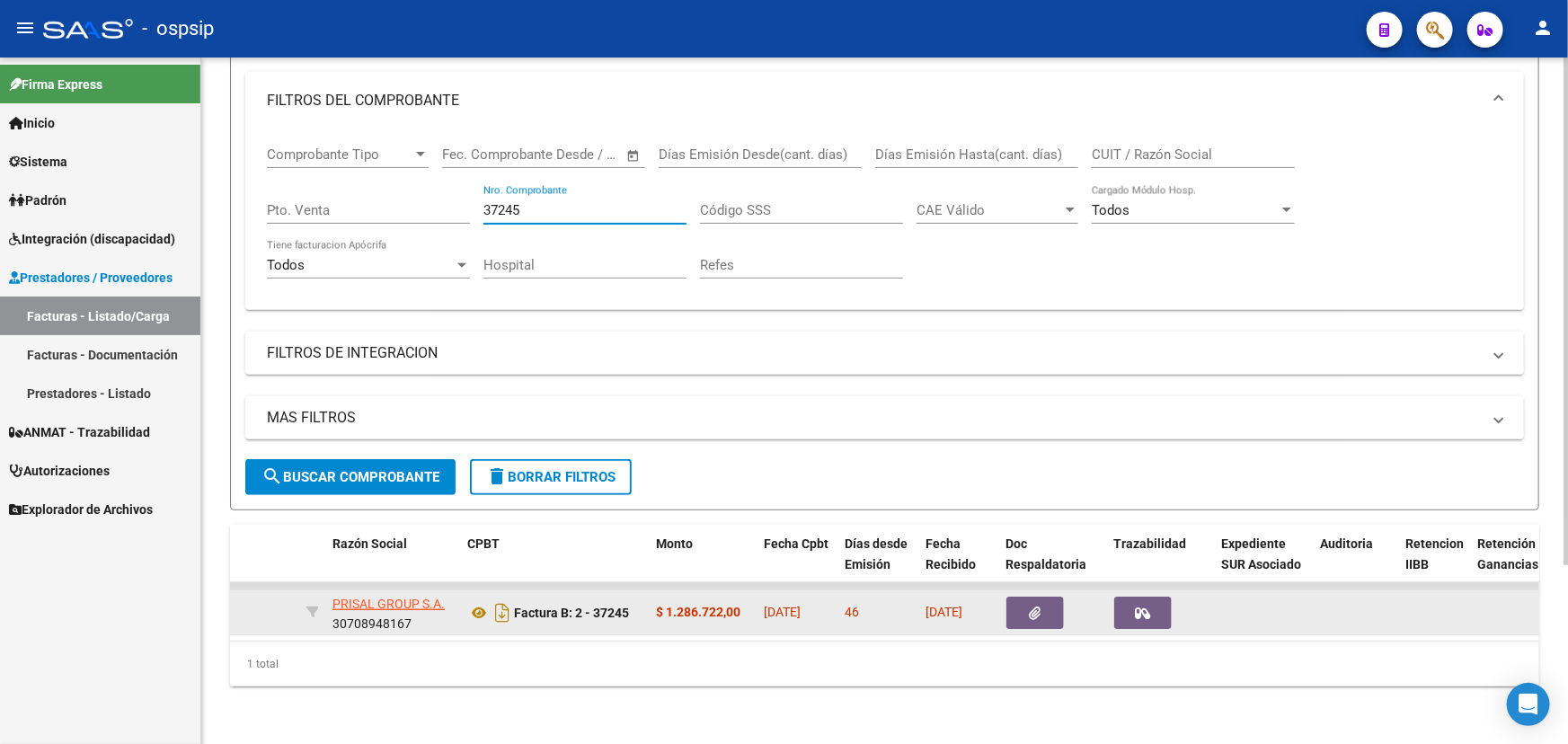
click at [1022, 596] on button "button" at bounding box center [1035, 612] width 57 height 32
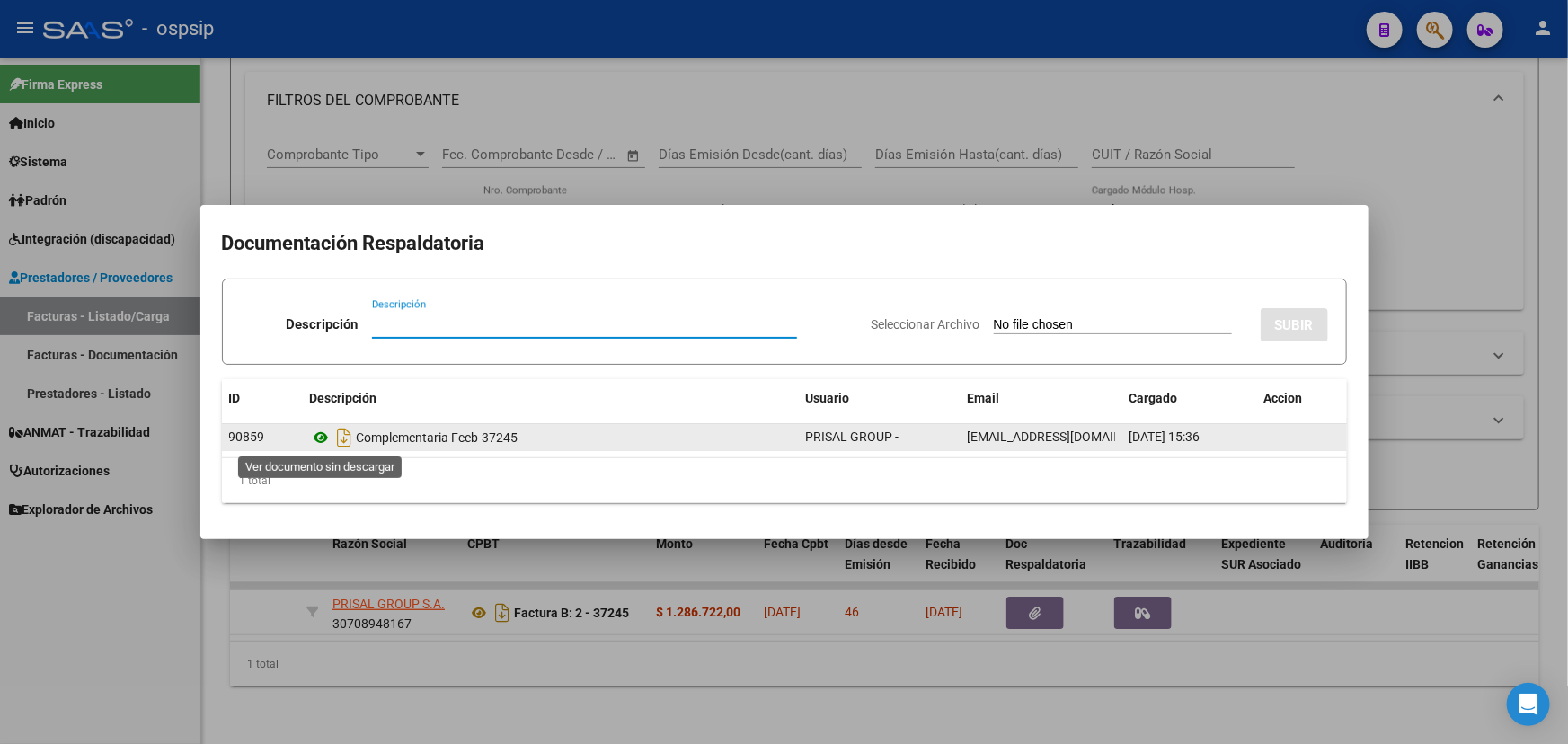
click at [325, 432] on icon at bounding box center [322, 438] width 24 height 22
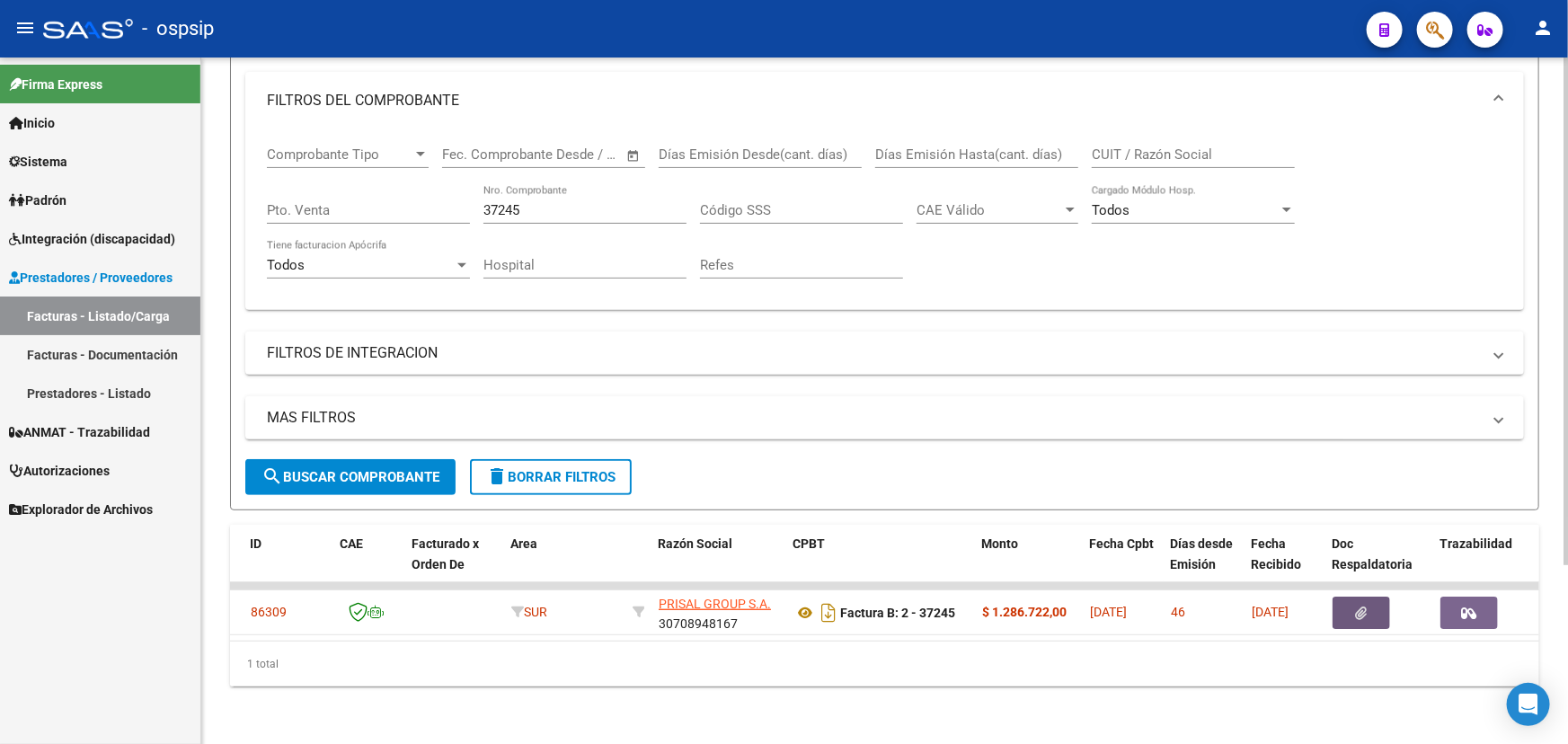
scroll to position [0, 0]
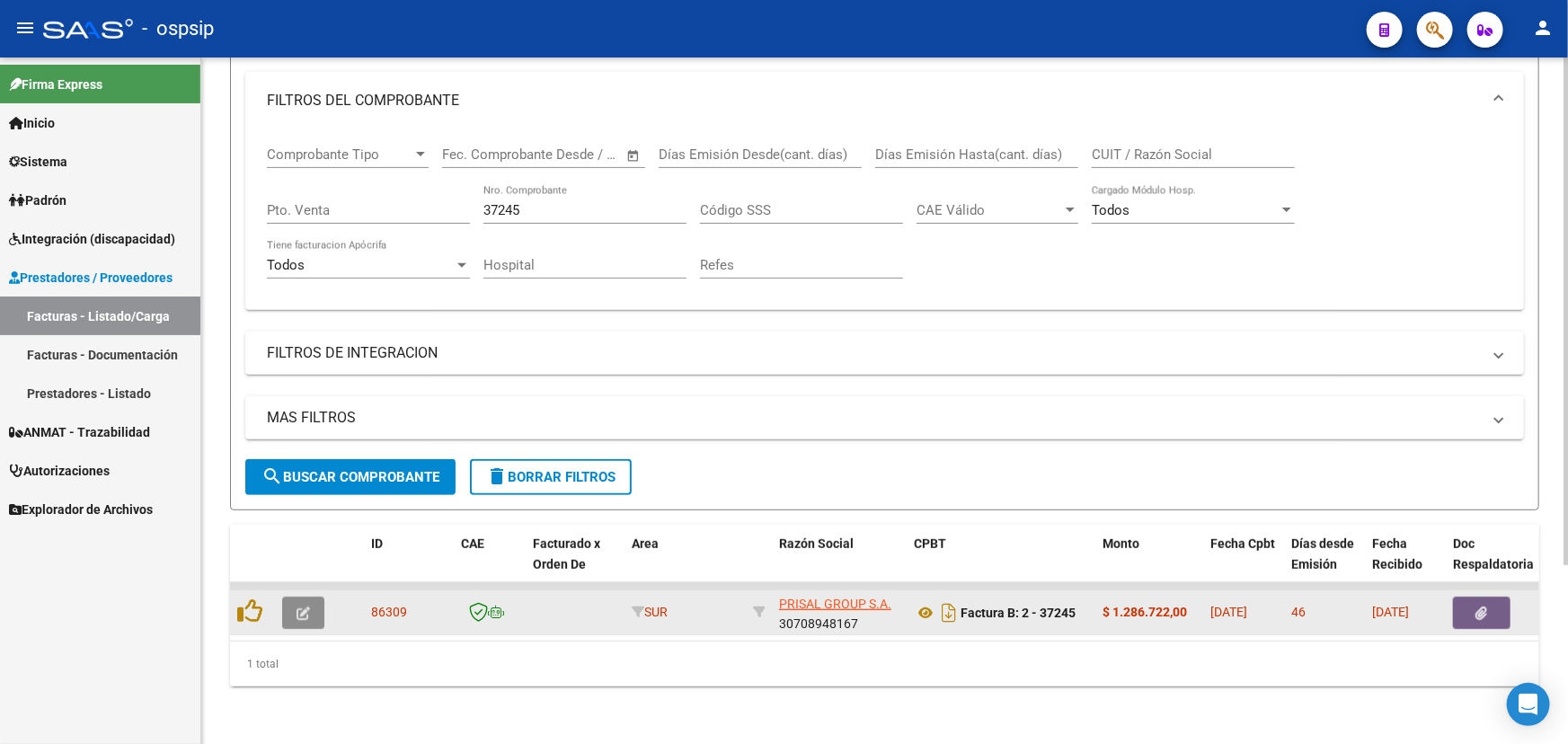
click at [309, 606] on icon "button" at bounding box center [303, 613] width 14 height 14
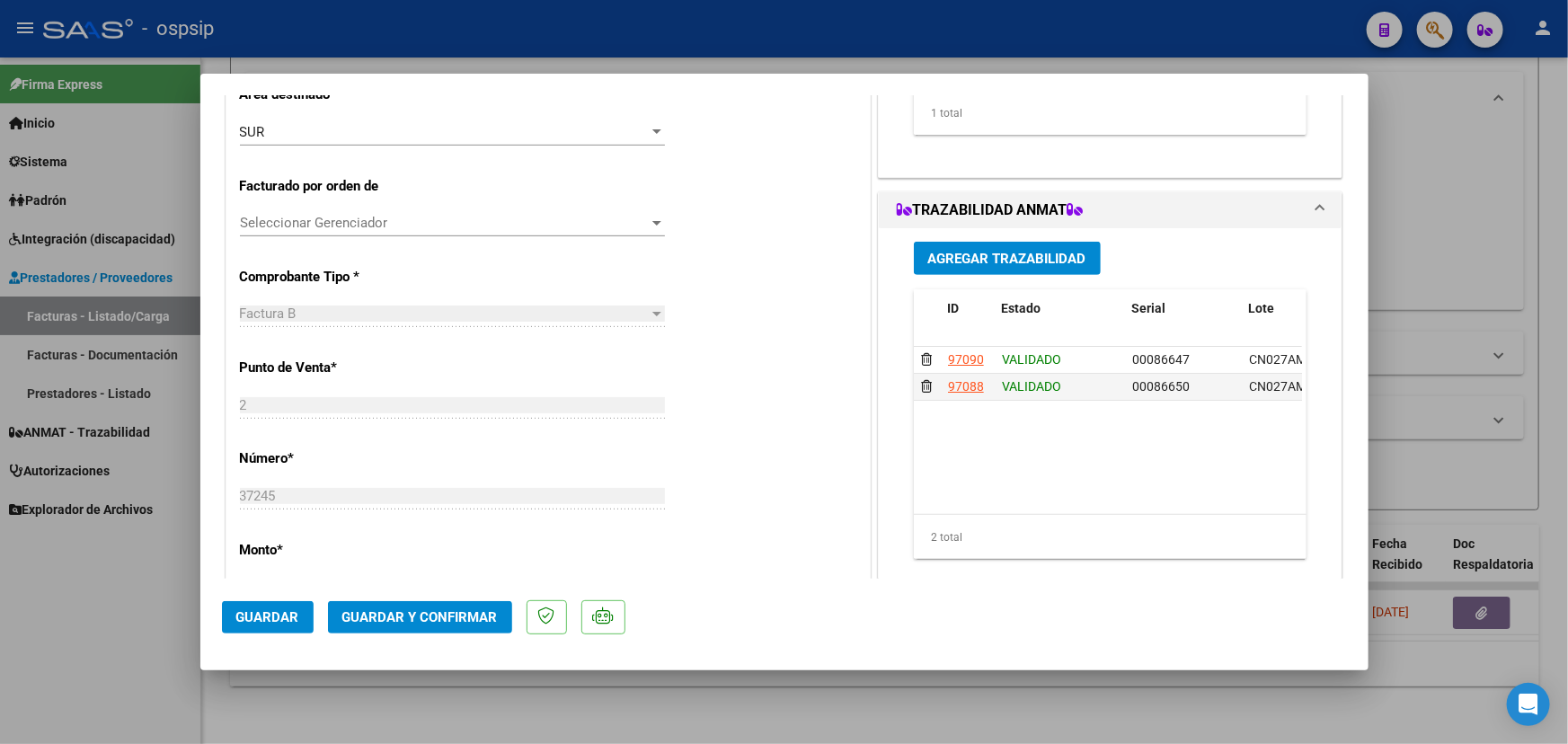
scroll to position [408, 0]
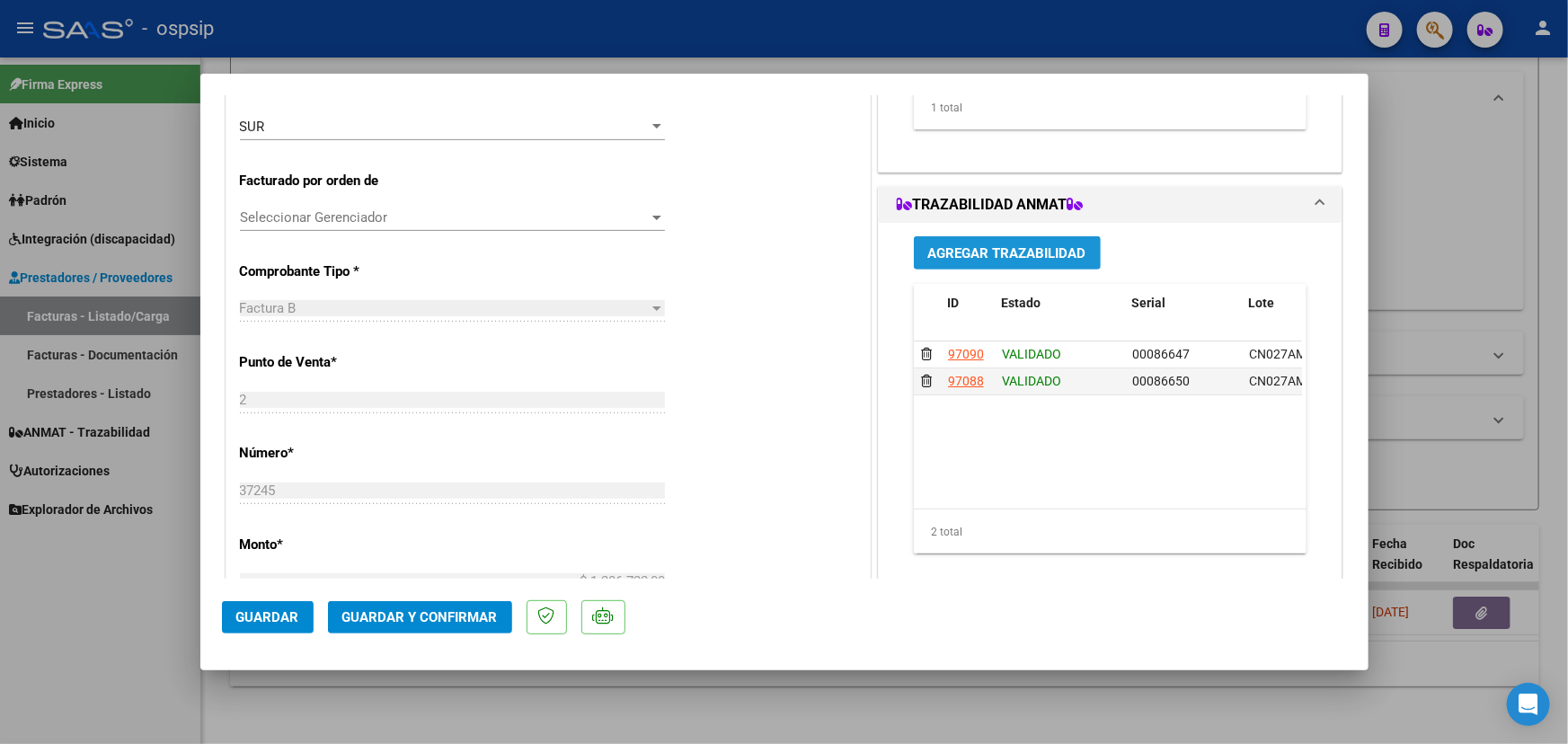
click at [995, 253] on span "Agregar Trazabilidad" at bounding box center [1006, 253] width 158 height 16
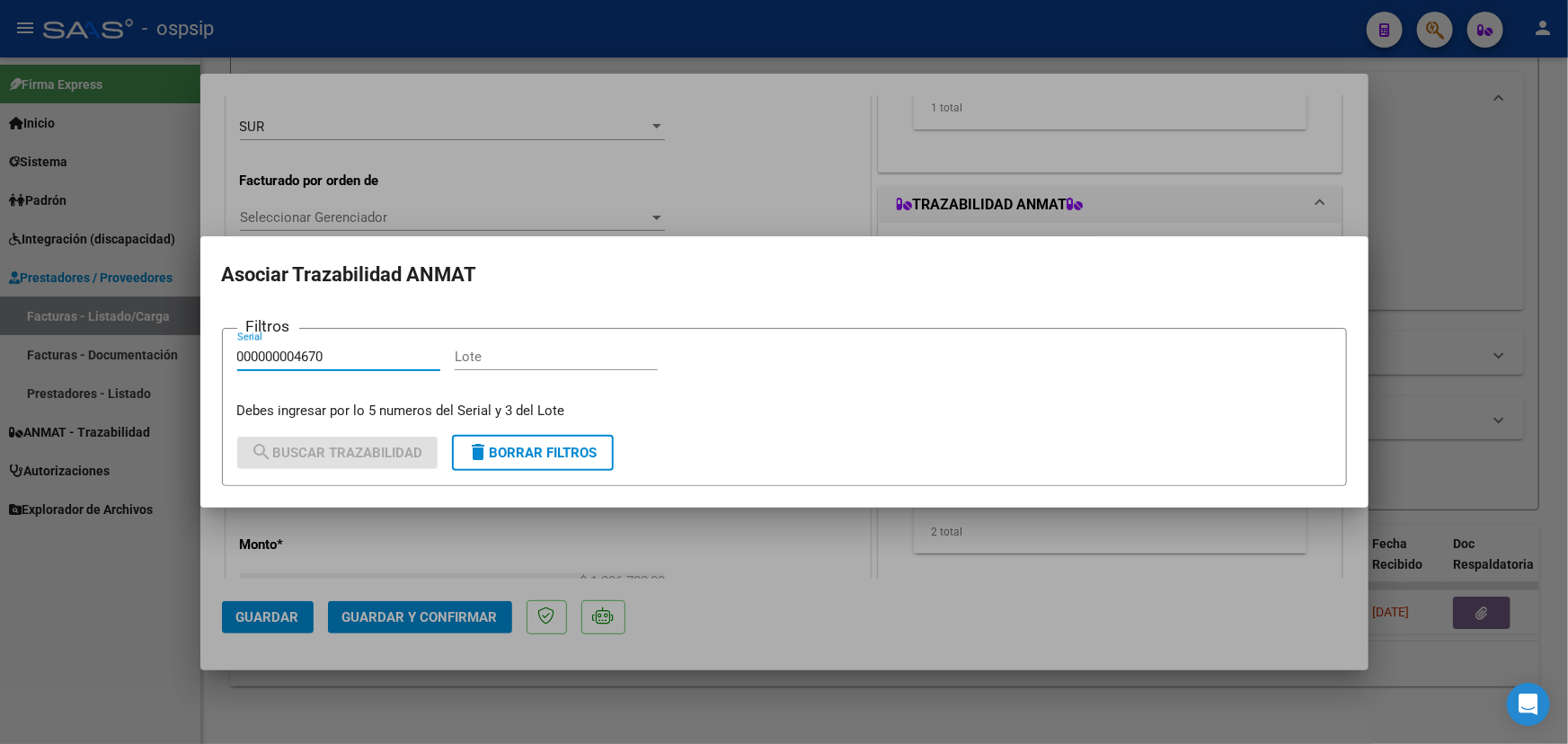
type input "000000004670"
drag, startPoint x: 490, startPoint y: 345, endPoint x: 487, endPoint y: 358, distance: 13.3
paste input "DW2019"
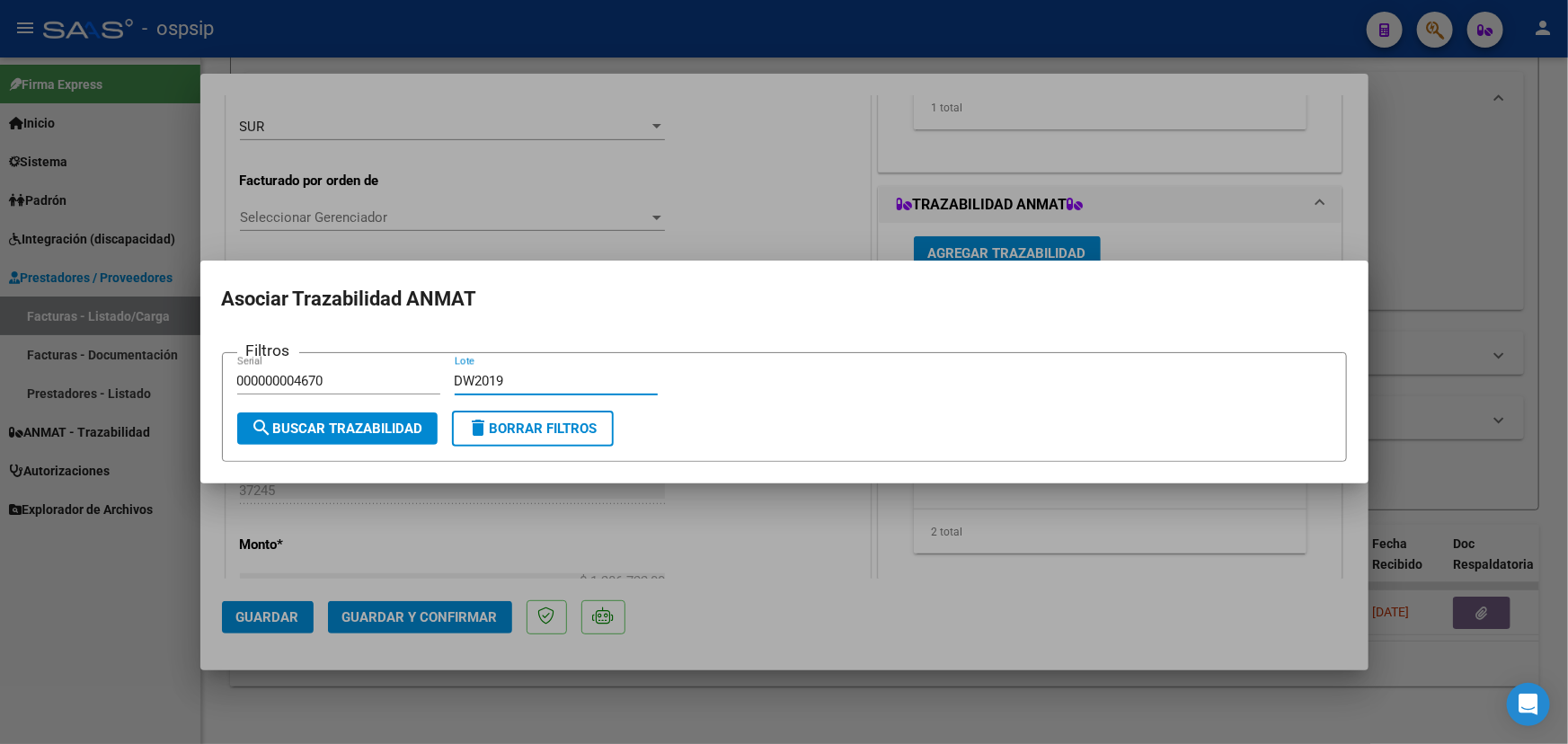
type input "DW2019"
click at [364, 429] on span "search Buscar Trazabilidad" at bounding box center [337, 429] width 171 height 16
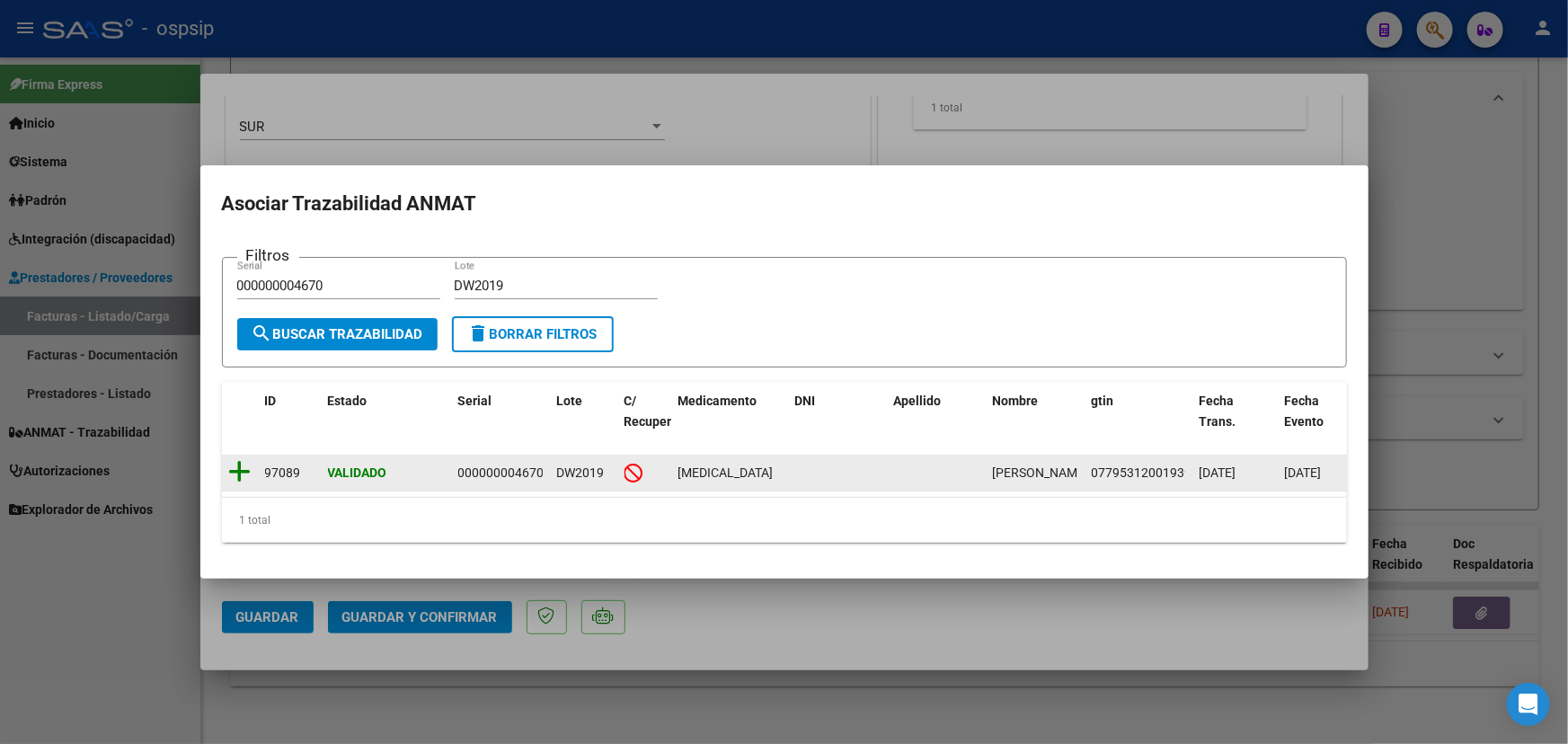
click at [241, 467] on icon at bounding box center [240, 472] width 23 height 26
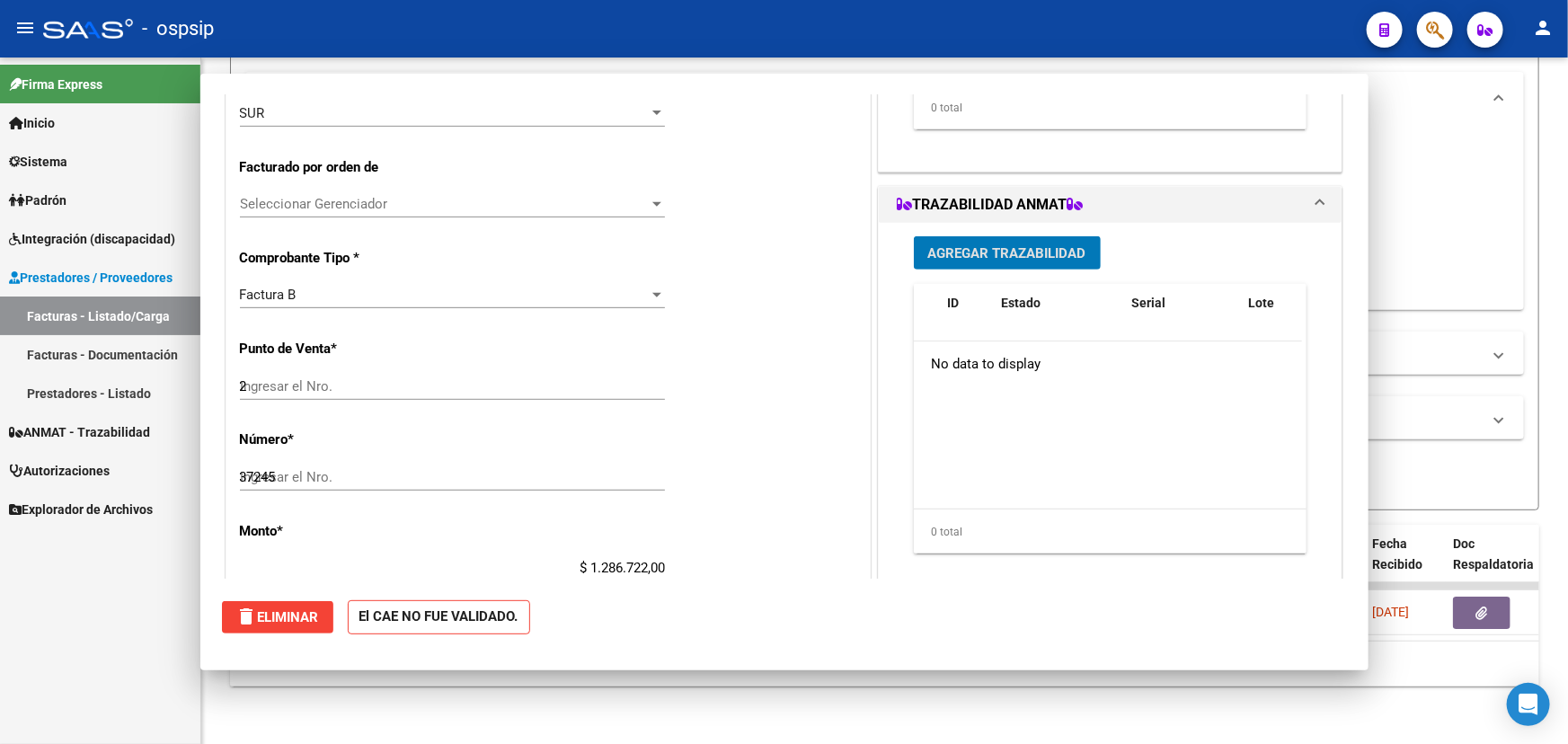
type input "$ 0,00"
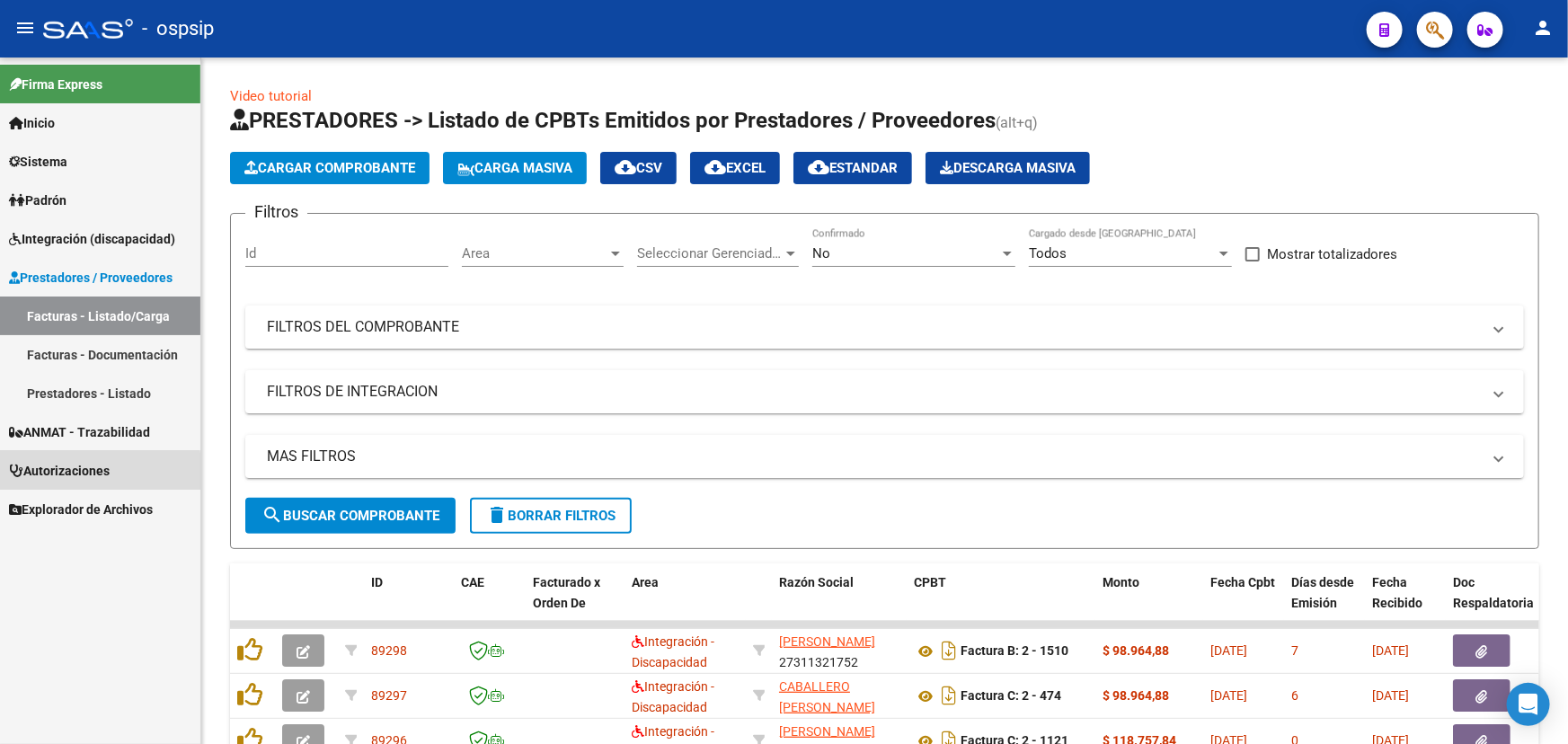
click at [59, 473] on span "Autorizaciones" at bounding box center [59, 471] width 100 height 20
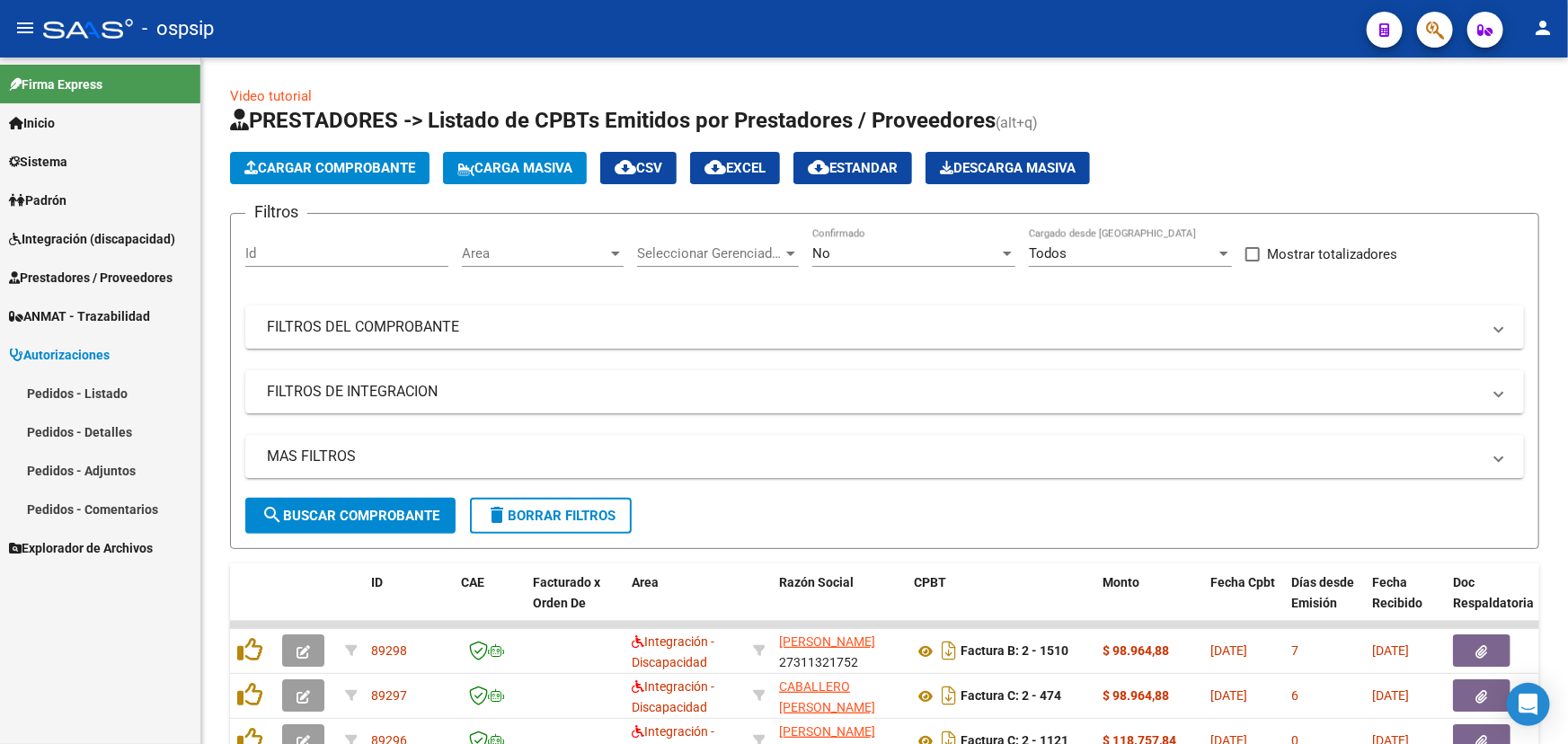
click at [96, 395] on link "Pedidos - Listado" at bounding box center [100, 393] width 201 height 38
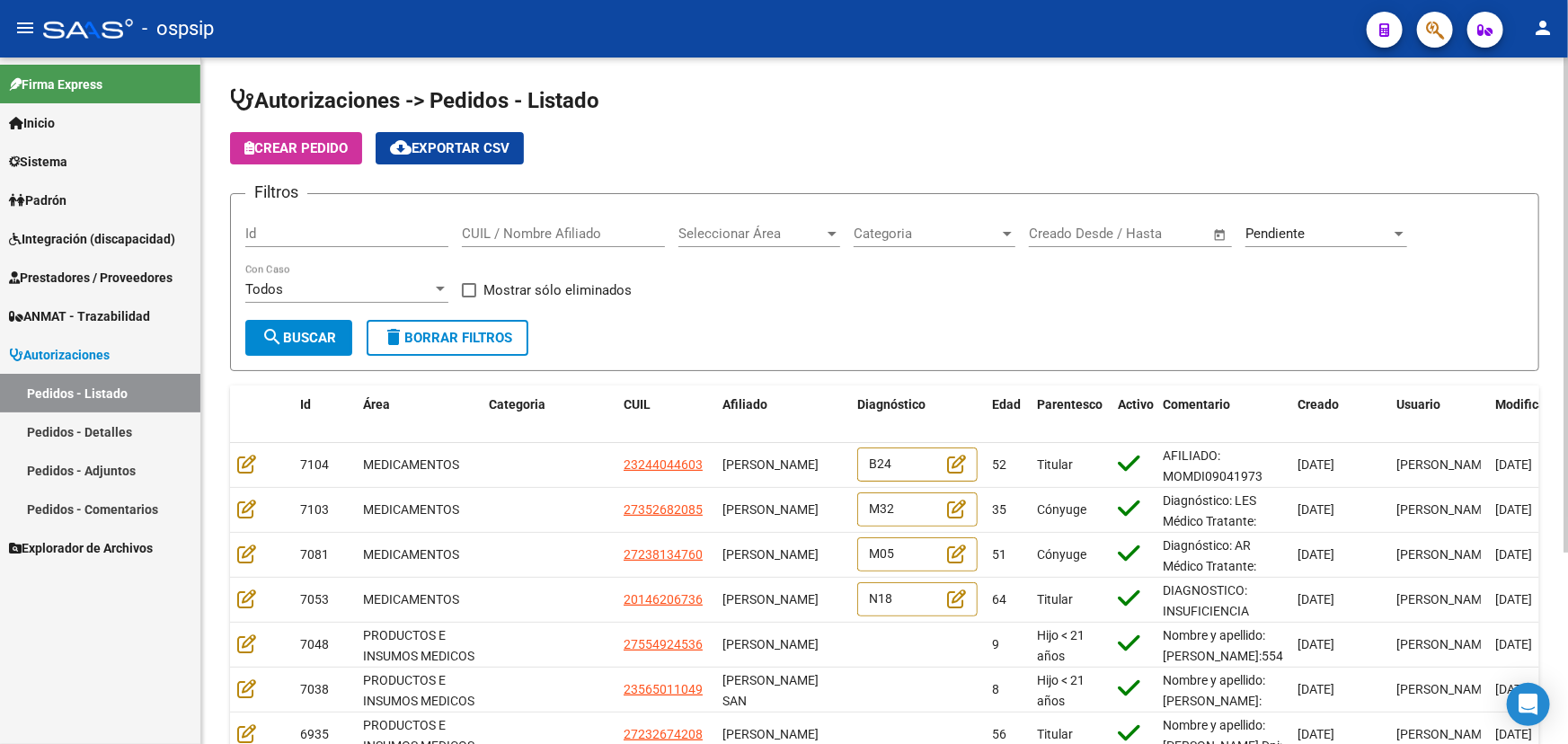
click at [303, 225] on input "Id" at bounding box center [346, 233] width 203 height 16
type input "6146"
click at [1351, 248] on div "Pendiente Seleccionar Estado" at bounding box center [1326, 236] width 161 height 56
click at [1346, 227] on div "Pendiente" at bounding box center [1318, 233] width 146 height 16
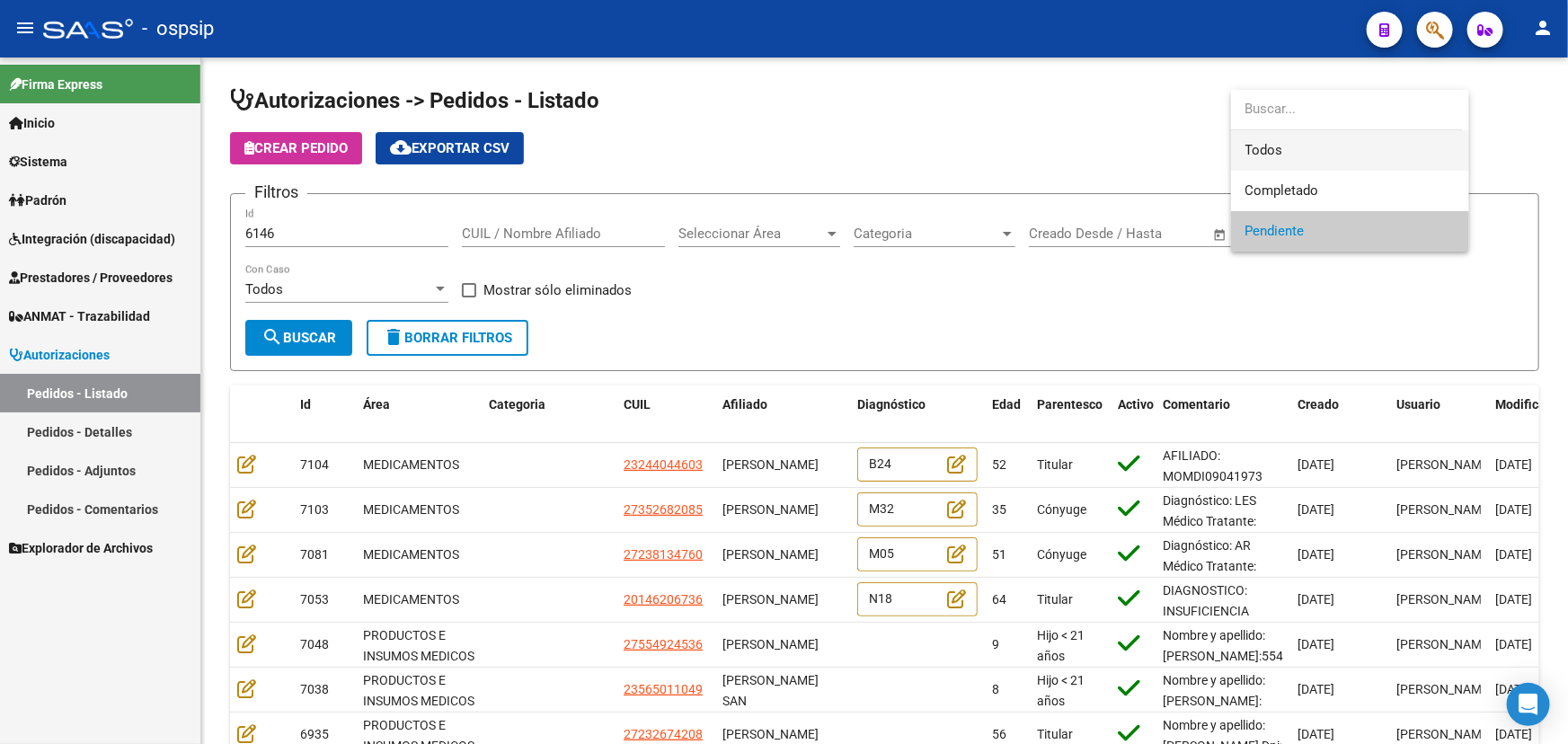
click at [1307, 144] on span "Todos" at bounding box center [1350, 150] width 210 height 40
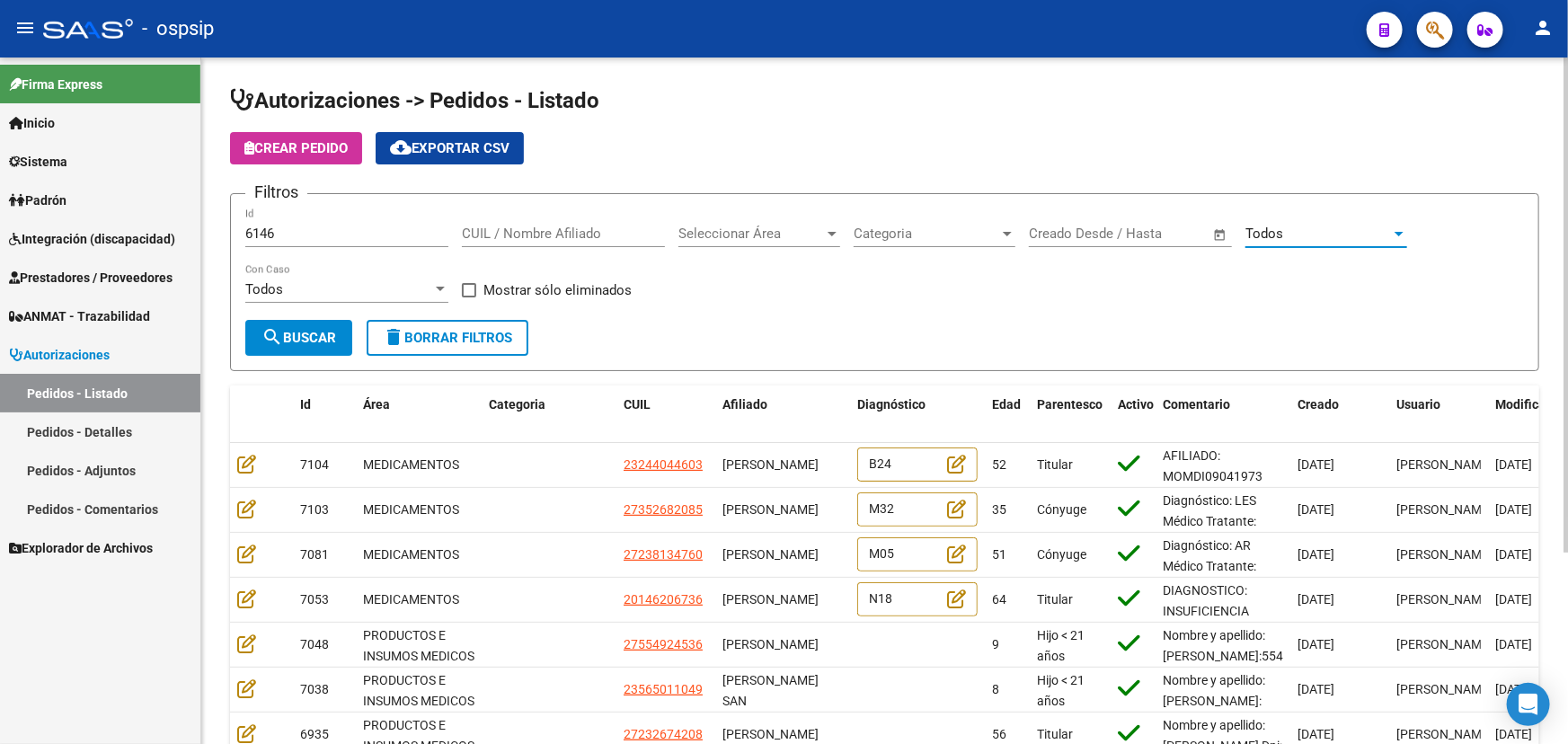
click at [307, 336] on span "search Buscar" at bounding box center [299, 338] width 75 height 16
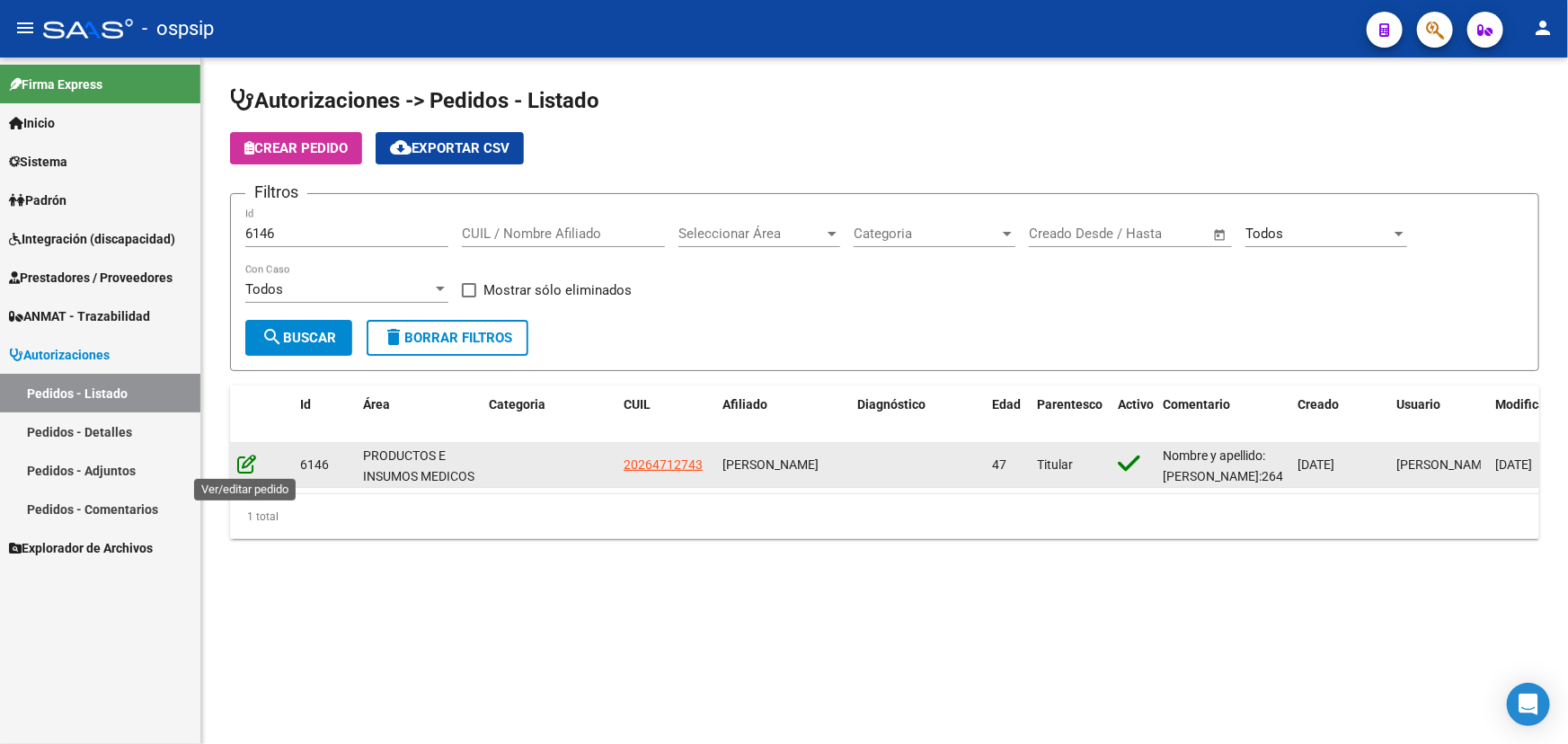
click at [244, 460] on icon at bounding box center [246, 464] width 19 height 20
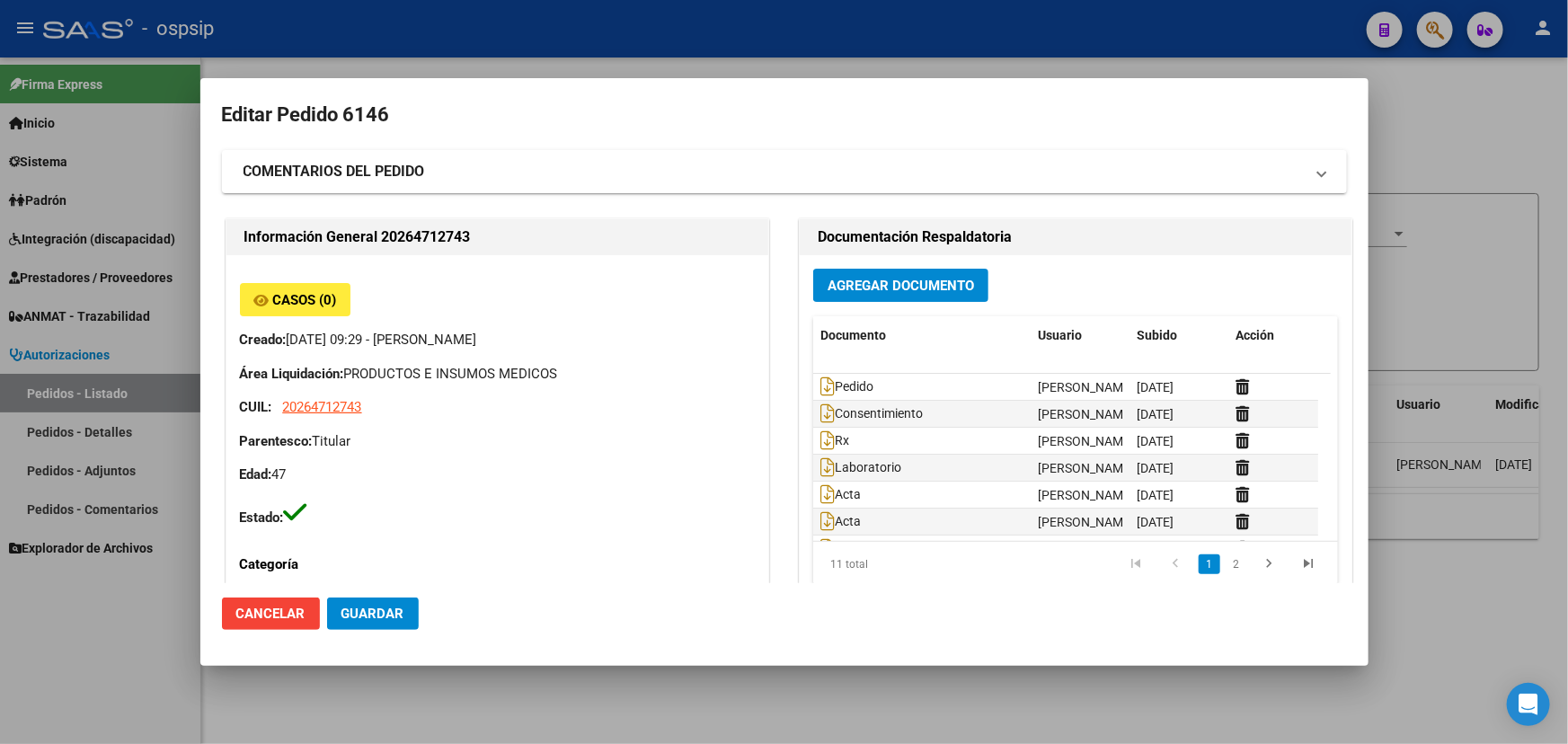
type input "Buenos Aires, DON TORCUATO NORTE, MENENDEZ Y PELAYO 1862"
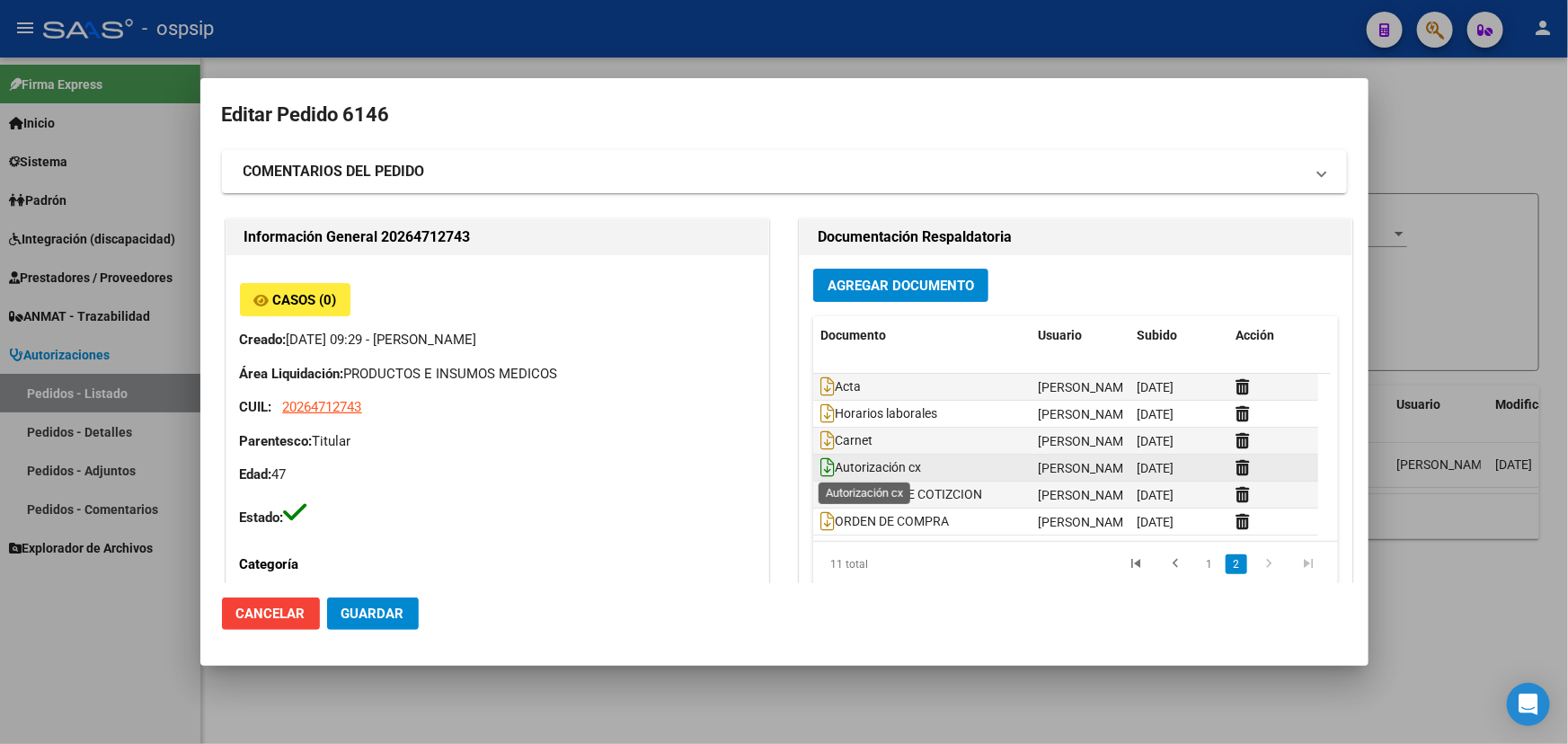
click at [820, 467] on icon at bounding box center [828, 468] width 15 height 20
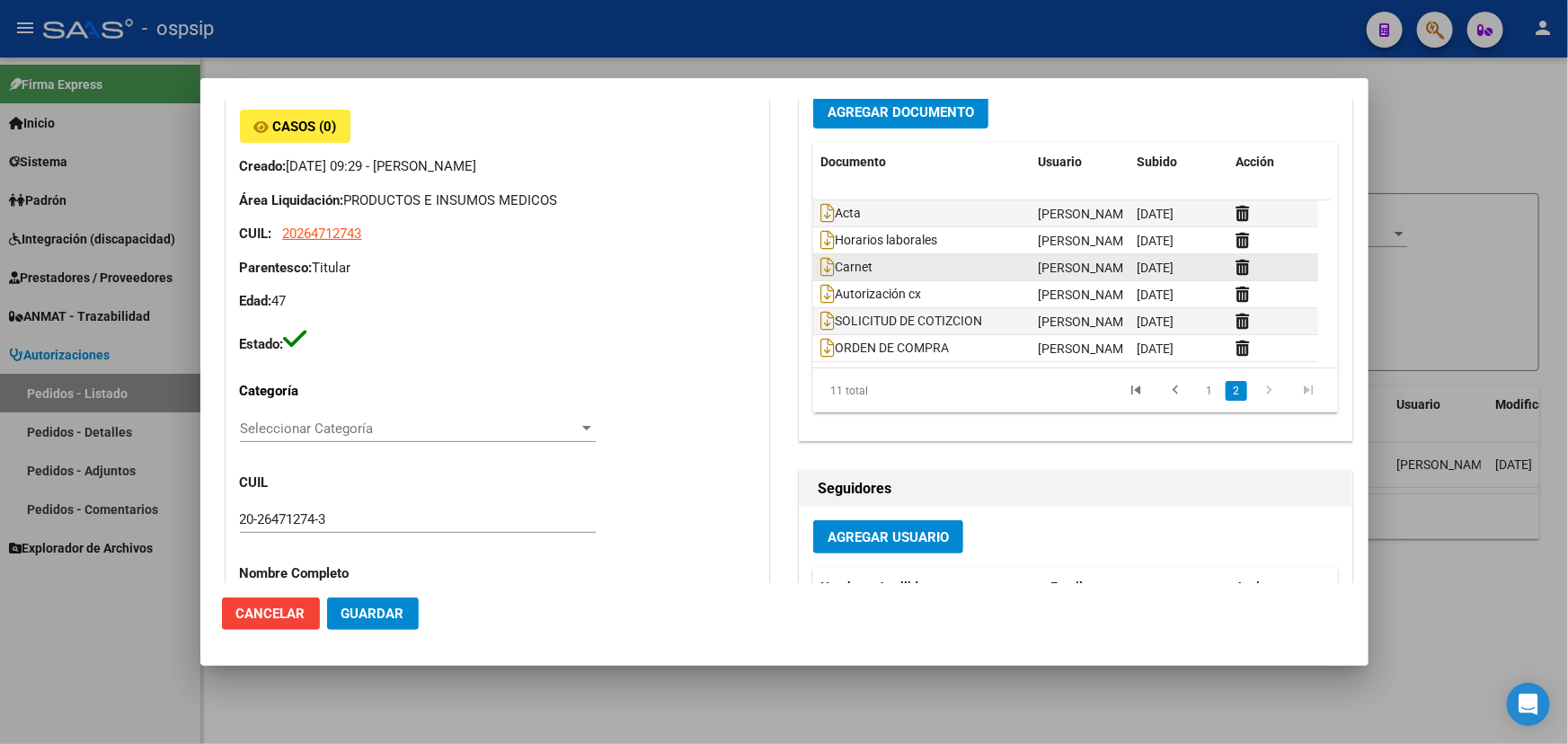
scroll to position [0, 0]
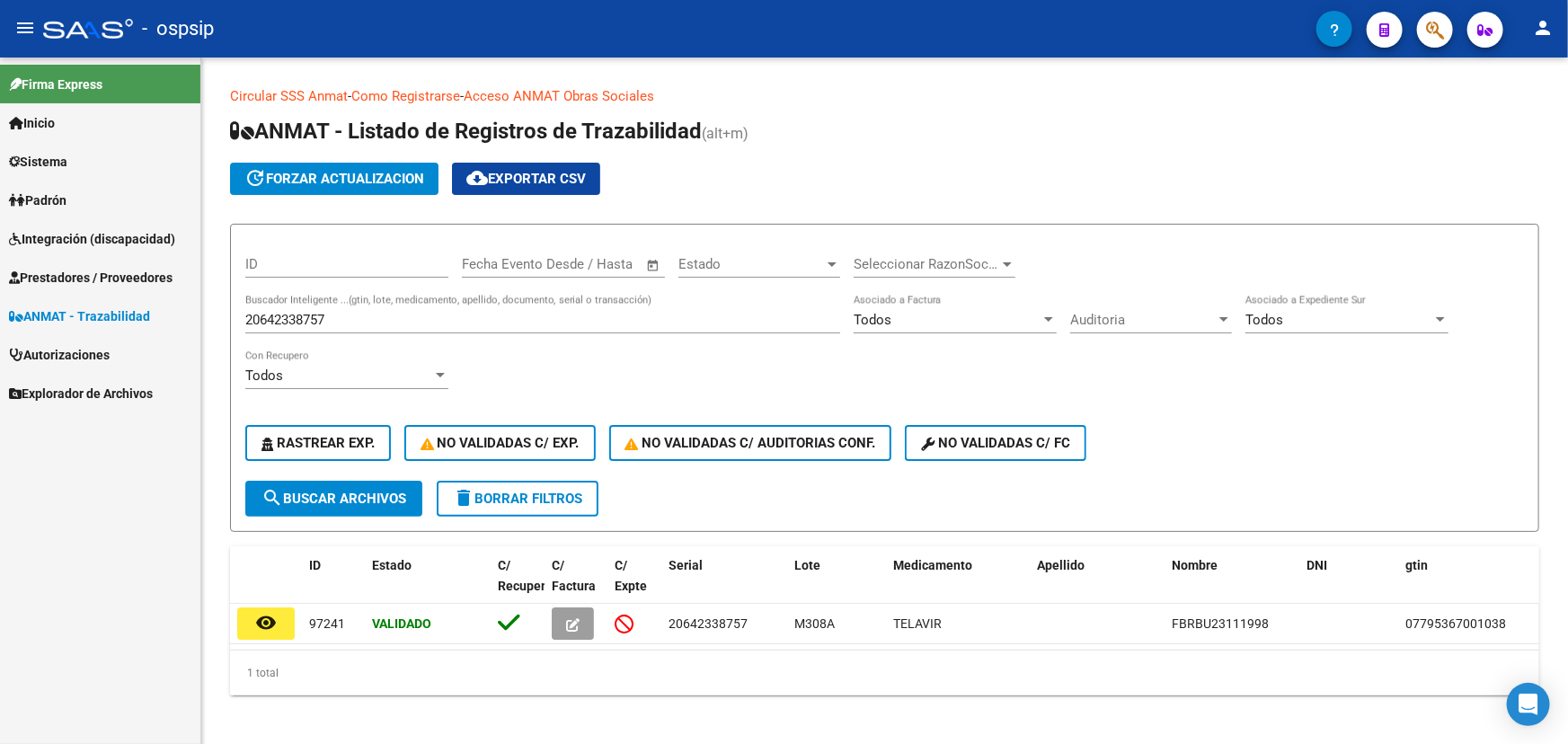
click at [1436, 16] on span "button" at bounding box center [1435, 30] width 18 height 36
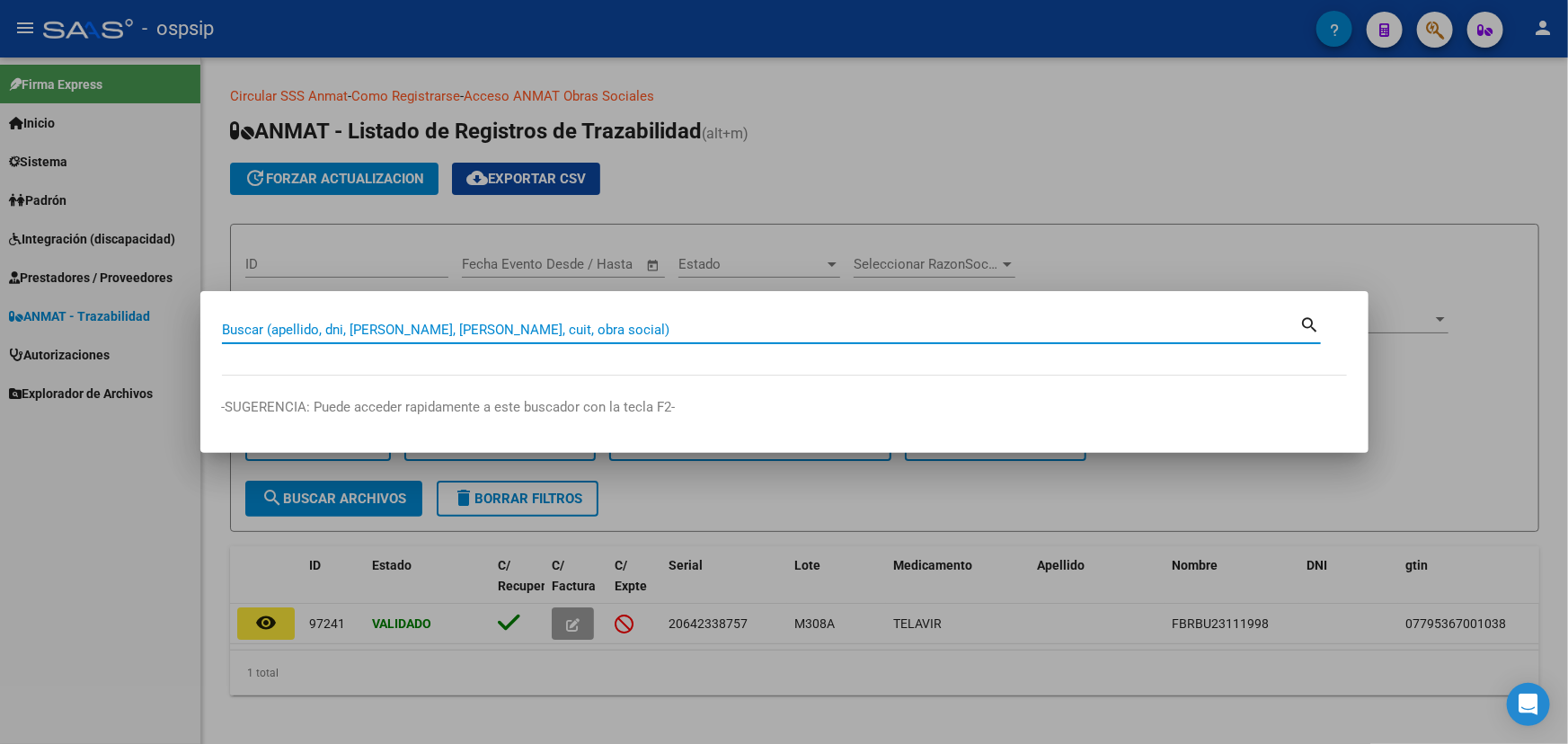
paste input "20247562746"
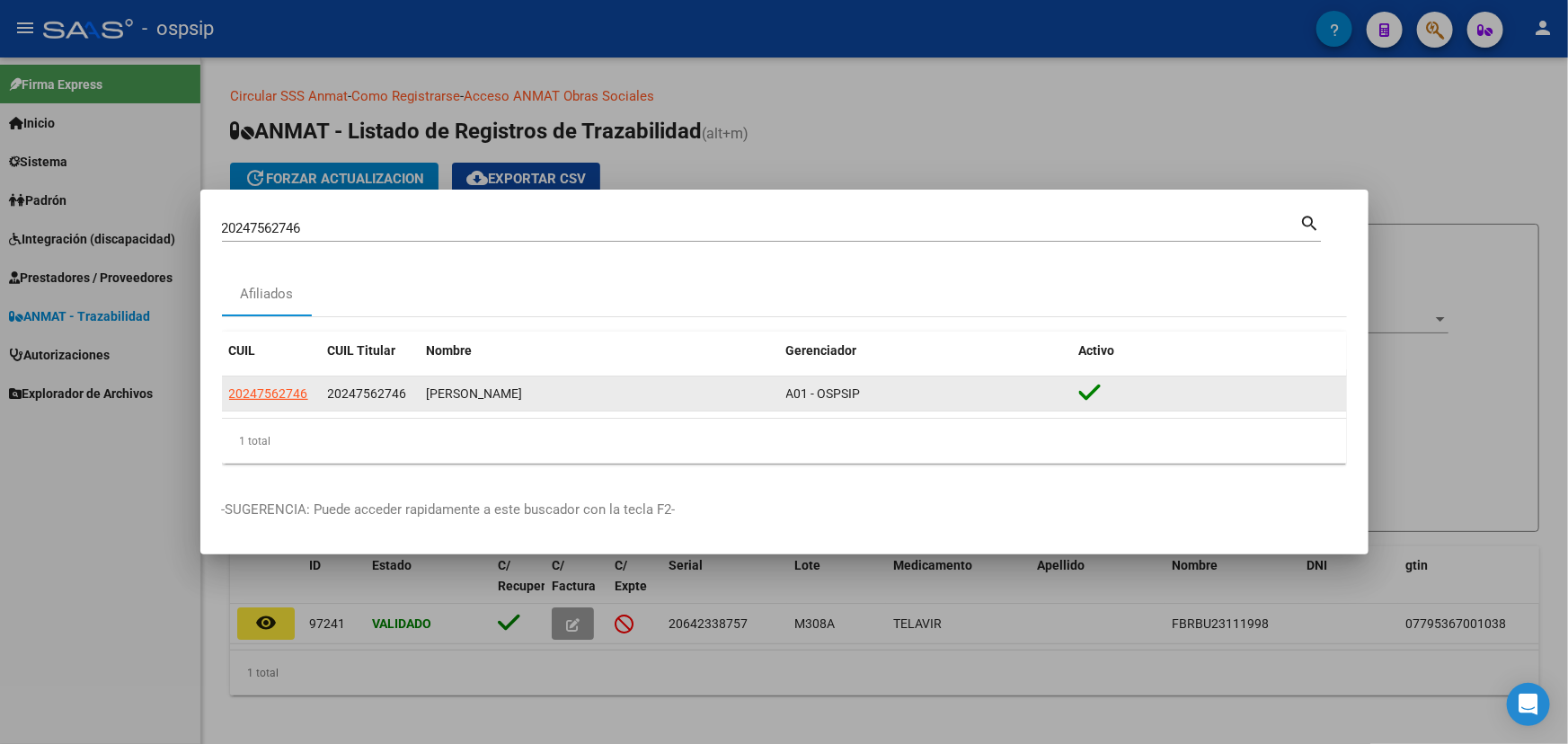
drag, startPoint x: 428, startPoint y: 393, endPoint x: 593, endPoint y: 394, distance: 165.0
click at [593, 394] on div "VAZQUEZ FRANCISCO JAVIER" at bounding box center [599, 394] width 345 height 21
copy div "VAZQUEZ FRANCISCO JAVIER"
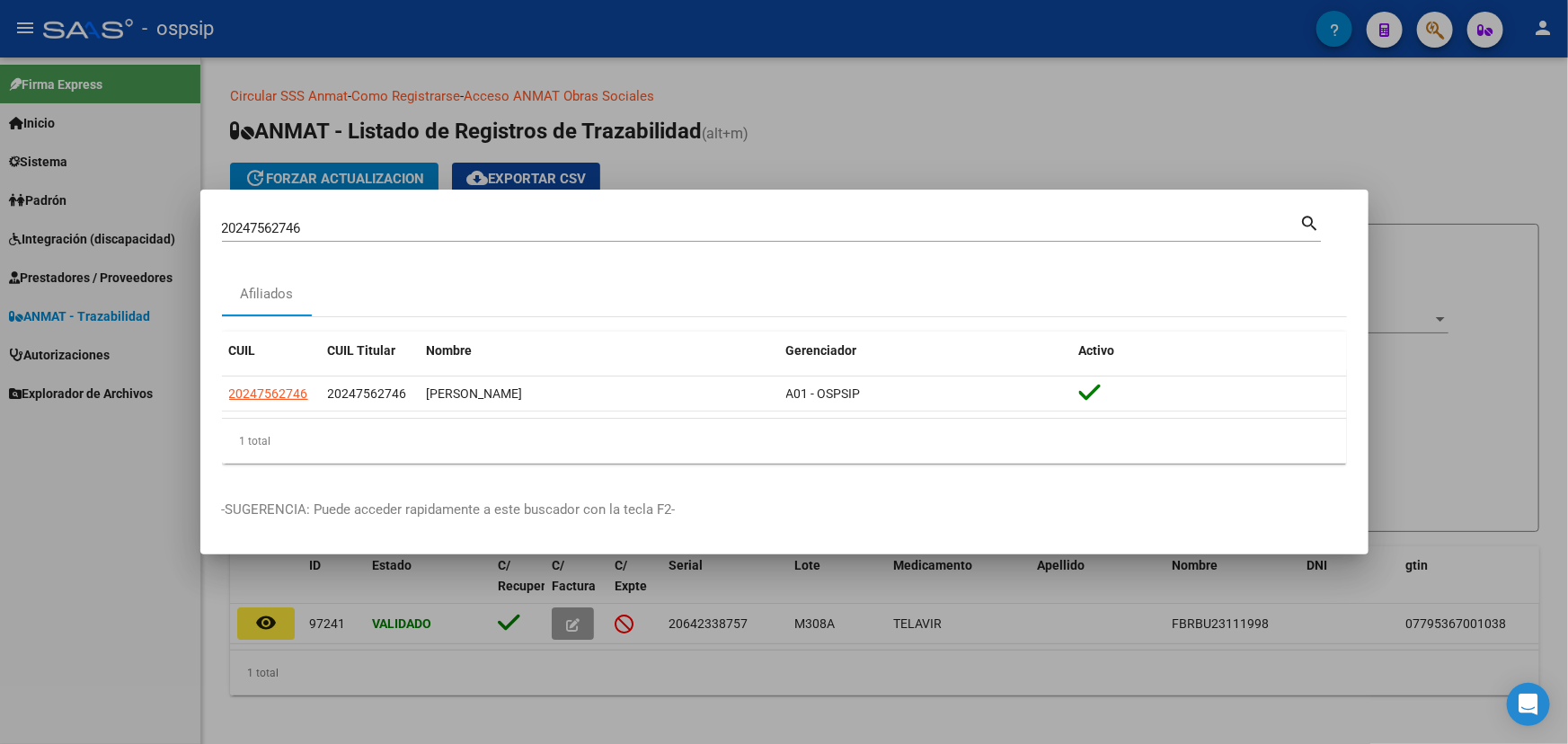
click at [293, 228] on input "20247562746" at bounding box center [760, 228] width 1078 height 16
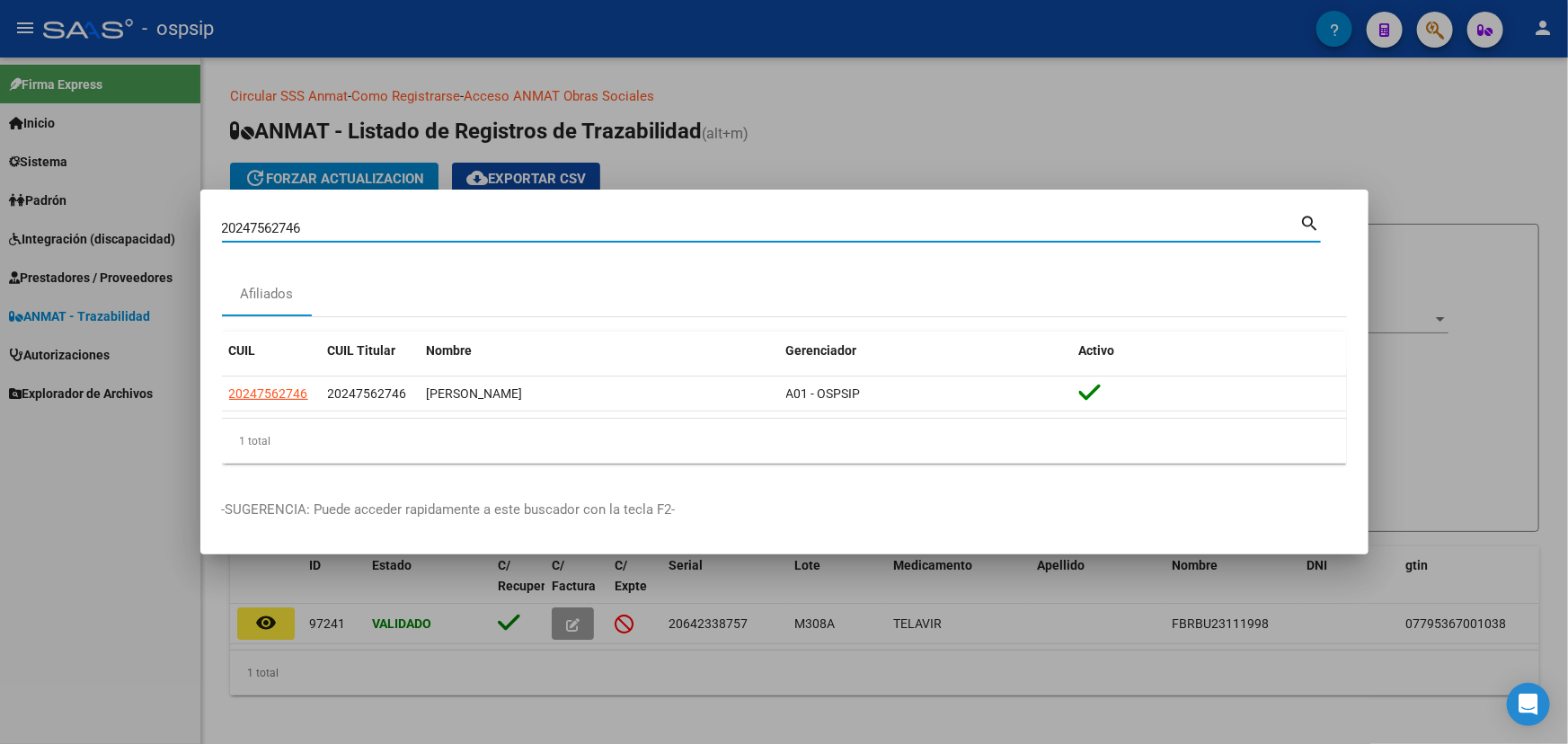
click at [293, 228] on input "20247562746" at bounding box center [760, 228] width 1078 height 16
paste input "24756274"
type input "20224756274"
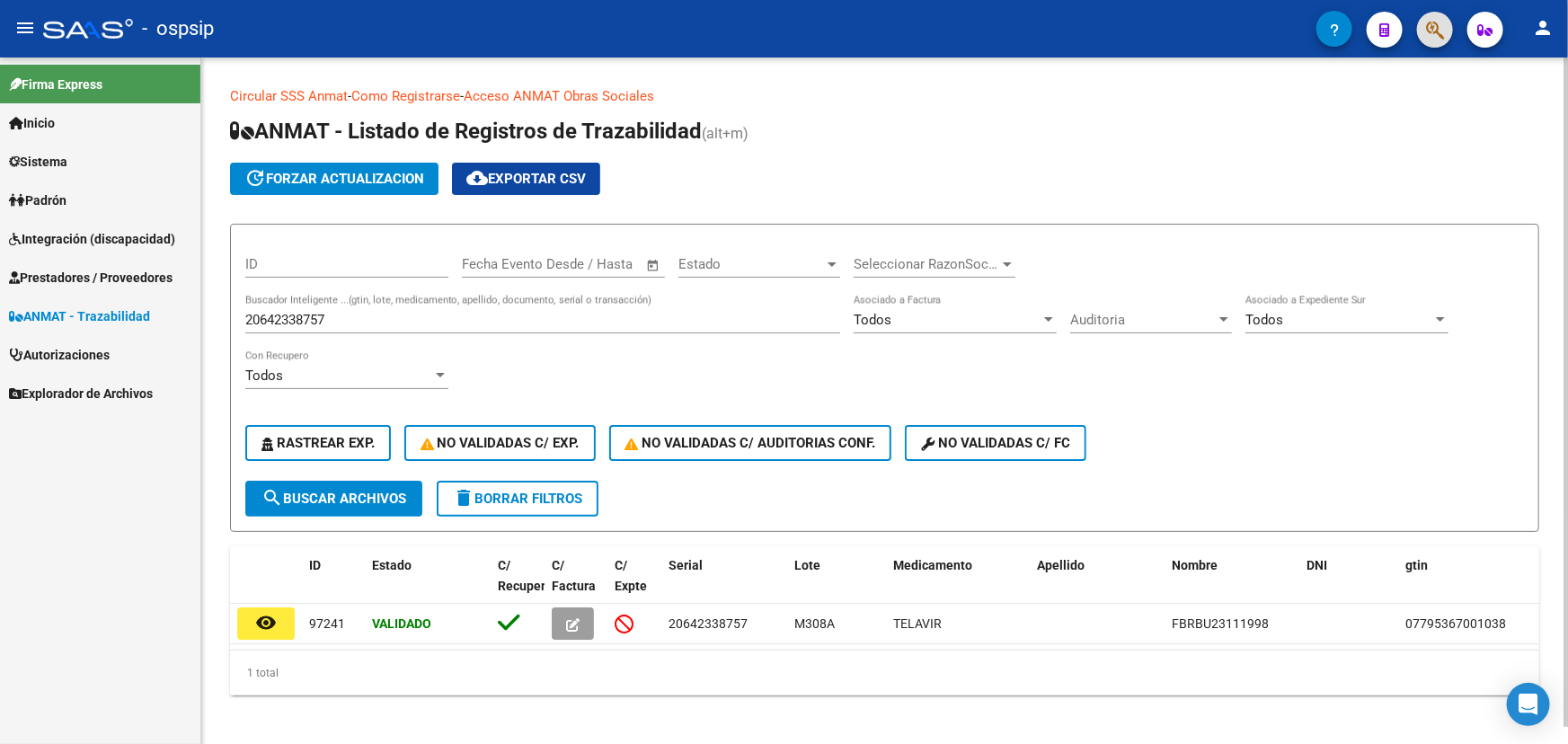
click at [304, 312] on input "20642338757" at bounding box center [542, 320] width 594 height 16
paste input "000000004670"
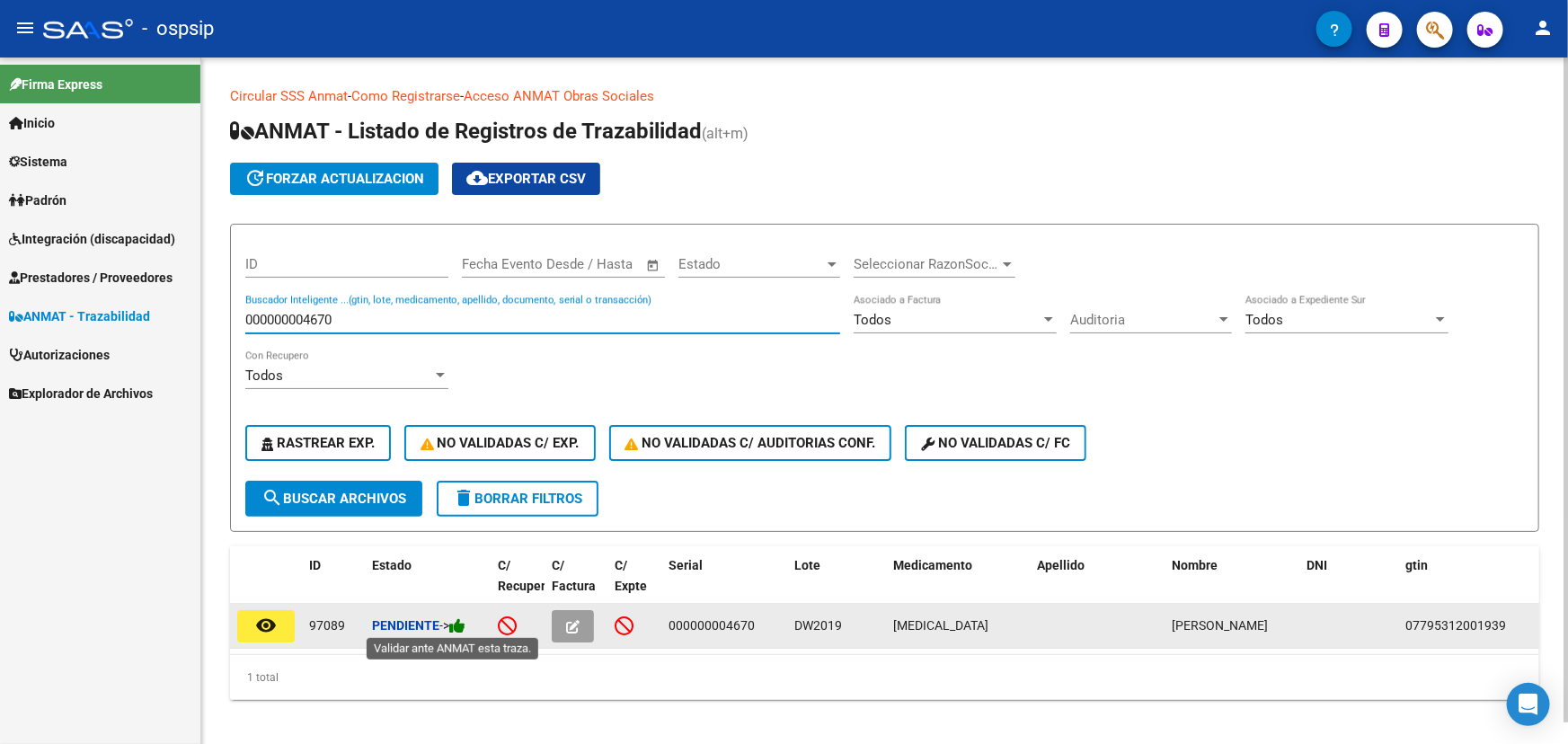
click at [465, 620] on icon at bounding box center [458, 625] width 16 height 17
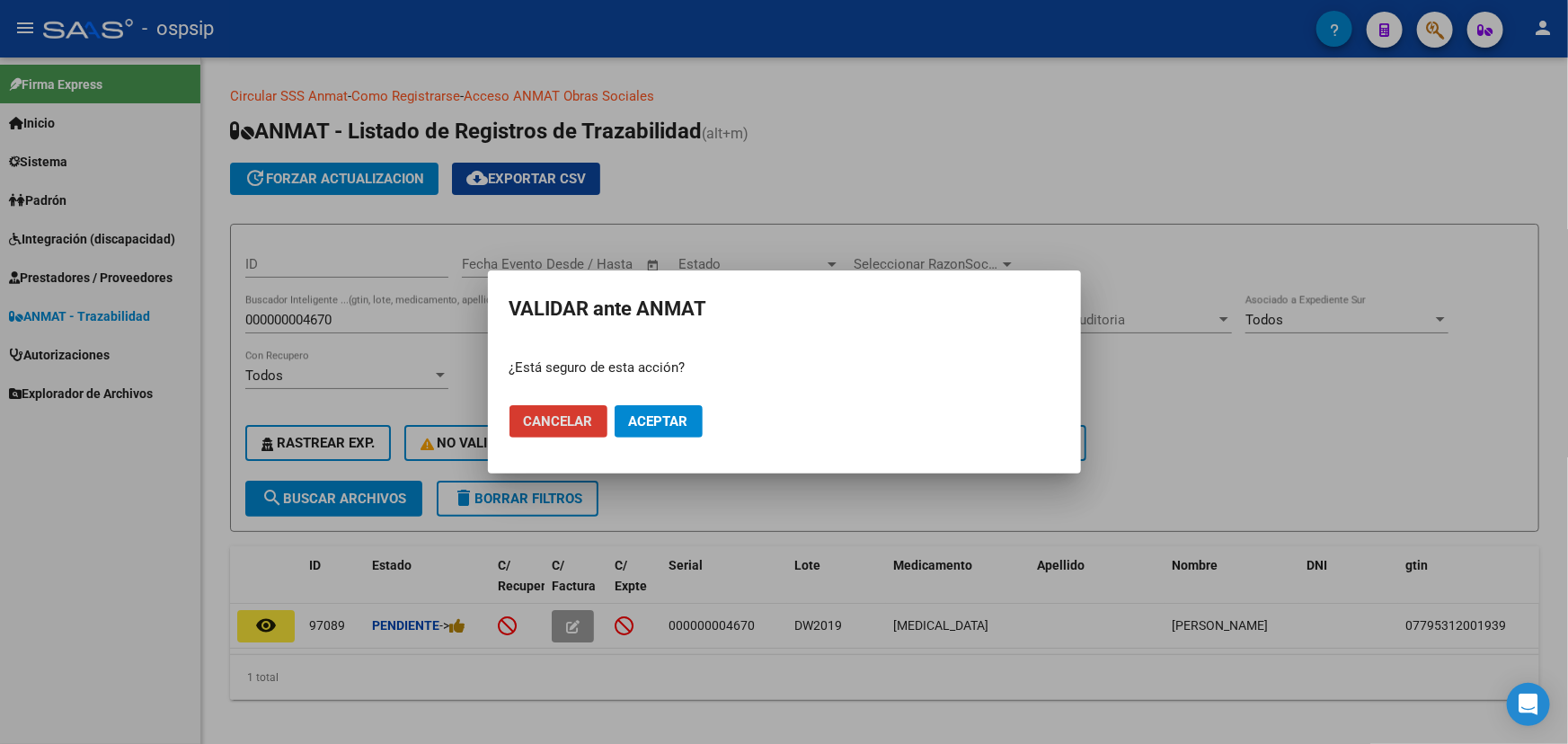
click at [666, 416] on span "Aceptar" at bounding box center [658, 421] width 59 height 16
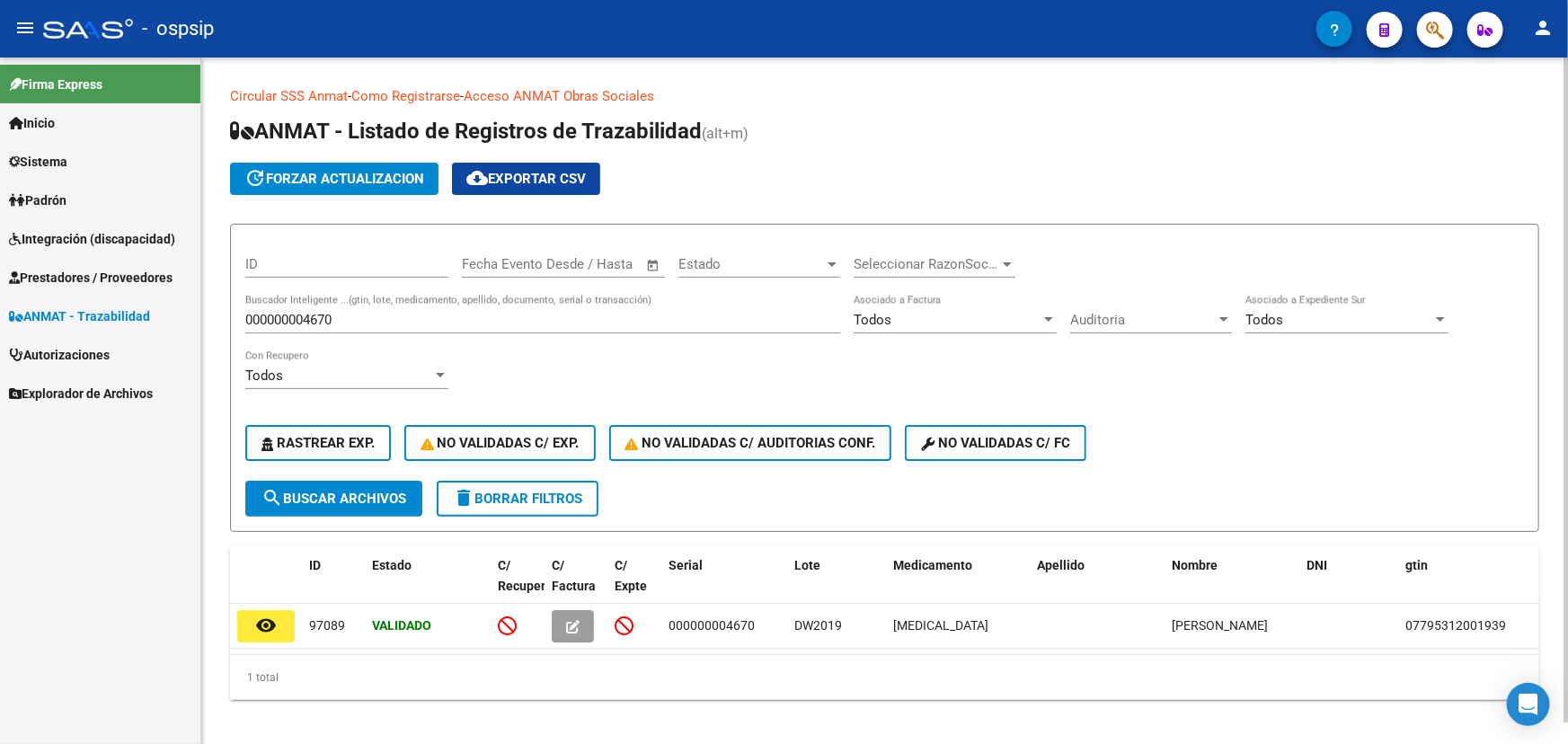
click at [307, 315] on input "000000004670" at bounding box center [542, 320] width 594 height 16
paste input "8665"
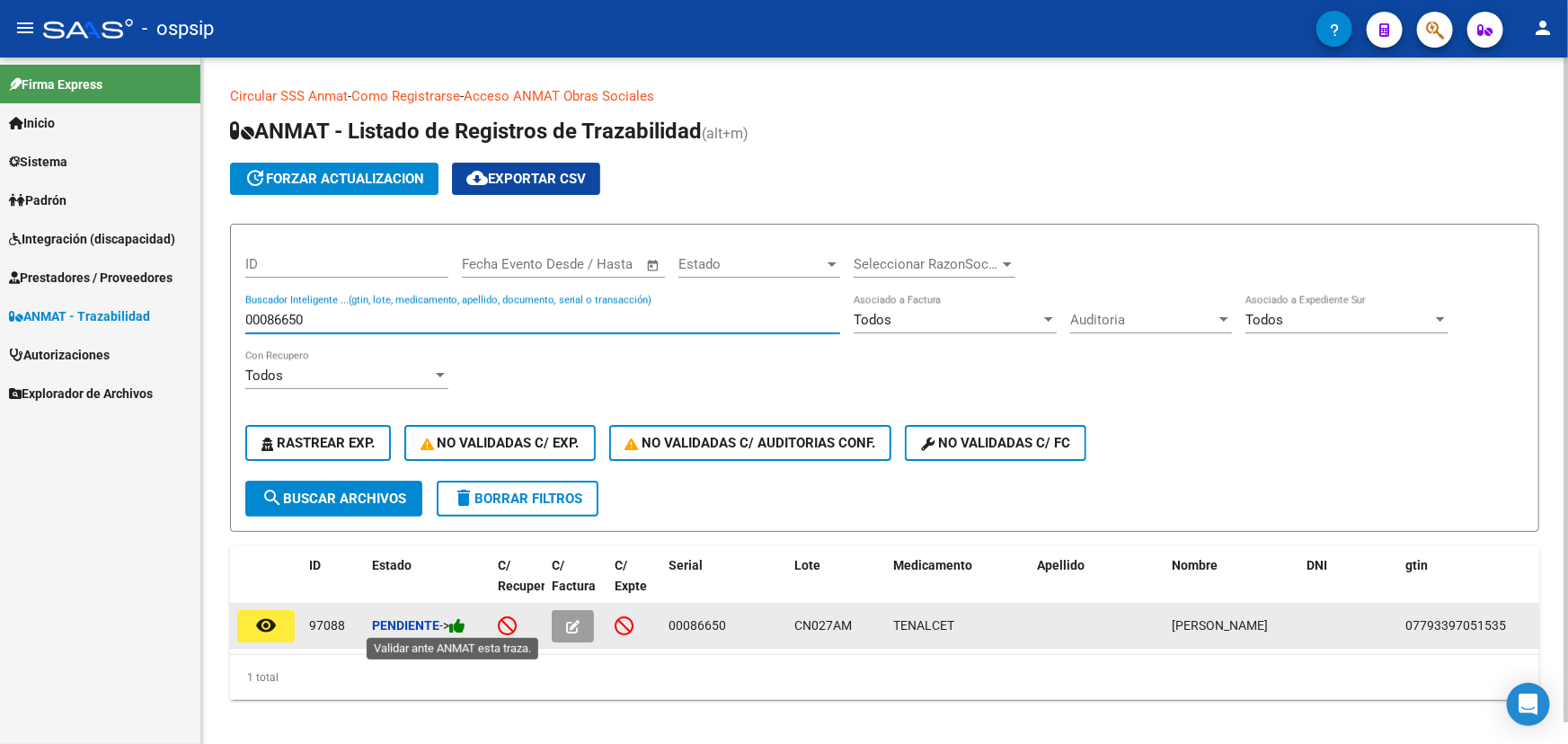
click at [465, 621] on icon at bounding box center [458, 625] width 16 height 17
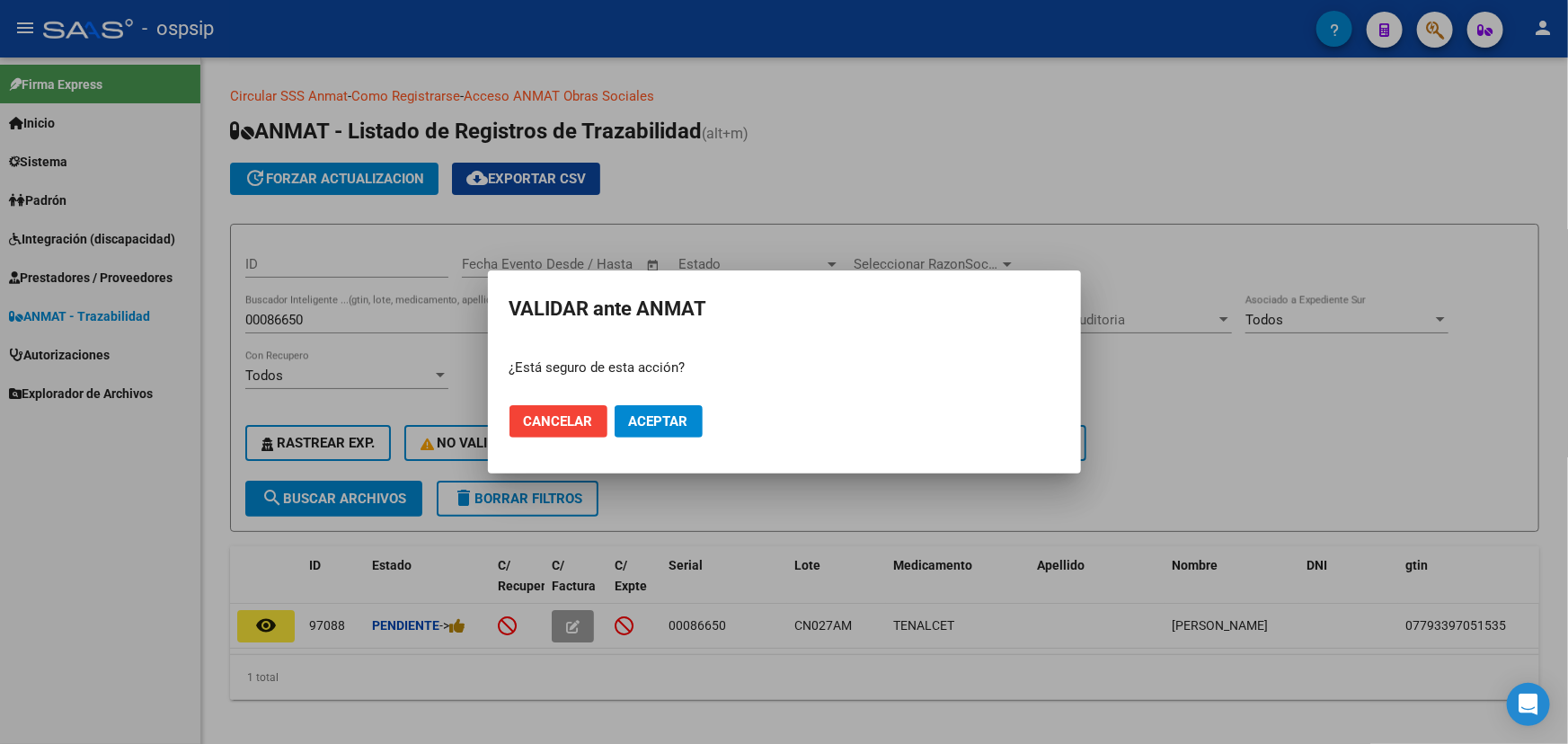
click at [692, 401] on mat-dialog-actions "Cancelar Aceptar" at bounding box center [784, 421] width 550 height 61
click at [665, 429] on button "Aceptar" at bounding box center [658, 420] width 88 height 32
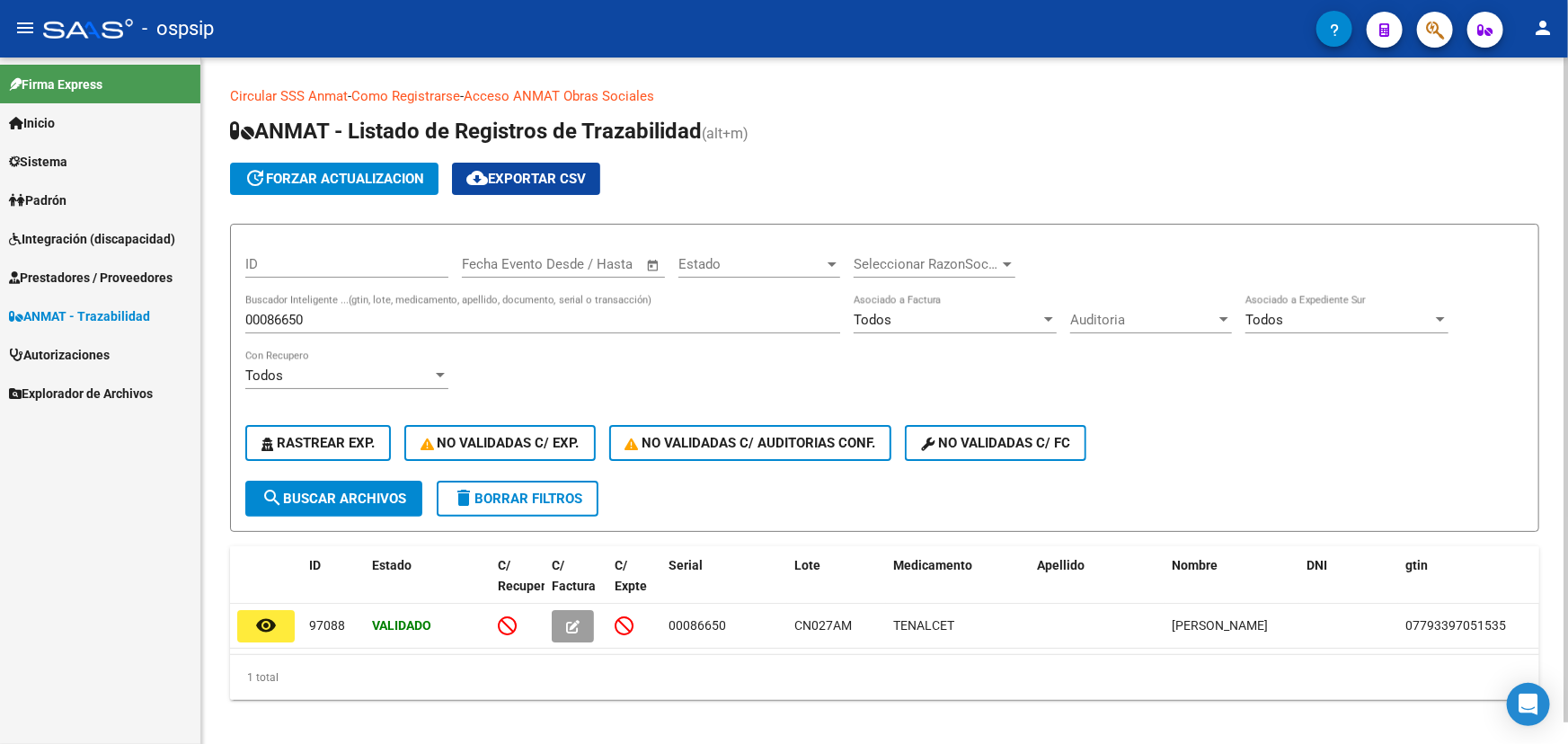
click at [268, 324] on input "00086650" at bounding box center [542, 320] width 594 height 16
click at [267, 324] on input "00086650" at bounding box center [542, 320] width 594 height 16
paste input "47"
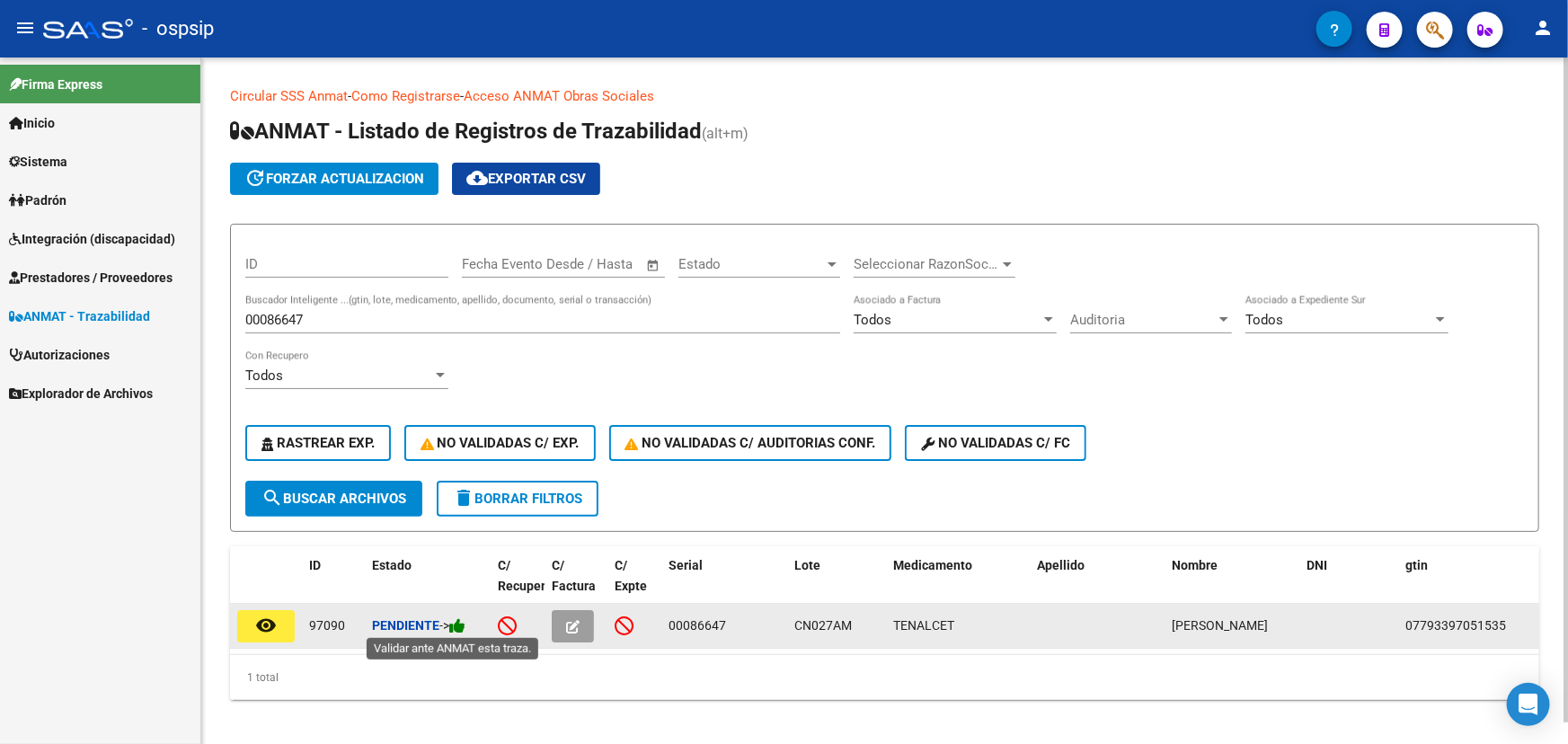
click at [462, 621] on icon at bounding box center [458, 625] width 16 height 17
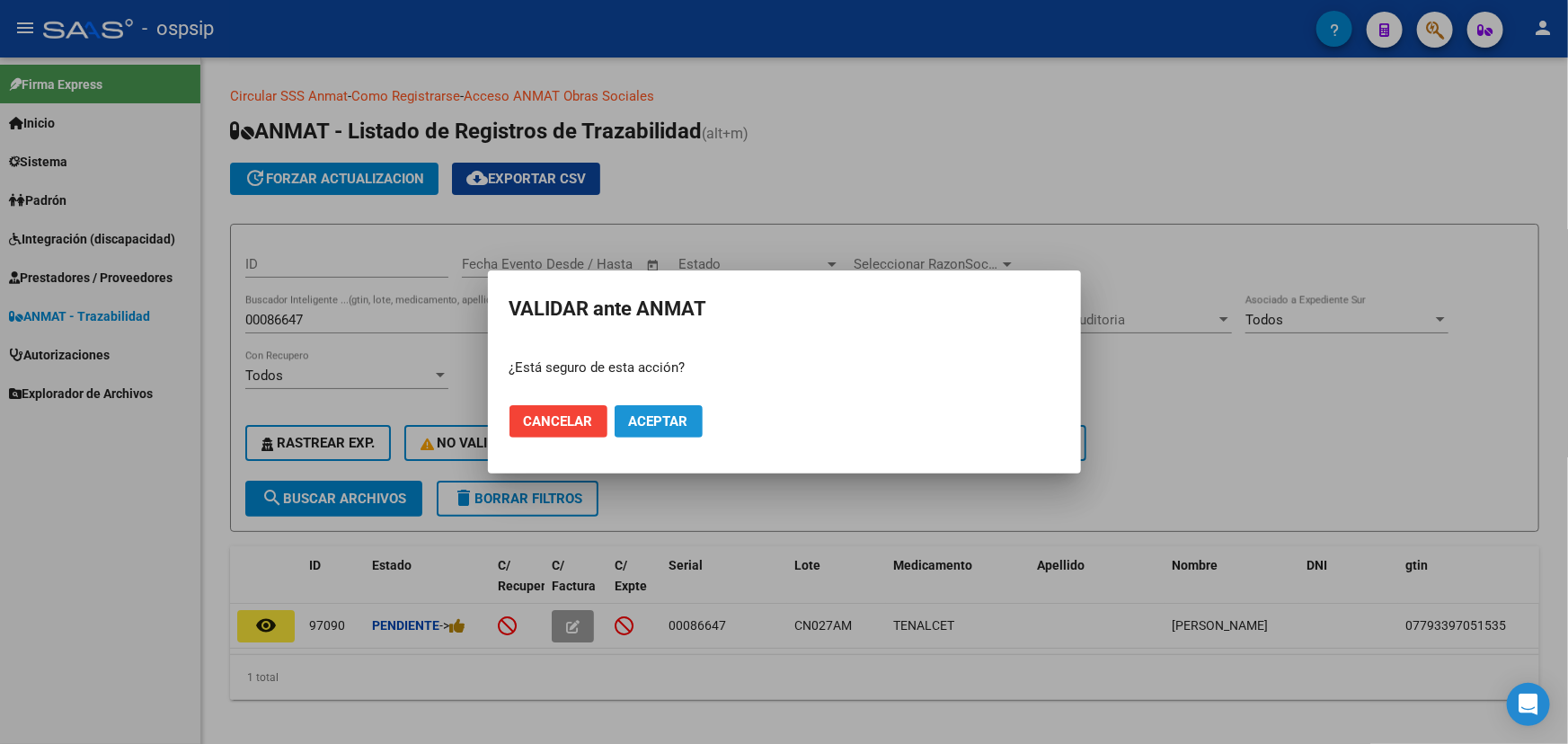
click at [654, 415] on span "Aceptar" at bounding box center [658, 421] width 59 height 16
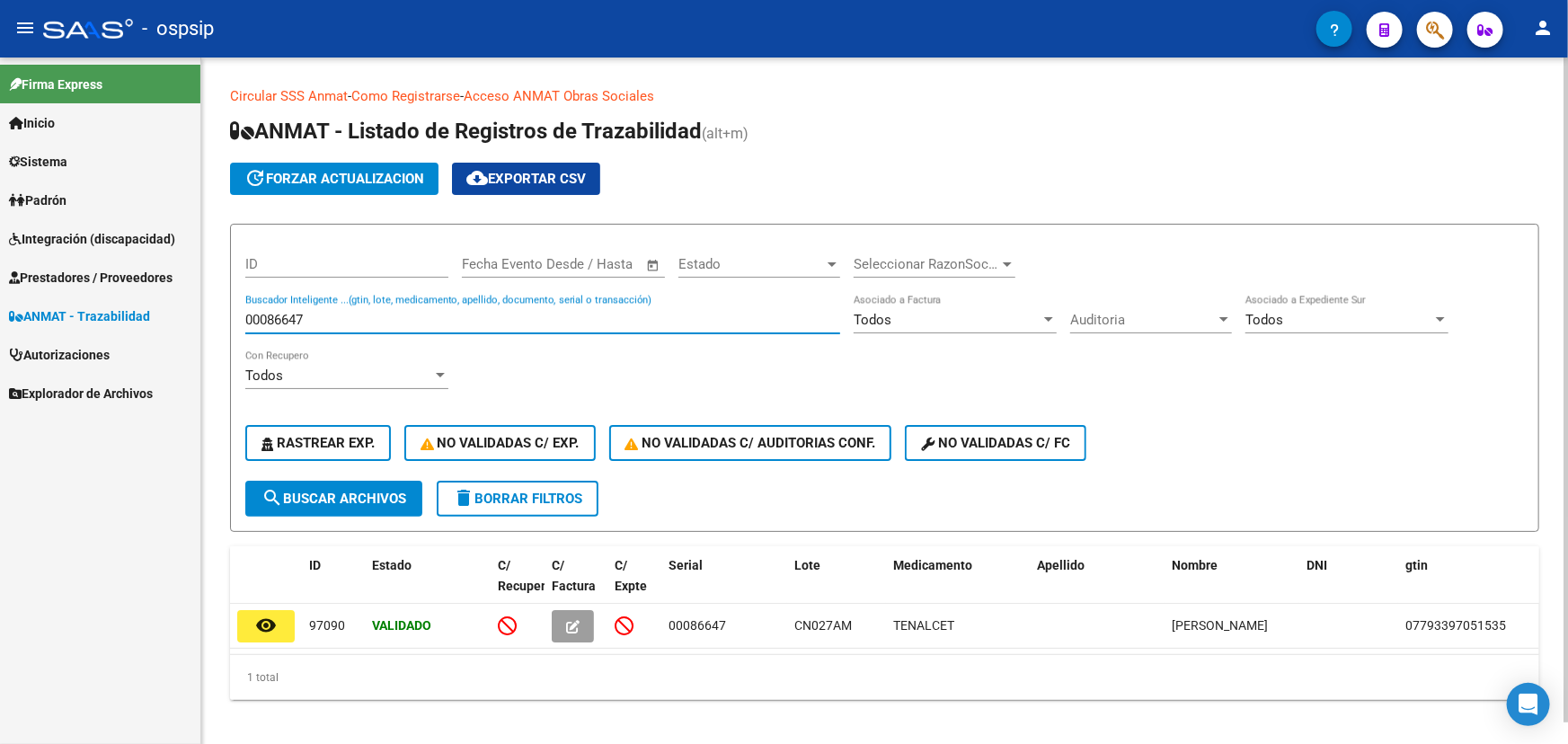
click at [289, 317] on input "00086647" at bounding box center [542, 320] width 594 height 16
paste input "000004651"
click at [296, 324] on input "000000004651" at bounding box center [542, 320] width 594 height 16
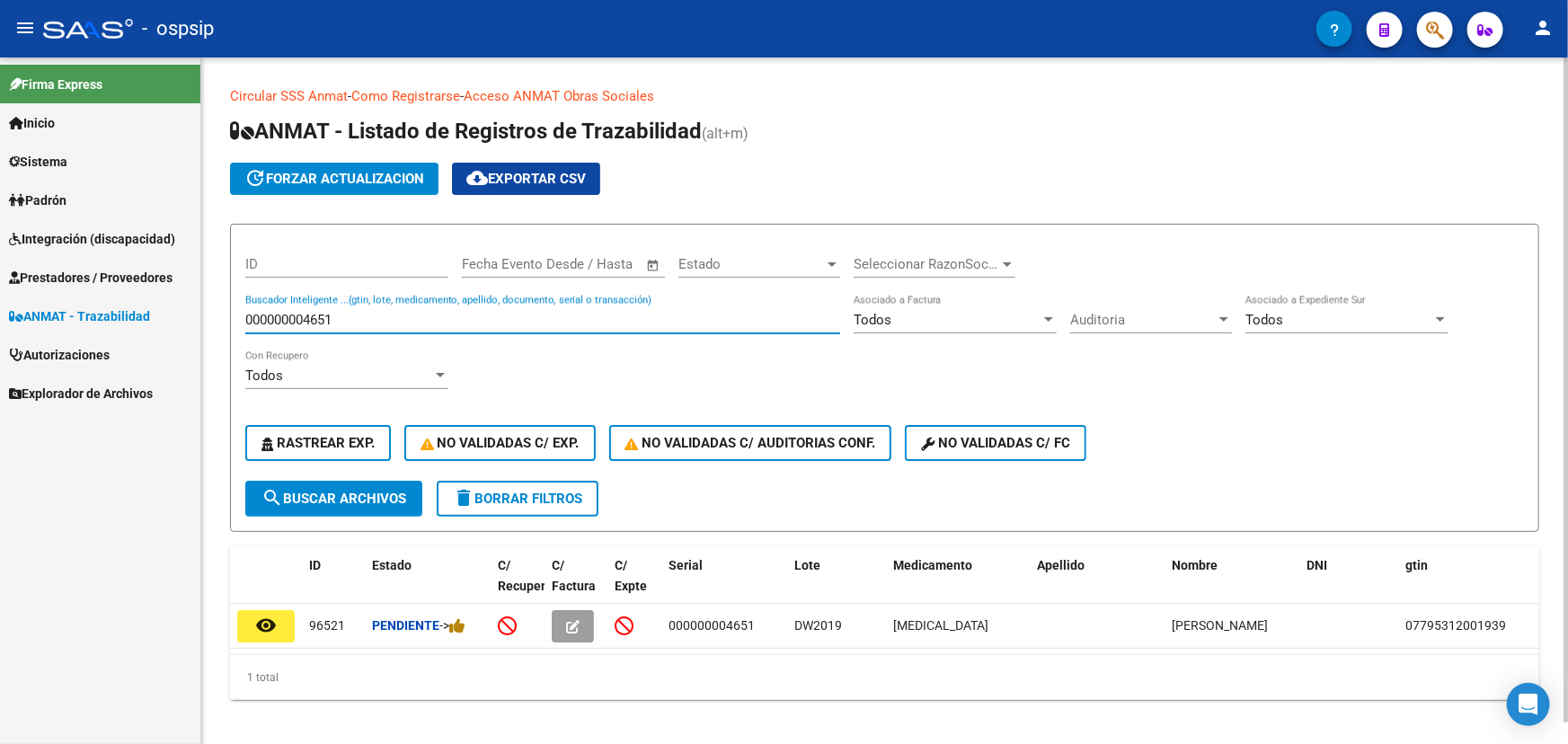
paste input "70"
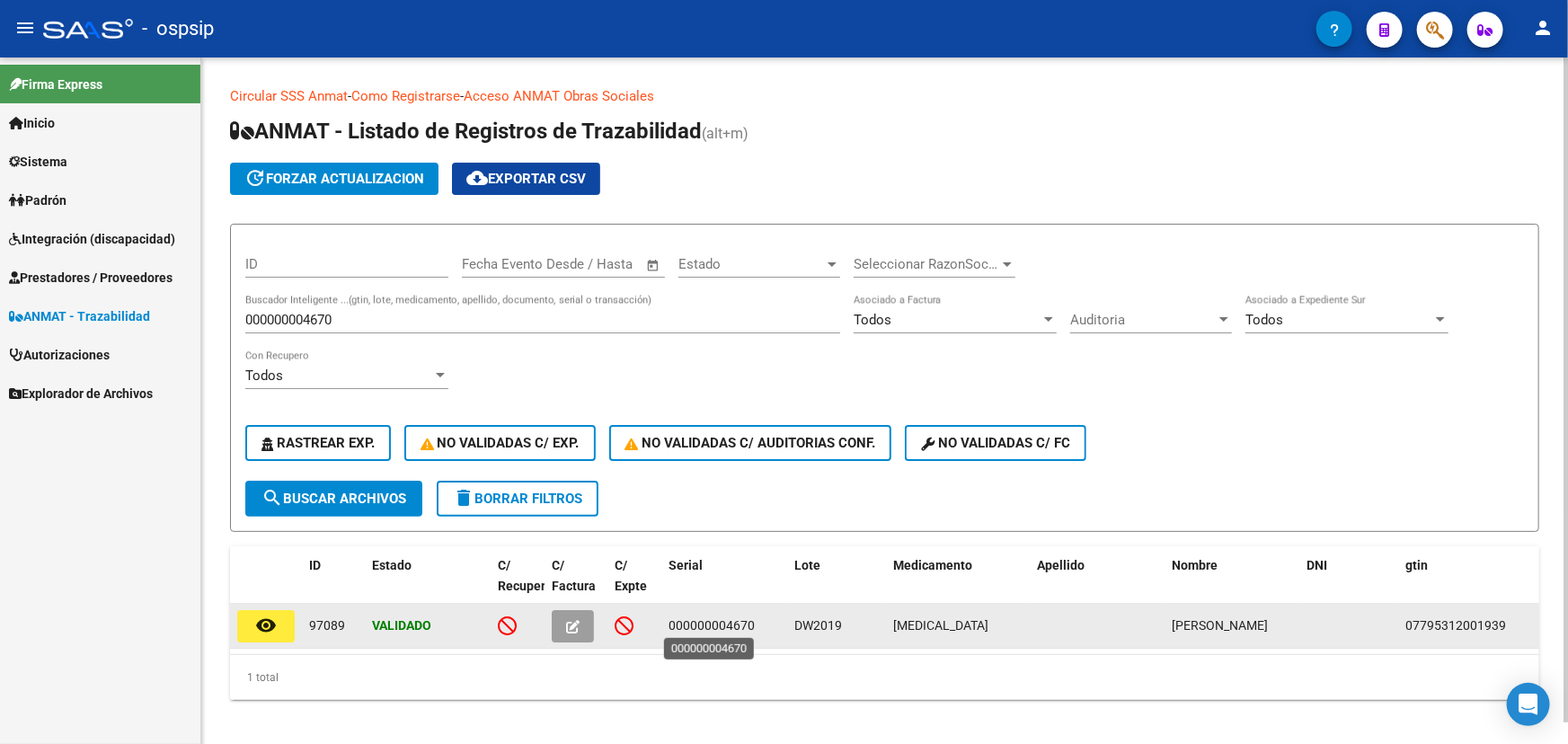
click at [729, 627] on span "000000004670" at bounding box center [711, 625] width 87 height 15
copy span "000000004670"
click at [812, 624] on span "DW2019" at bounding box center [818, 625] width 47 height 15
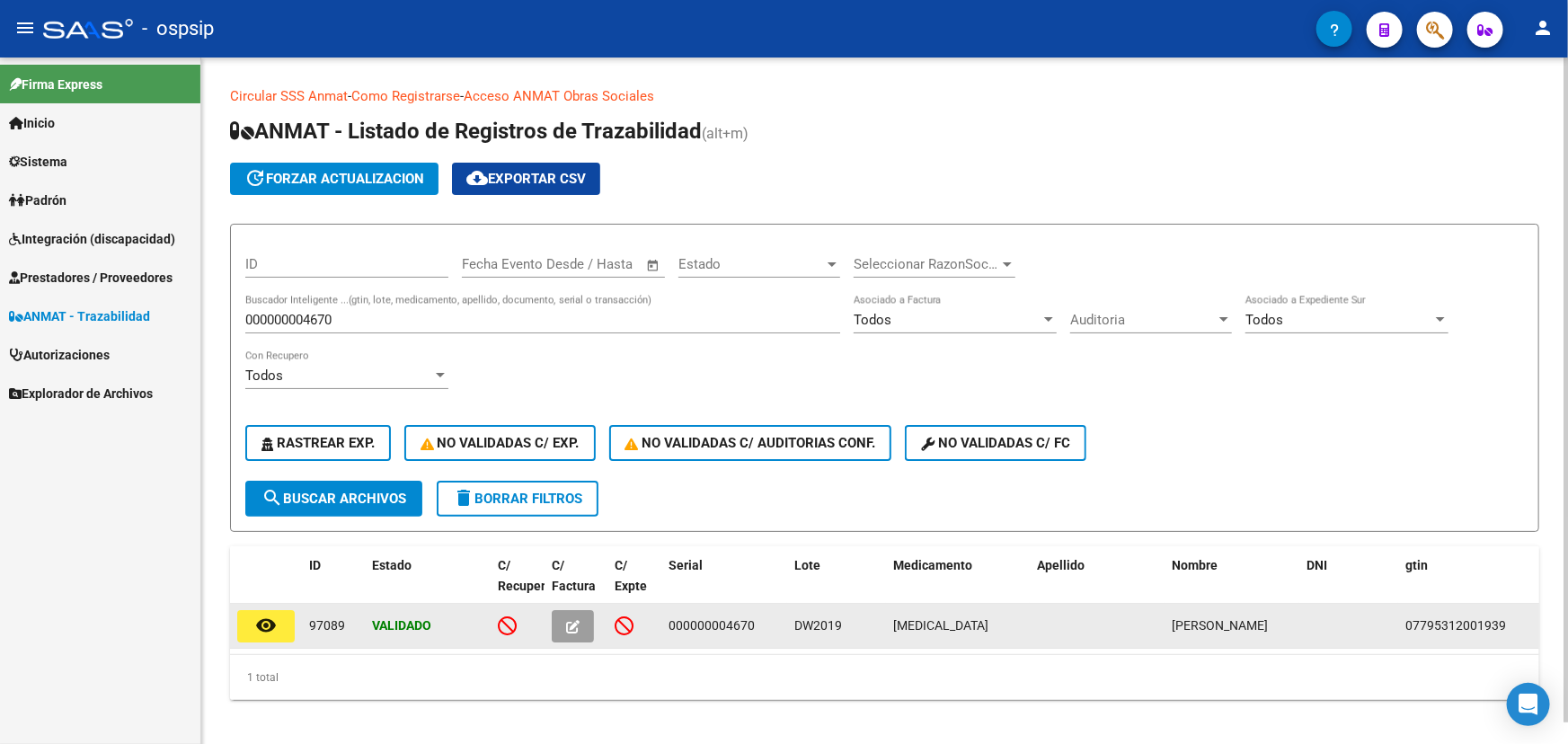
copy span "DW2019"
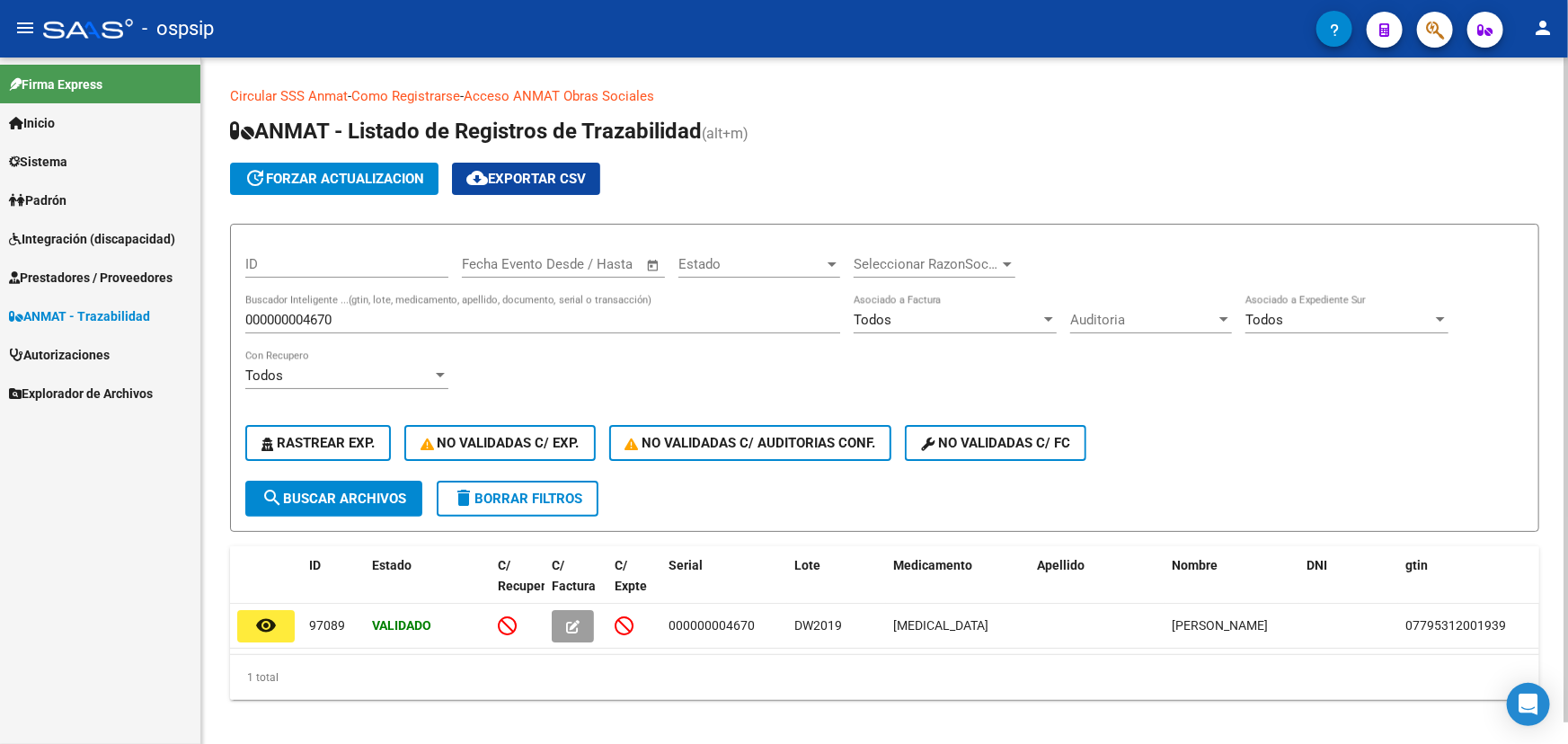
click at [316, 319] on input "000000004670" at bounding box center [542, 320] width 594 height 16
paste input "51"
click at [381, 491] on span "search Buscar Archivos" at bounding box center [334, 499] width 145 height 16
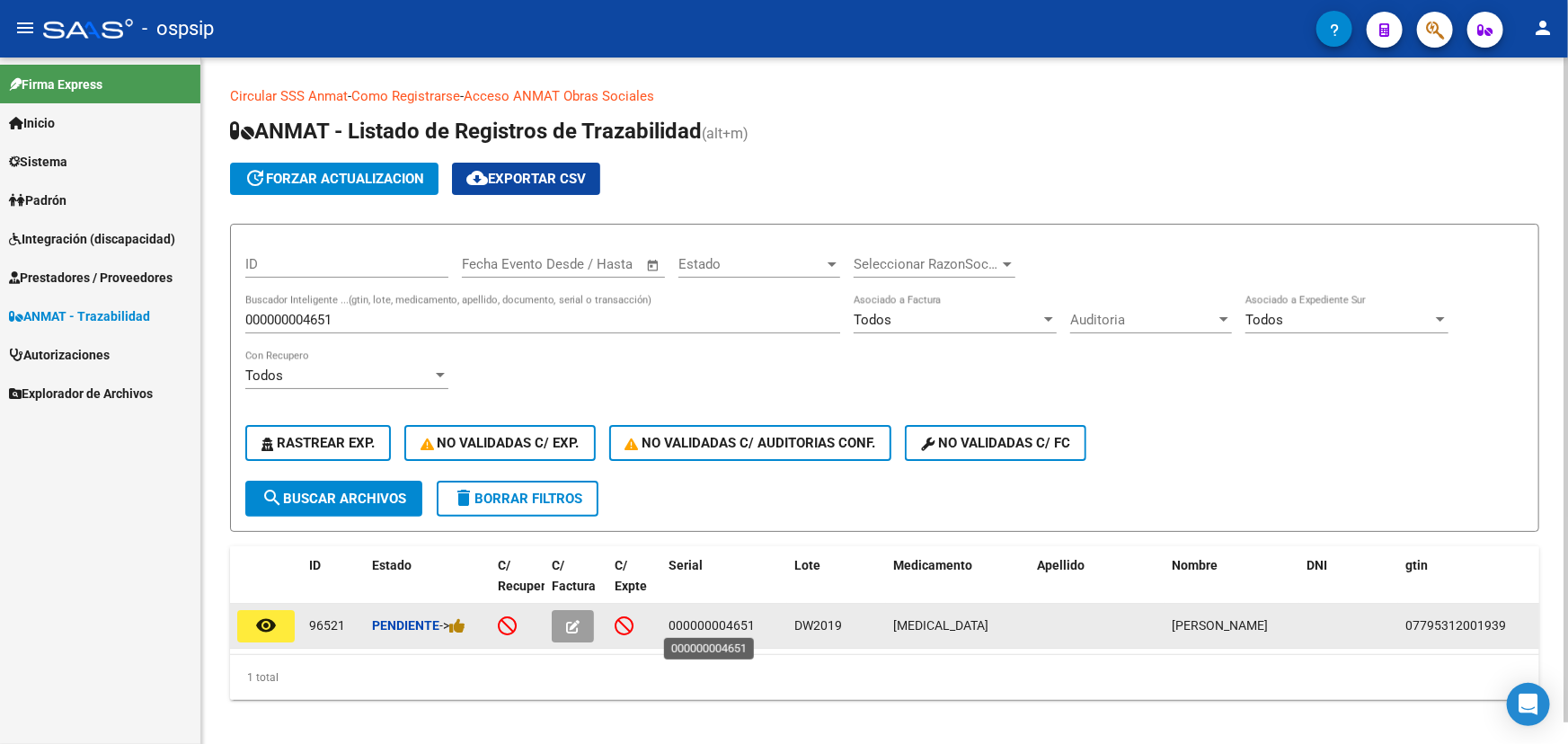
click at [717, 627] on span "000000004651" at bounding box center [711, 625] width 87 height 15
copy span "000000004651"
click at [825, 620] on span "DW2019" at bounding box center [818, 625] width 47 height 15
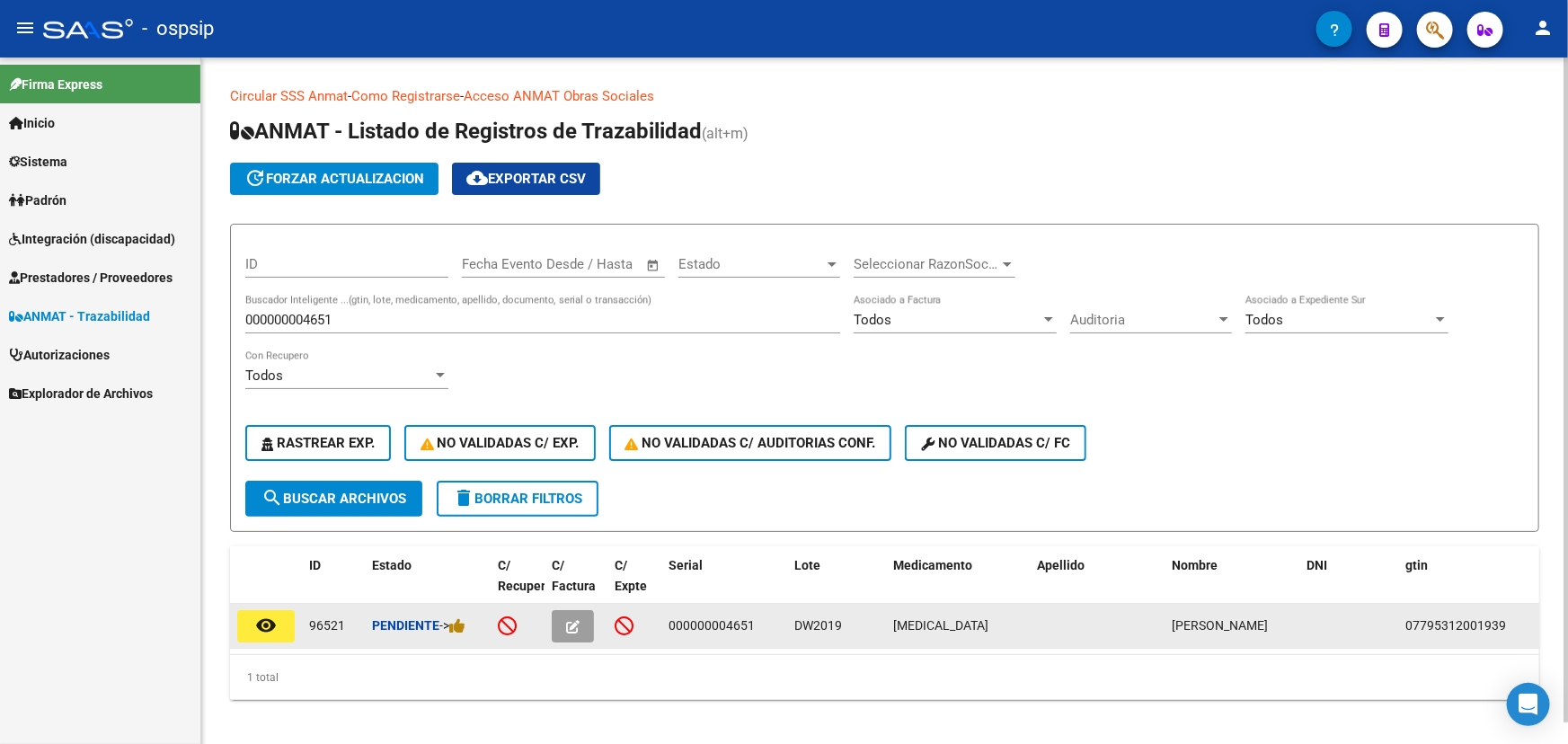
copy span "DW2019"
click at [710, 620] on span "000000004651" at bounding box center [711, 625] width 87 height 15
copy span "000000004651"
click at [810, 623] on span "DW2019" at bounding box center [818, 625] width 47 height 15
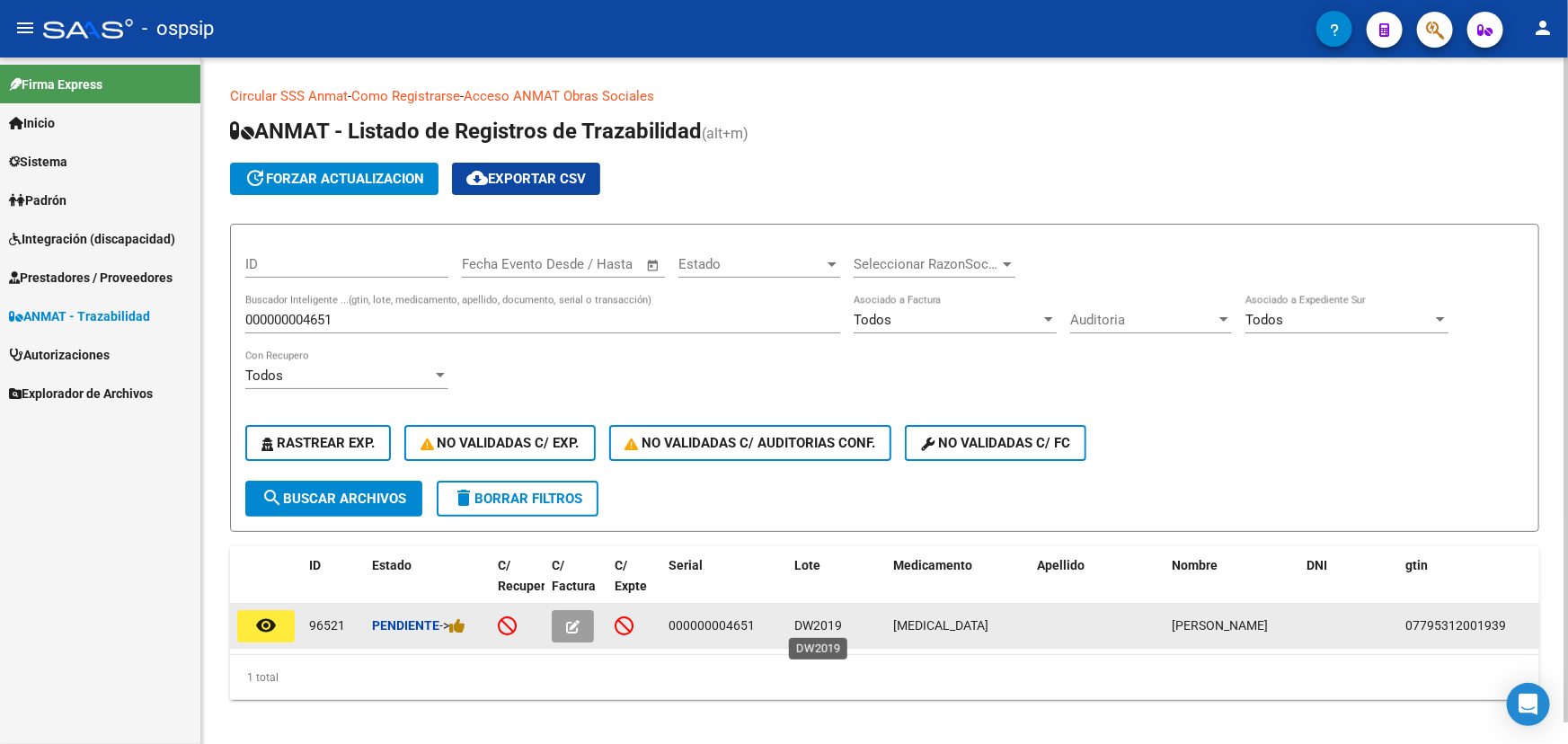
click at [810, 623] on span "DW2019" at bounding box center [818, 625] width 47 height 15
copy span "DW2019"
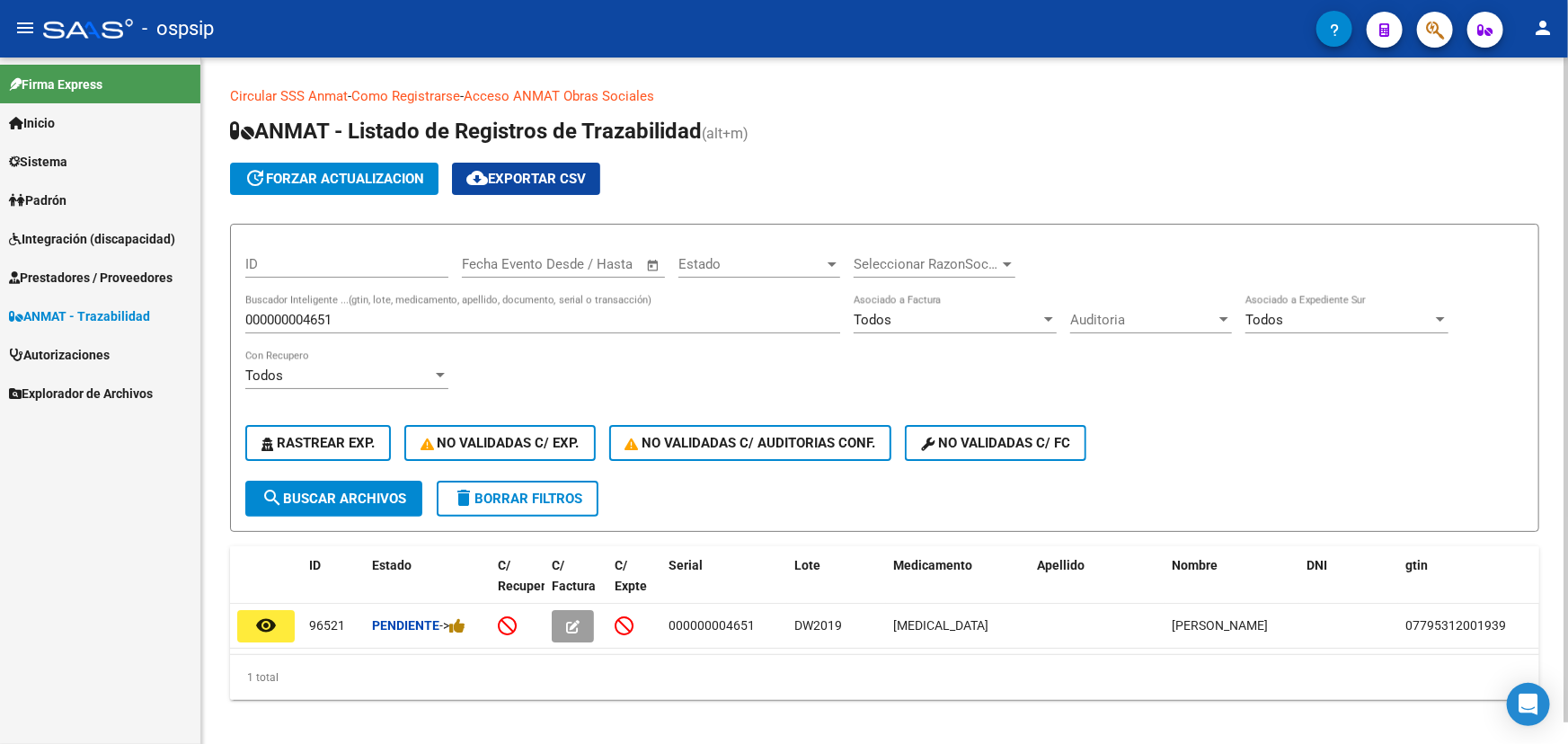
click at [327, 320] on input "000000004651" at bounding box center [542, 320] width 594 height 16
paste input "70"
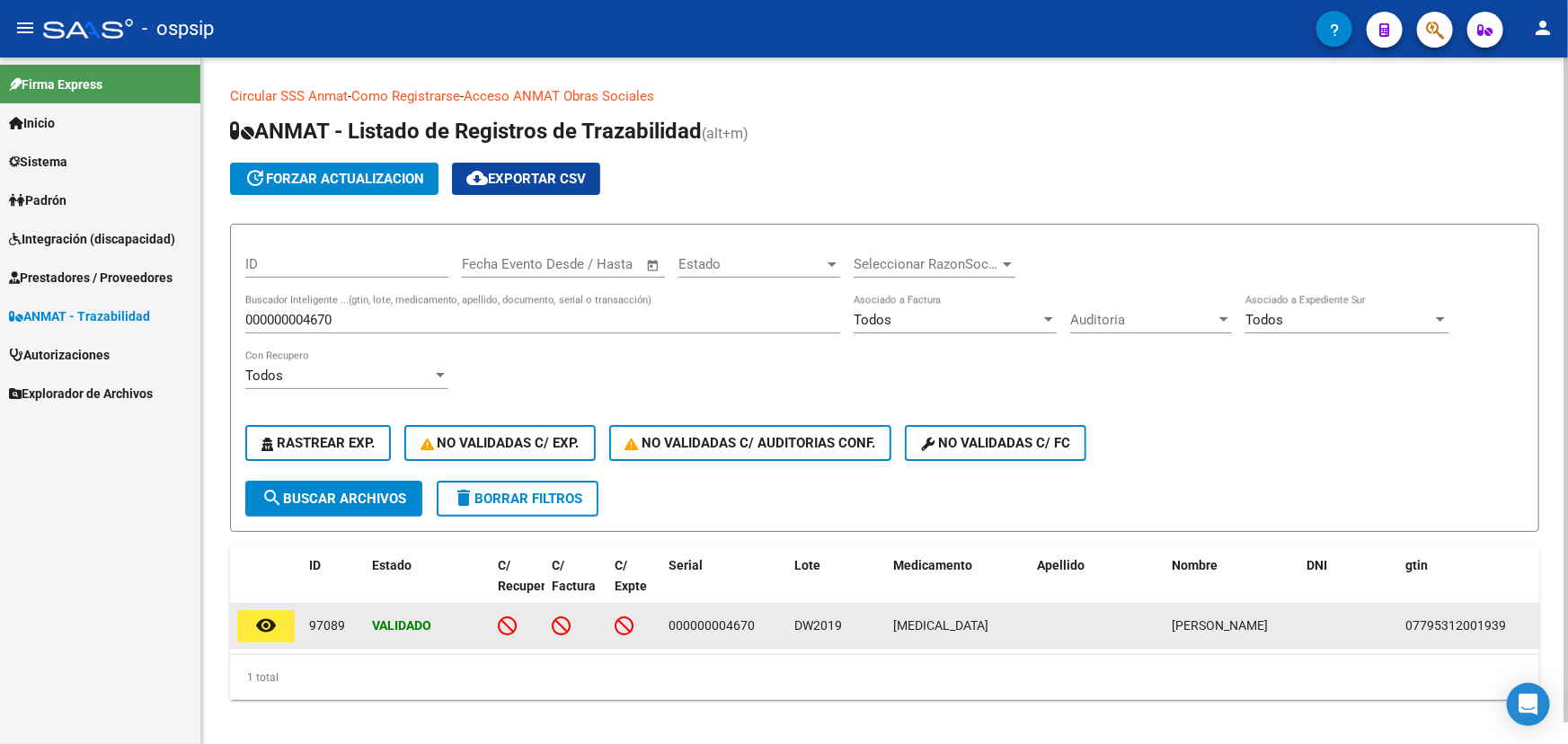
click at [707, 631] on div "000000004670" at bounding box center [724, 625] width 111 height 21
click at [727, 620] on span "000000004670" at bounding box center [711, 625] width 87 height 15
copy span "000000004670"
click at [812, 620] on span "DW2019" at bounding box center [818, 625] width 47 height 15
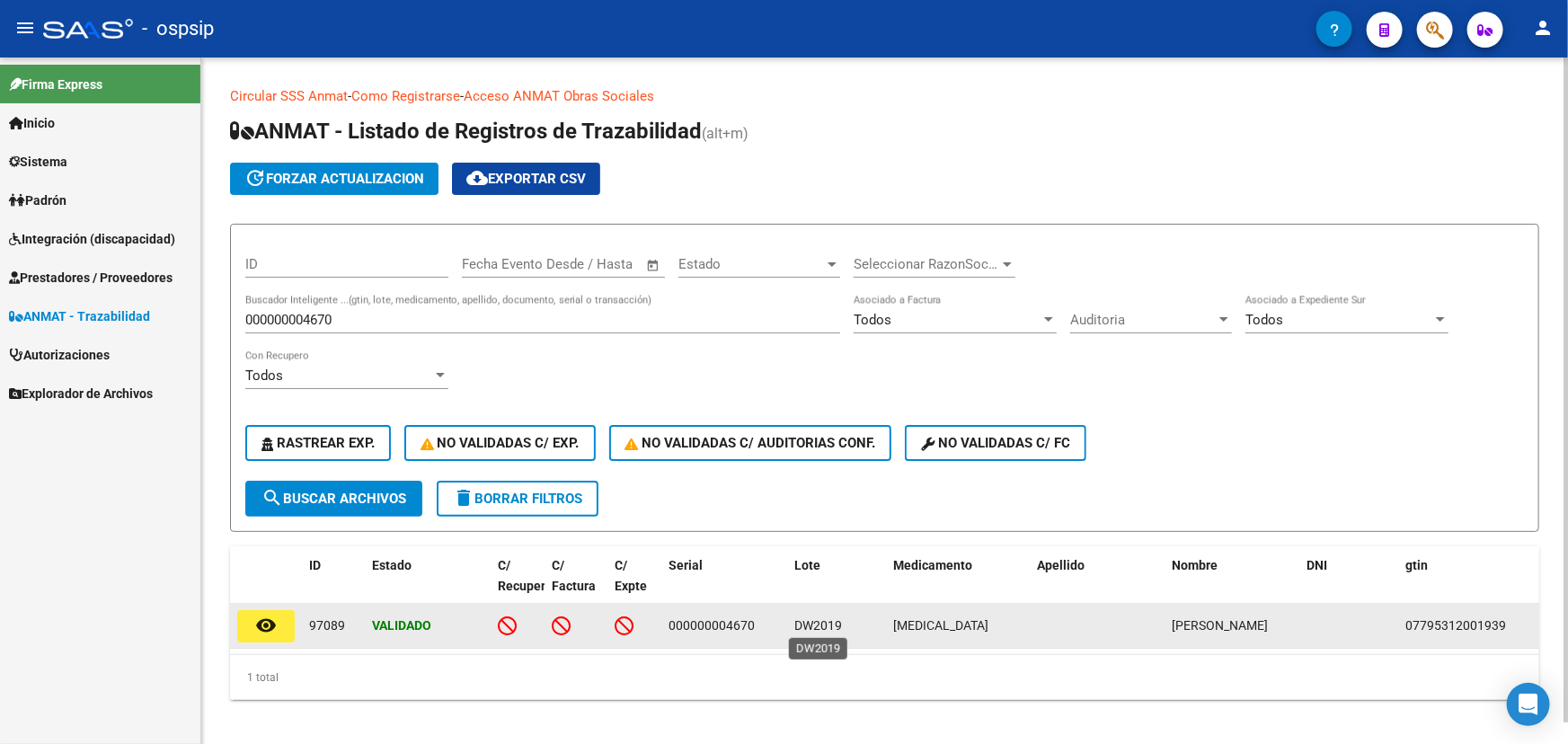
click at [812, 620] on span "DW2019" at bounding box center [818, 625] width 47 height 15
copy span "DW2019"
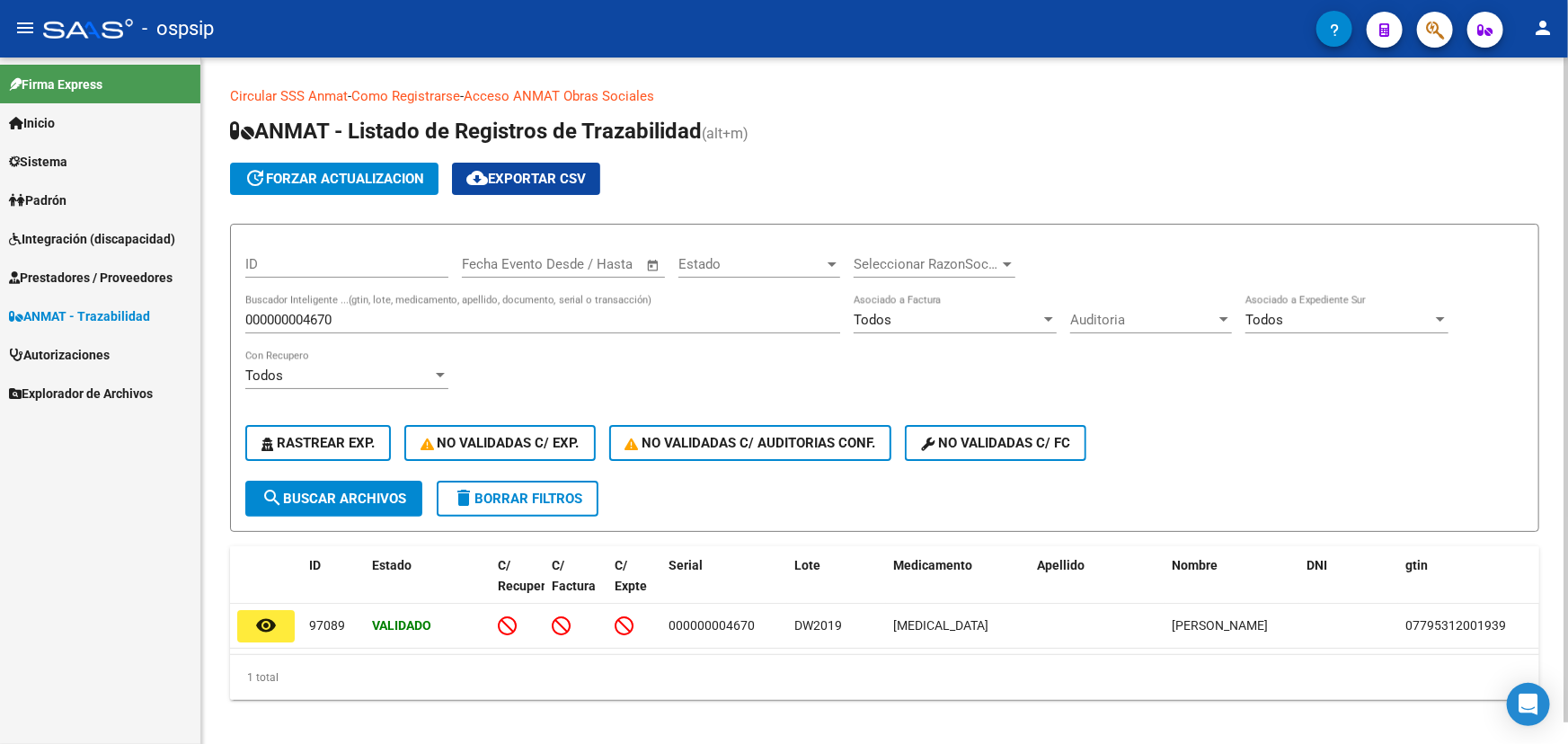
click at [296, 318] on input "000000004670" at bounding box center [542, 320] width 594 height 16
paste input "823"
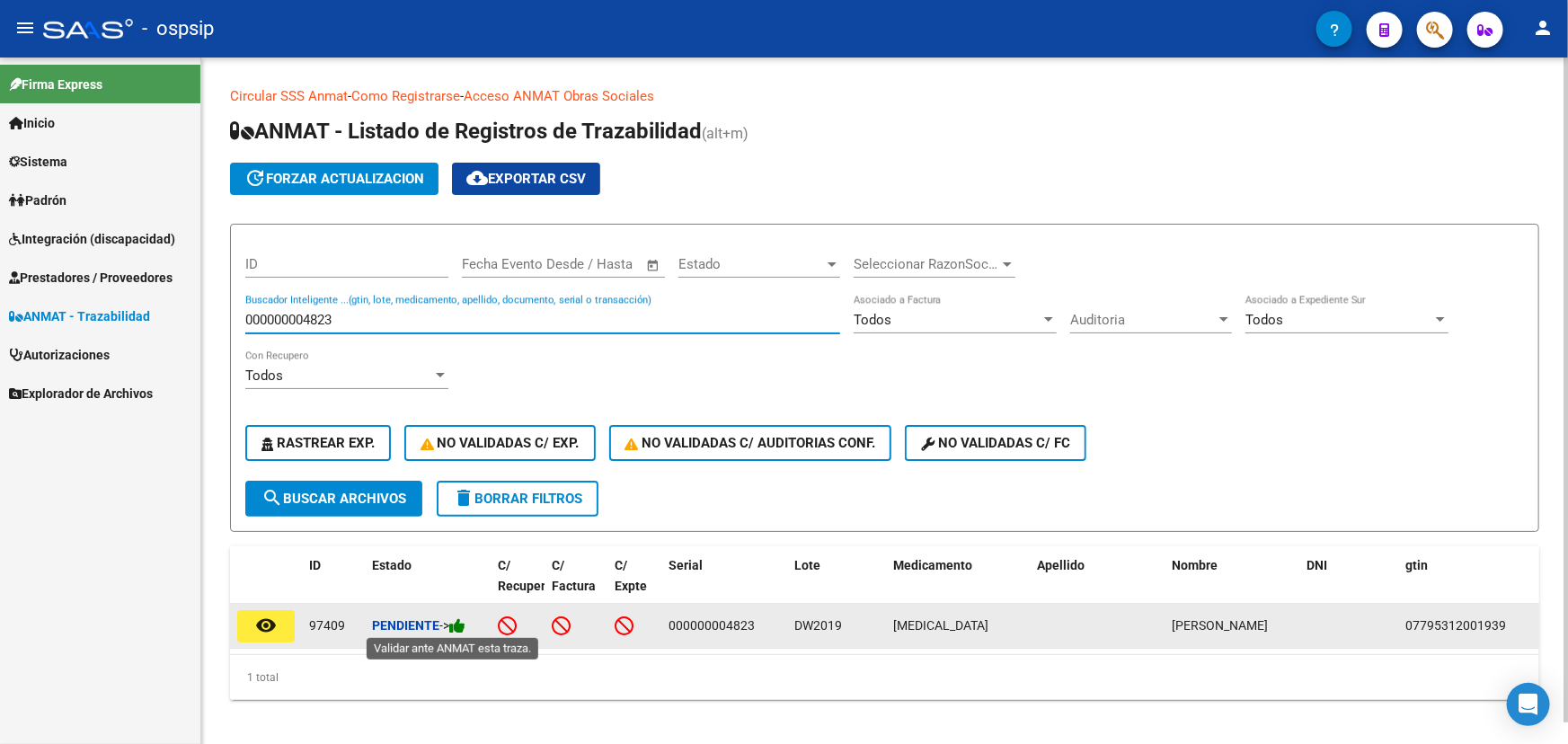
click at [465, 626] on icon at bounding box center [458, 625] width 16 height 17
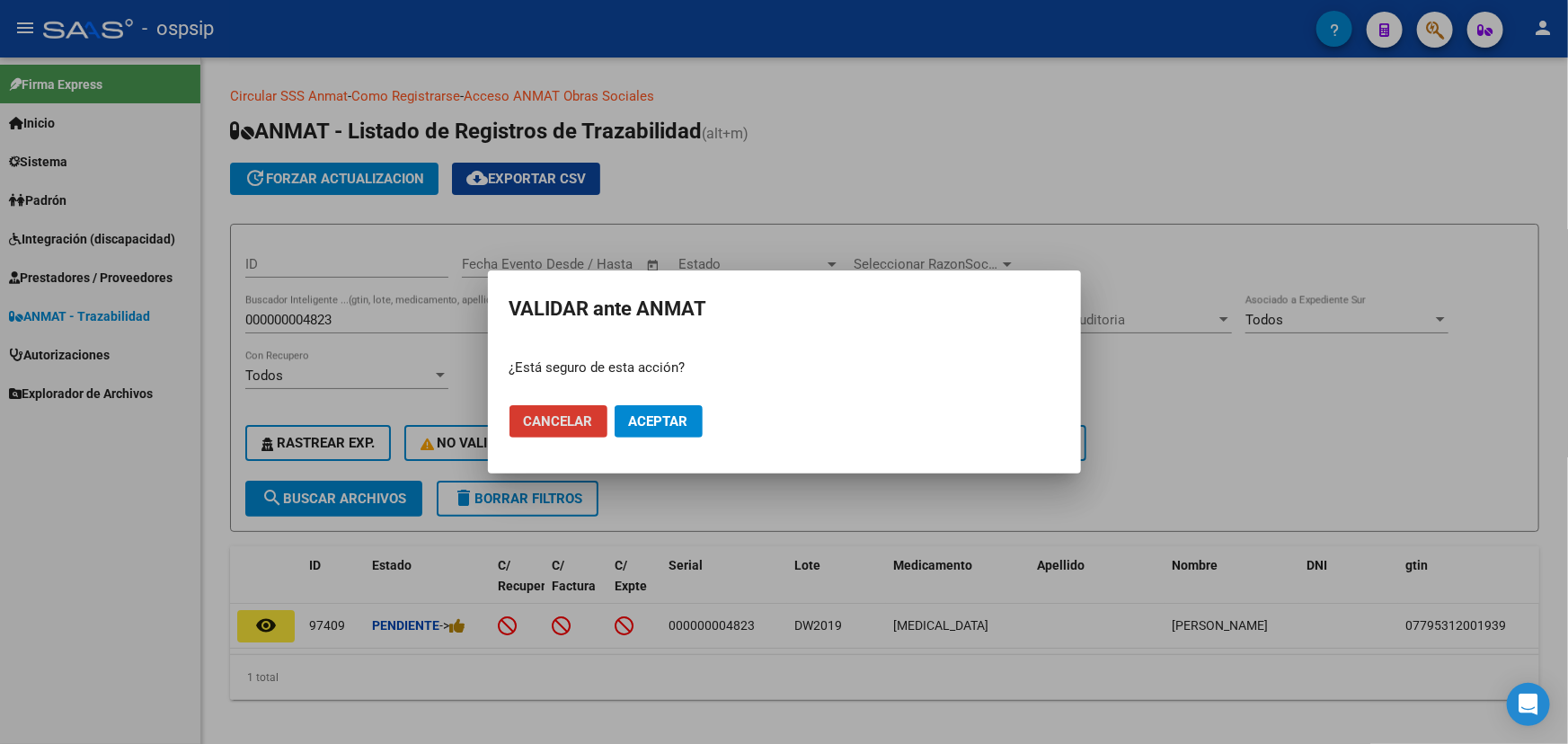
click at [692, 424] on button "Aceptar" at bounding box center [658, 420] width 88 height 32
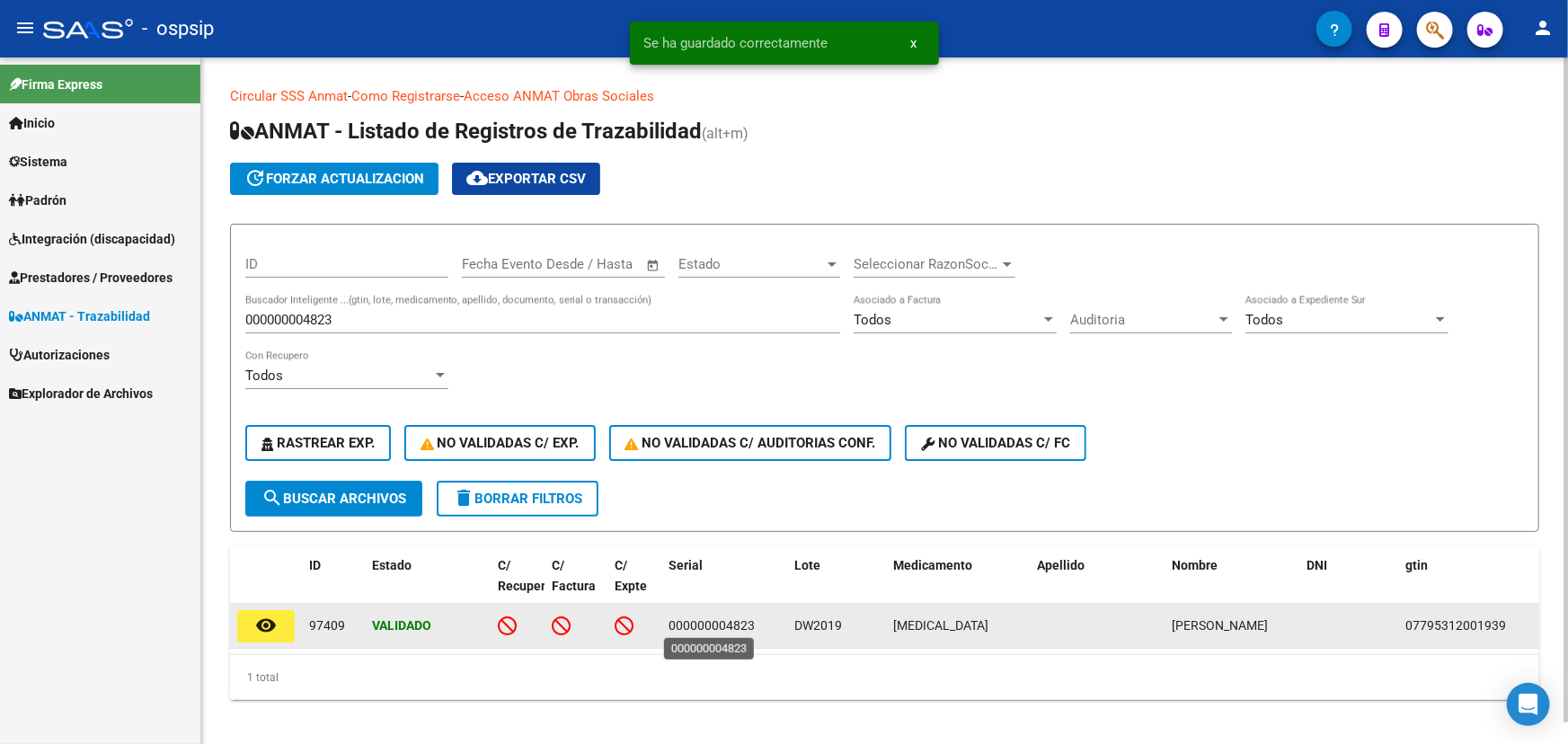
click at [707, 626] on span "000000004823" at bounding box center [711, 625] width 87 height 15
copy span "000000004823"
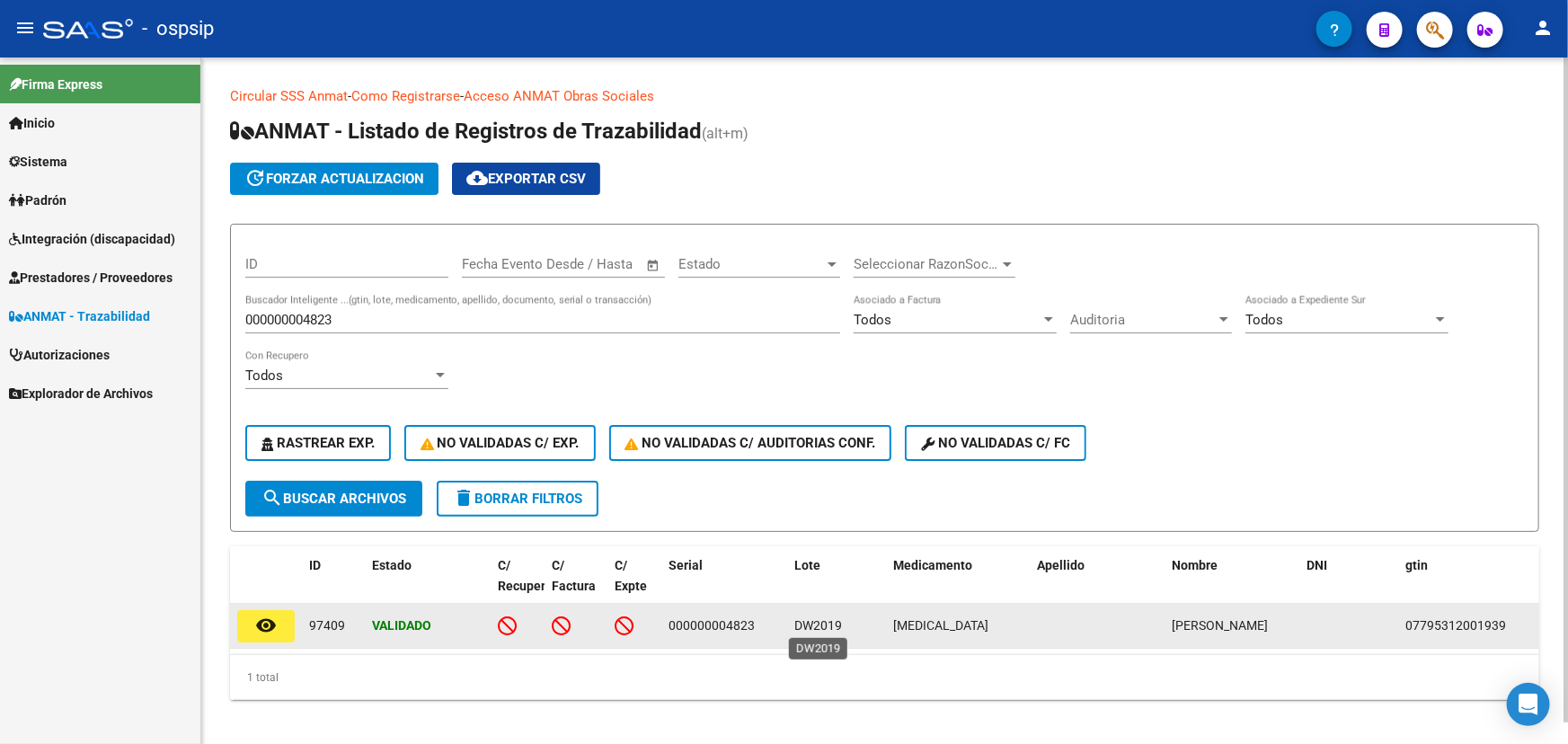
click at [817, 629] on span "DW2019" at bounding box center [818, 625] width 47 height 15
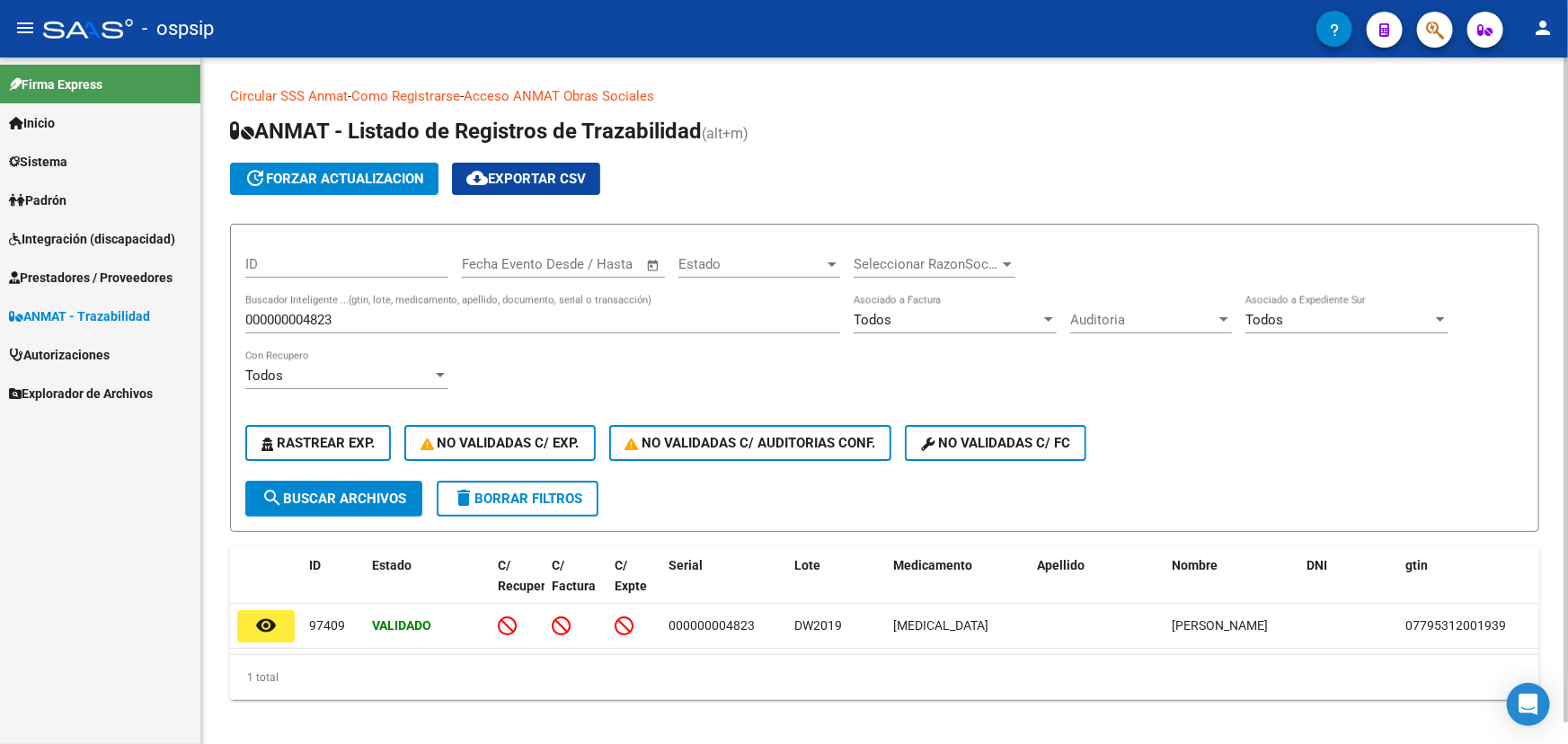
click at [297, 325] on input "000000004823" at bounding box center [542, 320] width 594 height 16
paste input "89042"
click at [361, 497] on span "search Buscar Archivos" at bounding box center [334, 499] width 145 height 16
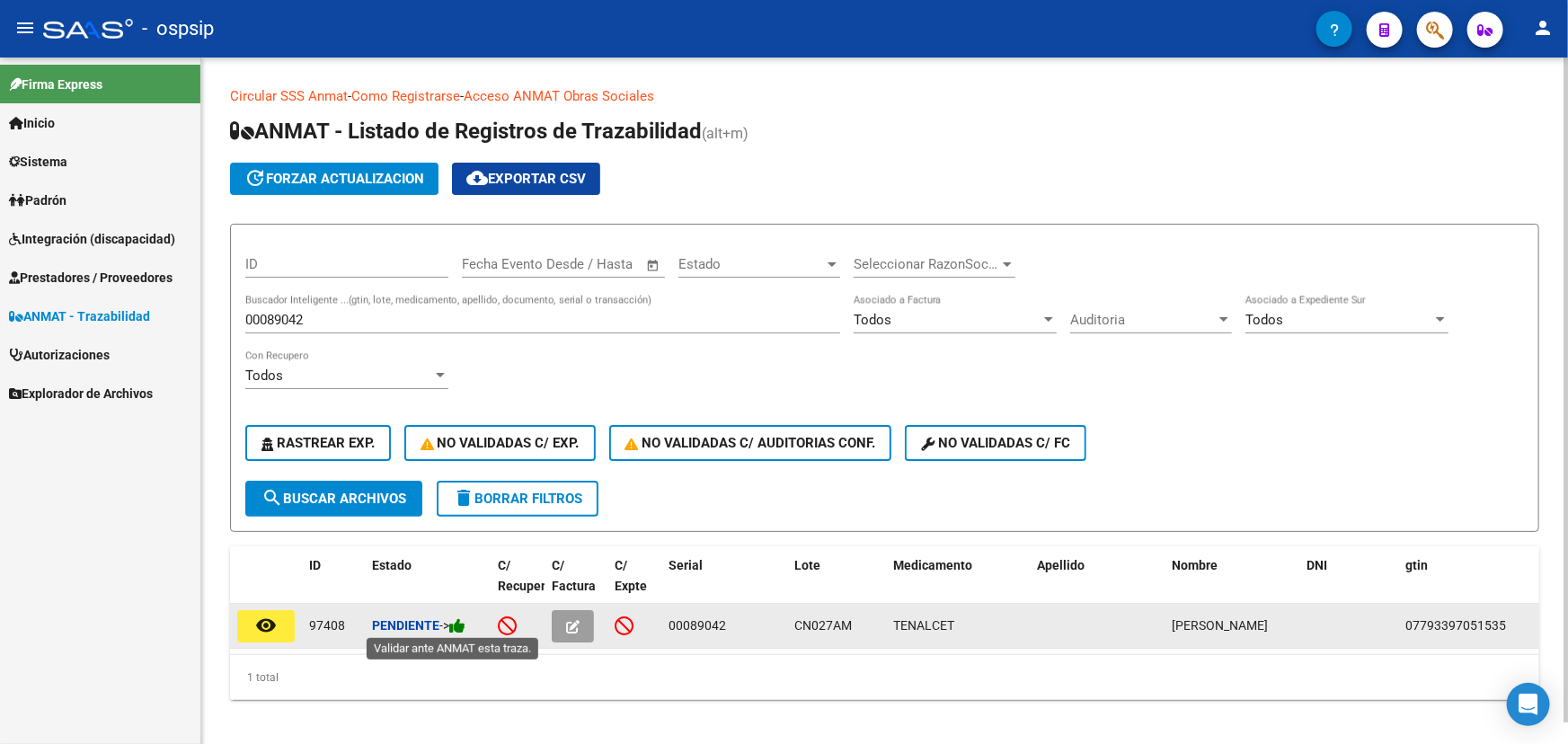
click at [465, 622] on icon at bounding box center [458, 625] width 16 height 17
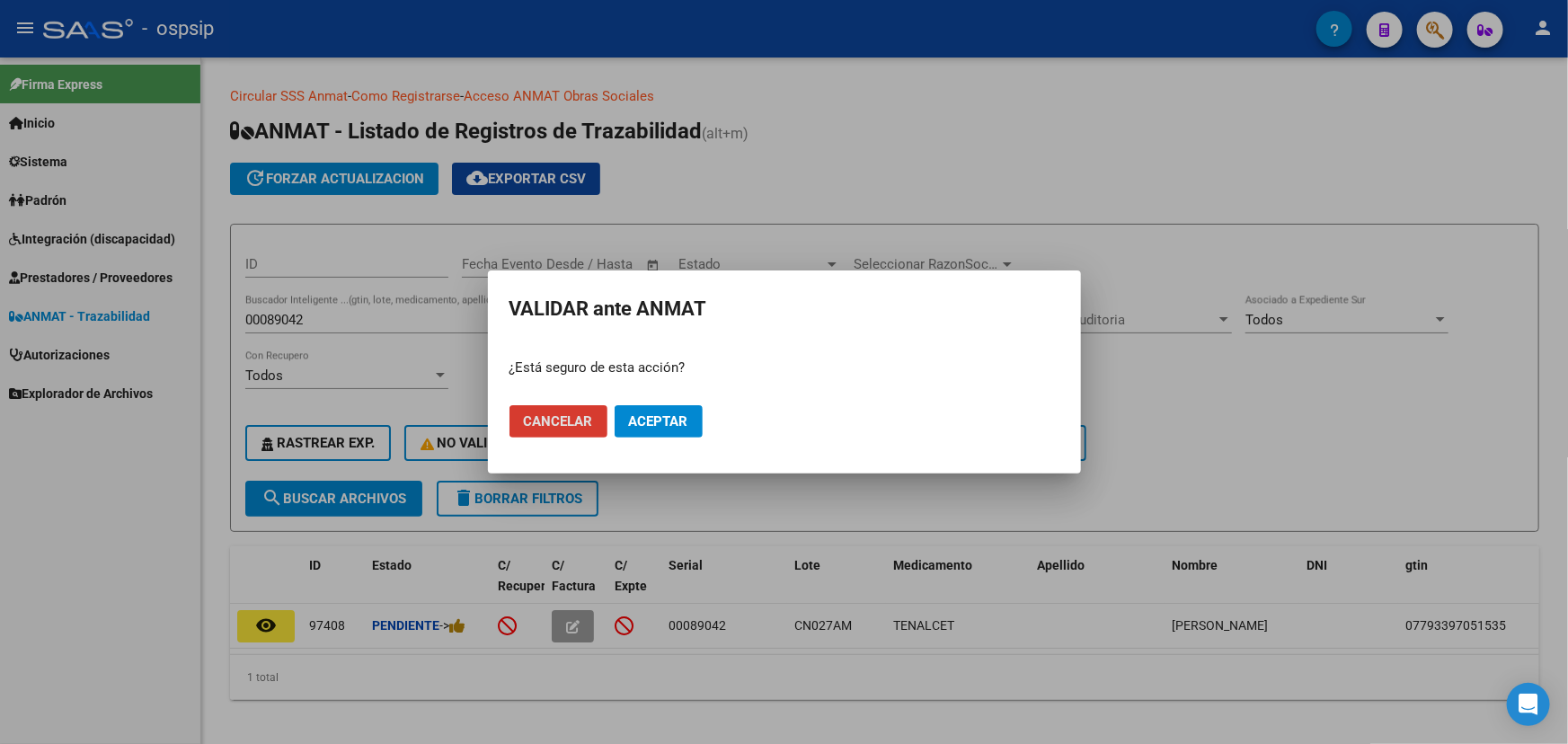
click at [664, 424] on span "Aceptar" at bounding box center [658, 421] width 59 height 16
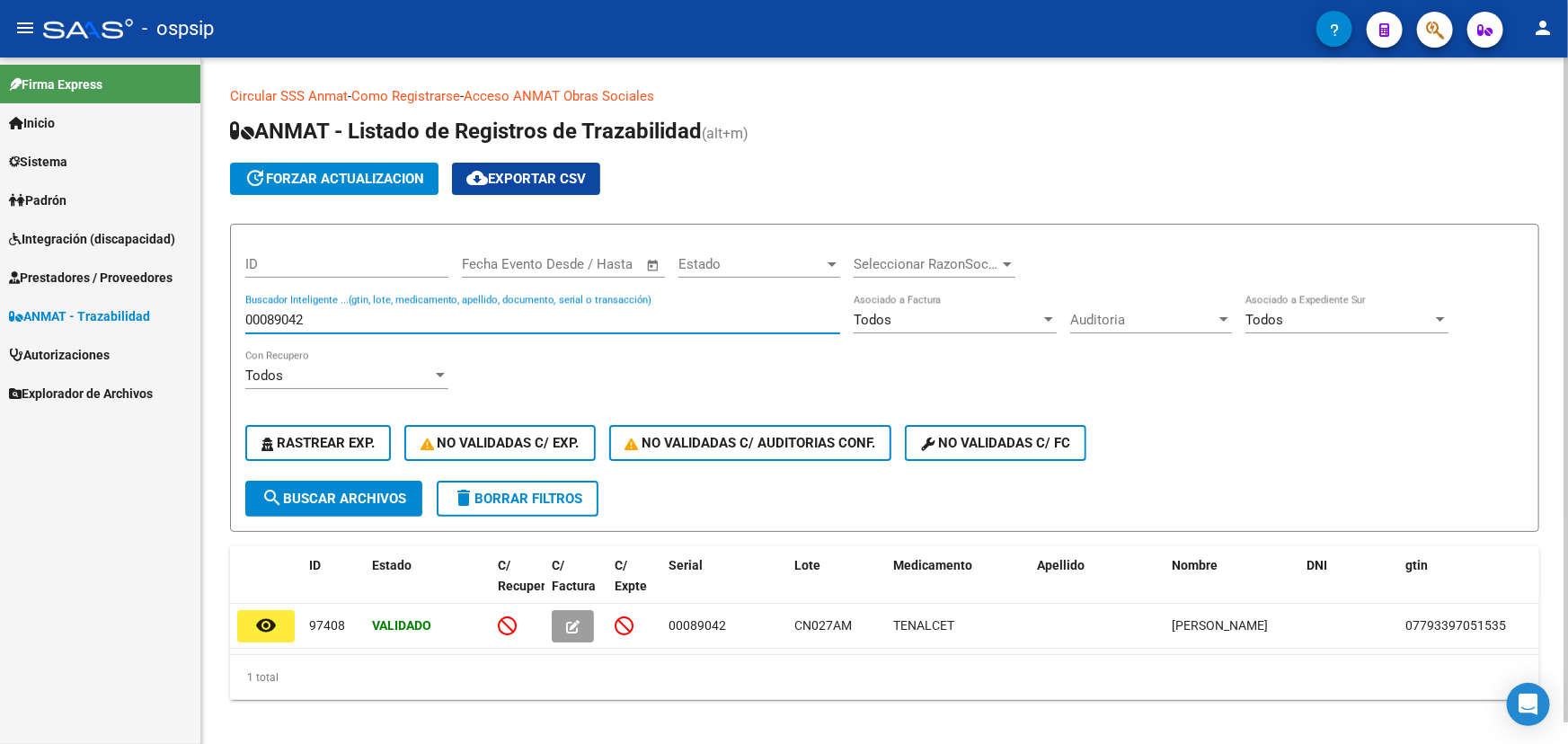
click at [287, 315] on input "00089042" at bounding box center [542, 320] width 594 height 16
paste input "57"
click at [339, 494] on span "search Buscar Archivos" at bounding box center [334, 499] width 145 height 16
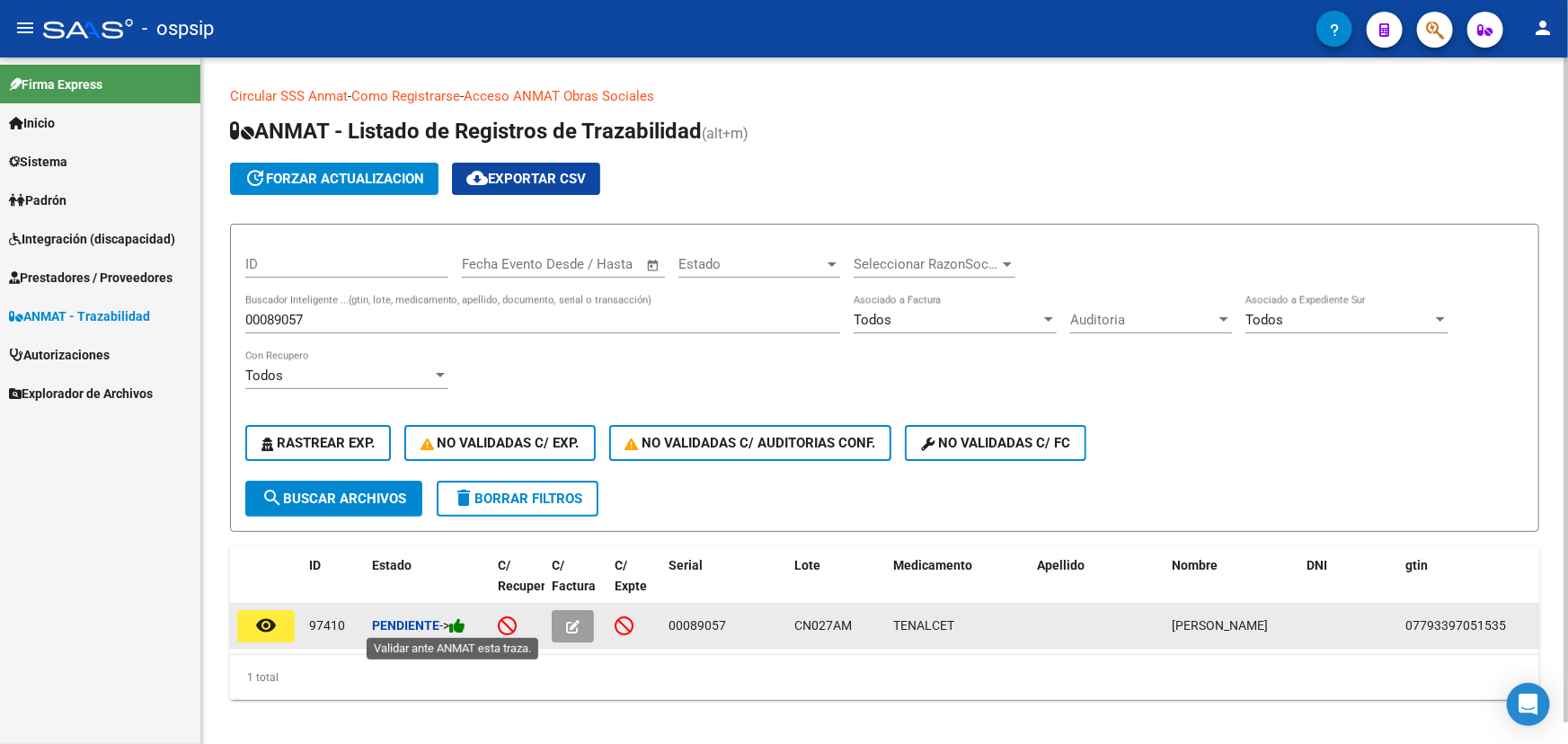
click at [465, 623] on icon at bounding box center [458, 625] width 16 height 17
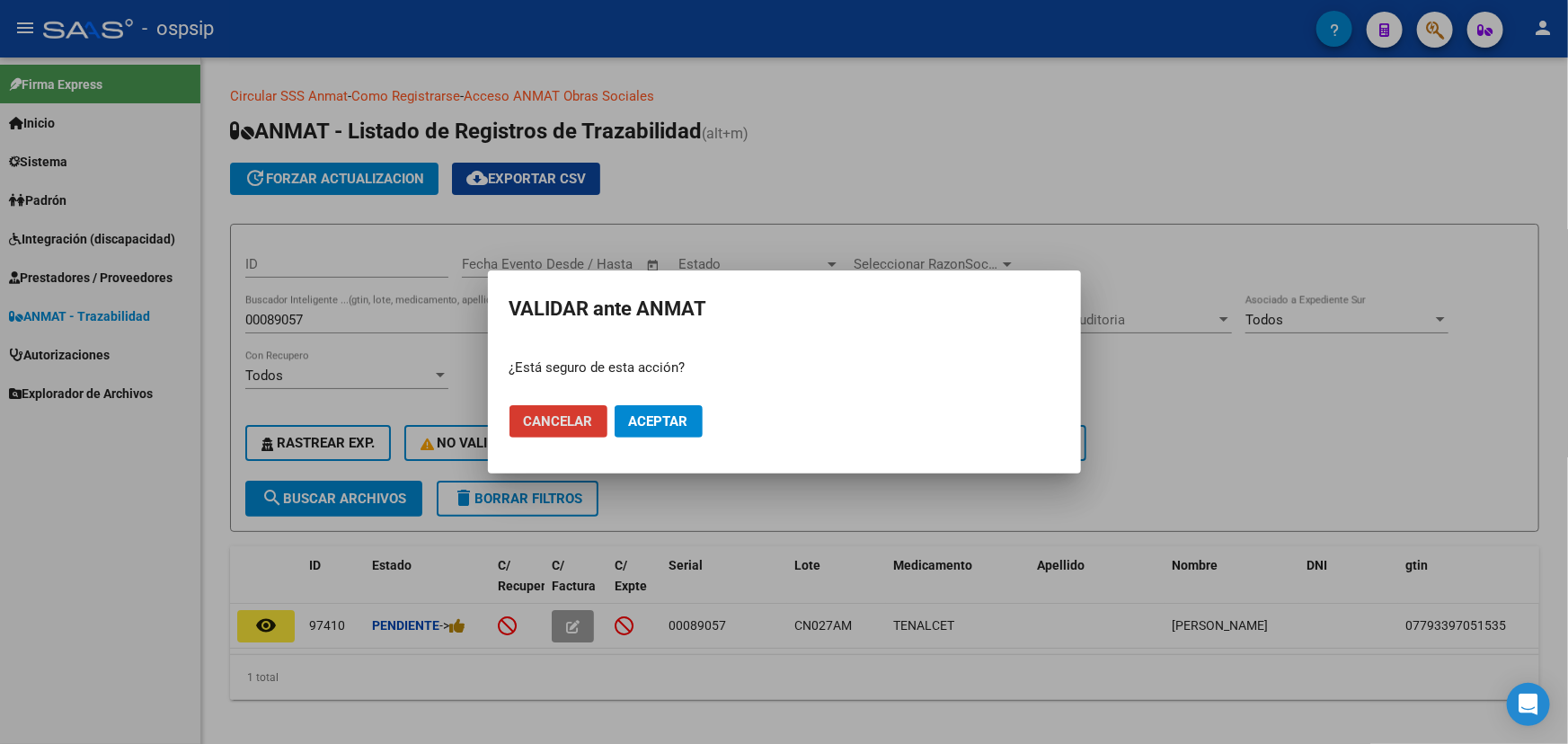
click at [648, 428] on span "Aceptar" at bounding box center [658, 421] width 59 height 16
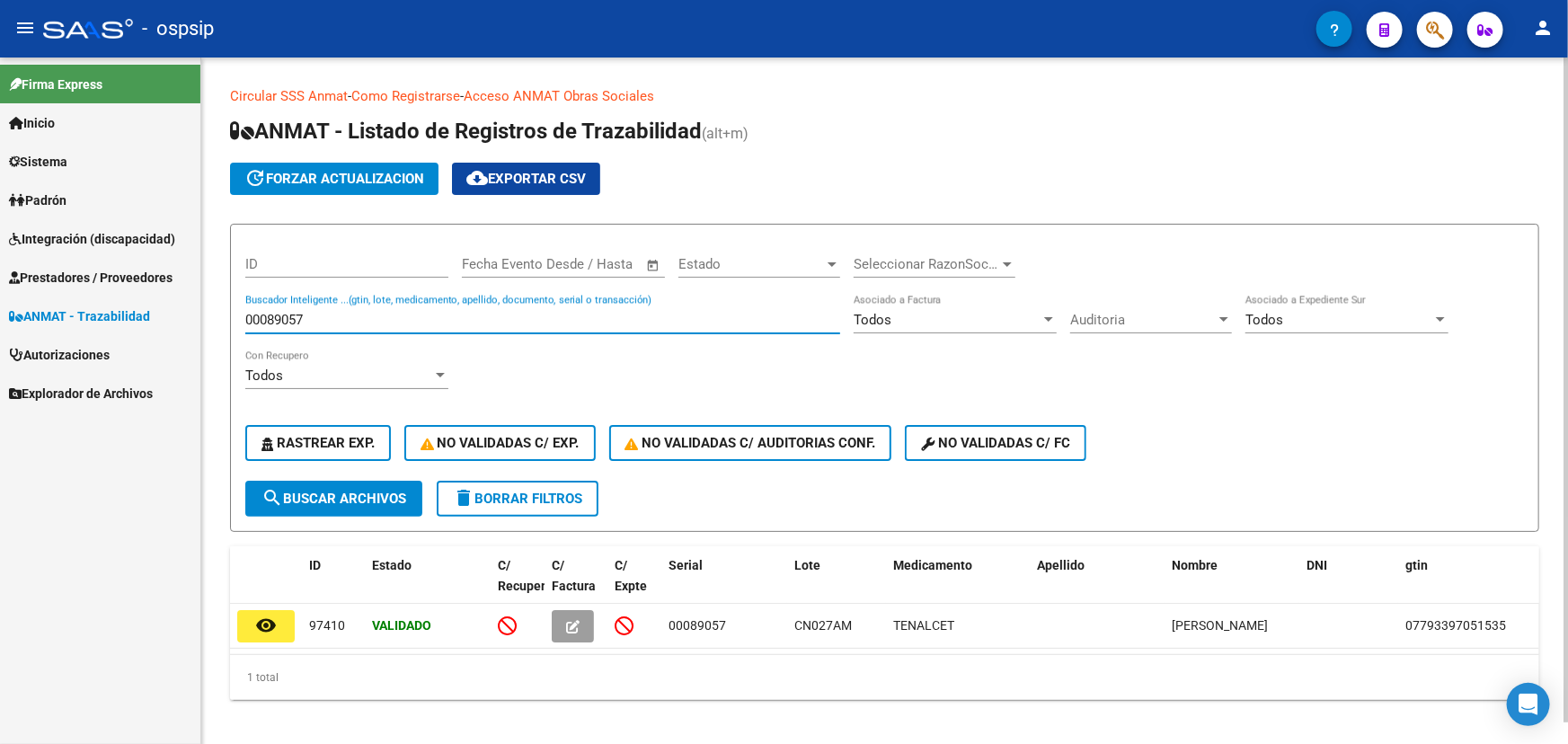
click at [287, 319] on input "00089057" at bounding box center [542, 320] width 594 height 16
paste input "000004670"
type input "000000004670"
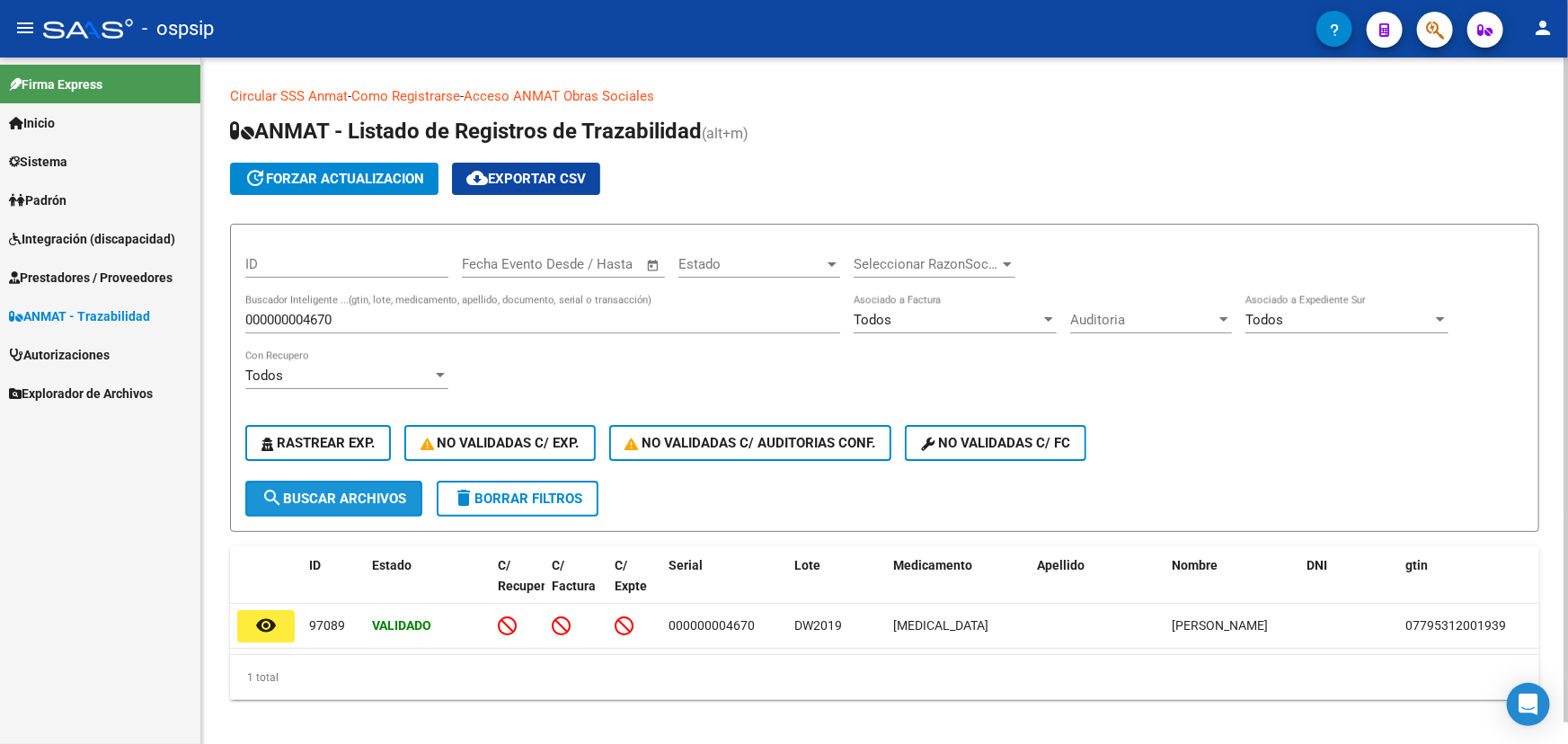
click at [300, 499] on span "search Buscar Archivos" at bounding box center [334, 499] width 145 height 16
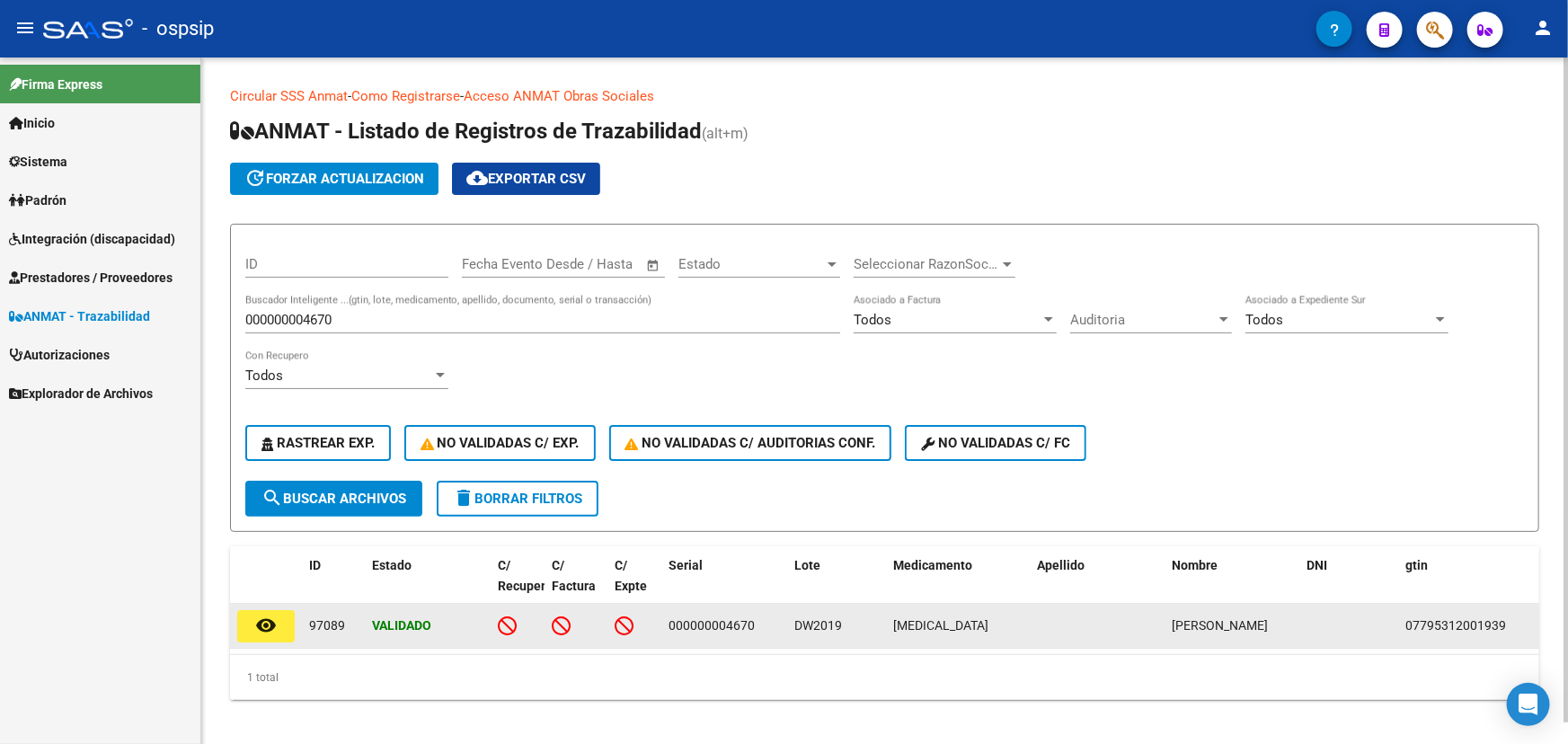
click at [712, 625] on span "000000004670" at bounding box center [711, 625] width 87 height 15
click at [824, 621] on span "DW2019" at bounding box center [818, 625] width 47 height 15
click at [815, 624] on span "DW2019" at bounding box center [818, 625] width 47 height 15
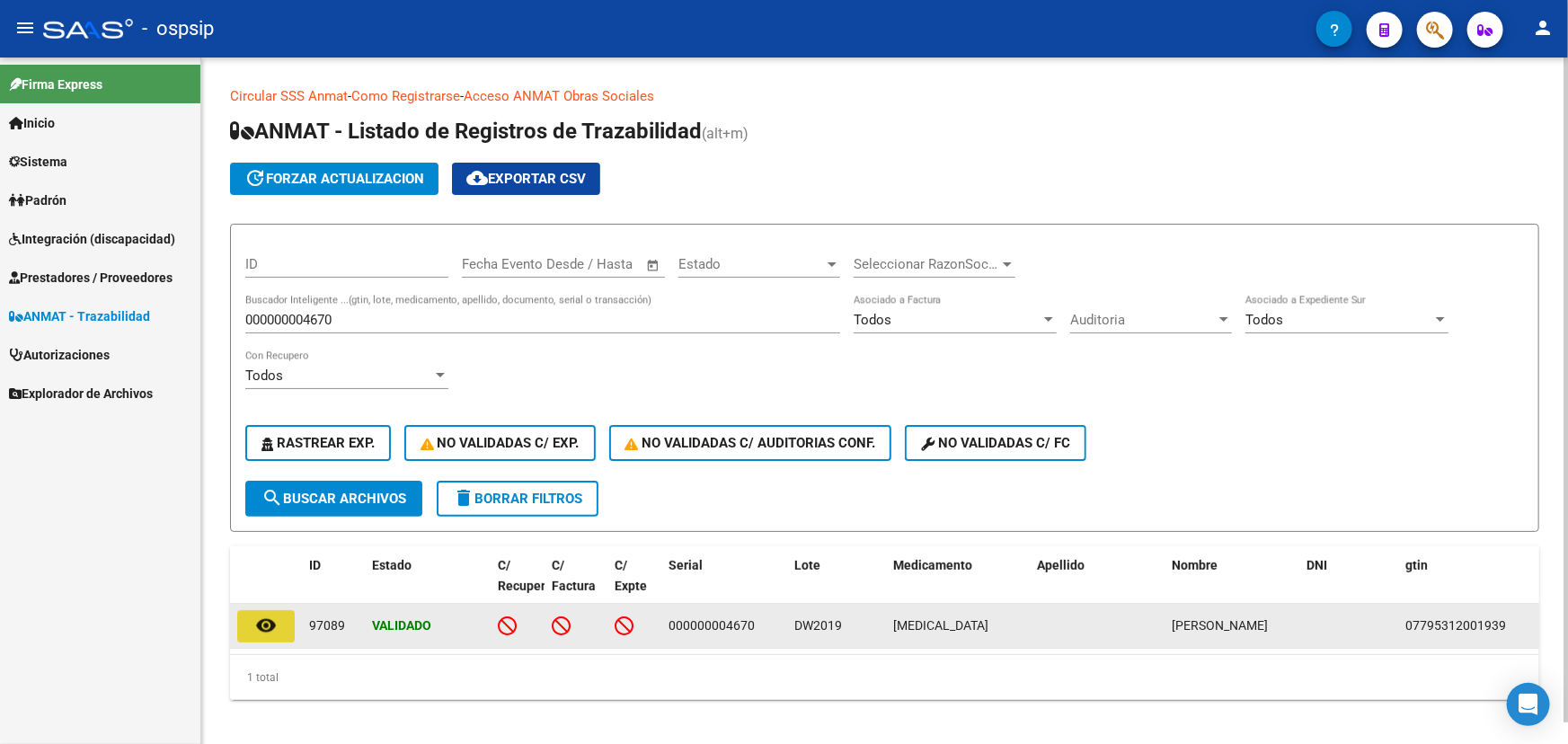
click at [273, 623] on mat-icon "remove_red_eye" at bounding box center [266, 625] width 22 height 22
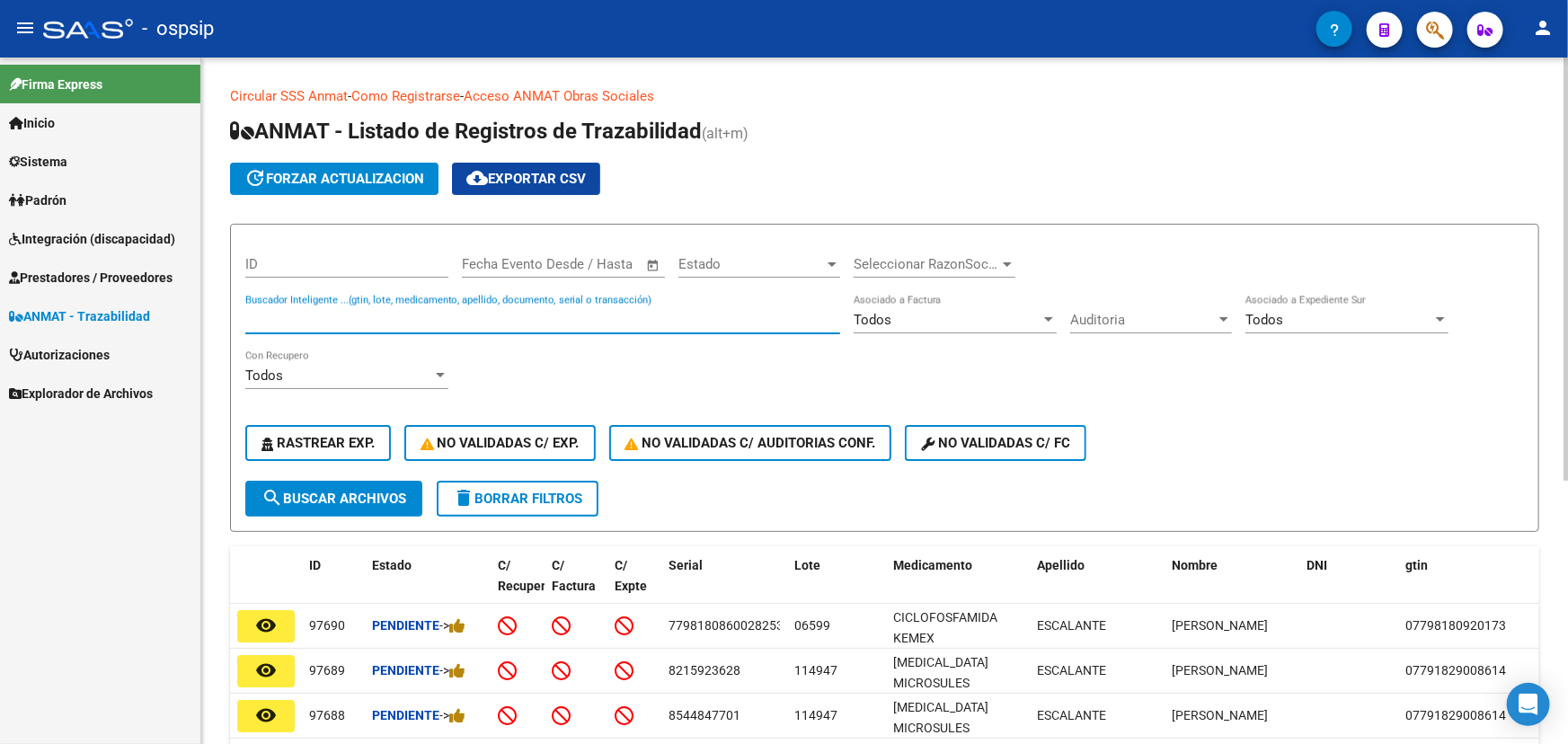
click at [406, 316] on input "Buscador Inteligente ...(gtin, lote, medicamento, apellido, documento, serial o…" at bounding box center [542, 320] width 594 height 16
paste input "00086650"
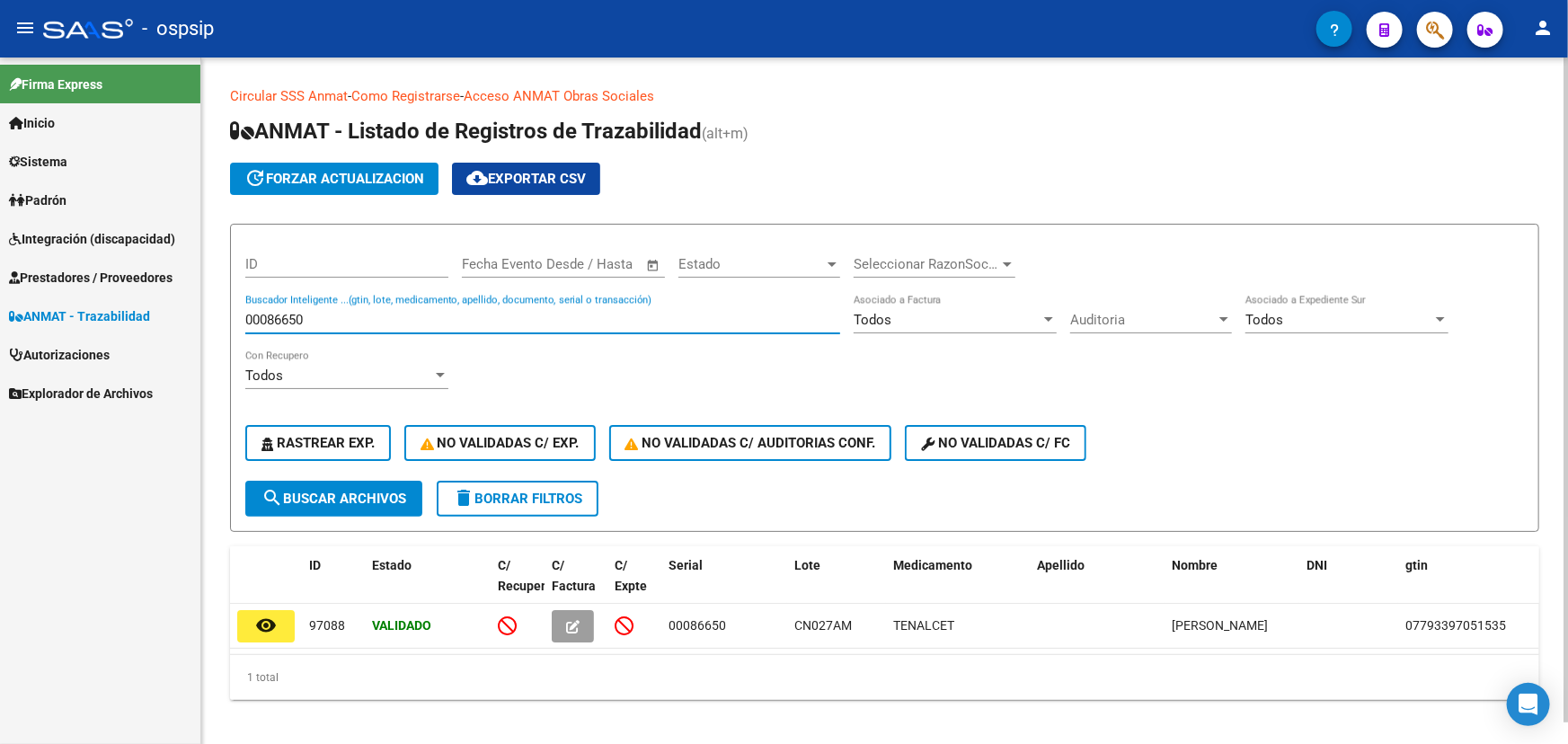
click at [289, 315] on input "00086650" at bounding box center [542, 320] width 594 height 16
click at [288, 315] on input "00086650" at bounding box center [542, 320] width 594 height 16
paste input "47"
type input "00086647"
